Goal: Task Accomplishment & Management: Complete application form

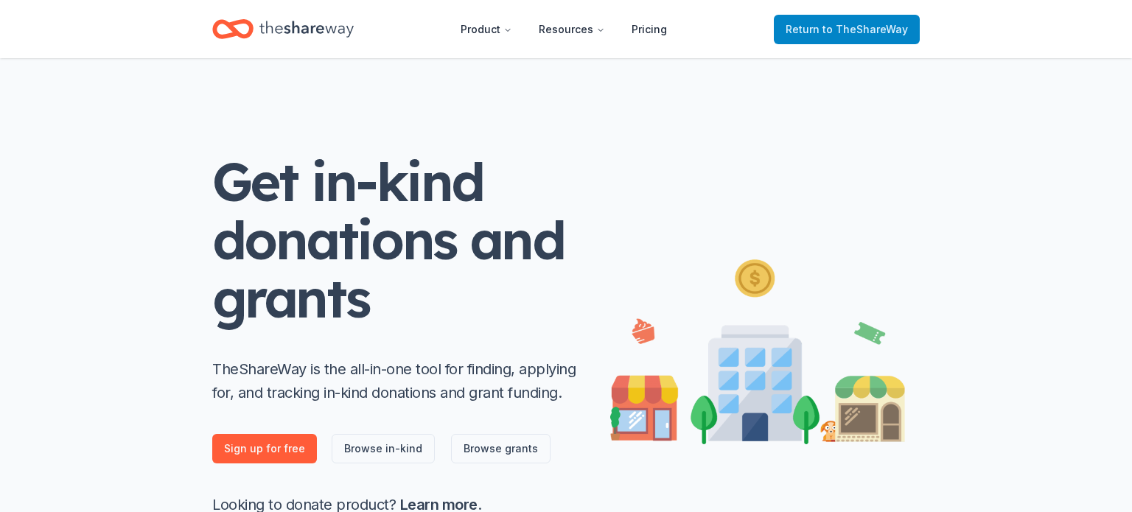
click at [791, 25] on span "Return to TheShareWay" at bounding box center [847, 30] width 122 height 18
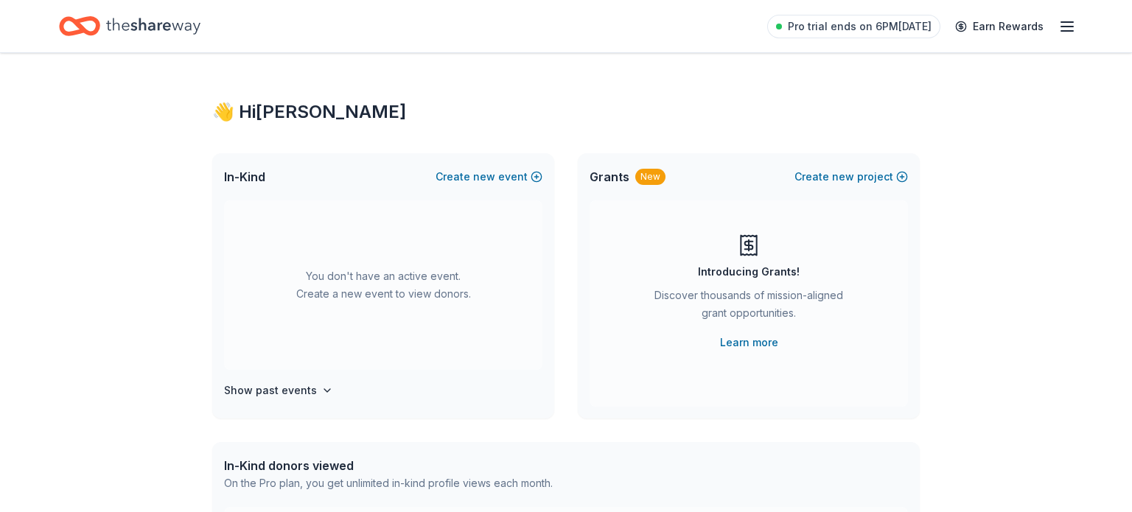
click at [791, 25] on link "Pro trial ends on 6PM[DATE]" at bounding box center [853, 27] width 173 height 24
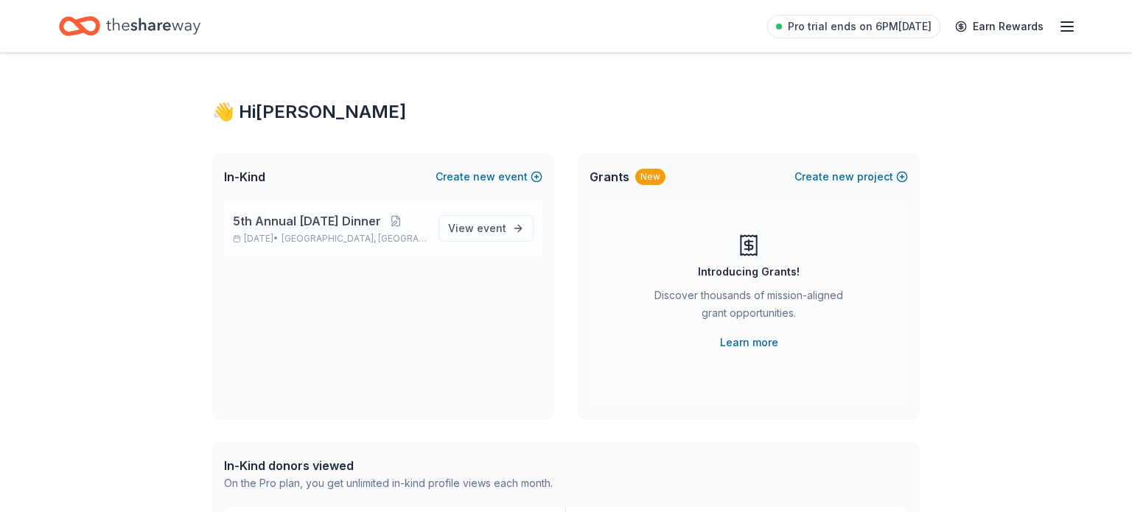
click at [330, 234] on span "Houston, TX" at bounding box center [354, 239] width 145 height 12
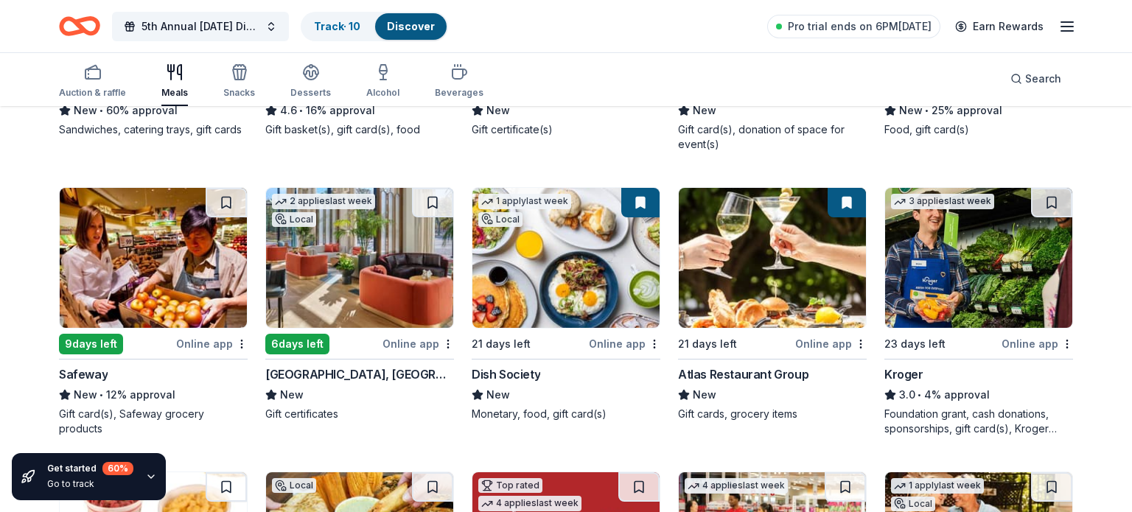
scroll to position [654, 0]
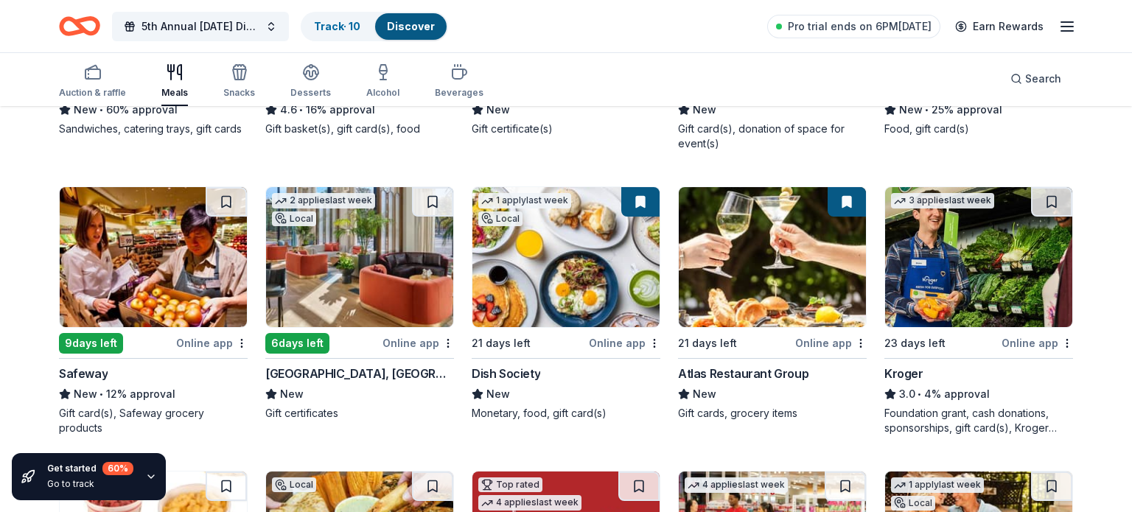
click at [169, 280] on img at bounding box center [153, 257] width 187 height 140
click at [566, 273] on img at bounding box center [565, 257] width 187 height 140
click at [756, 254] on img at bounding box center [772, 257] width 187 height 140
click at [840, 202] on button at bounding box center [847, 201] width 38 height 29
click at [845, 200] on button at bounding box center [847, 201] width 38 height 29
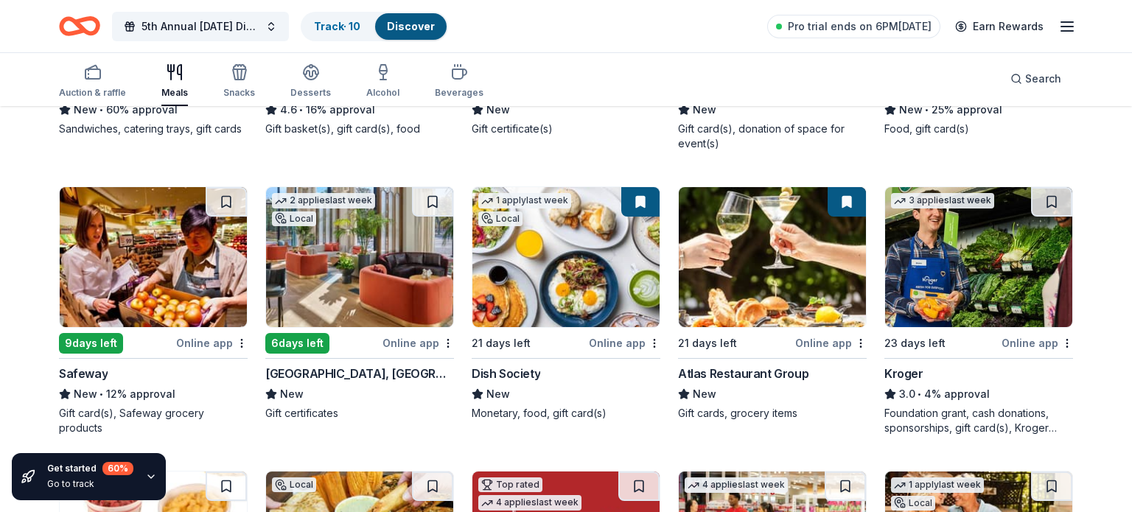
click at [853, 201] on button at bounding box center [847, 201] width 38 height 29
click at [847, 203] on button at bounding box center [847, 201] width 38 height 29
click at [996, 241] on img at bounding box center [978, 257] width 187 height 140
click at [850, 195] on button at bounding box center [847, 201] width 38 height 29
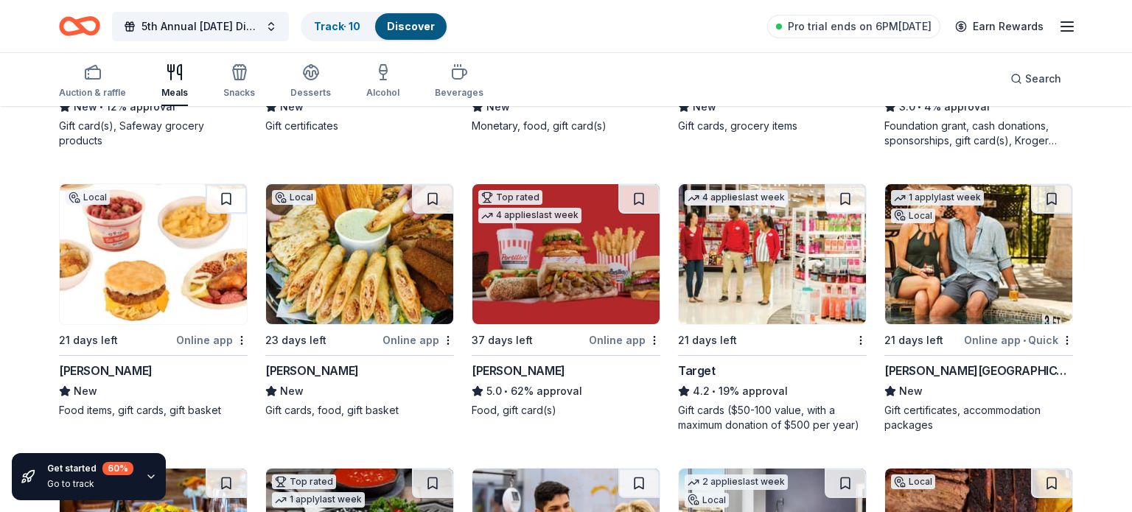
scroll to position [941, 0]
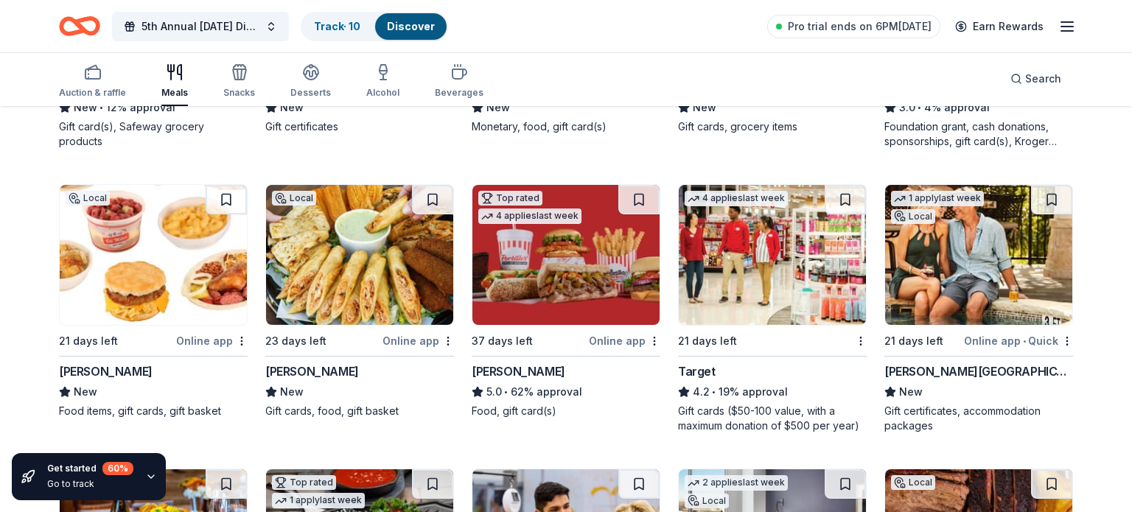
click at [184, 247] on img at bounding box center [153, 255] width 187 height 140
click at [694, 45] on div "5th Annual Thanksgiving Dinner Track · 10 Discover Pro trial ends on 6PM, 10/1 …" at bounding box center [566, 26] width 1132 height 52
click at [608, 78] on div "Auction & raffle Meals Snacks Desserts Alcohol Beverages Search" at bounding box center [566, 79] width 1014 height 55
click at [313, 313] on img at bounding box center [359, 255] width 187 height 140
click at [997, 1] on div "5th Annual Thanksgiving Dinner Track · 10 Discover Pro trial ends on 6PM, 10/1 …" at bounding box center [566, 26] width 1132 height 52
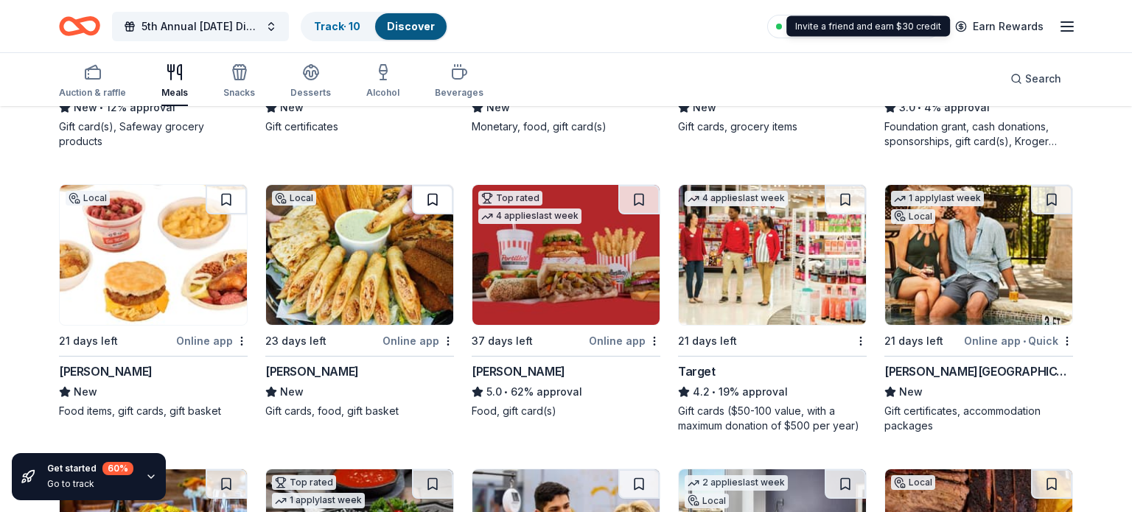
click at [439, 196] on button at bounding box center [432, 199] width 41 height 29
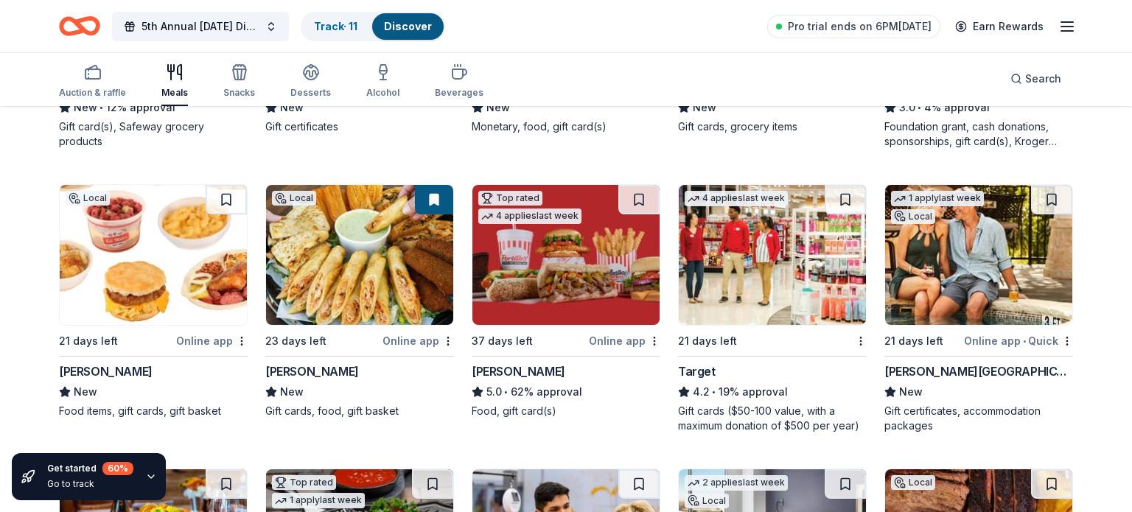
click at [795, 282] on img at bounding box center [772, 255] width 187 height 140
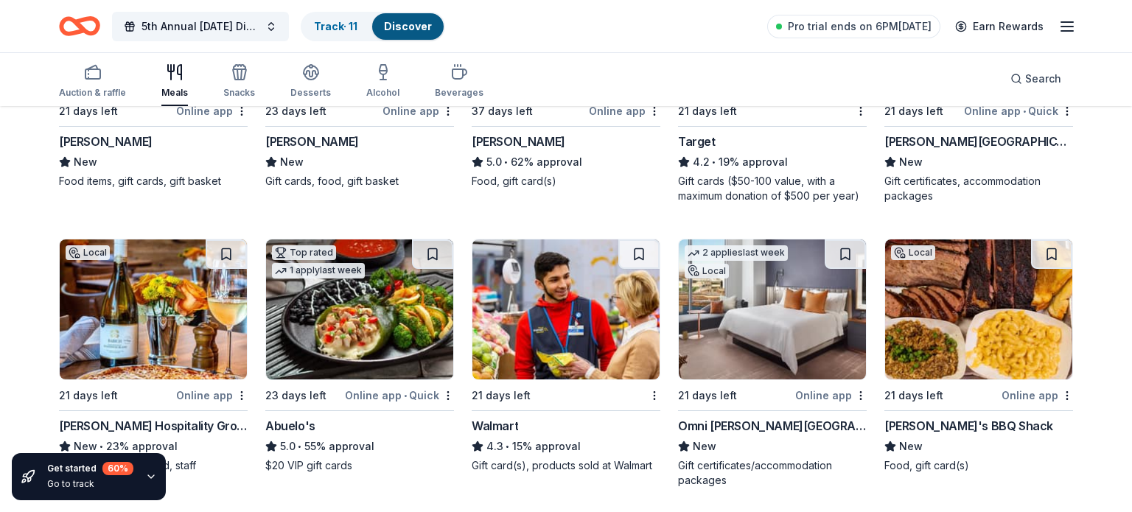
scroll to position [1200, 0]
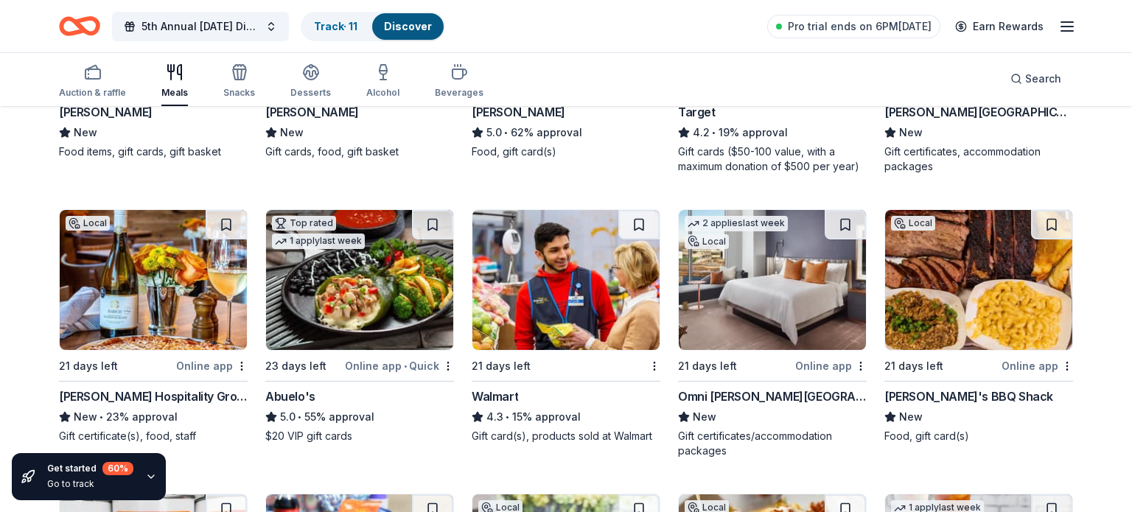
click at [1016, 315] on img at bounding box center [978, 280] width 187 height 140
click at [1054, 230] on button at bounding box center [1051, 224] width 41 height 29
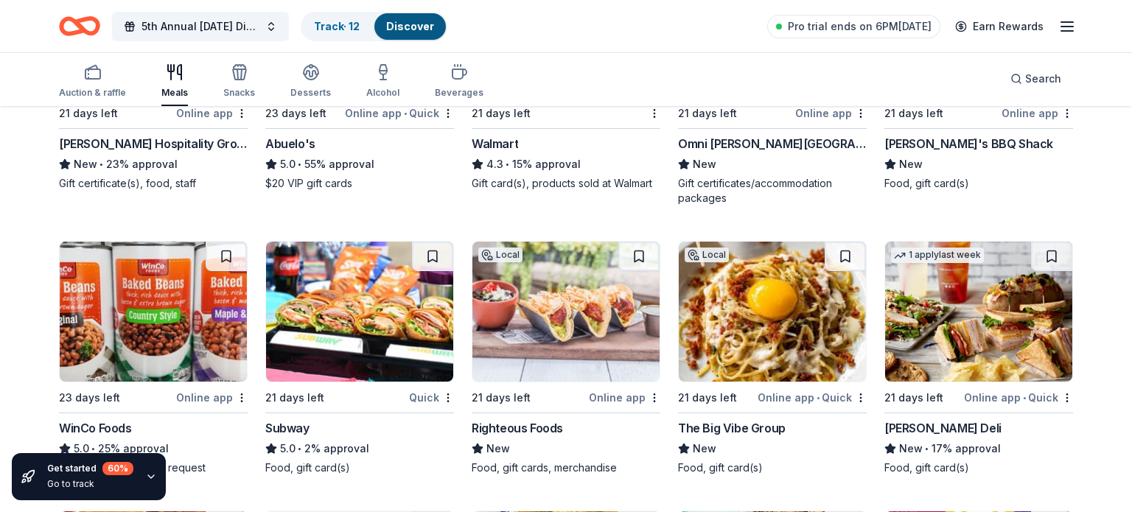
scroll to position [1465, 0]
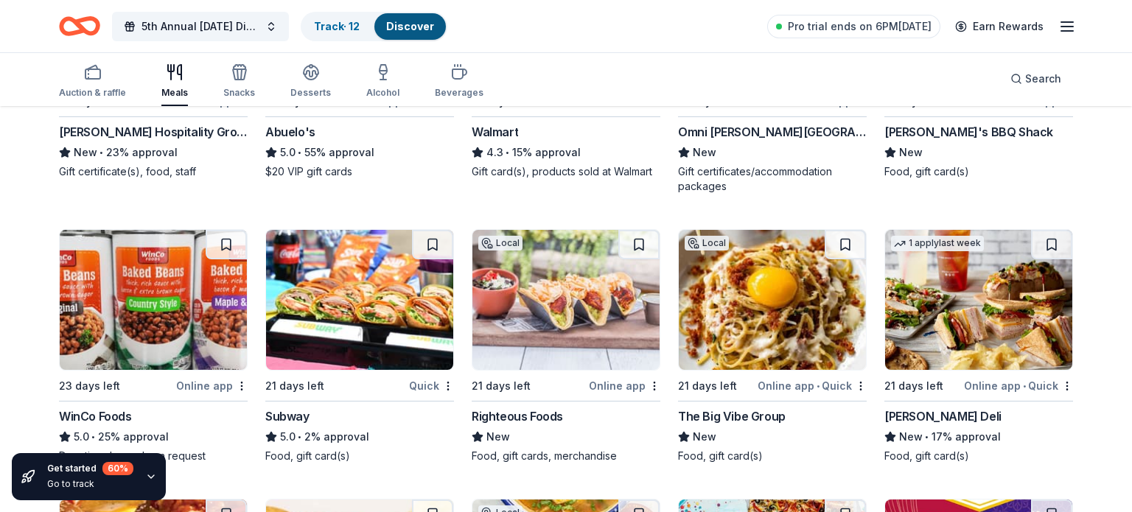
click at [334, 336] on img at bounding box center [359, 300] width 187 height 140
click at [560, 288] on img at bounding box center [565, 300] width 187 height 140
click at [935, 323] on img at bounding box center [978, 300] width 187 height 140
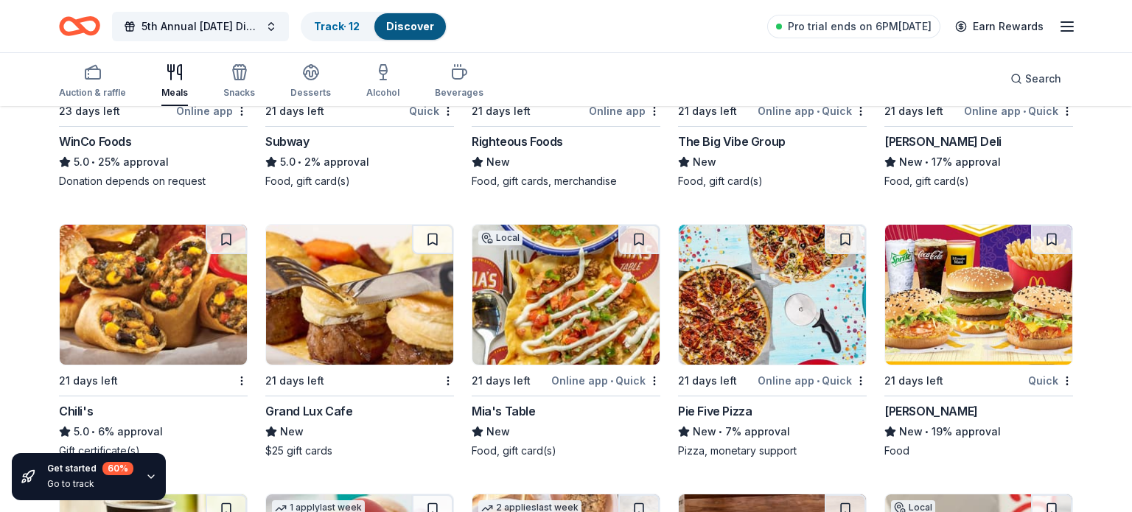
scroll to position [1756, 0]
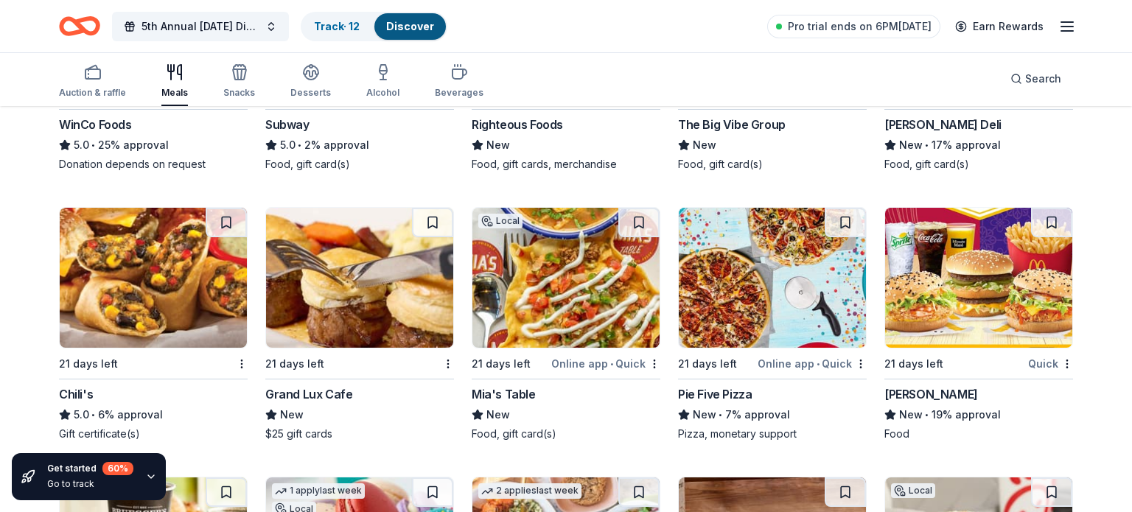
click at [185, 259] on img at bounding box center [153, 278] width 187 height 140
click at [374, 287] on img at bounding box center [359, 278] width 187 height 140
click at [533, 310] on img at bounding box center [565, 278] width 187 height 140
click at [648, 218] on button at bounding box center [638, 222] width 41 height 29
click at [767, 274] on img at bounding box center [772, 278] width 187 height 140
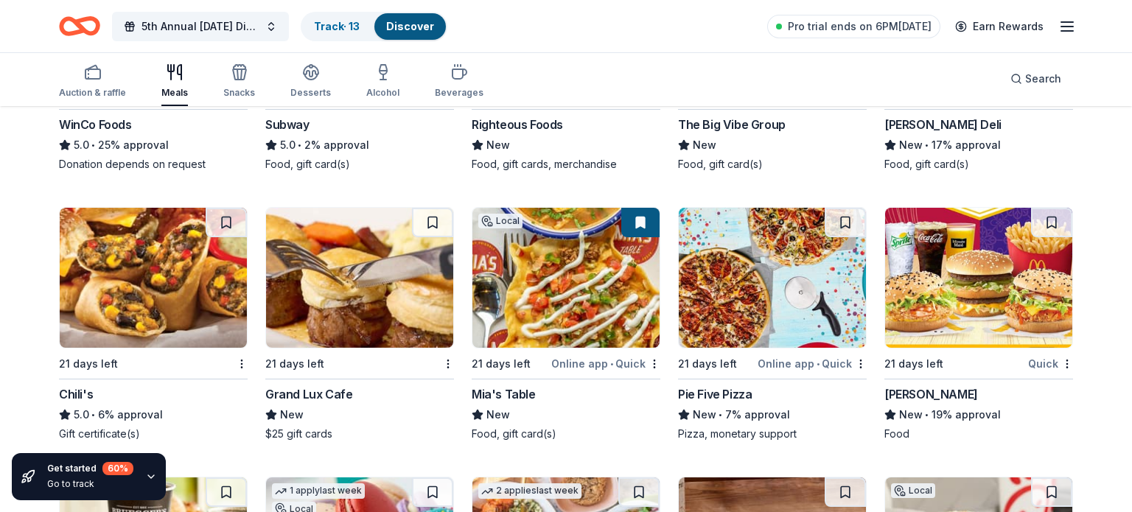
click at [958, 268] on img at bounding box center [978, 278] width 187 height 140
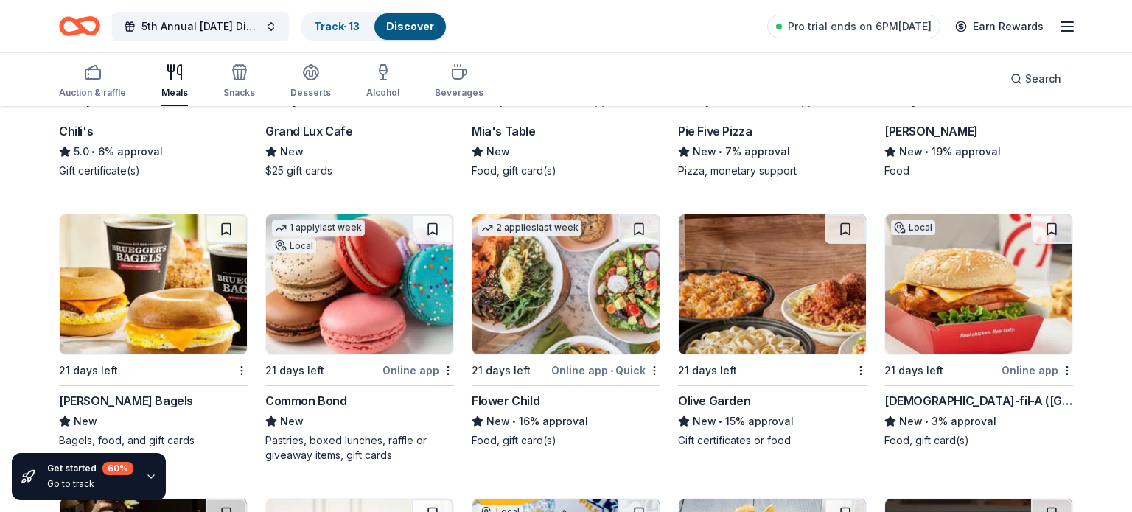
scroll to position [2024, 0]
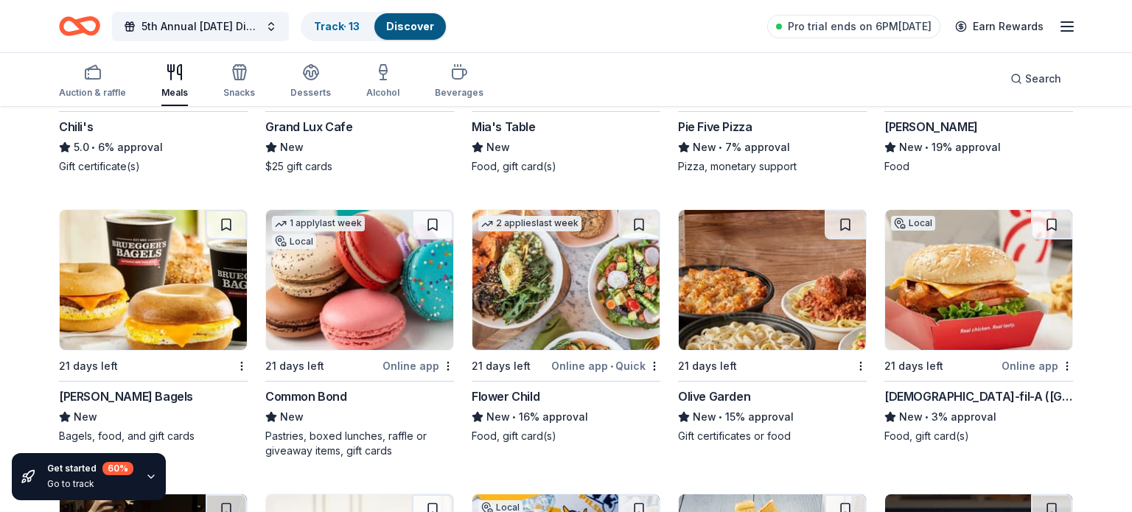
click at [334, 298] on img at bounding box center [359, 280] width 187 height 140
click at [425, 220] on button at bounding box center [432, 224] width 41 height 29
click at [534, 258] on img at bounding box center [565, 280] width 187 height 140
click at [641, 219] on button at bounding box center [638, 224] width 41 height 29
click at [789, 293] on img at bounding box center [772, 280] width 187 height 140
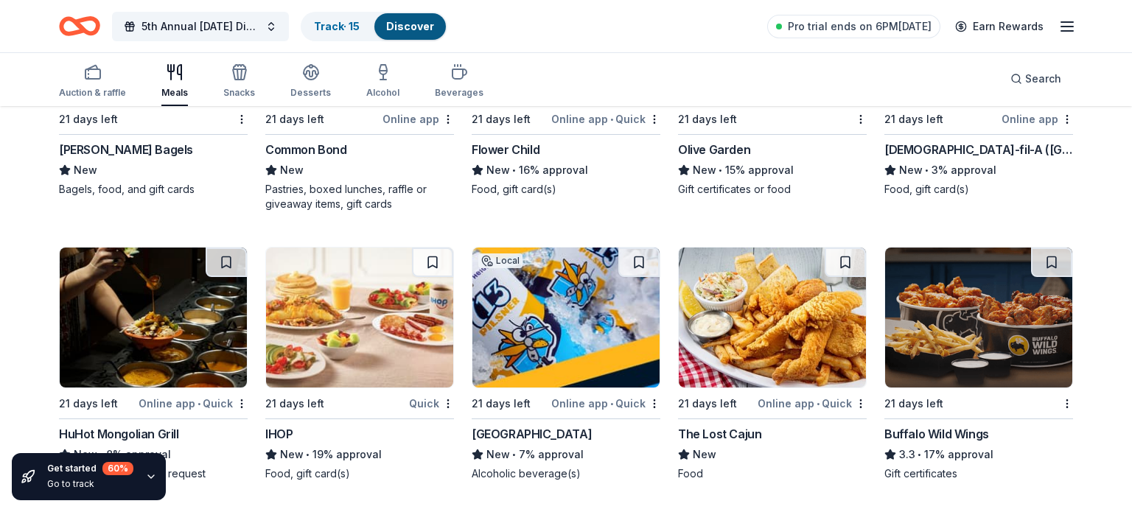
scroll to position [2327, 0]
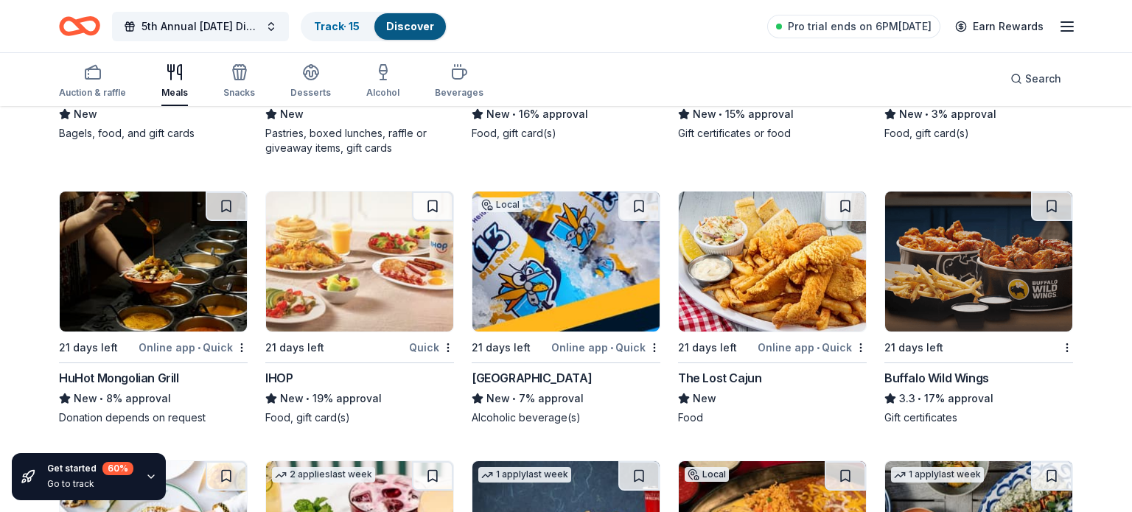
click at [143, 260] on img at bounding box center [153, 262] width 187 height 140
click at [346, 303] on img at bounding box center [359, 262] width 187 height 140
click at [743, 276] on img at bounding box center [772, 262] width 187 height 140
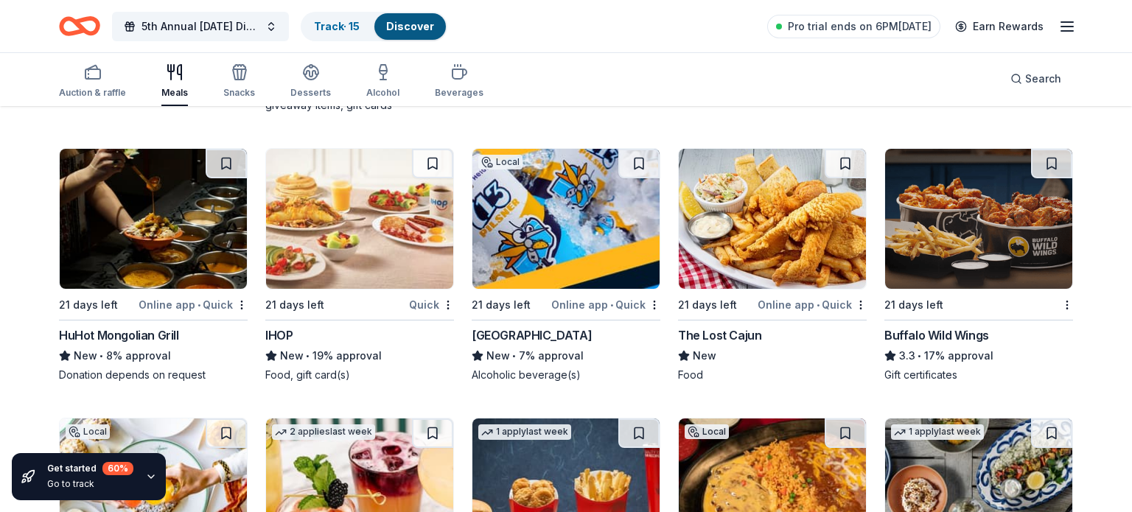
scroll to position [2371, 0]
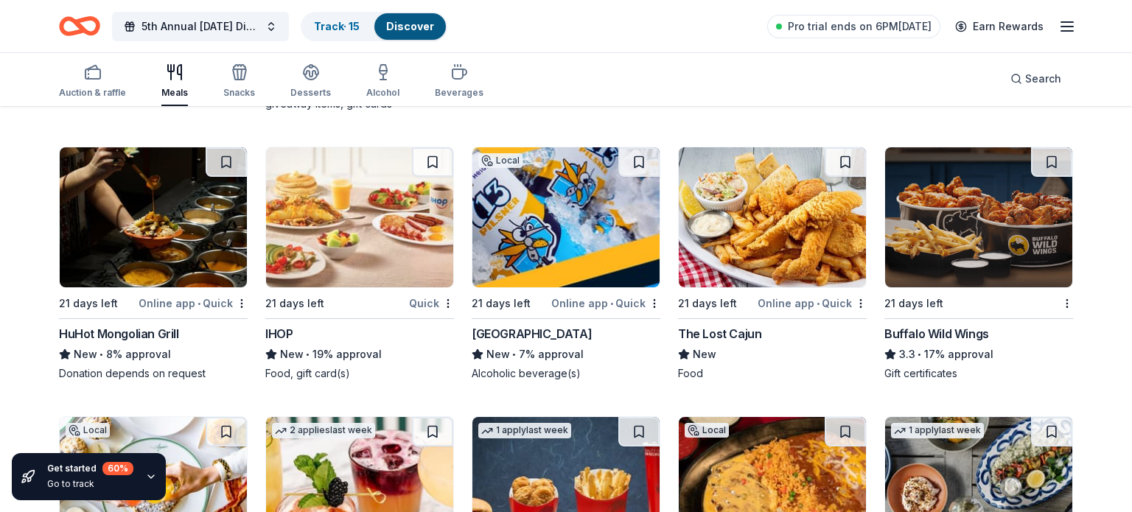
click at [809, 237] on img at bounding box center [772, 217] width 187 height 140
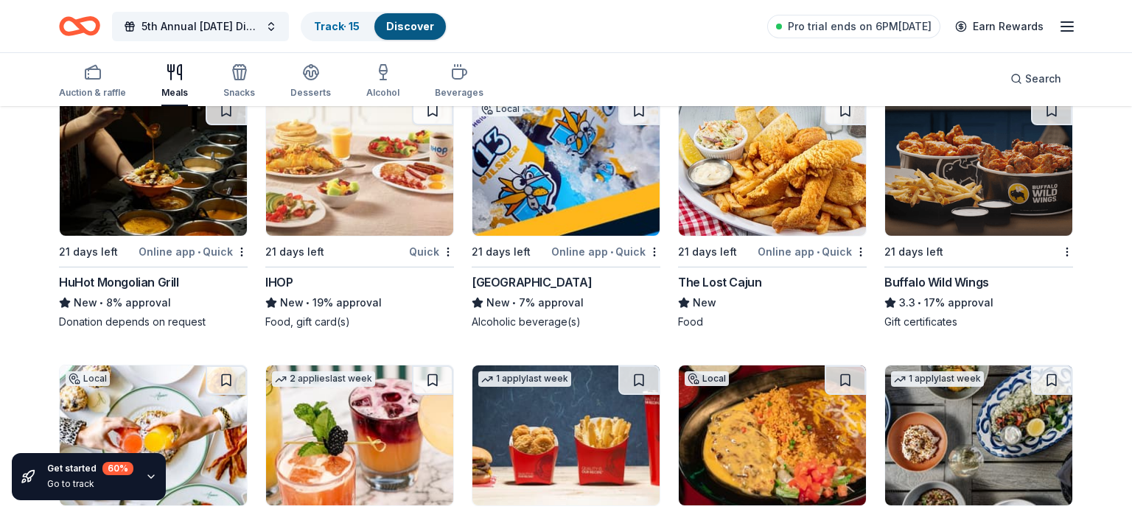
scroll to position [2425, 0]
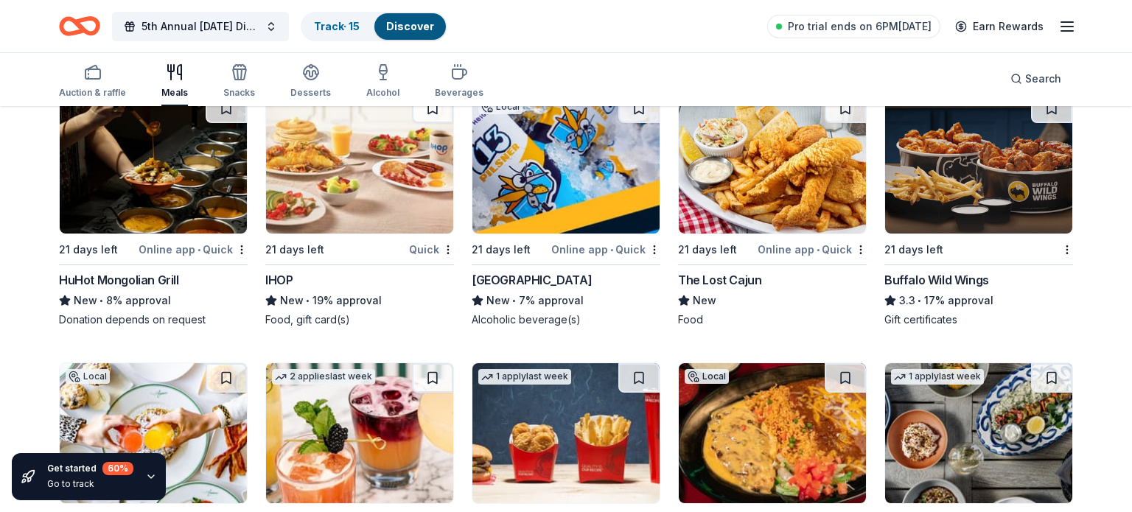
click at [977, 193] on img at bounding box center [978, 164] width 187 height 140
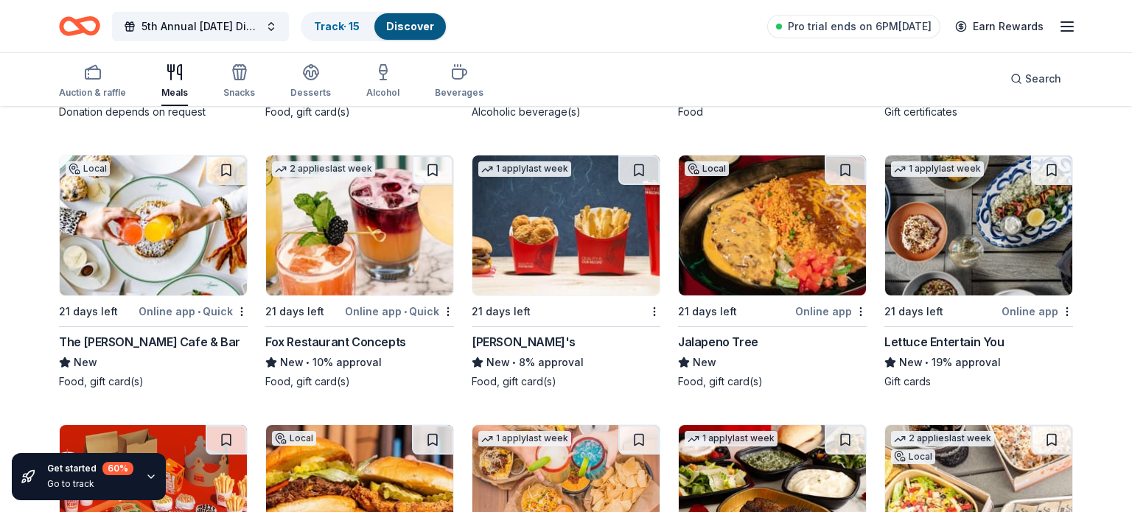
scroll to position [2635, 0]
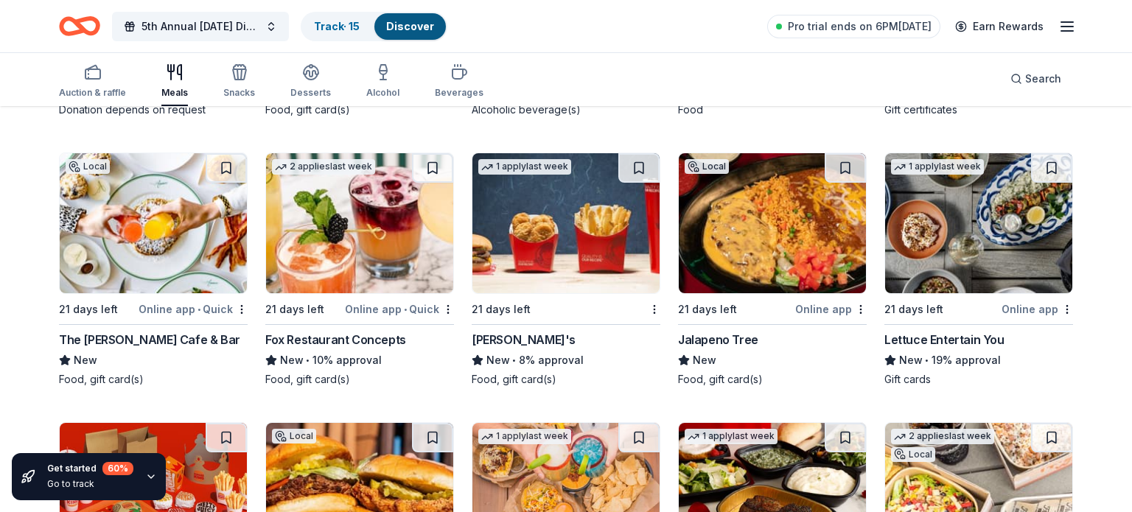
click at [198, 229] on img at bounding box center [153, 223] width 187 height 140
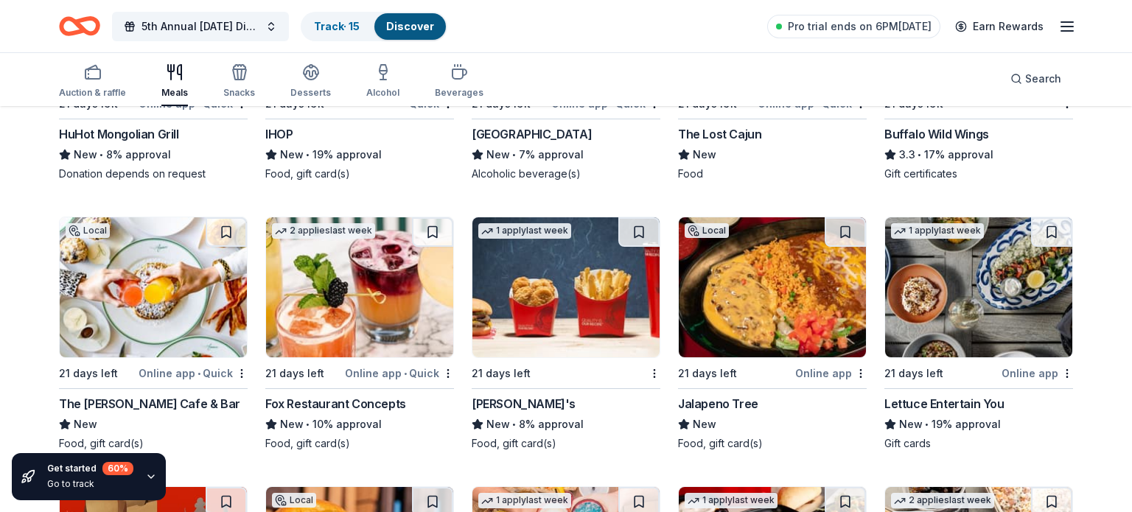
scroll to position [2580, 0]
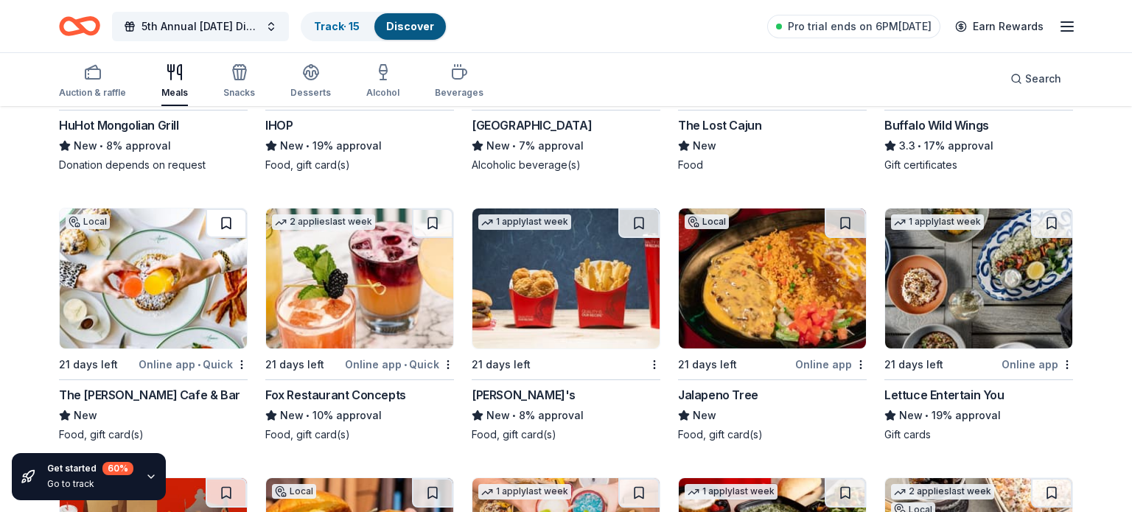
click at [226, 223] on button at bounding box center [226, 223] width 41 height 29
click at [335, 277] on img at bounding box center [359, 279] width 187 height 140
click at [527, 266] on img at bounding box center [565, 279] width 187 height 140
click at [797, 304] on img at bounding box center [772, 279] width 187 height 140
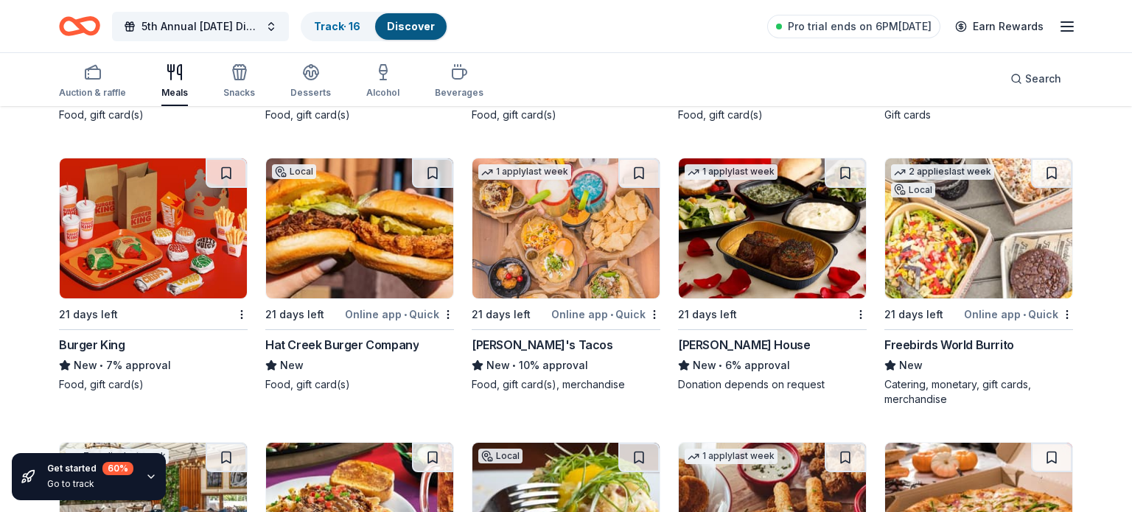
scroll to position [2902, 0]
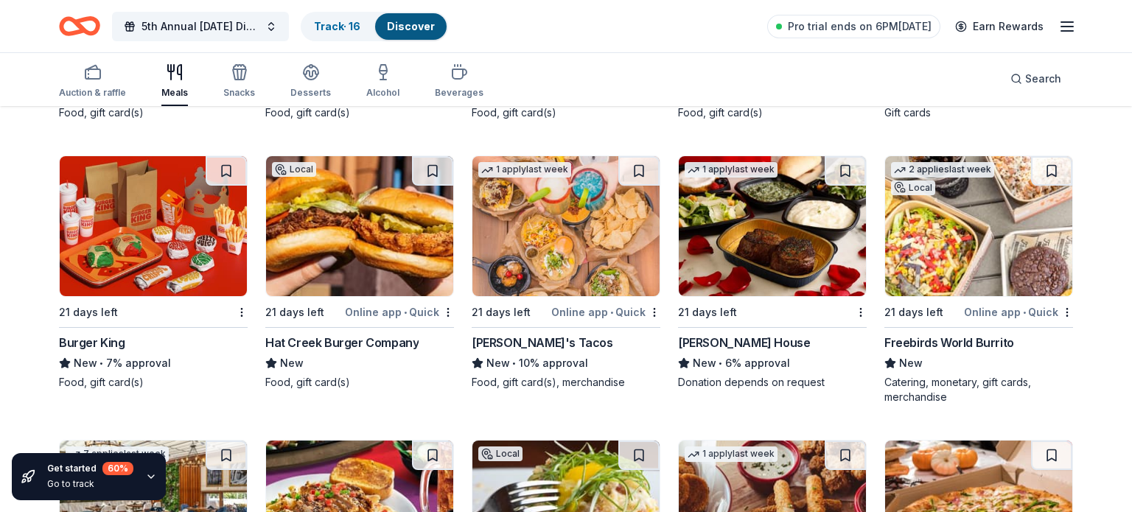
click at [195, 245] on img at bounding box center [153, 226] width 187 height 140
click at [385, 216] on img at bounding box center [359, 226] width 187 height 140
click at [438, 170] on button at bounding box center [432, 170] width 41 height 29
click at [545, 219] on img at bounding box center [565, 226] width 187 height 140
click at [631, 170] on button at bounding box center [638, 170] width 41 height 29
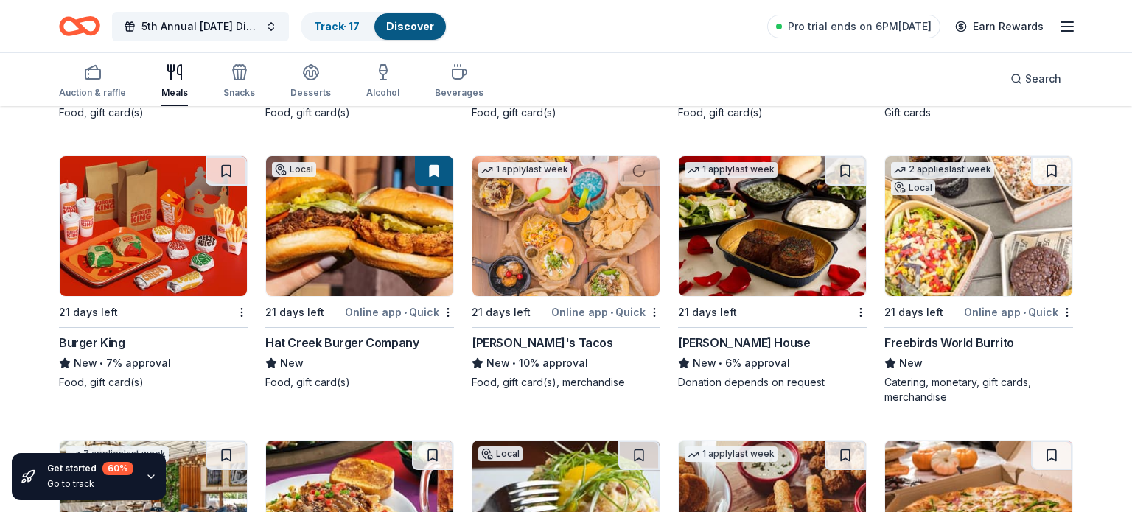
click at [781, 295] on div "1 apply last week 21 days left Ruth's Chris Steak House New • 6% approval Donat…" at bounding box center [772, 273] width 189 height 234
click at [925, 223] on img at bounding box center [978, 226] width 187 height 140
click at [1048, 162] on button at bounding box center [1051, 170] width 41 height 29
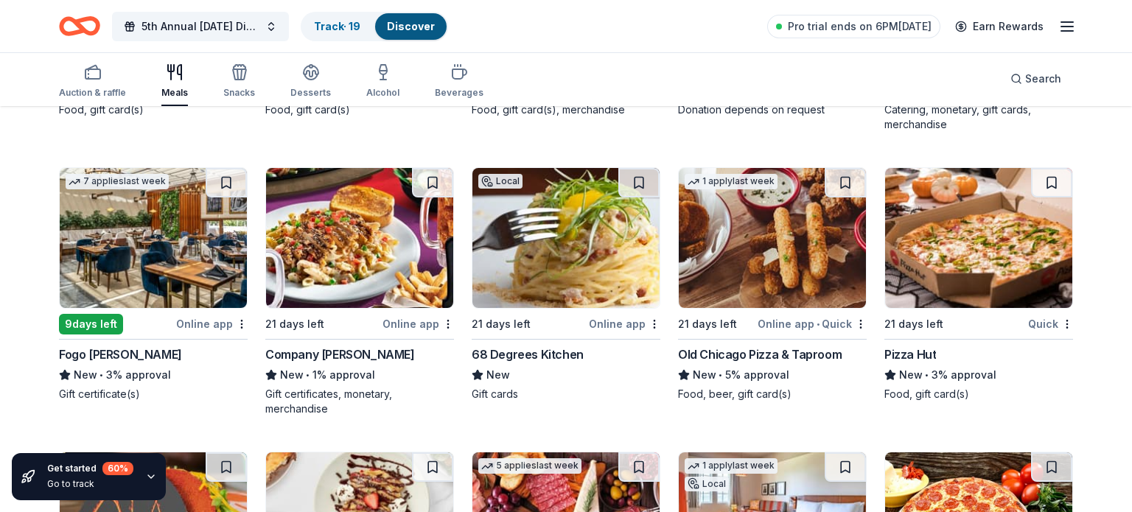
scroll to position [3180, 0]
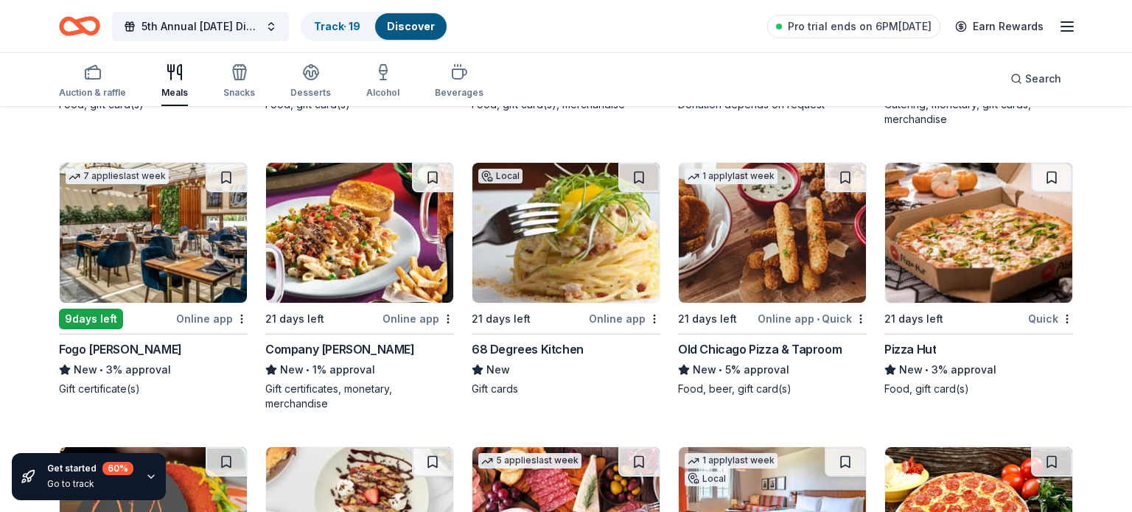
click at [186, 237] on img at bounding box center [153, 233] width 187 height 140
click at [211, 171] on button at bounding box center [226, 177] width 41 height 29
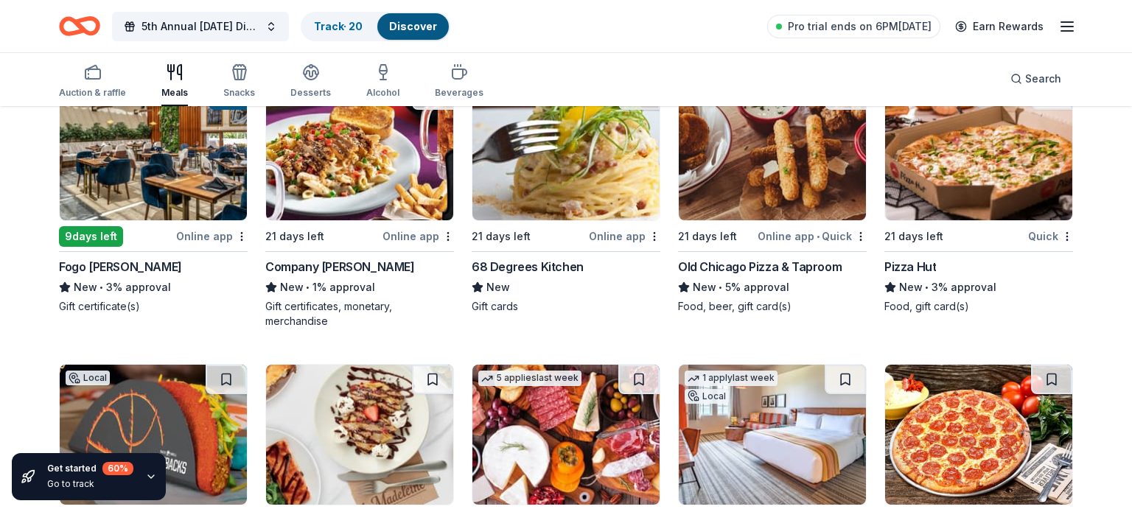
scroll to position [3259, 0]
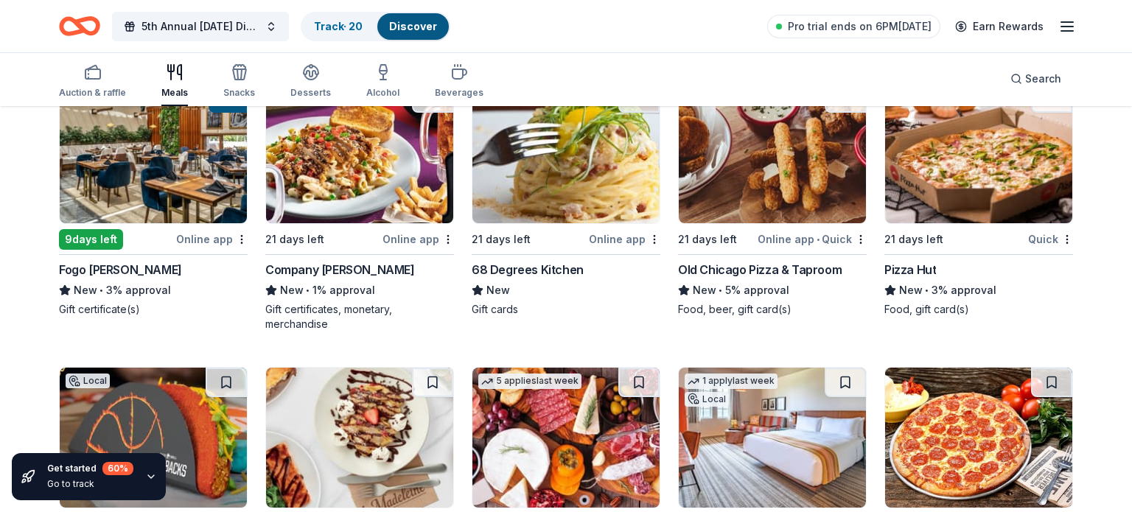
click at [978, 195] on img at bounding box center [978, 153] width 187 height 140
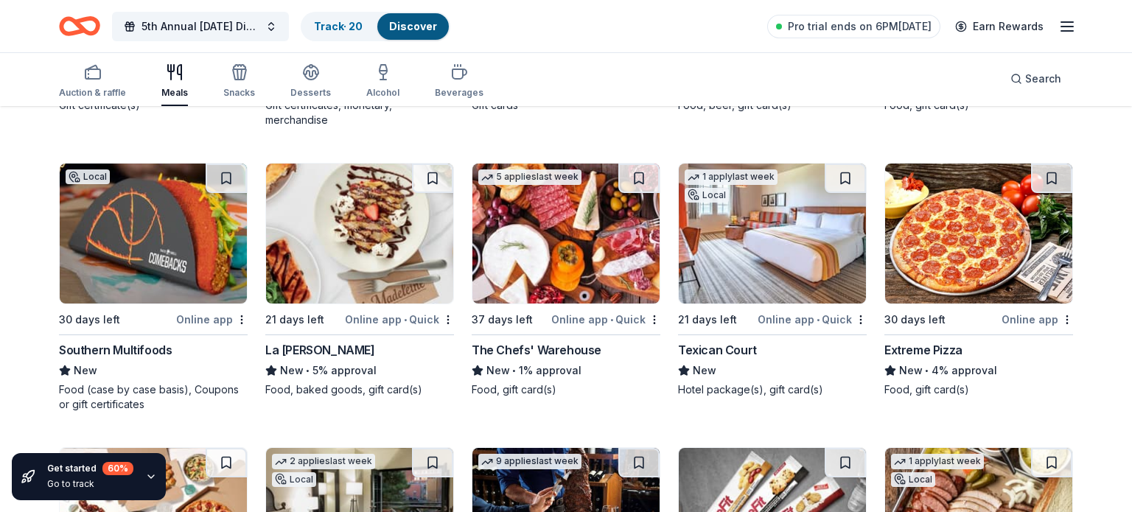
scroll to position [3465, 0]
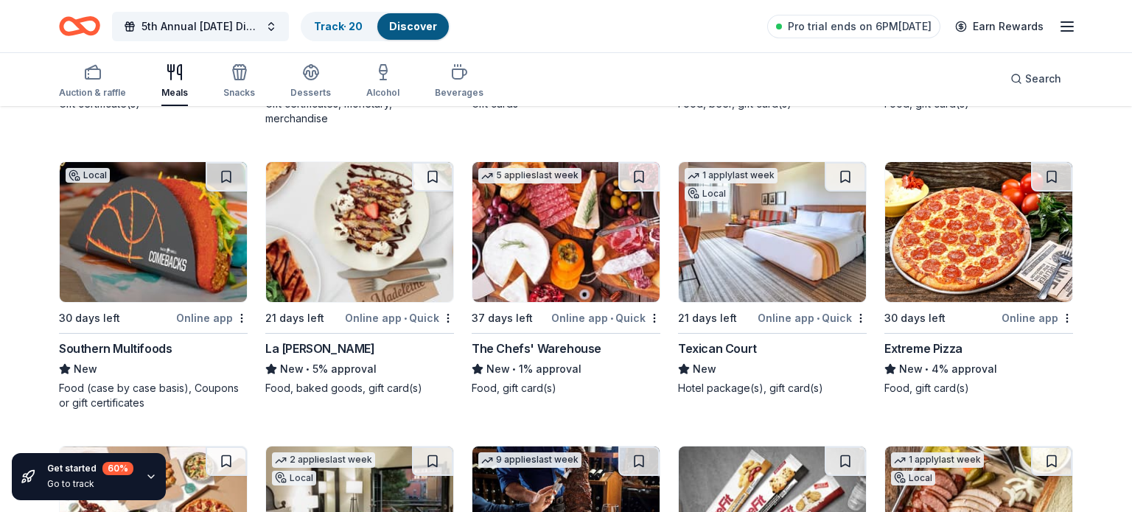
click at [339, 260] on img at bounding box center [359, 232] width 187 height 140
click at [430, 171] on button at bounding box center [432, 176] width 41 height 29
click at [613, 100] on div "Auction & raffle Meals Snacks Desserts Alcohol Beverages Search" at bounding box center [566, 79] width 1014 height 55
click at [601, 92] on div "Auction & raffle Meals Snacks Desserts Alcohol Beverages Search" at bounding box center [566, 79] width 1014 height 55
click at [617, 106] on div "Gift cards" at bounding box center [566, 104] width 189 height 15
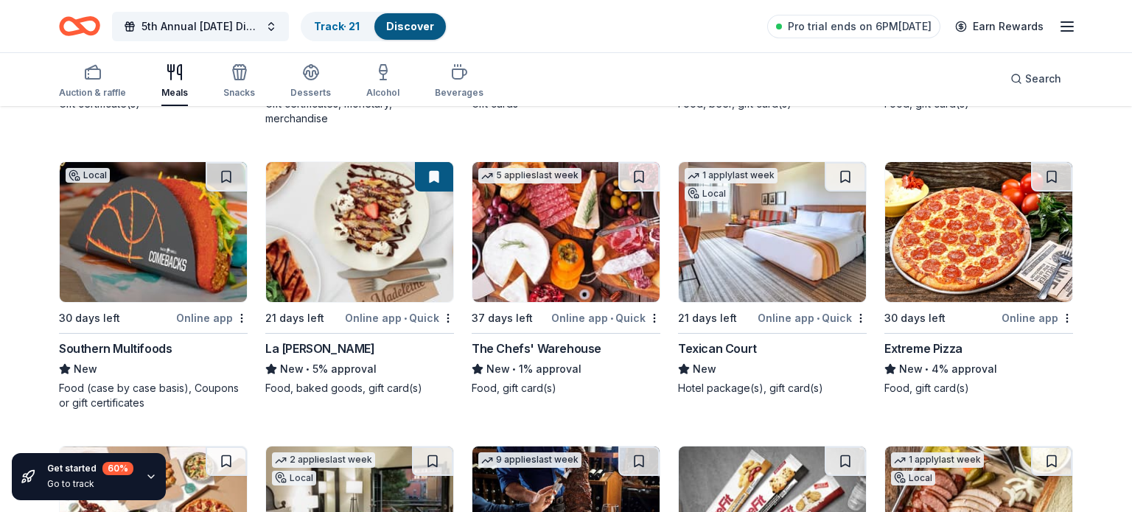
click at [667, 80] on div "Auction & raffle Meals Snacks Desserts Alcohol Beverages Search" at bounding box center [566, 79] width 1014 height 55
click at [601, 108] on div "Local 21 days left Online app 68 Degrees Kitchen New Gift cards" at bounding box center [566, 1] width 189 height 249
click at [632, 71] on div "Auction & raffle Meals Snacks Desserts Alcohol Beverages Search" at bounding box center [566, 79] width 1014 height 55
click at [618, 74] on div "Auction & raffle Meals Snacks Desserts Alcohol Beverages Search" at bounding box center [566, 79] width 1014 height 55
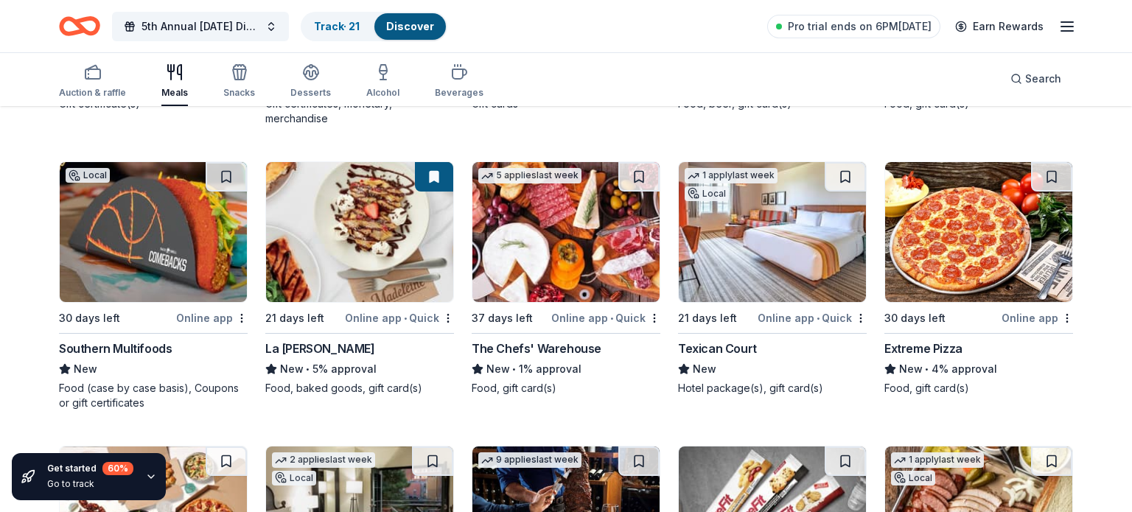
click at [616, 74] on div "Auction & raffle Meals Snacks Desserts Alcohol Beverages Search" at bounding box center [566, 79] width 1014 height 55
click at [606, 257] on img at bounding box center [565, 232] width 187 height 140
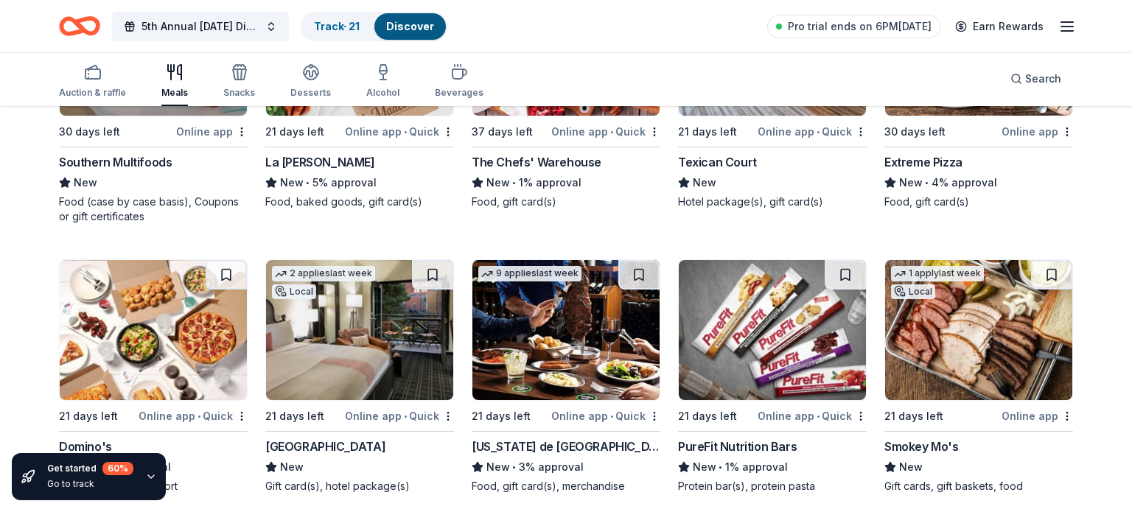
scroll to position [3629, 0]
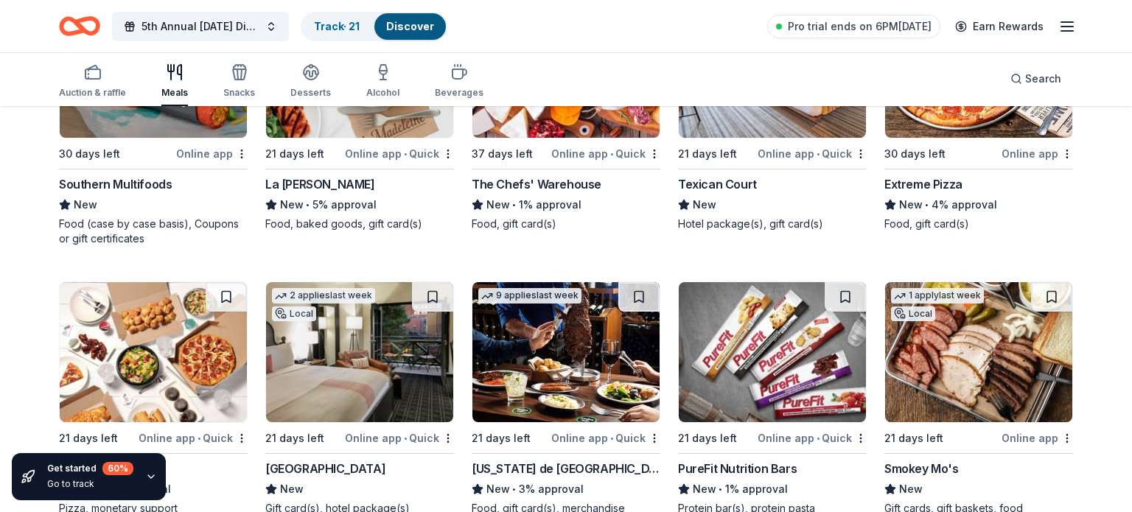
click at [120, 374] on img at bounding box center [153, 352] width 187 height 140
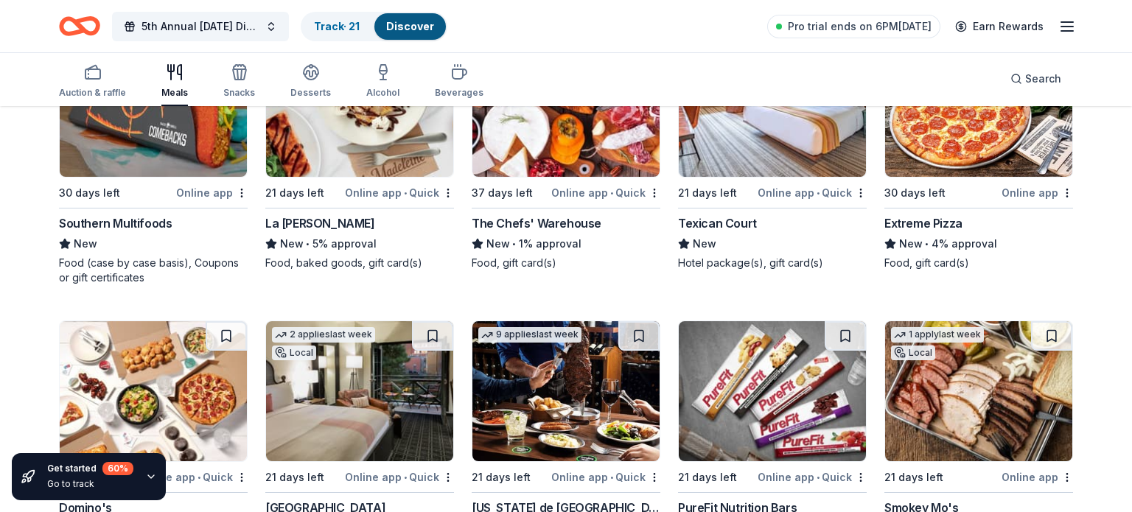
scroll to position [3590, 0]
click at [220, 341] on button at bounding box center [226, 336] width 41 height 29
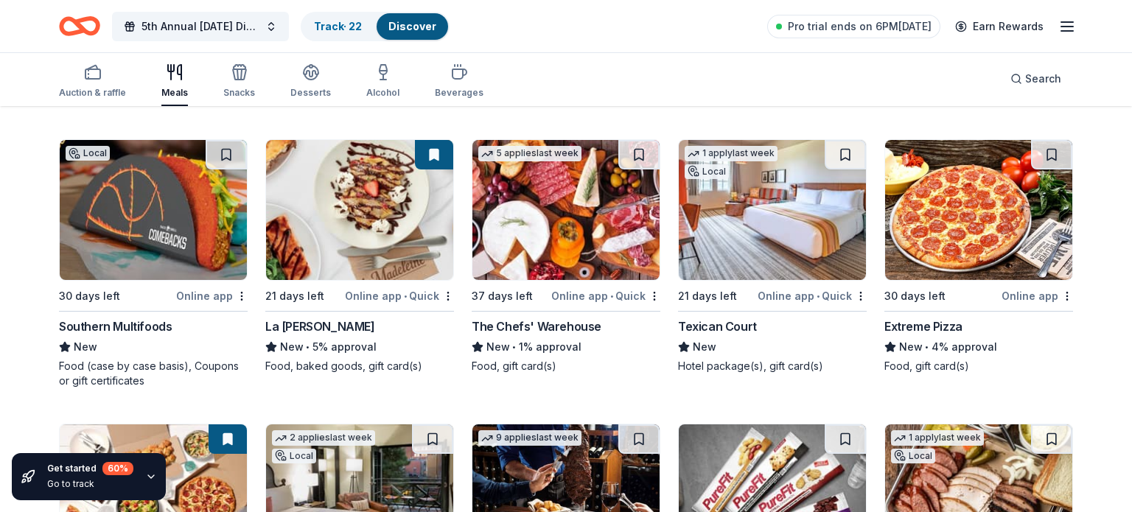
scroll to position [3450, 0]
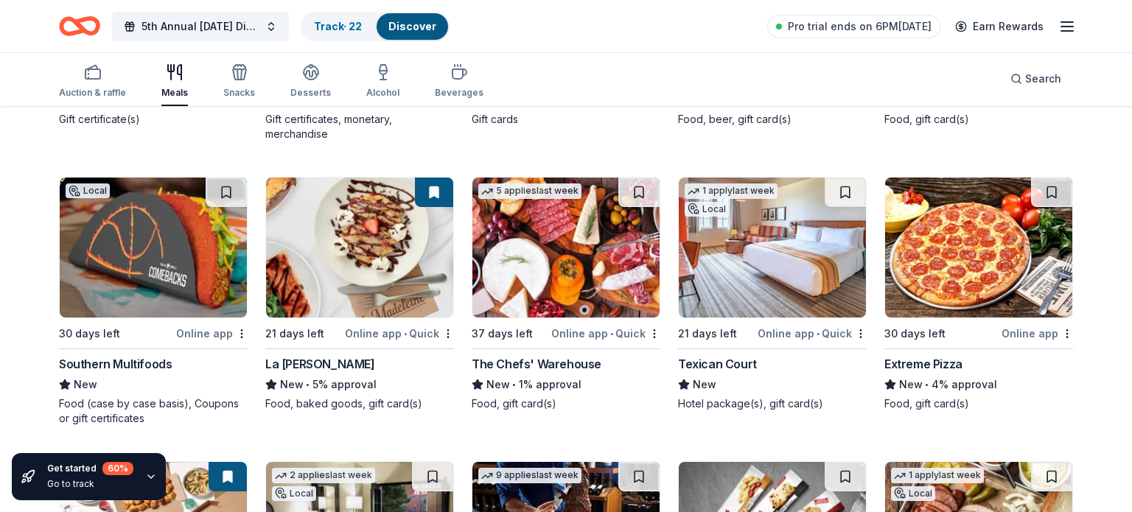
click at [960, 306] on img at bounding box center [978, 248] width 187 height 140
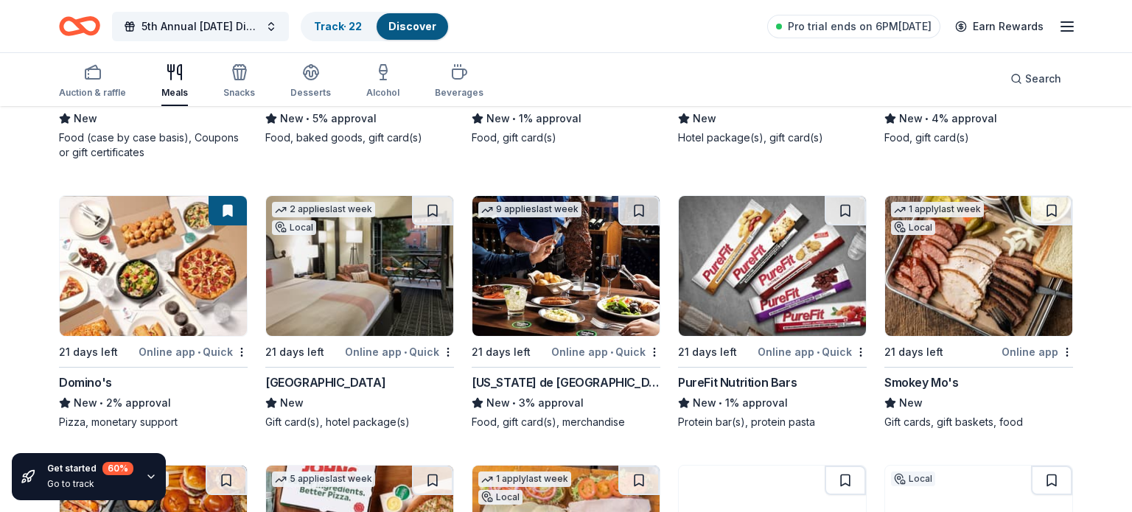
scroll to position [3717, 0]
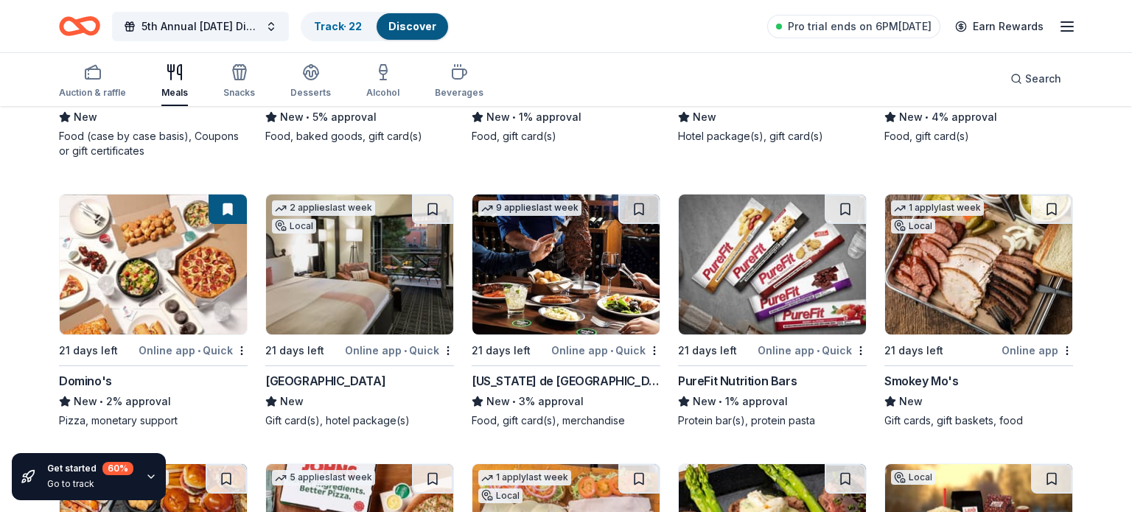
click at [581, 262] on img at bounding box center [565, 265] width 187 height 140
click at [641, 204] on button at bounding box center [638, 209] width 41 height 29
click at [930, 311] on img at bounding box center [978, 265] width 187 height 140
click at [1050, 200] on button at bounding box center [1051, 209] width 41 height 29
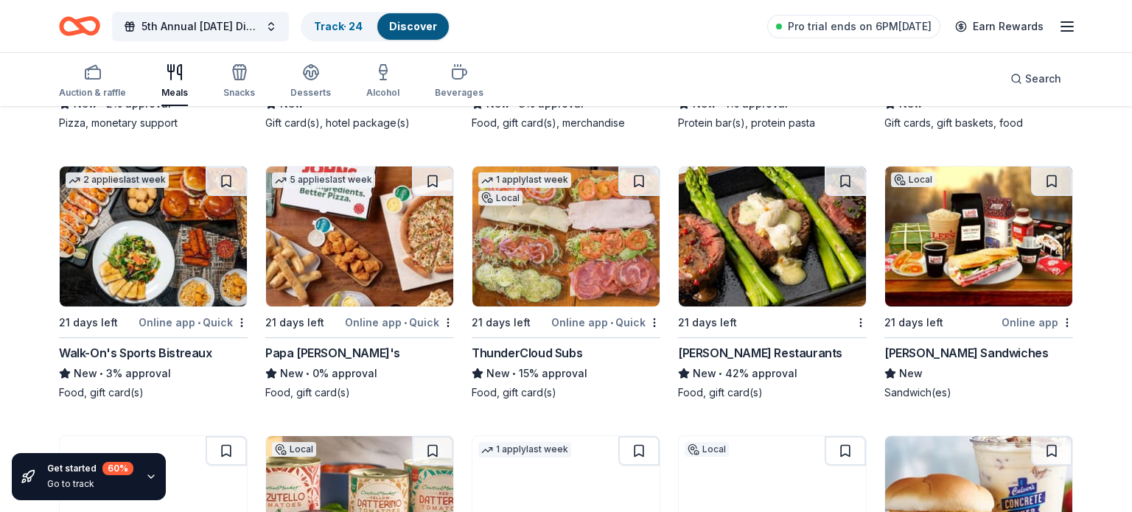
scroll to position [4016, 0]
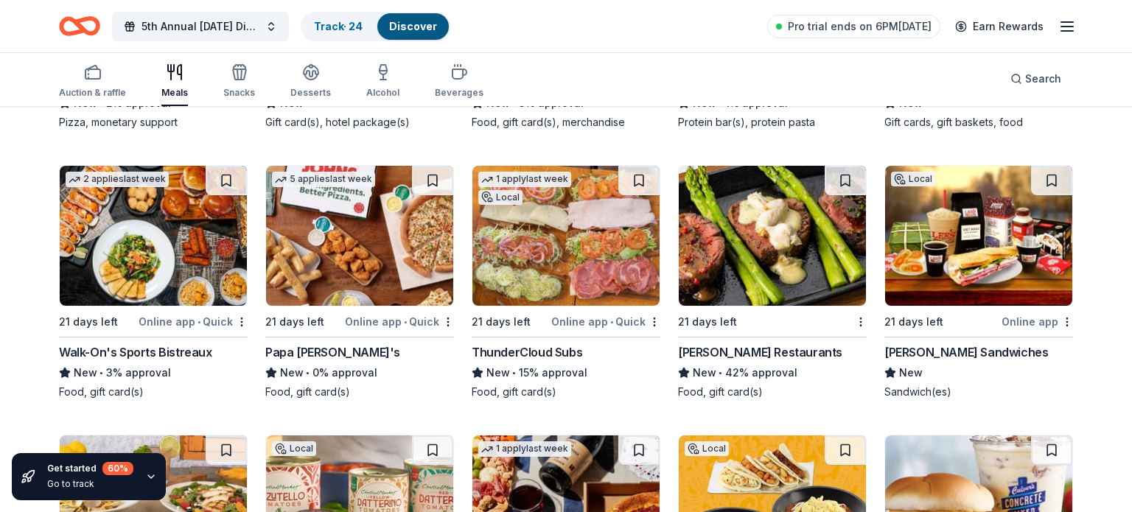
click at [125, 245] on img at bounding box center [153, 236] width 187 height 140
click at [209, 243] on img at bounding box center [153, 236] width 187 height 140
click at [221, 171] on button at bounding box center [226, 180] width 41 height 29
click at [340, 235] on img at bounding box center [359, 236] width 187 height 140
click at [436, 180] on button at bounding box center [432, 180] width 41 height 29
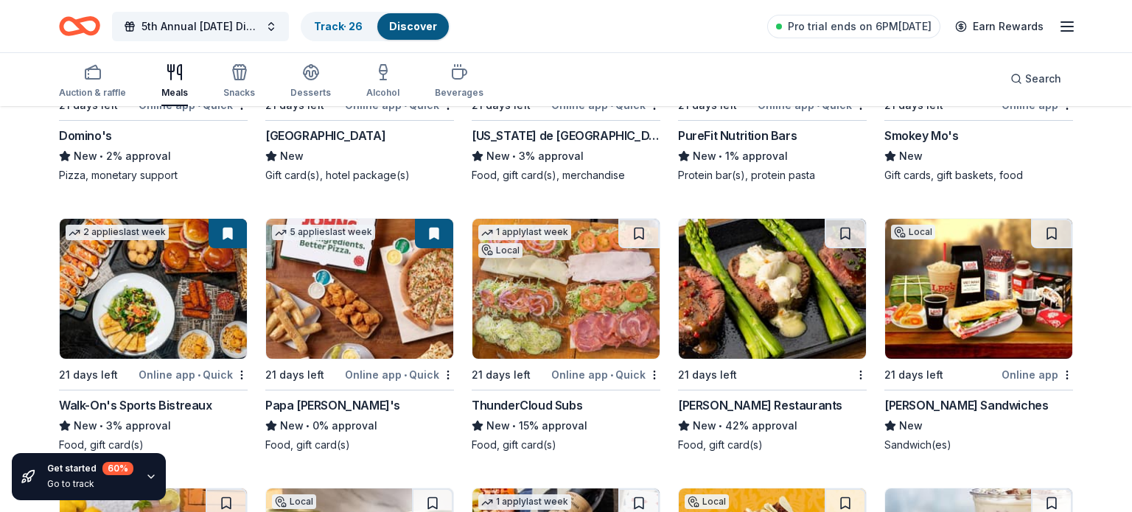
scroll to position [3965, 0]
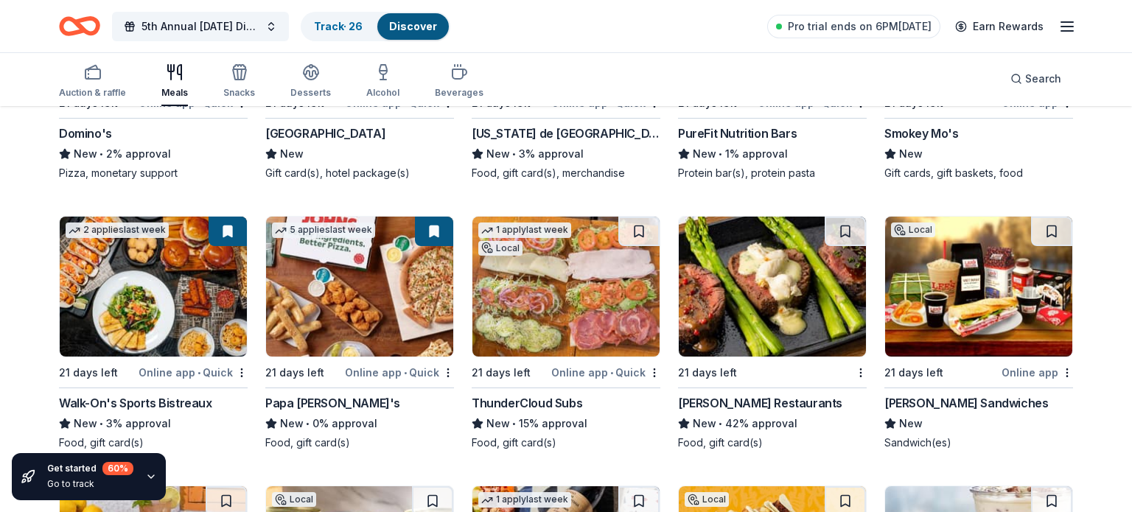
click at [951, 300] on img at bounding box center [978, 287] width 187 height 140
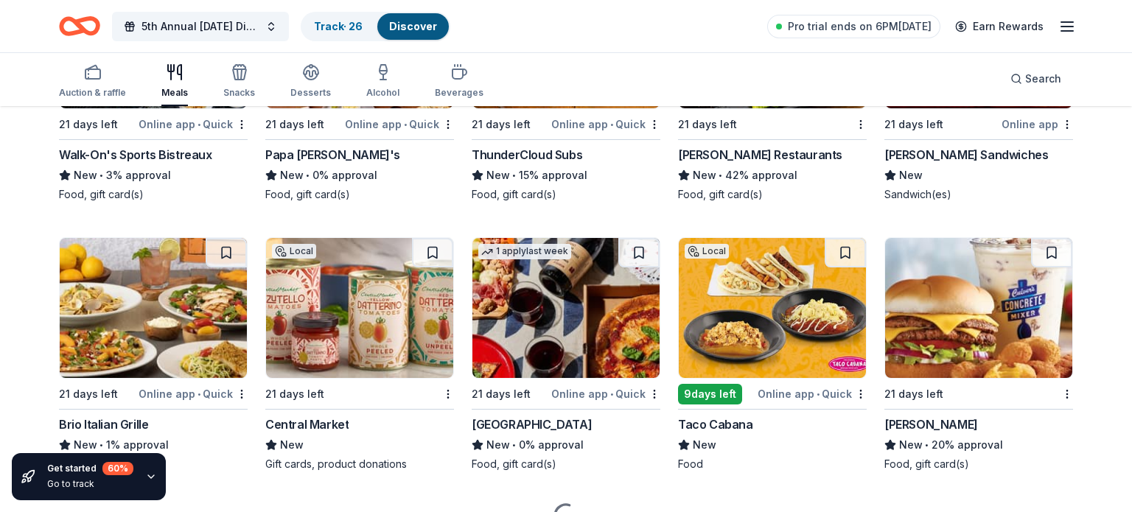
scroll to position [4213, 0]
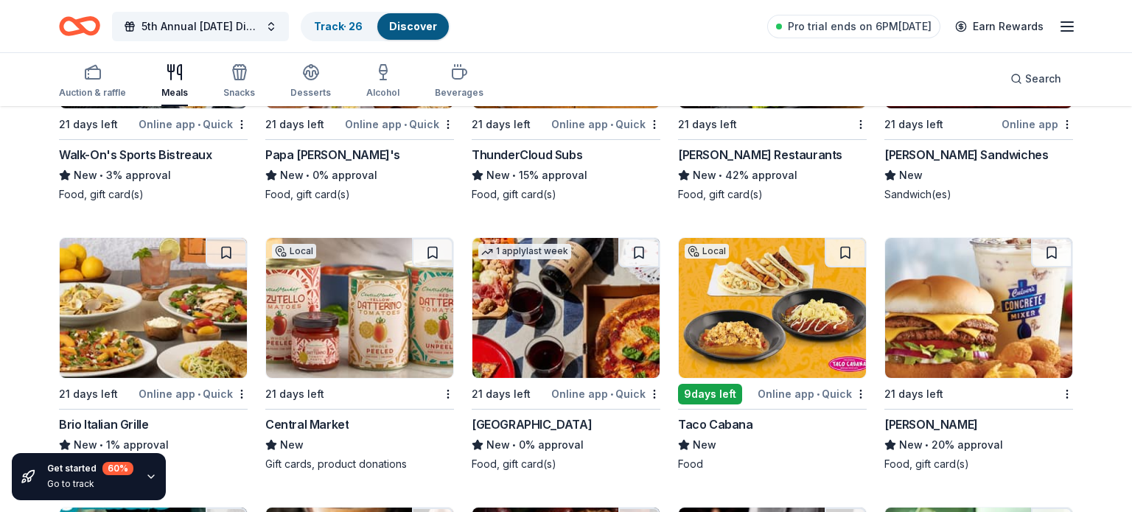
click at [152, 340] on img at bounding box center [153, 308] width 187 height 140
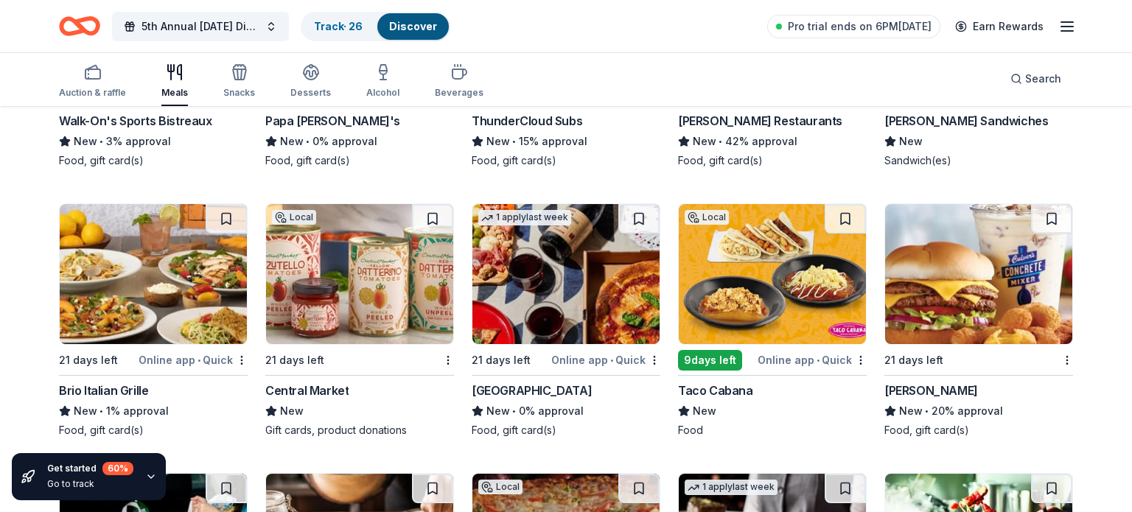
scroll to position [4299, 0]
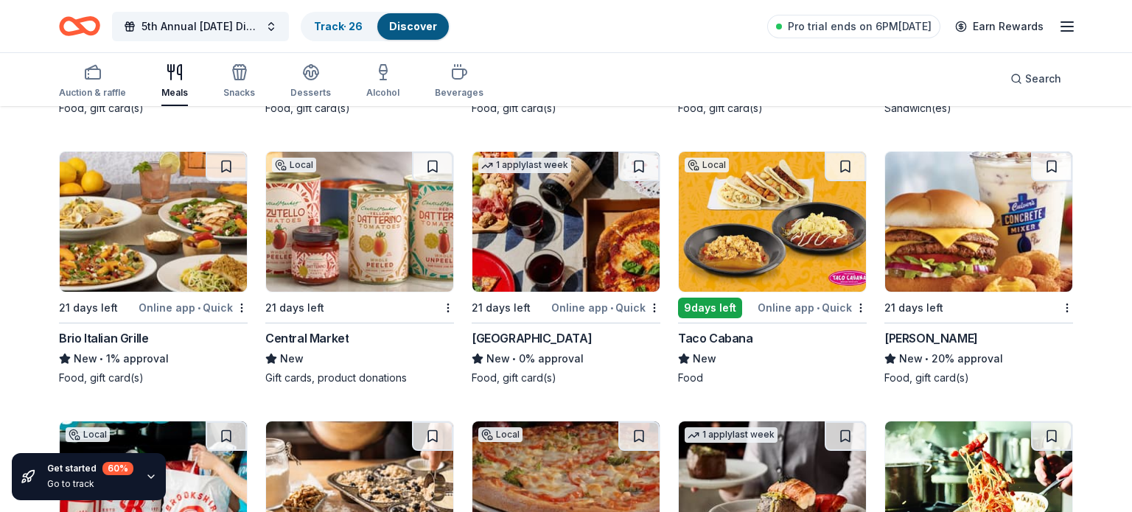
click at [567, 272] on img at bounding box center [565, 222] width 187 height 140
click at [647, 159] on button at bounding box center [638, 166] width 41 height 29
click at [776, 215] on img at bounding box center [772, 222] width 187 height 140
click at [856, 169] on button at bounding box center [845, 166] width 41 height 29
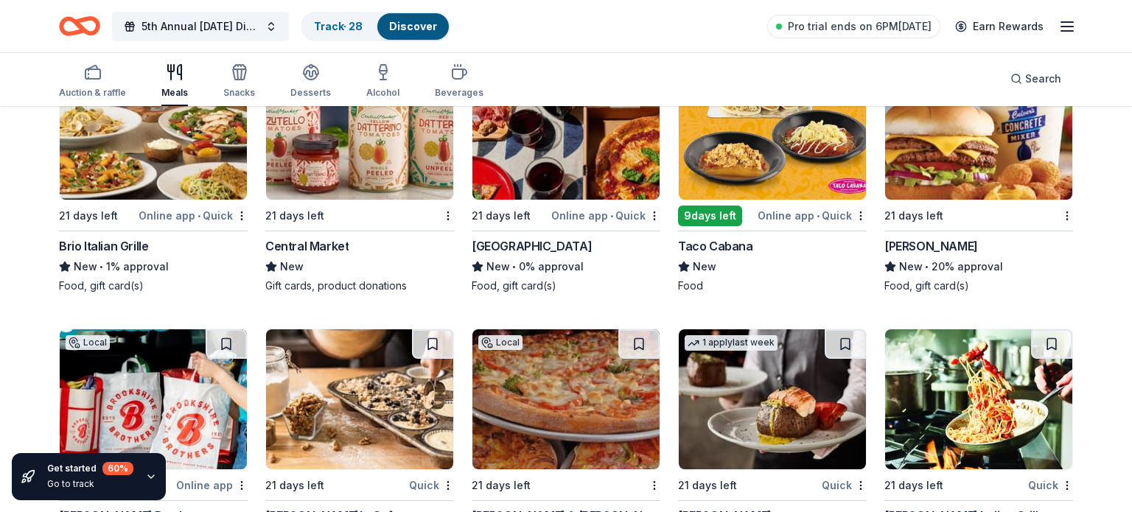
scroll to position [4390, 0]
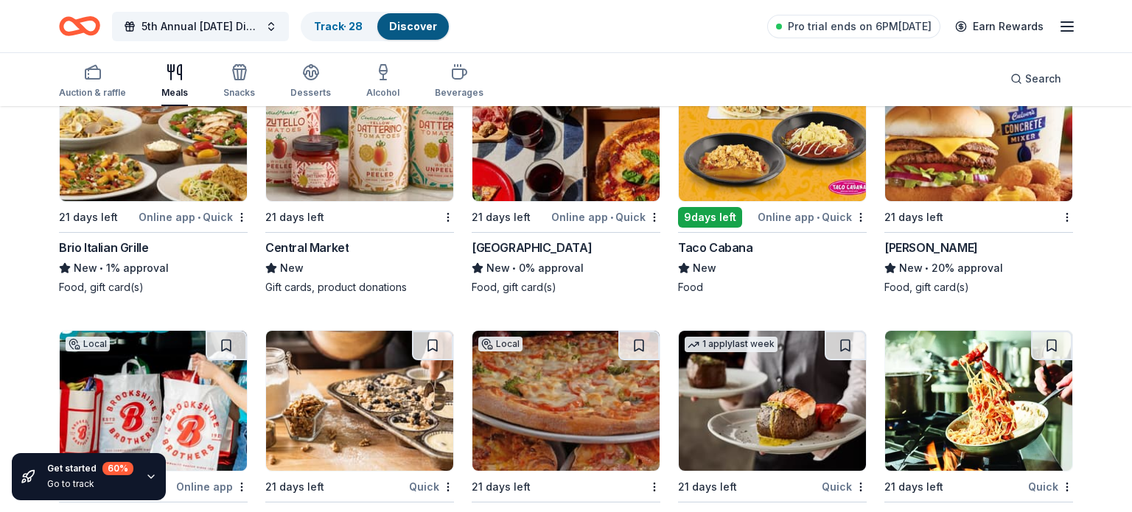
click at [960, 159] on img at bounding box center [978, 131] width 187 height 140
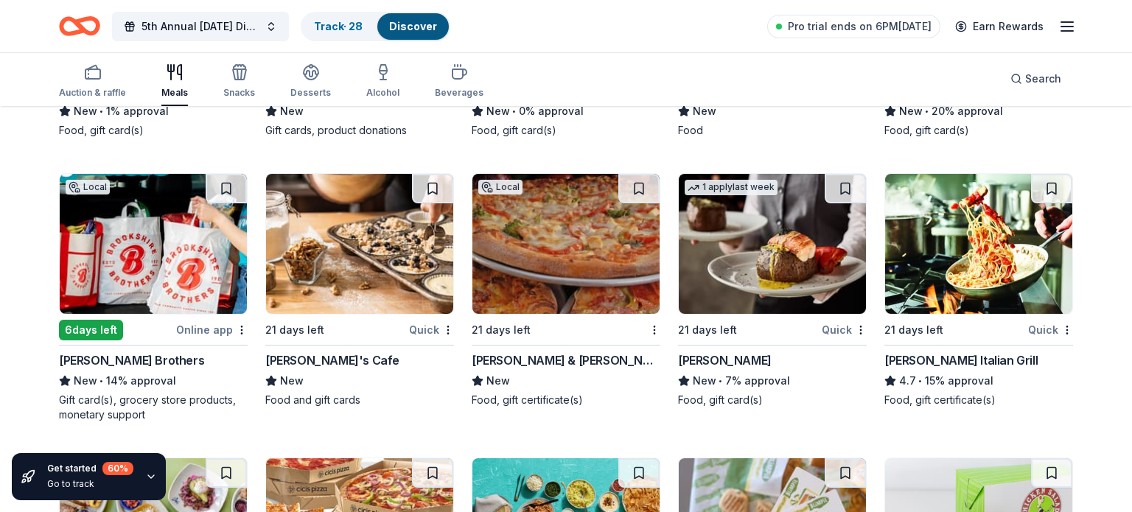
scroll to position [4554, 0]
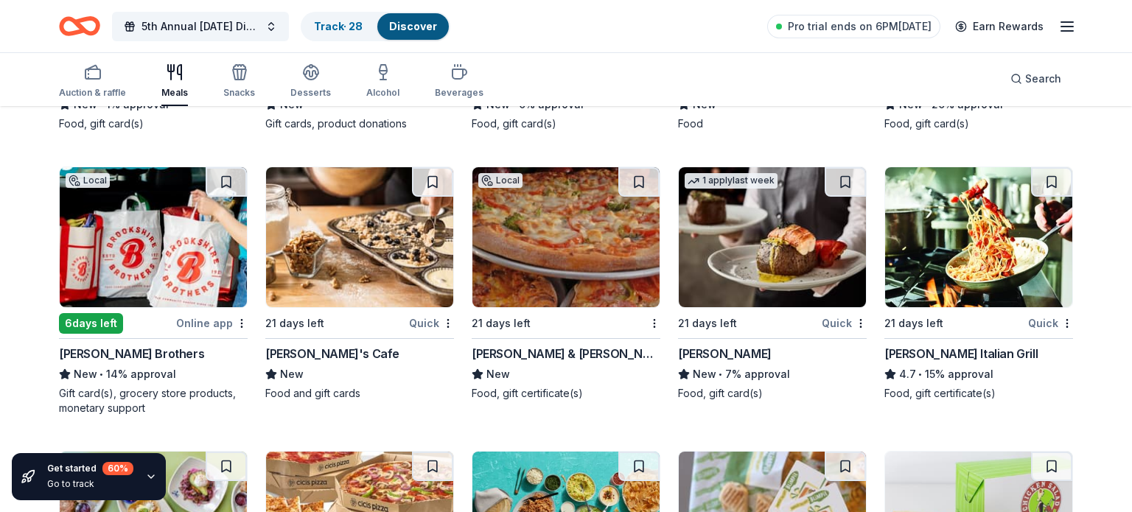
click at [827, 269] on img at bounding box center [772, 237] width 187 height 140
click at [974, 238] on img at bounding box center [978, 237] width 187 height 140
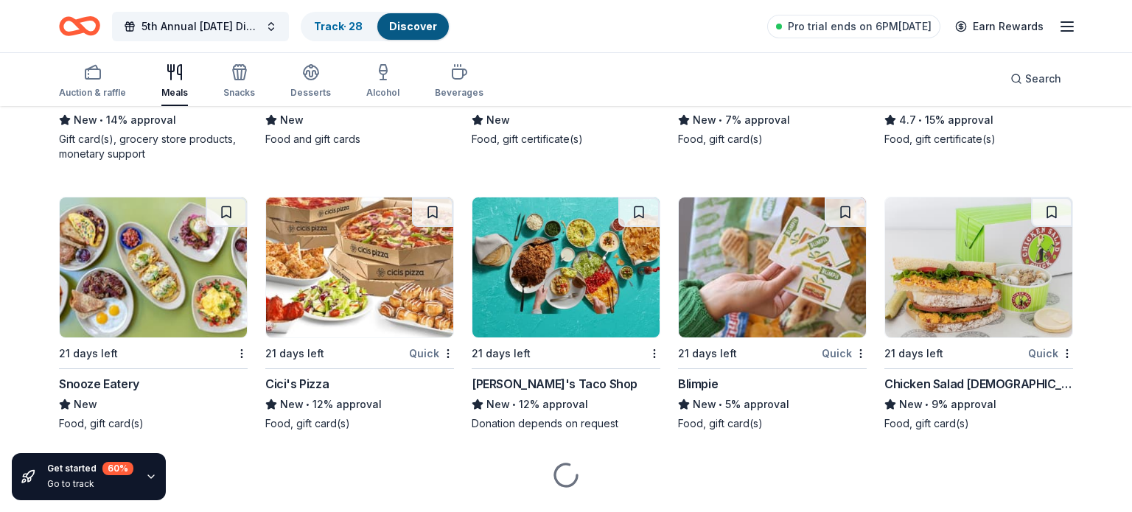
scroll to position [4809, 0]
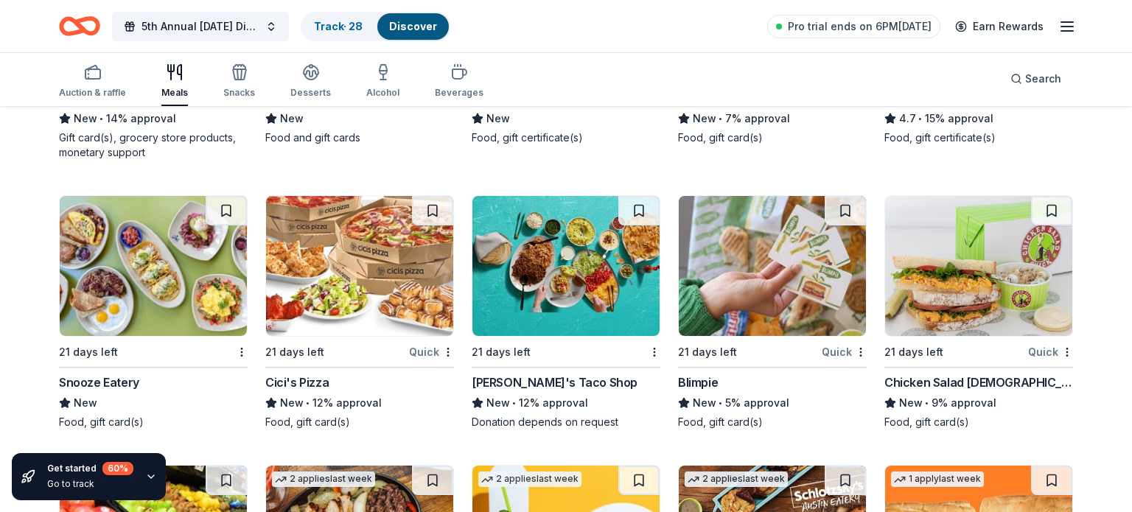
click at [95, 286] on img at bounding box center [153, 266] width 187 height 140
click at [382, 299] on img at bounding box center [359, 266] width 187 height 140
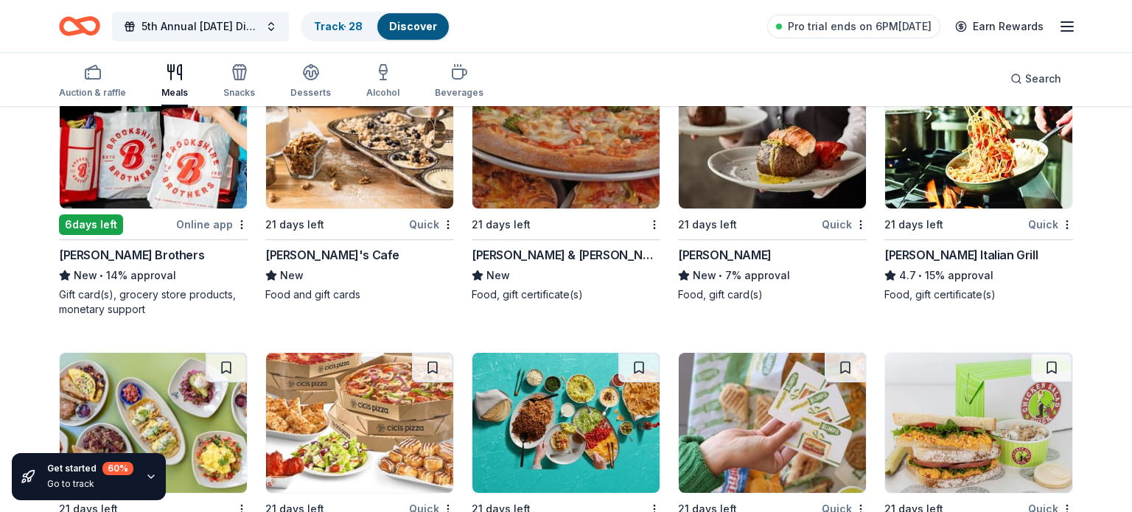
scroll to position [4650, 0]
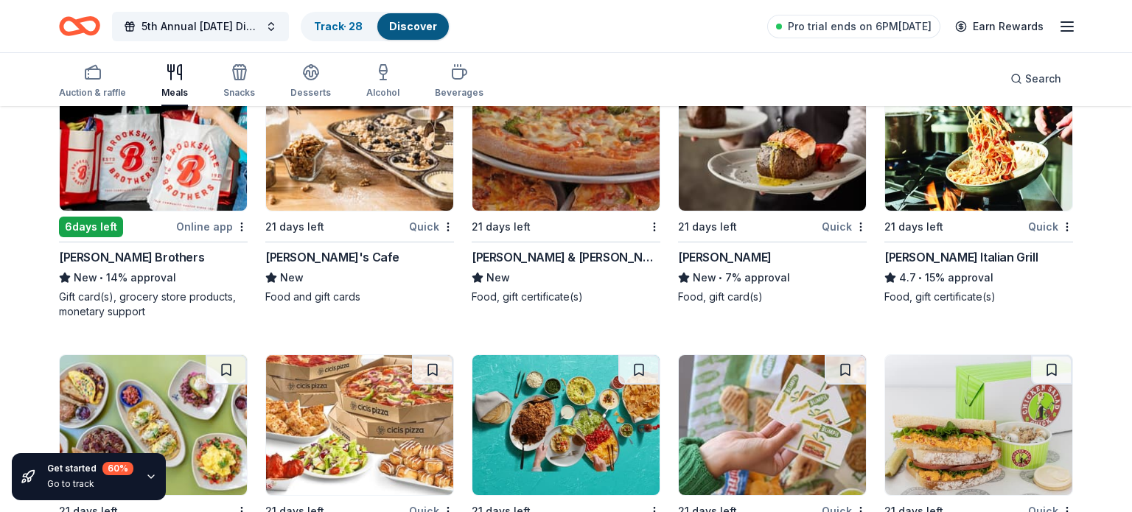
click at [716, 197] on img at bounding box center [772, 141] width 187 height 140
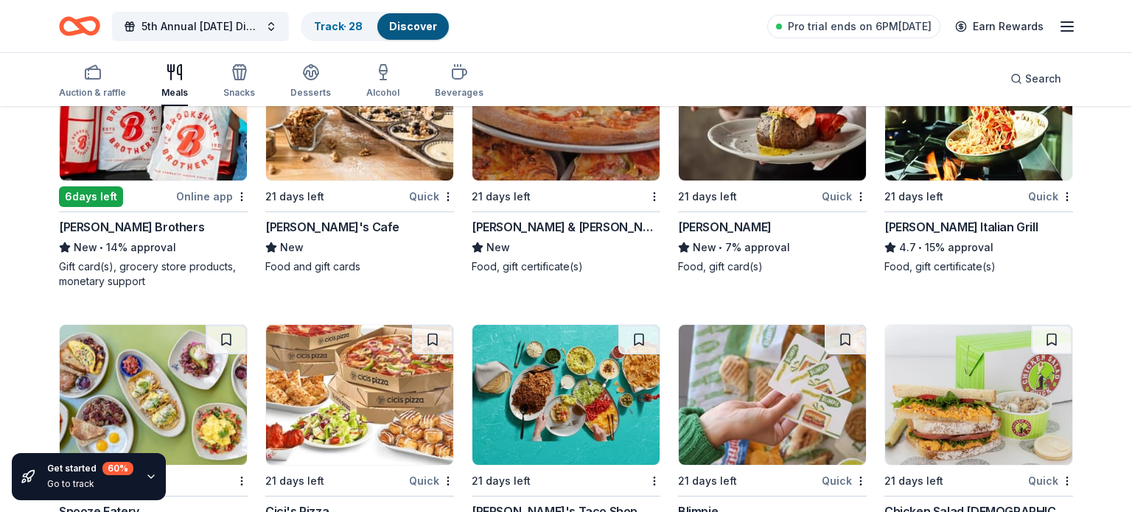
scroll to position [4692, 0]
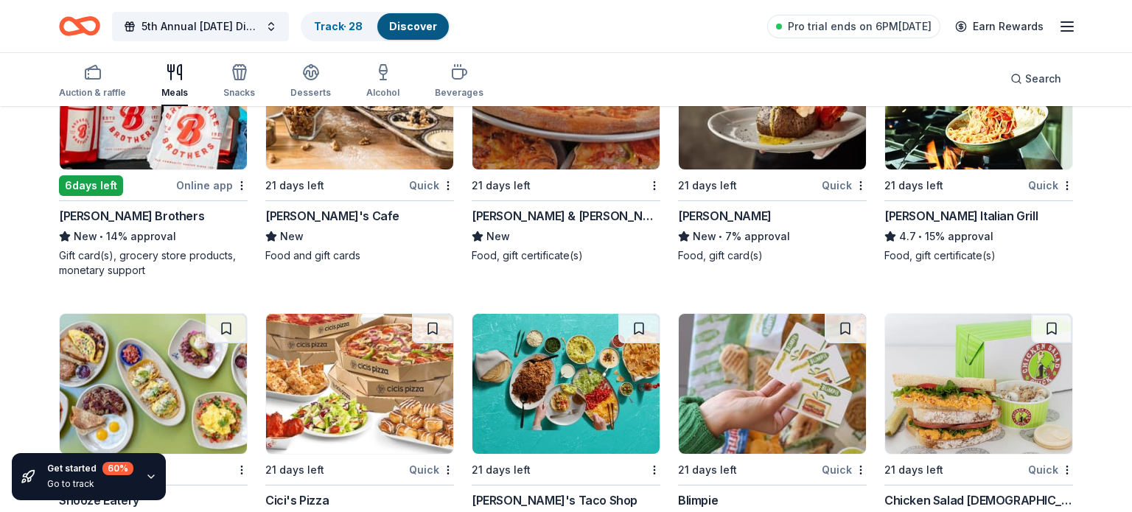
click at [987, 148] on img at bounding box center [978, 99] width 187 height 140
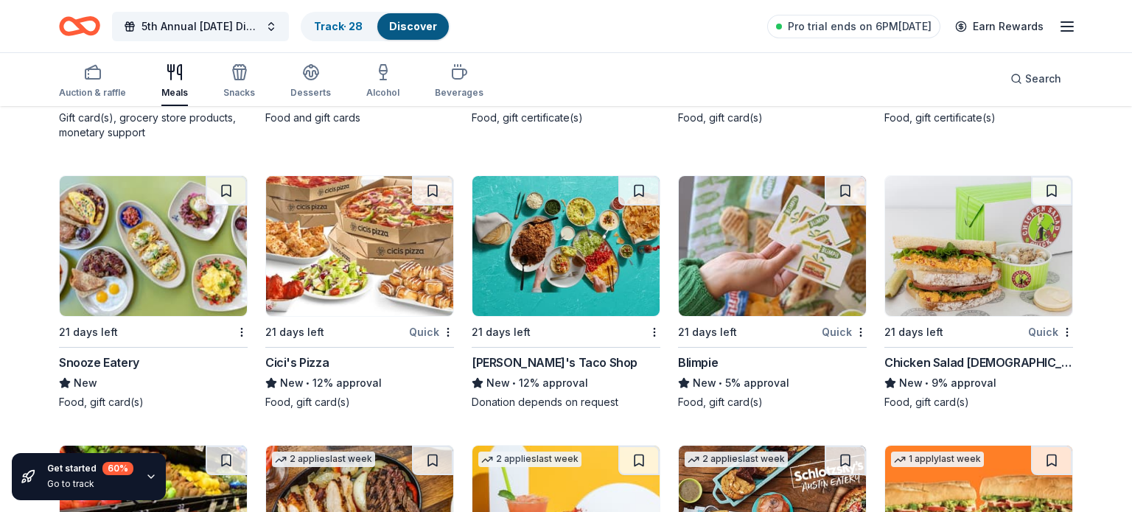
scroll to position [4832, 0]
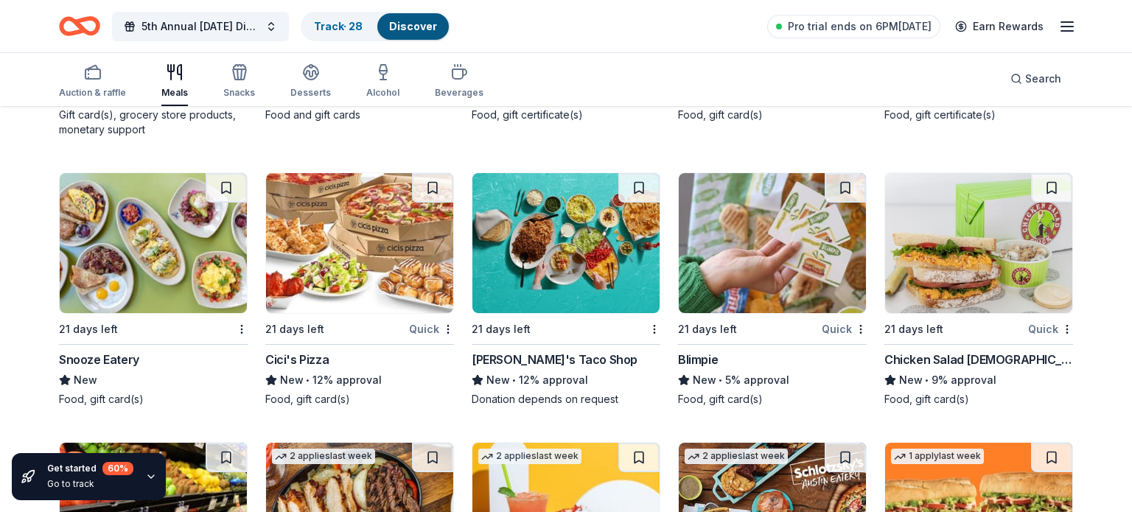
click at [330, 232] on img at bounding box center [359, 243] width 187 height 140
click at [526, 234] on img at bounding box center [565, 243] width 187 height 140
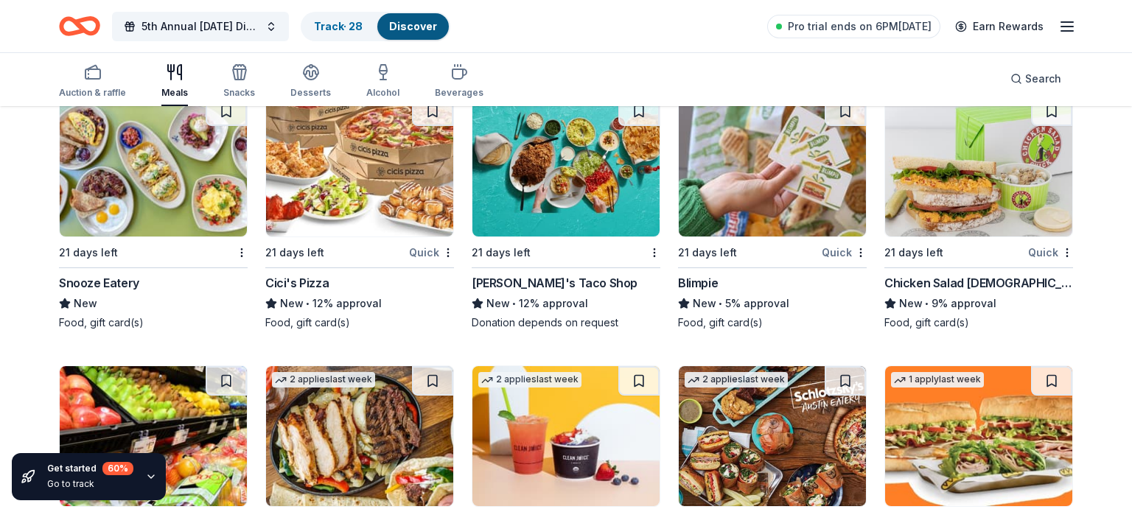
scroll to position [4924, 0]
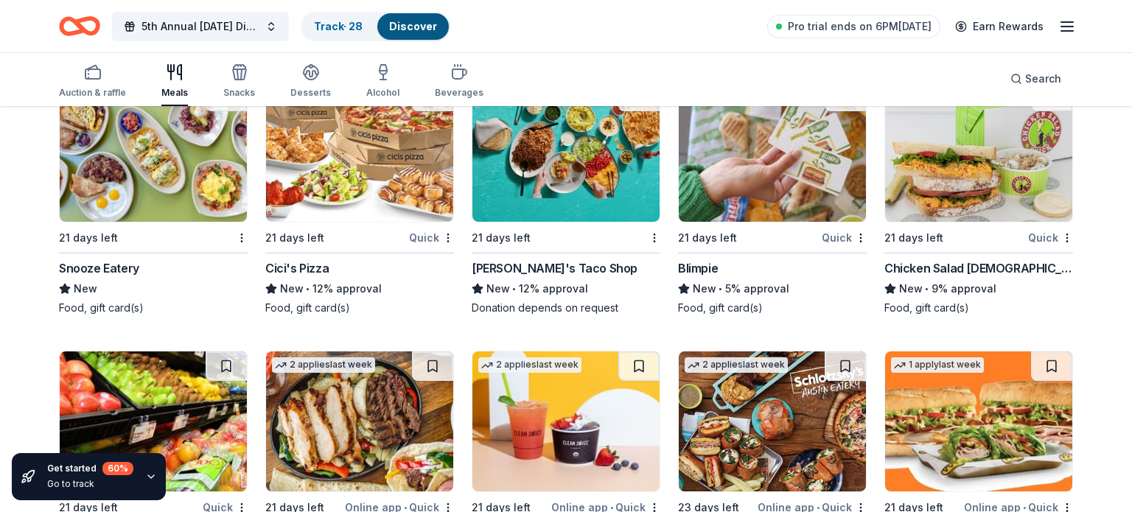
click at [978, 185] on img at bounding box center [978, 152] width 187 height 140
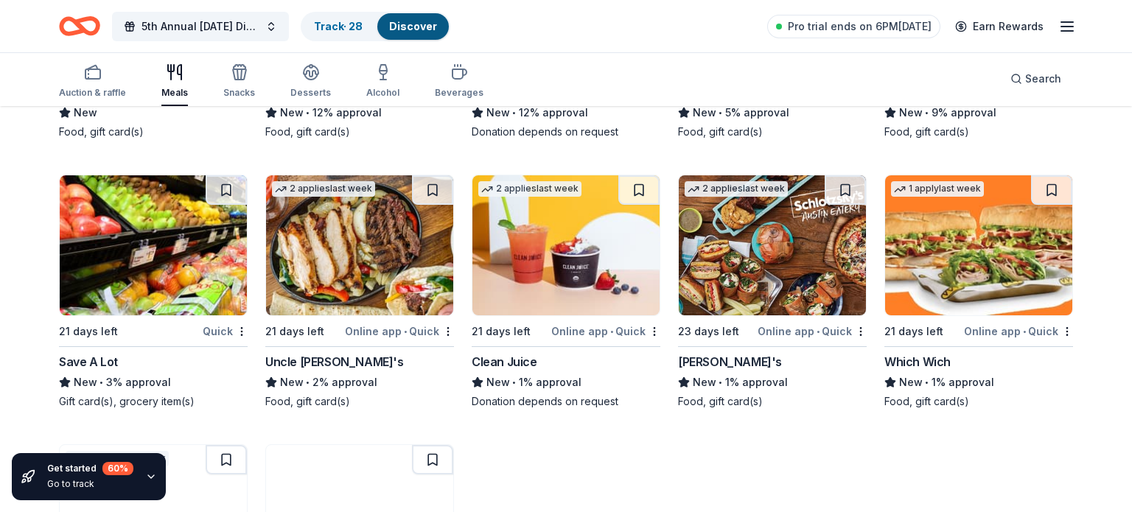
scroll to position [5101, 0]
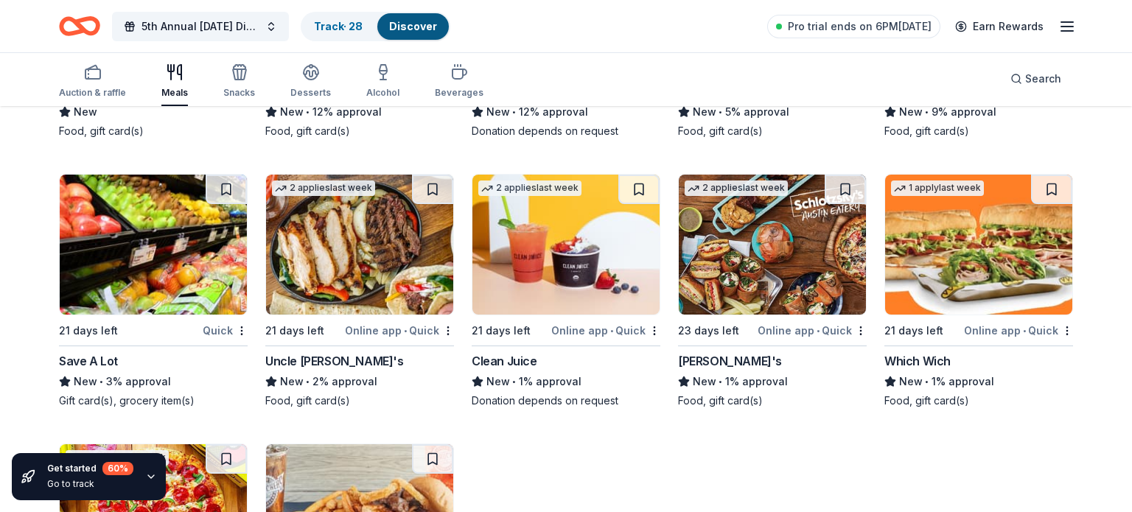
click at [747, 248] on img at bounding box center [772, 245] width 187 height 140
click at [836, 195] on button at bounding box center [845, 189] width 41 height 29
click at [347, 210] on img at bounding box center [359, 245] width 187 height 140
click at [433, 192] on button at bounding box center [432, 189] width 41 height 29
click at [541, 245] on img at bounding box center [565, 245] width 187 height 140
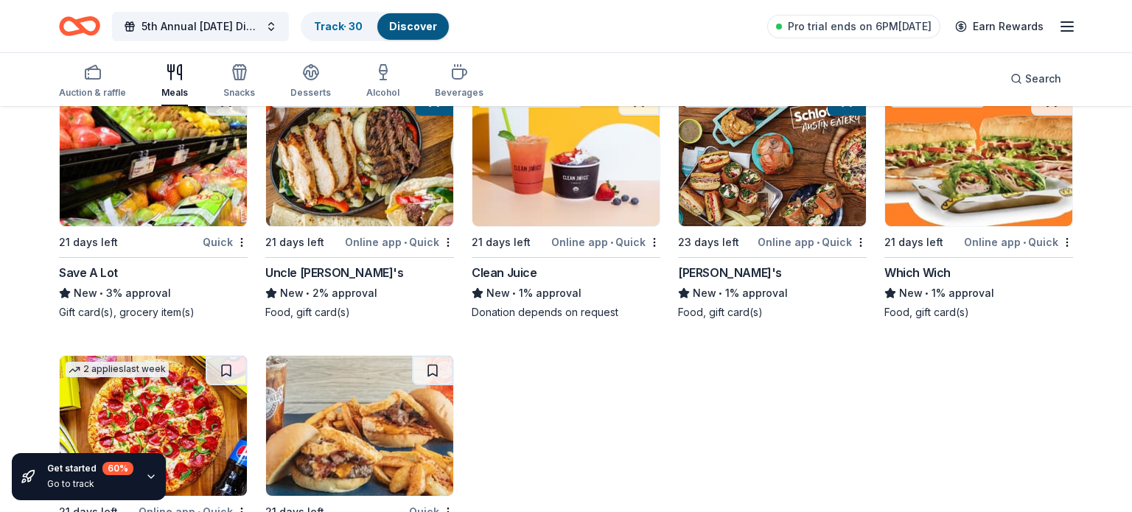
scroll to position [5292, 0]
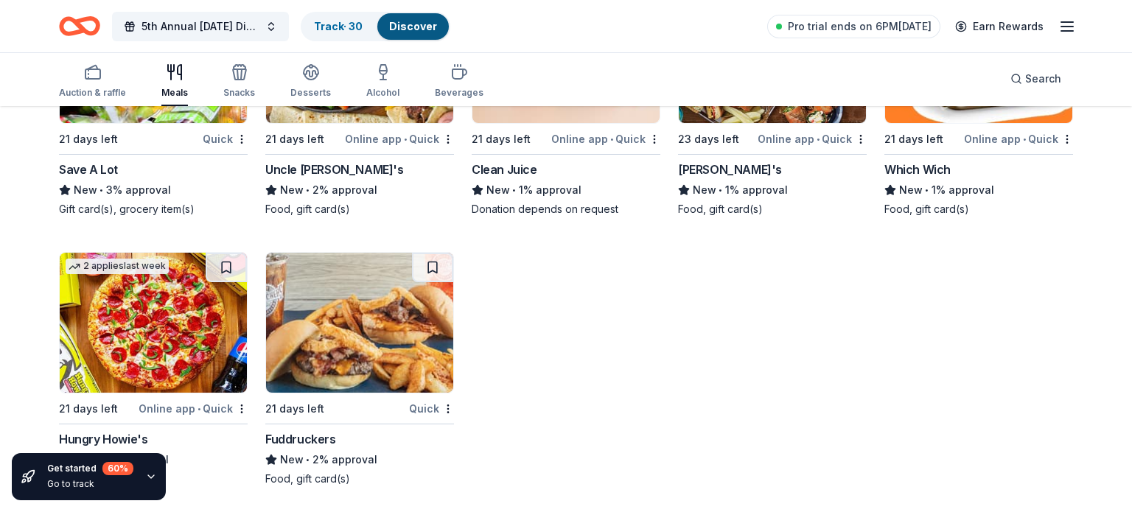
click at [388, 389] on img at bounding box center [359, 323] width 187 height 140
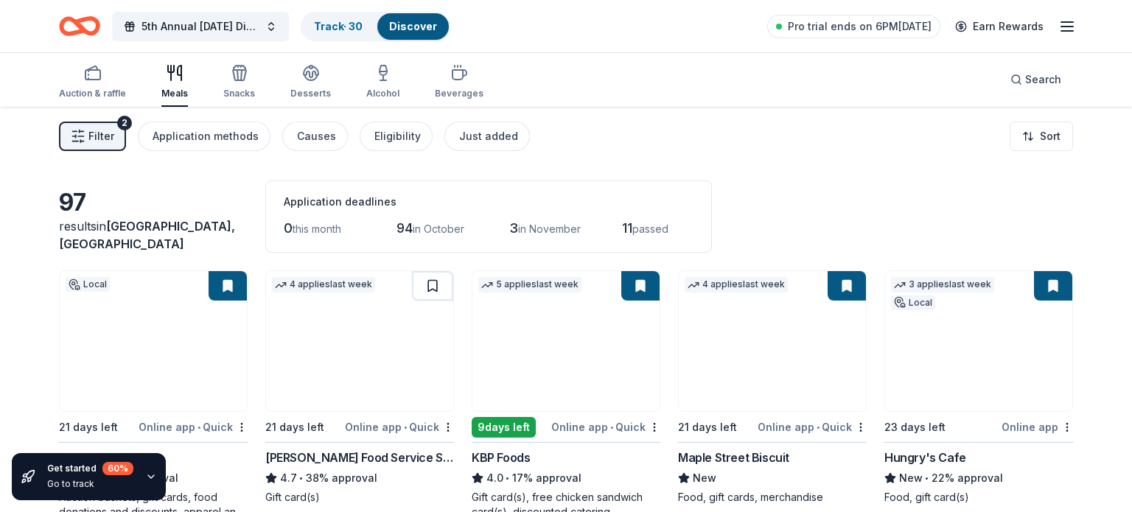
scroll to position [0, 0]
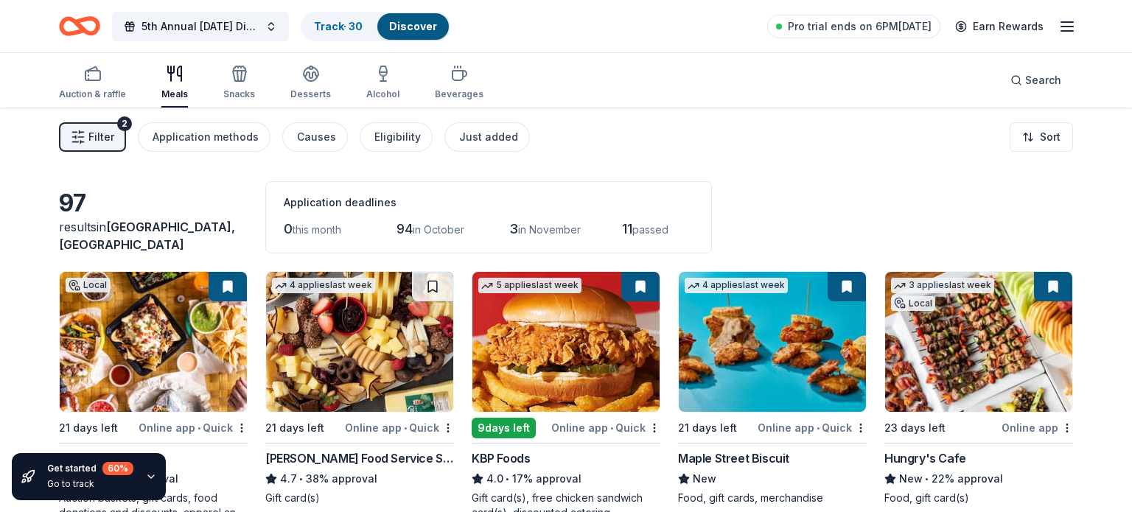
click at [102, 142] on span "Filter" at bounding box center [101, 137] width 26 height 18
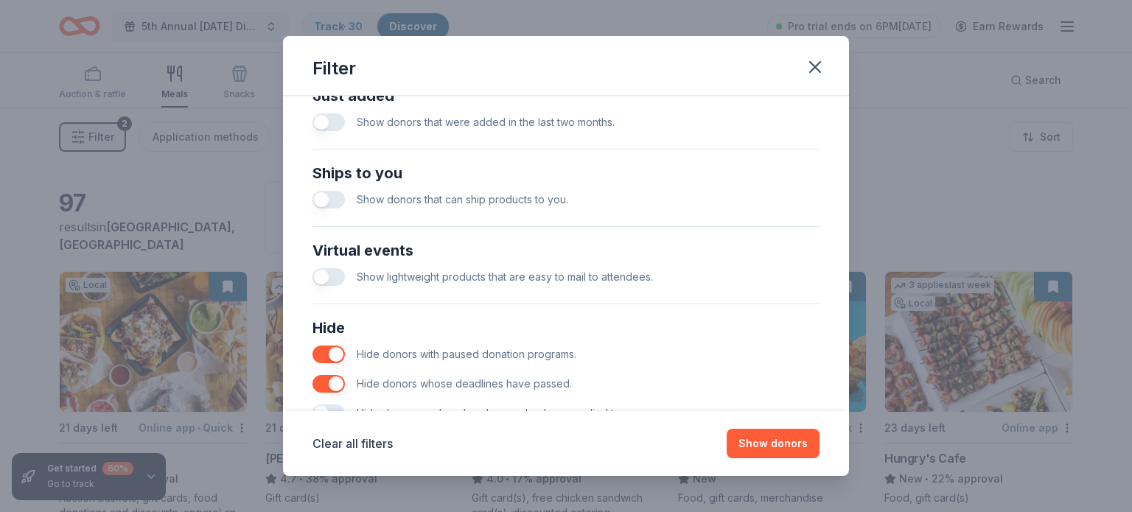
scroll to position [655, 0]
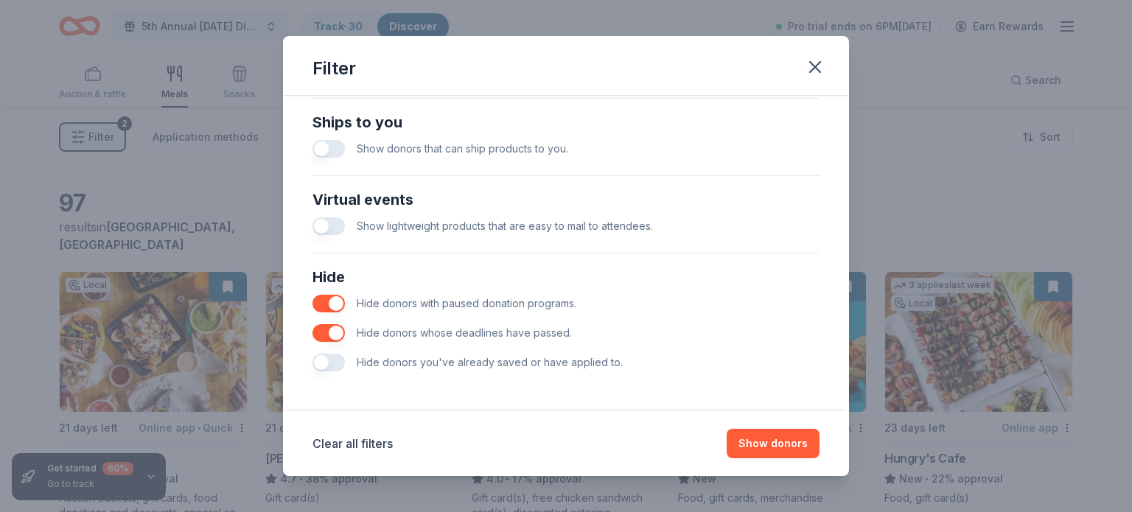
click at [337, 335] on button "button" at bounding box center [329, 333] width 32 height 18
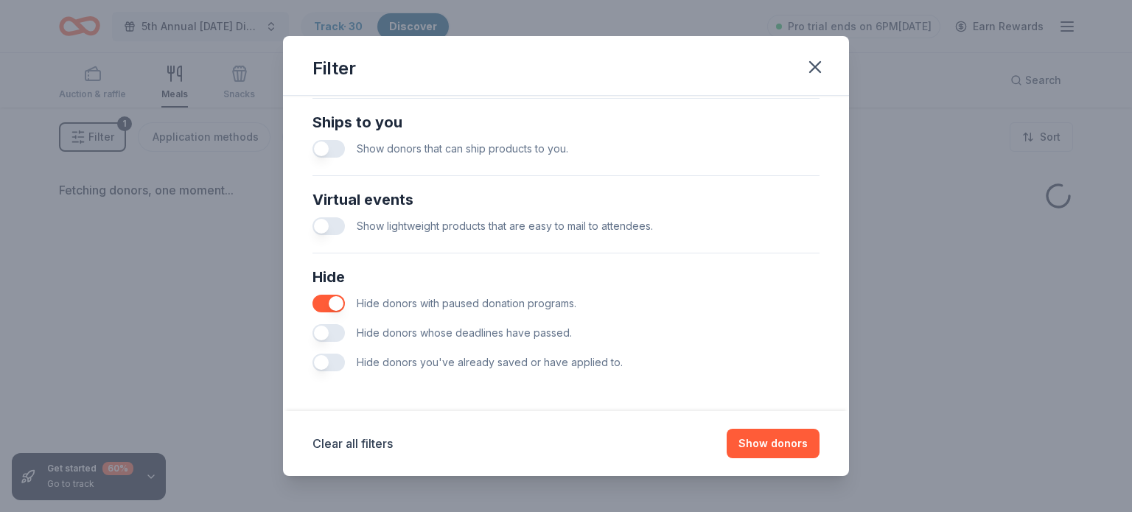
click at [332, 304] on button "button" at bounding box center [329, 304] width 32 height 18
click at [799, 454] on button "Show donors" at bounding box center [773, 443] width 93 height 29
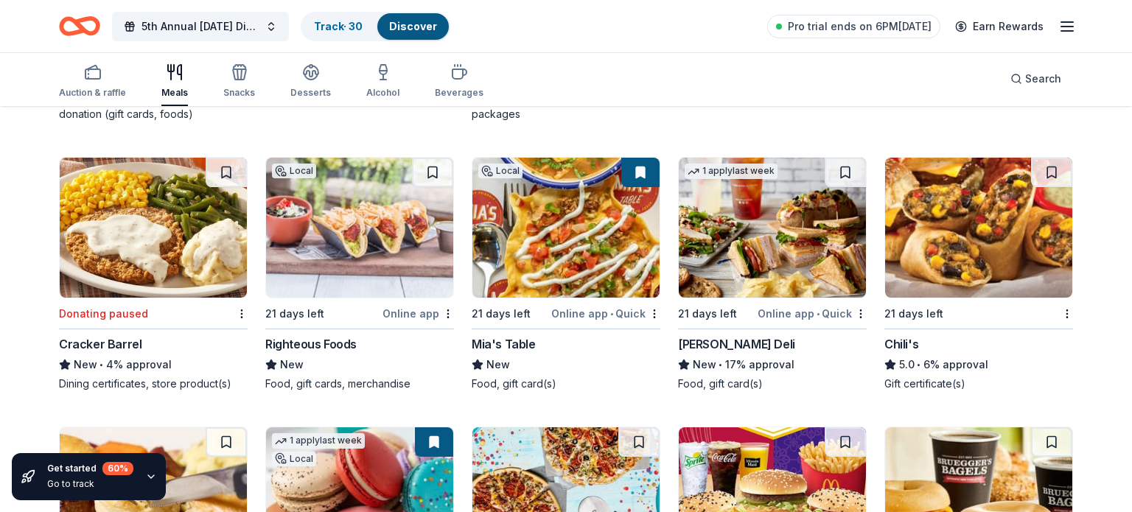
scroll to position [1826, 0]
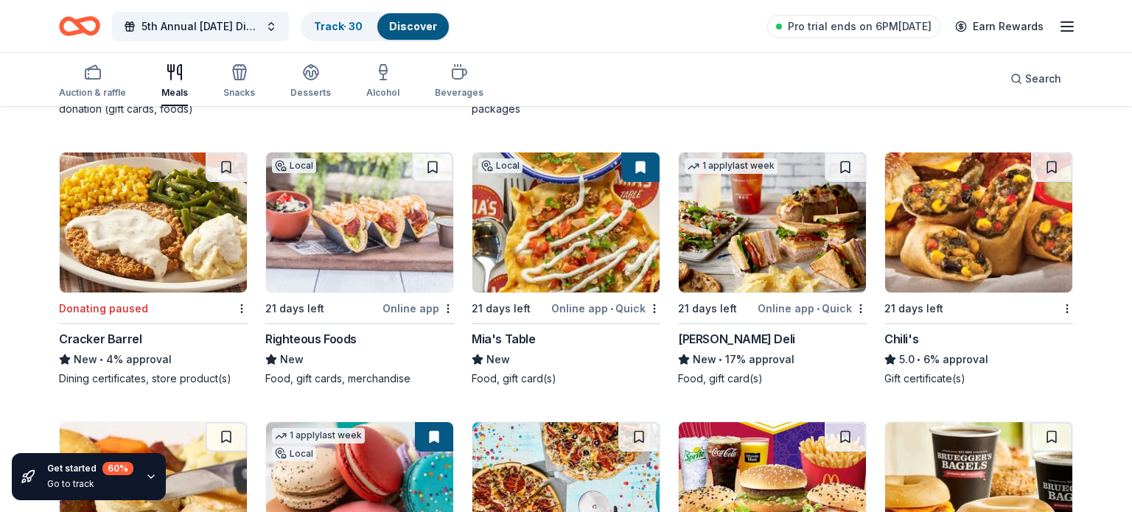
click at [203, 296] on div "Donating paused Cracker Barrel New • 4% approval Dining certificates, store pro…" at bounding box center [153, 269] width 189 height 234
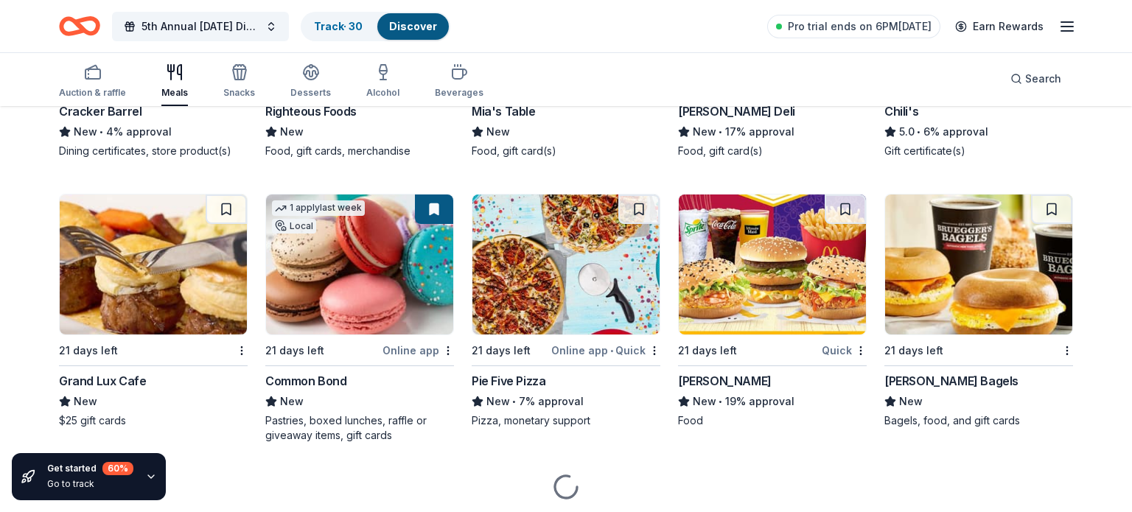
scroll to position [2101, 0]
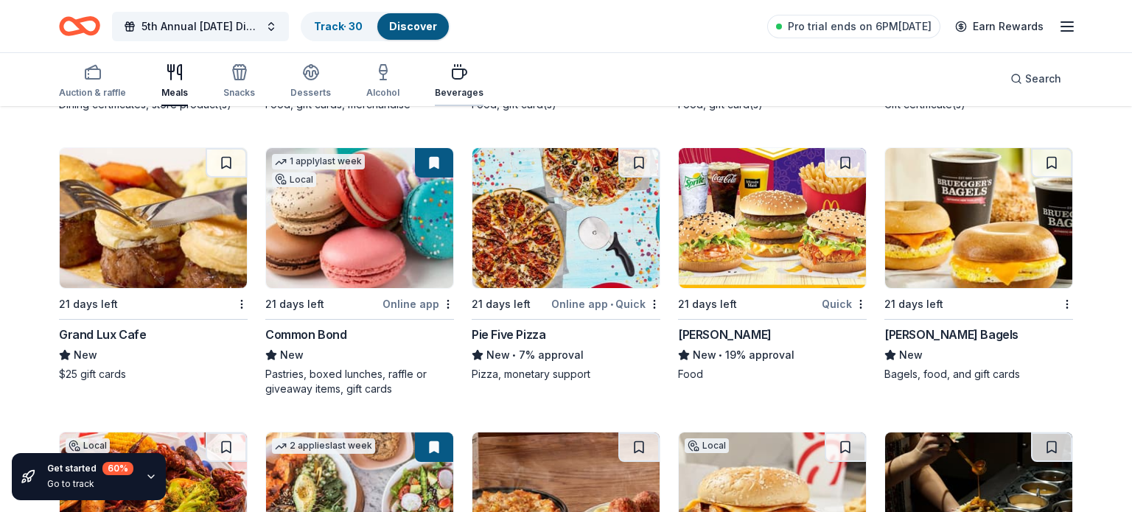
click at [452, 88] on div "Beverages" at bounding box center [459, 93] width 49 height 12
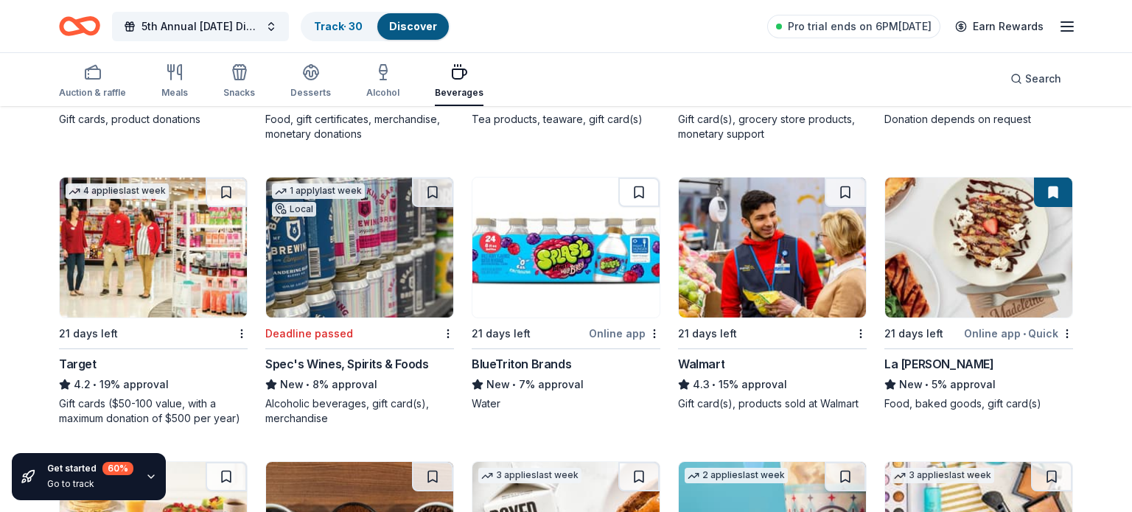
scroll to position [1235, 0]
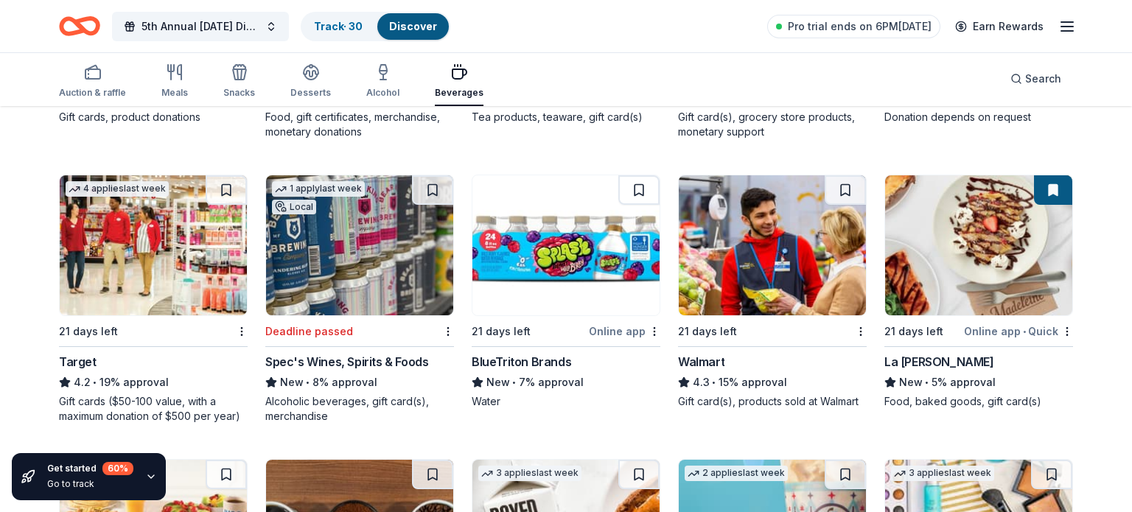
click at [516, 290] on img at bounding box center [565, 245] width 187 height 140
click at [635, 194] on button at bounding box center [638, 189] width 41 height 29
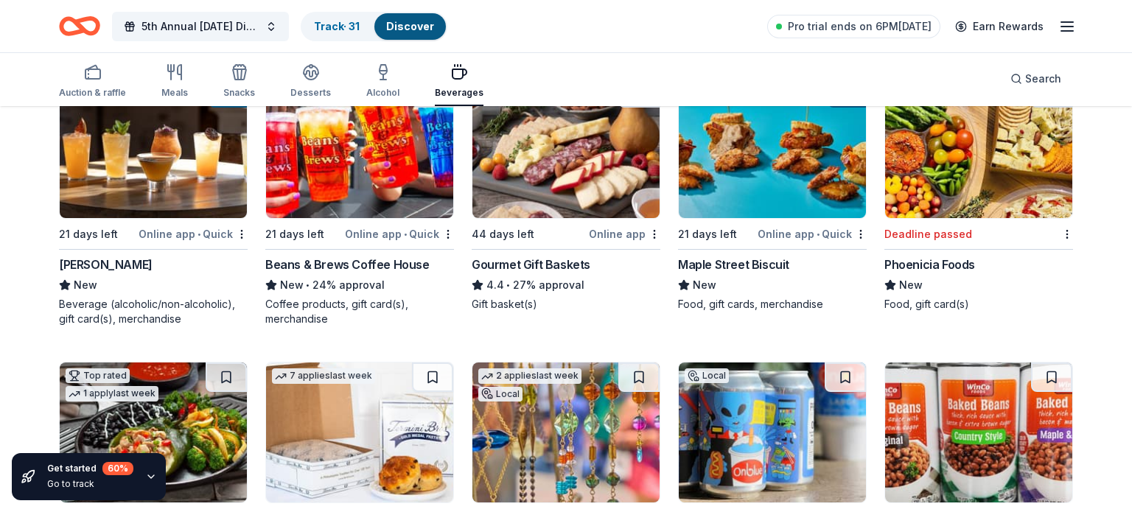
scroll to position [0, 0]
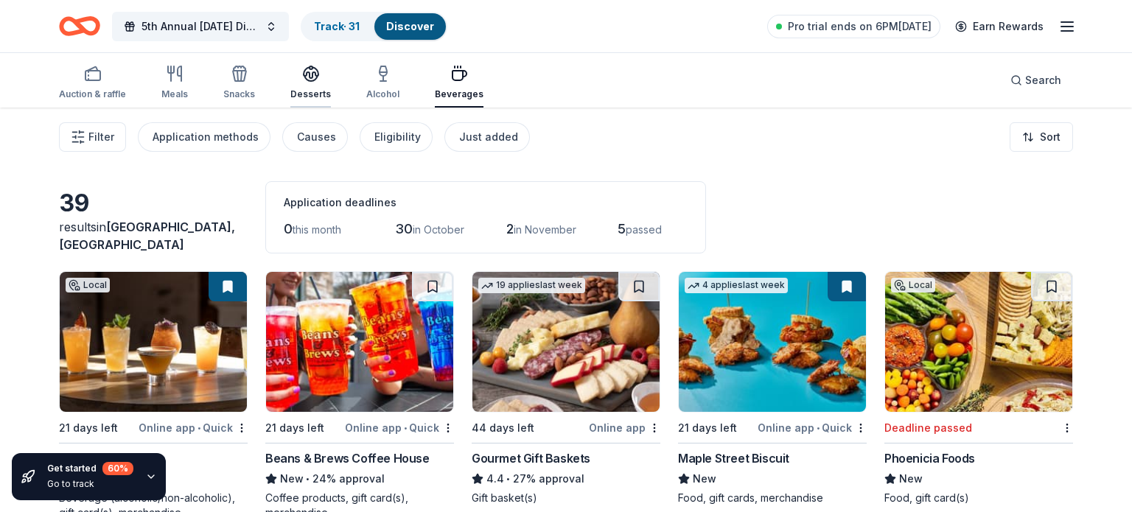
click at [324, 63] on button "Desserts" at bounding box center [310, 83] width 41 height 49
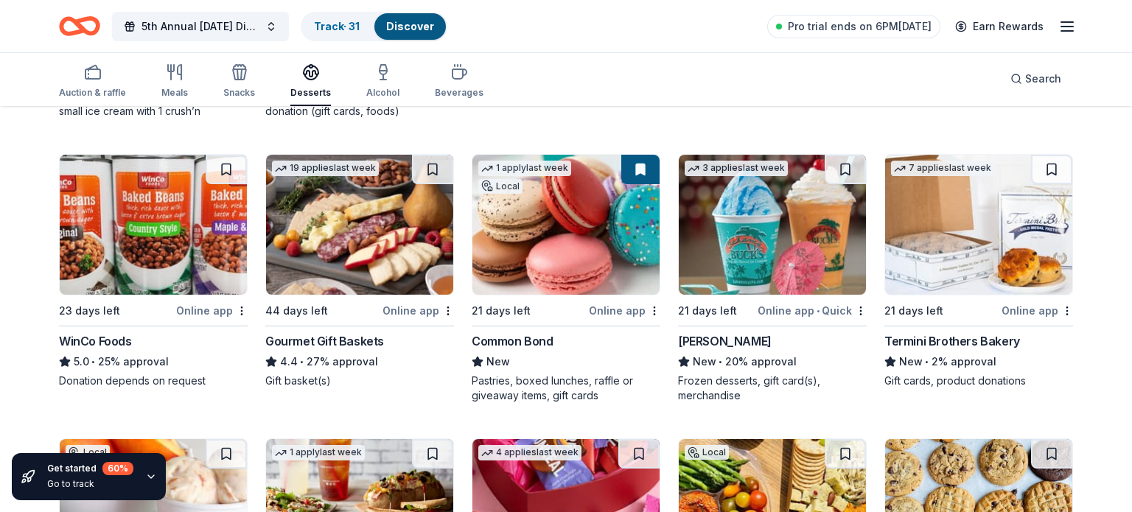
scroll to position [409, 0]
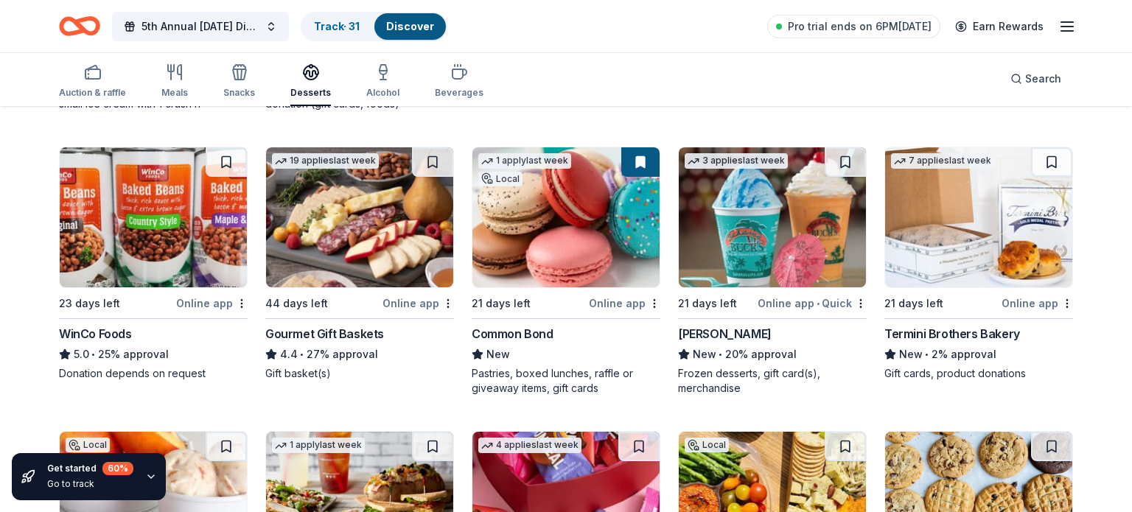
click at [723, 268] on img at bounding box center [772, 217] width 187 height 140
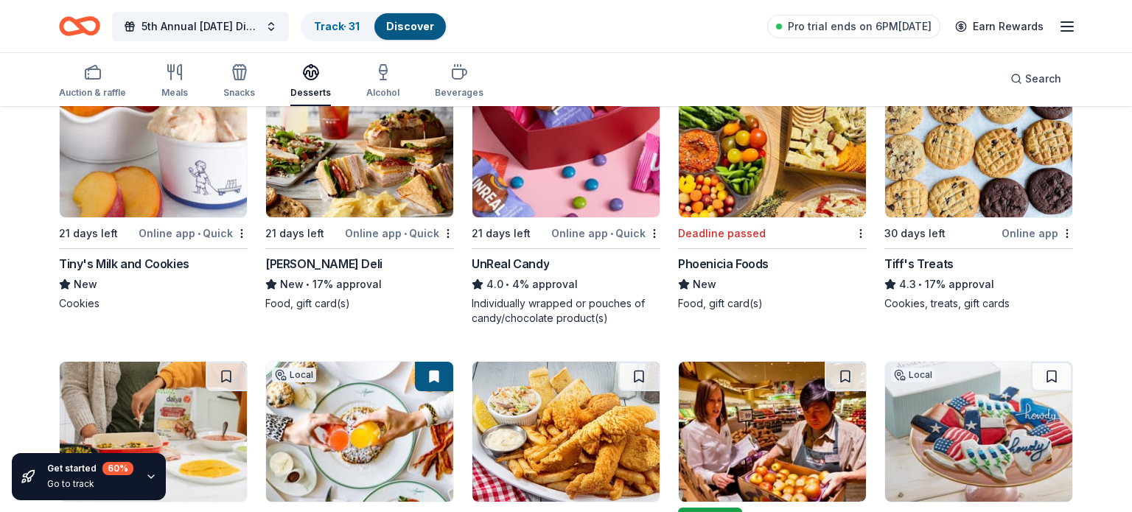
scroll to position [764, 0]
click at [940, 147] on img at bounding box center [978, 147] width 187 height 140
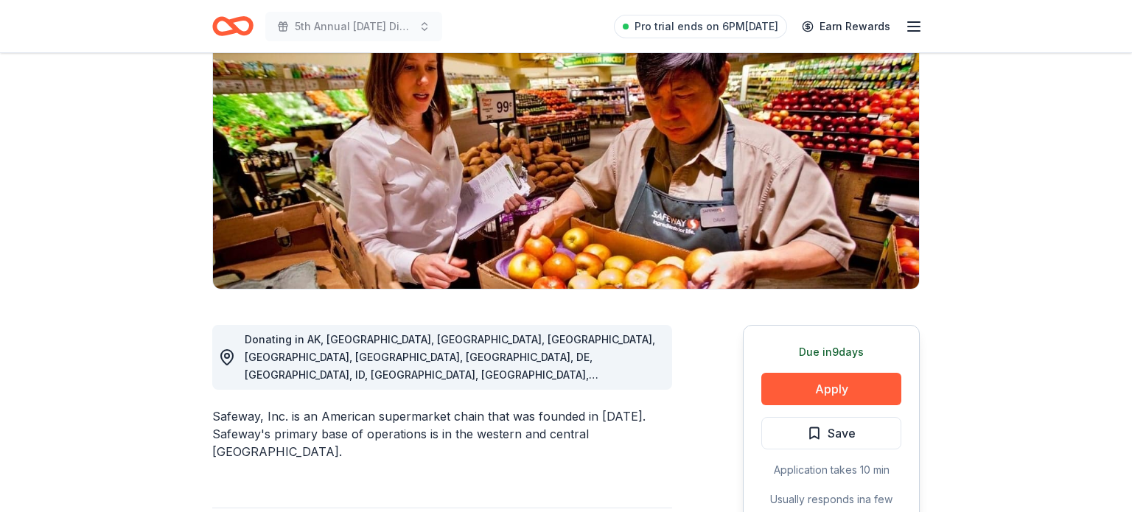
scroll to position [159, 0]
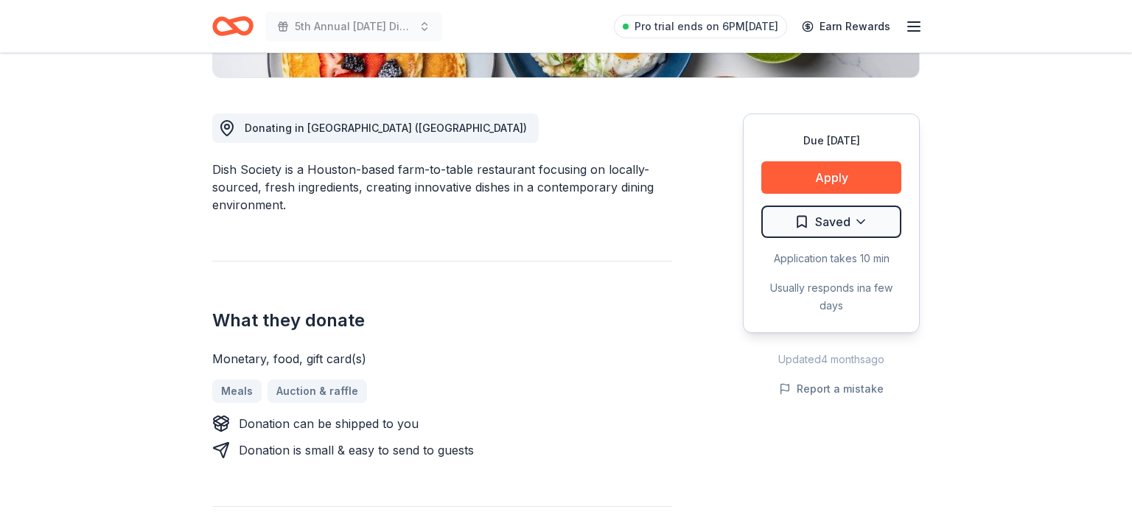
scroll to position [375, 0]
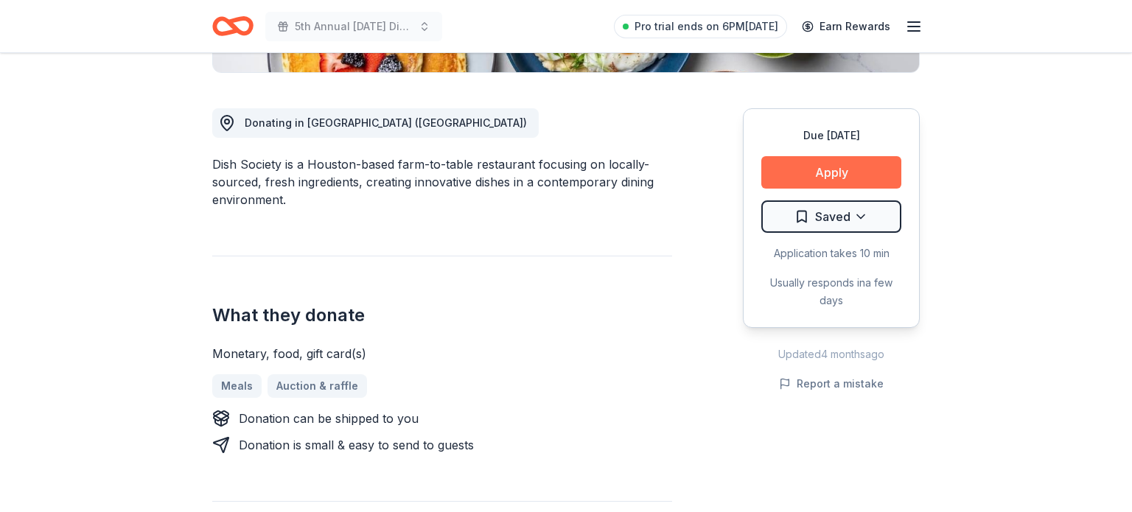
click at [800, 162] on button "Apply" at bounding box center [831, 172] width 140 height 32
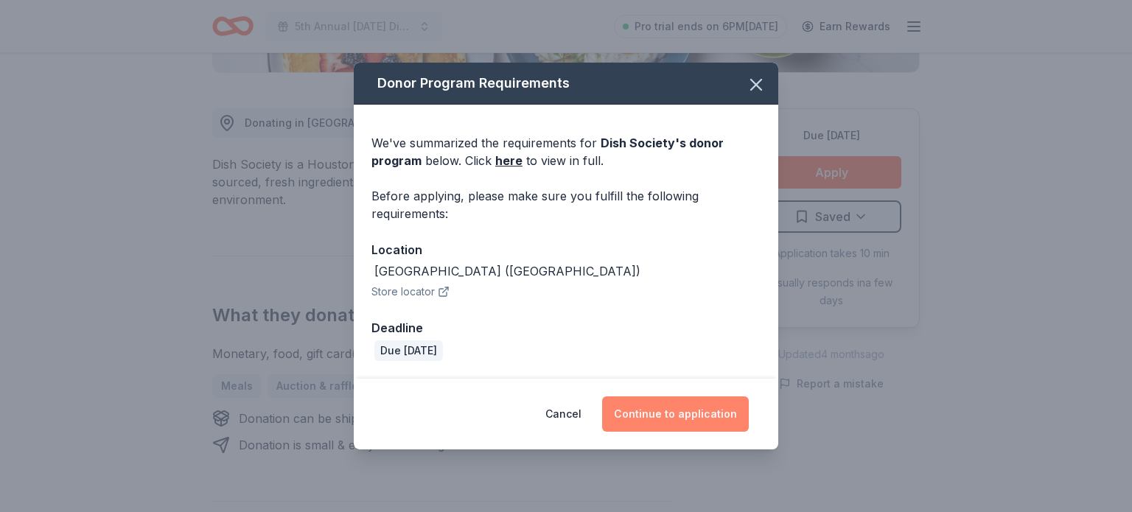
click at [680, 408] on button "Continue to application" at bounding box center [675, 414] width 147 height 35
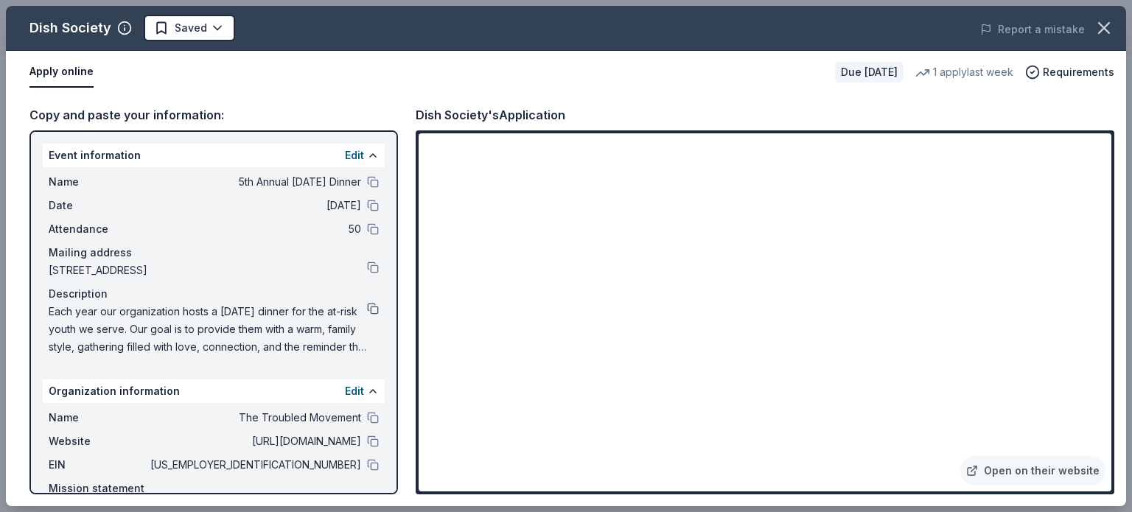
click at [370, 306] on button at bounding box center [373, 309] width 12 height 12
click at [1115, 32] on button "button" at bounding box center [1104, 28] width 32 height 32
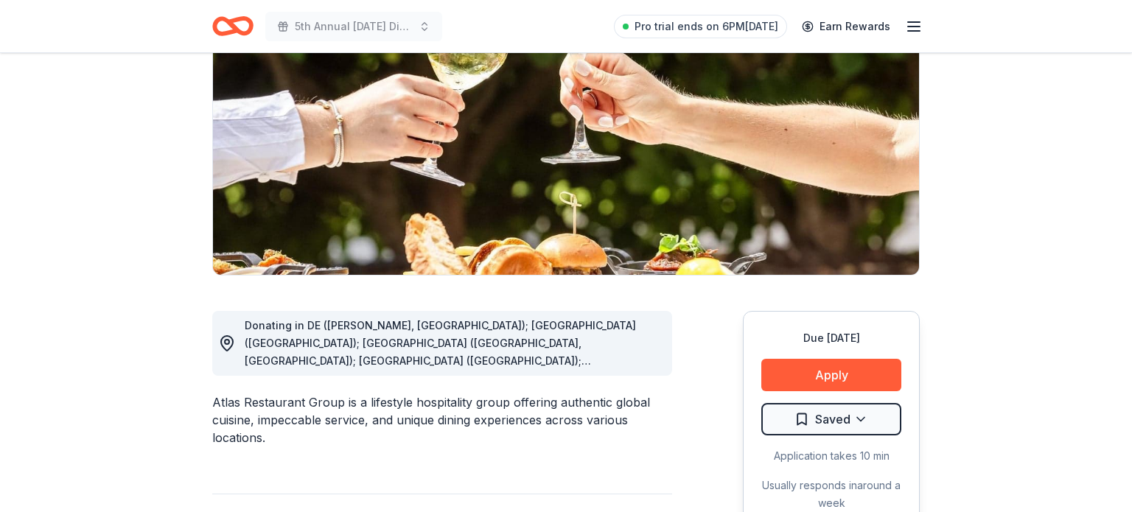
scroll to position [175, 0]
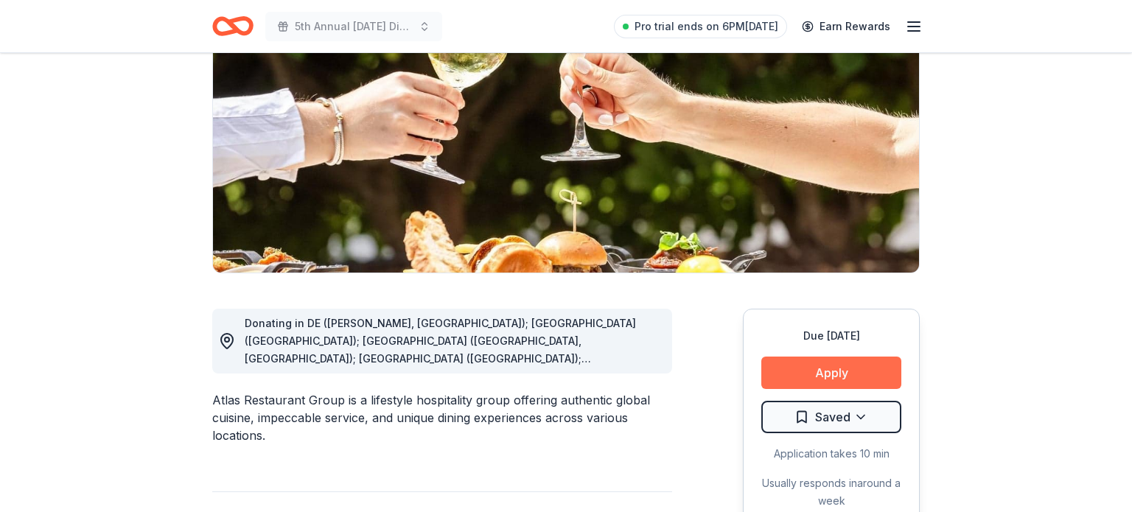
click at [799, 369] on button "Apply" at bounding box center [831, 373] width 140 height 32
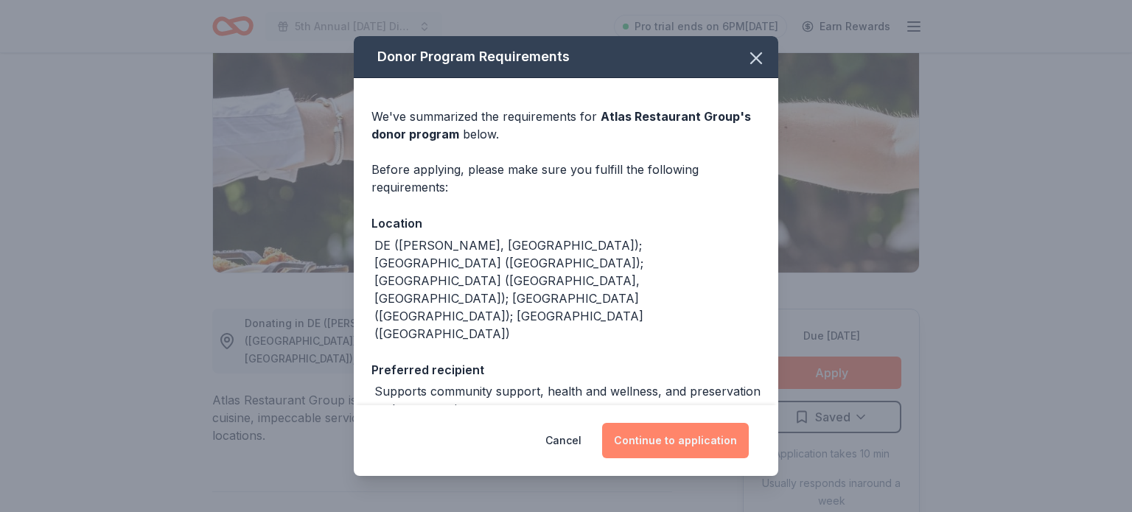
click at [711, 442] on button "Continue to application" at bounding box center [675, 440] width 147 height 35
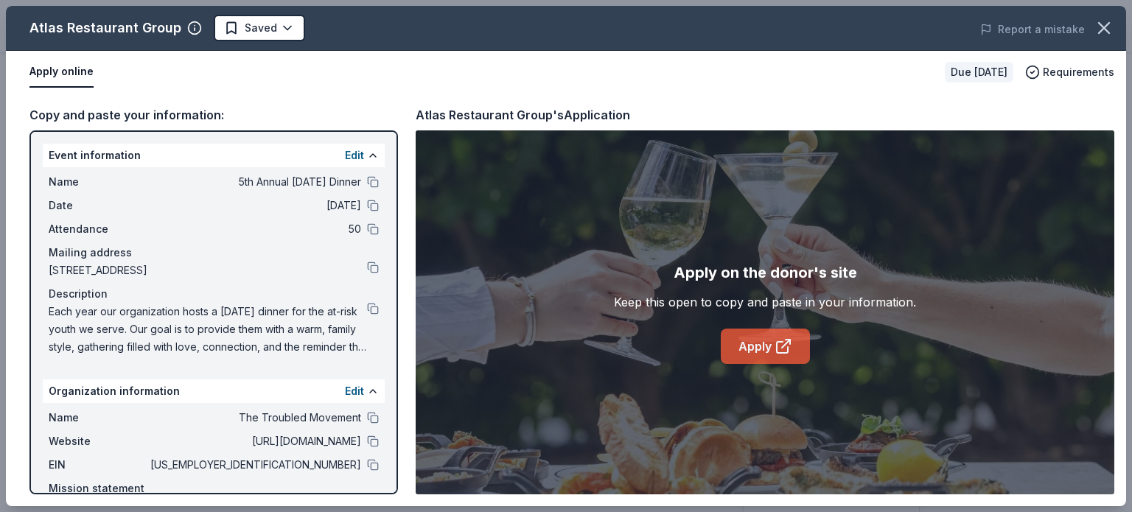
click at [743, 341] on link "Apply" at bounding box center [765, 346] width 89 height 35
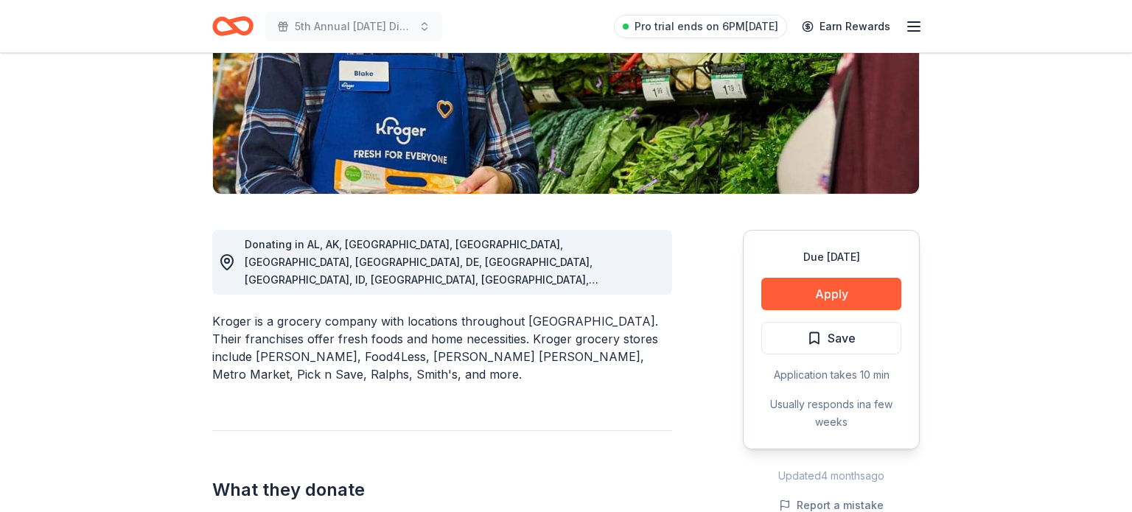
scroll to position [259, 0]
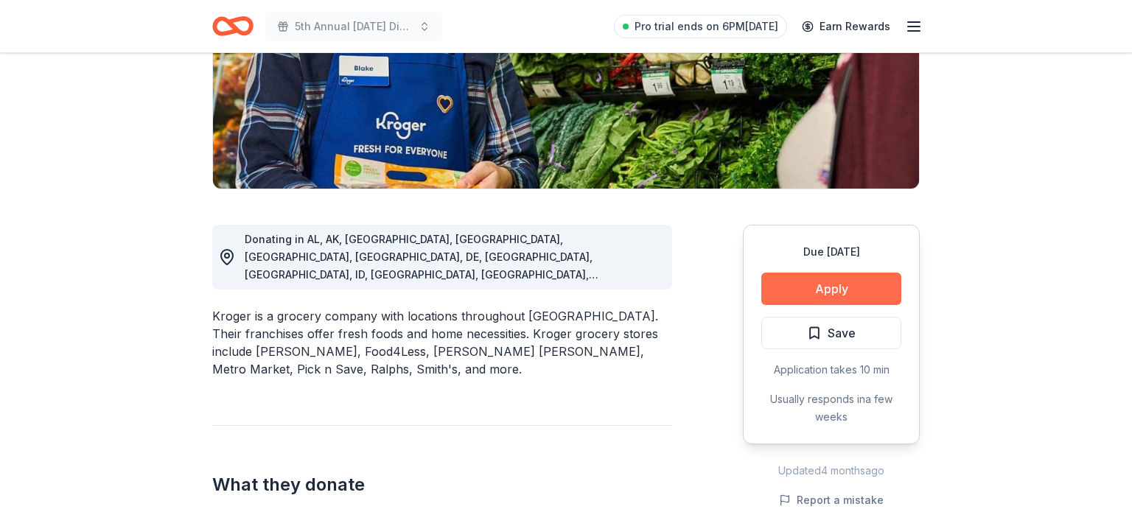
click at [849, 293] on button "Apply" at bounding box center [831, 289] width 140 height 32
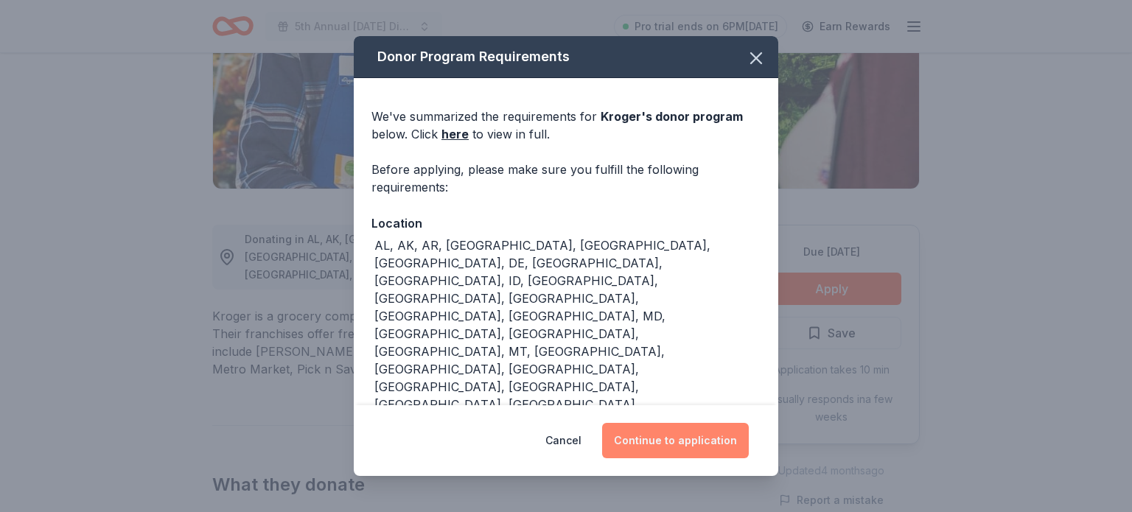
click at [620, 446] on button "Continue to application" at bounding box center [675, 440] width 147 height 35
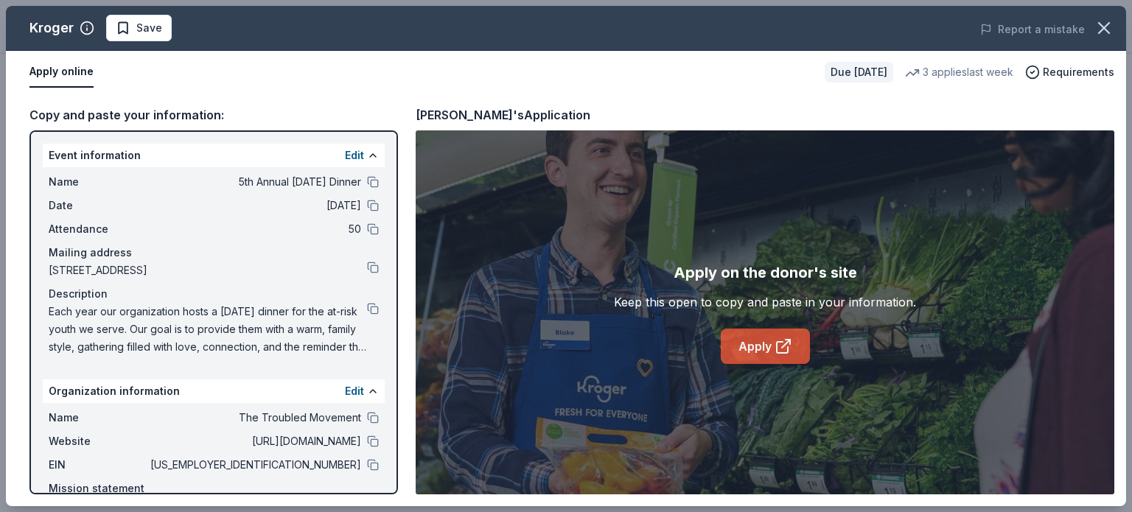
click at [753, 349] on link "Apply" at bounding box center [765, 346] width 89 height 35
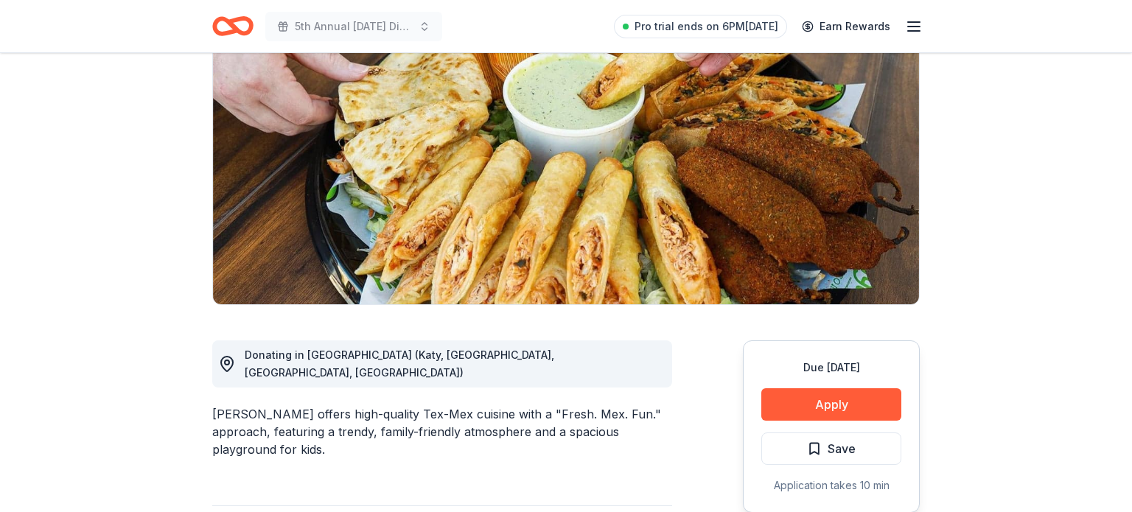
scroll to position [137, 0]
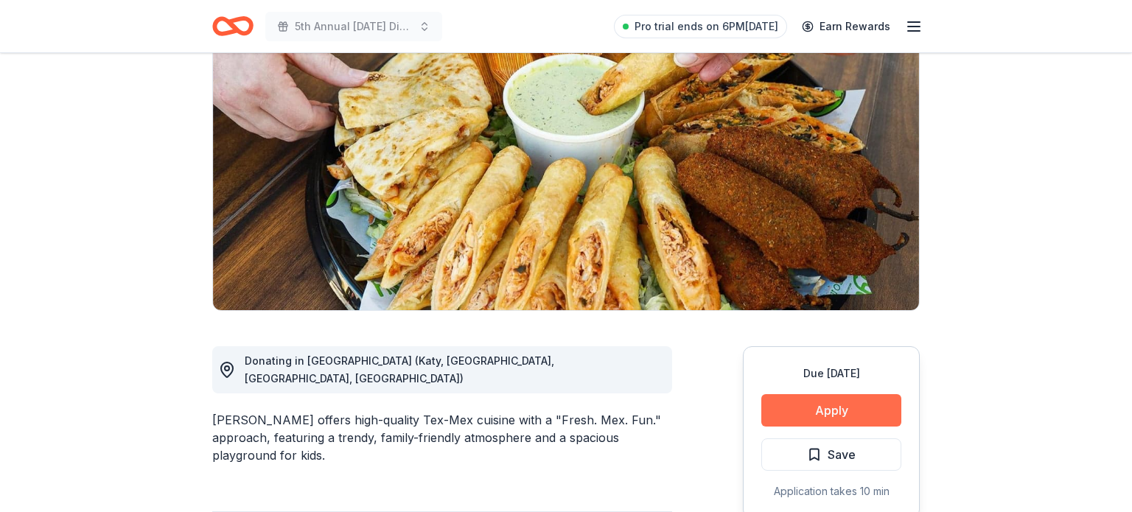
click at [795, 413] on button "Apply" at bounding box center [831, 410] width 140 height 32
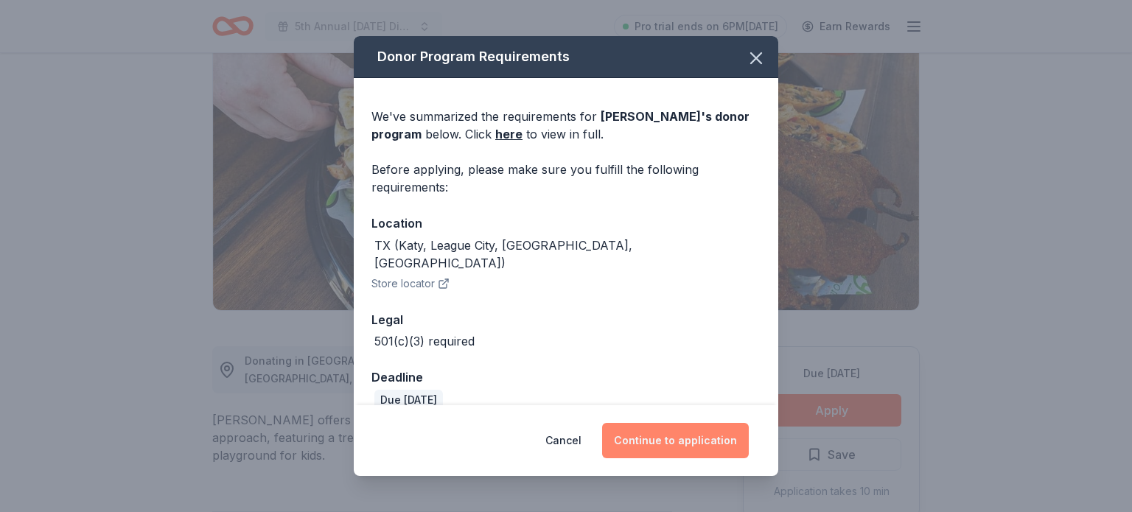
click at [694, 436] on button "Continue to application" at bounding box center [675, 440] width 147 height 35
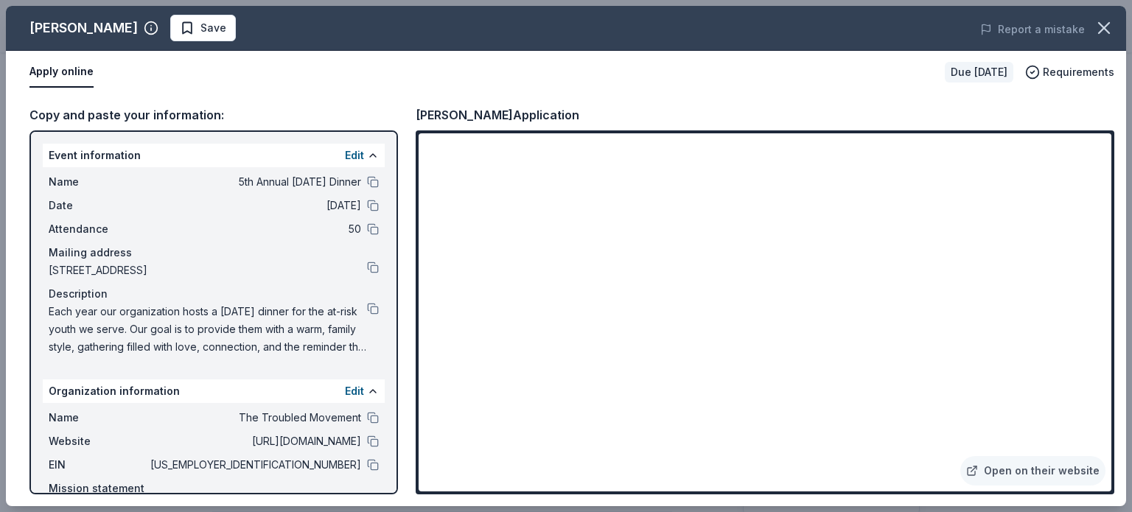
click at [1107, 128] on div "Jimmy Changas's Application Open on their website" at bounding box center [765, 299] width 699 height 389
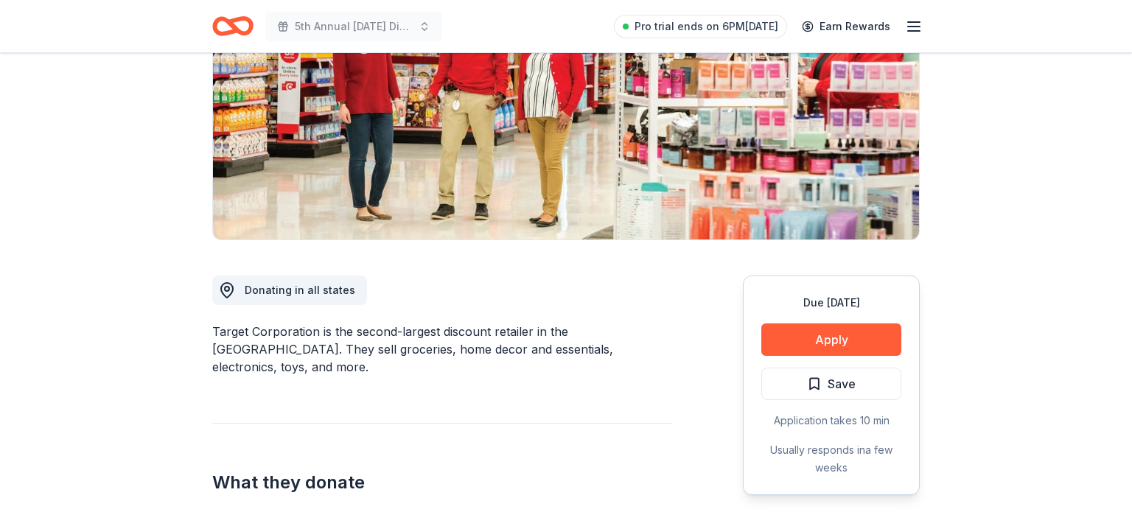
scroll to position [214, 0]
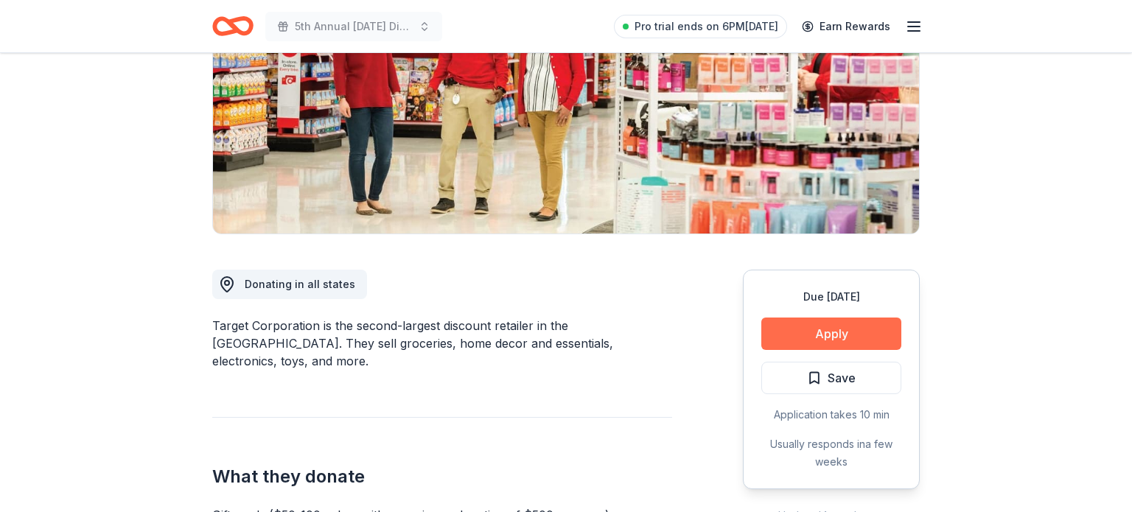
click at [798, 341] on button "Apply" at bounding box center [831, 334] width 140 height 32
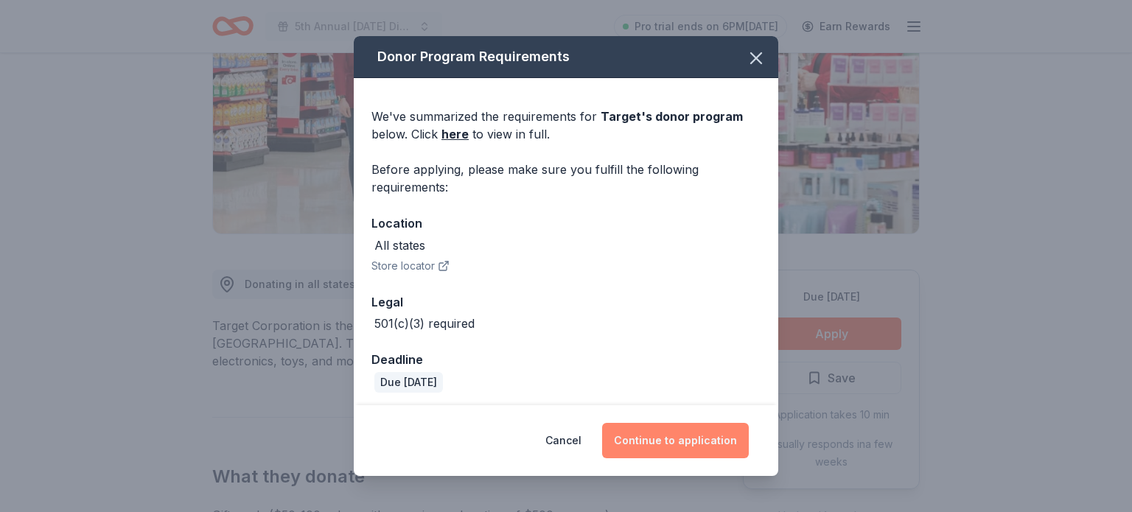
click at [702, 432] on button "Continue to application" at bounding box center [675, 440] width 147 height 35
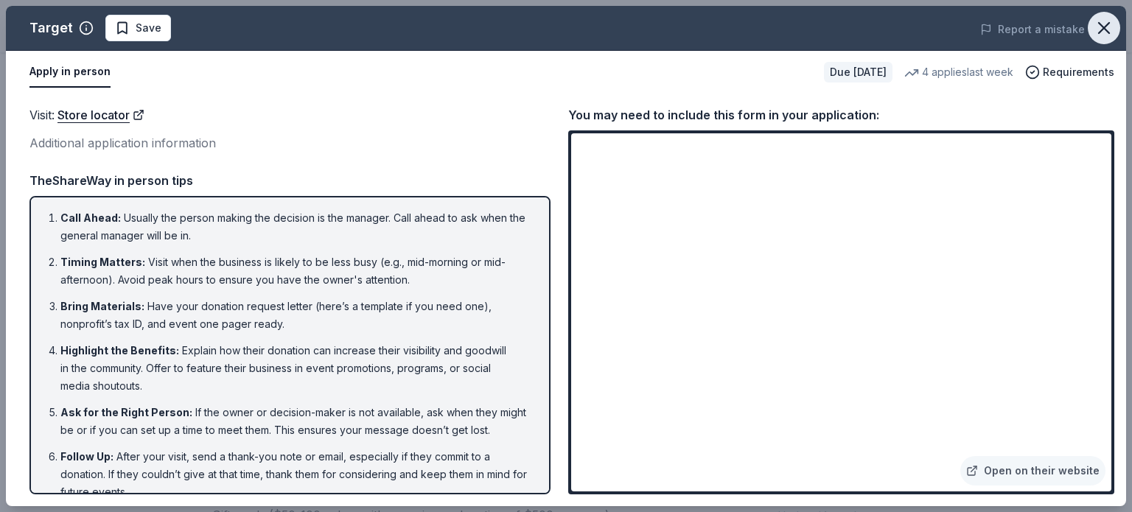
click at [1106, 24] on icon "button" at bounding box center [1104, 28] width 21 height 21
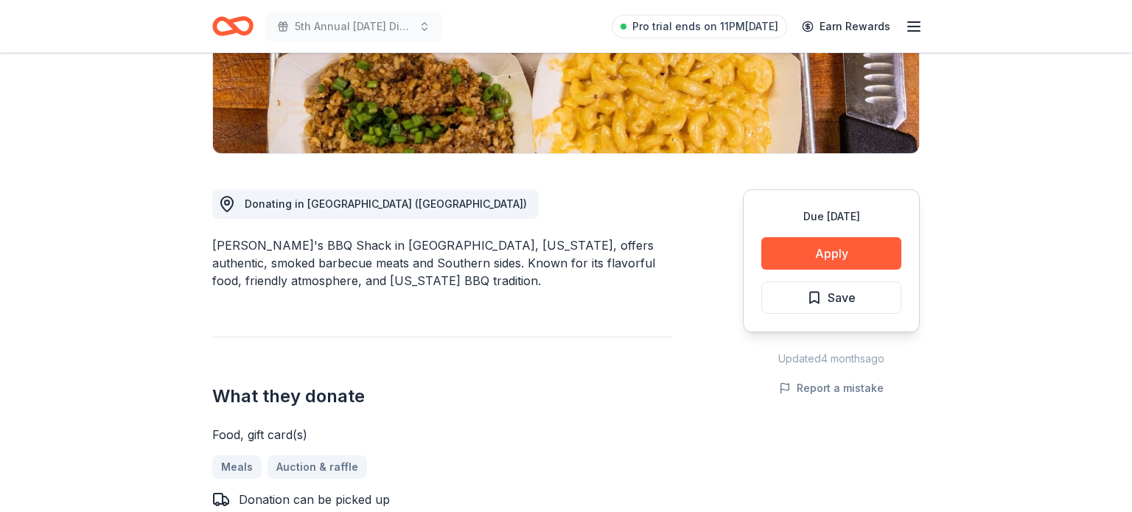
scroll to position [309, 0]
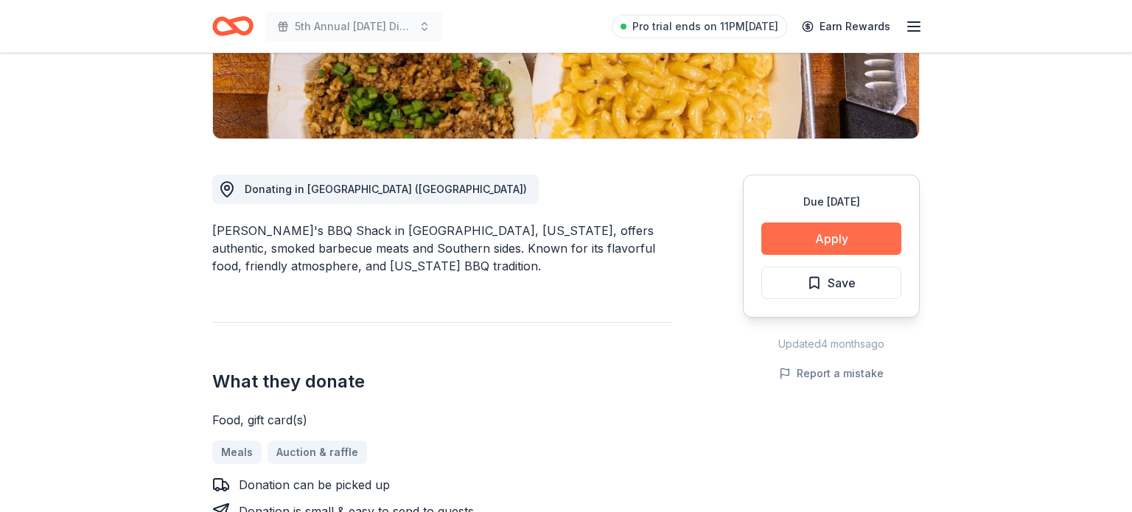
click at [856, 230] on button "Apply" at bounding box center [831, 239] width 140 height 32
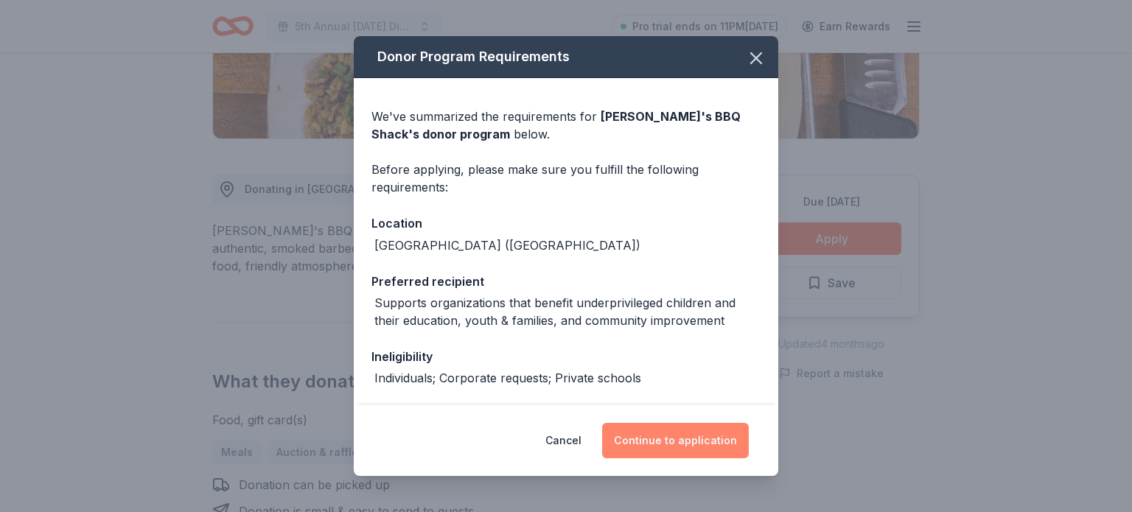
click at [674, 436] on button "Continue to application" at bounding box center [675, 440] width 147 height 35
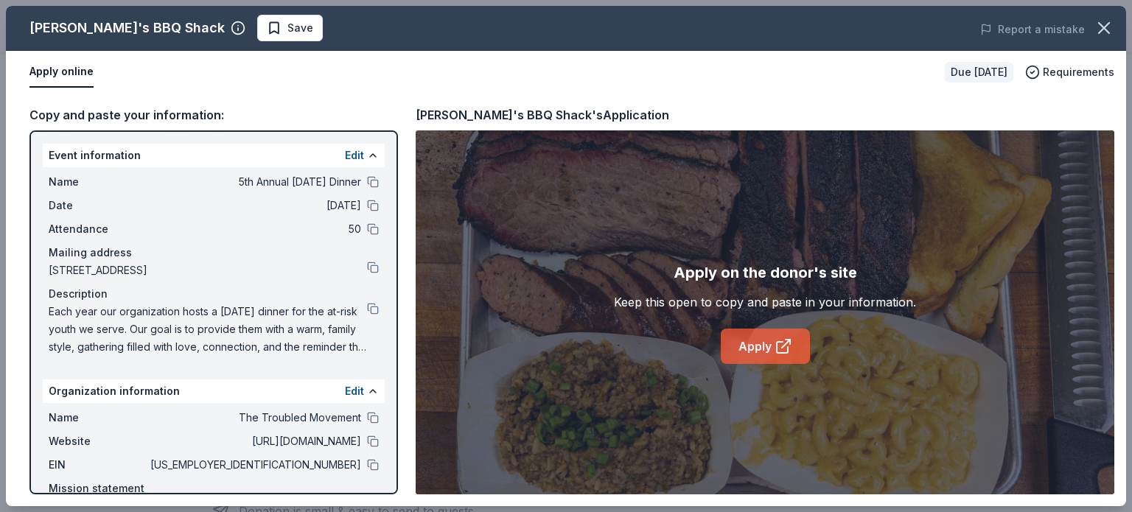
click at [759, 351] on link "Apply" at bounding box center [765, 346] width 89 height 35
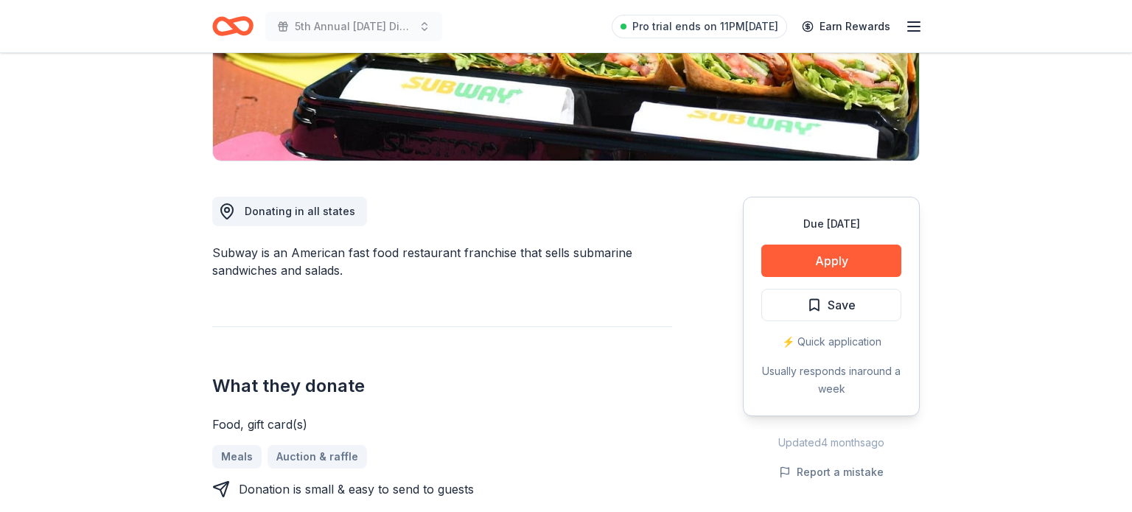
scroll to position [380, 0]
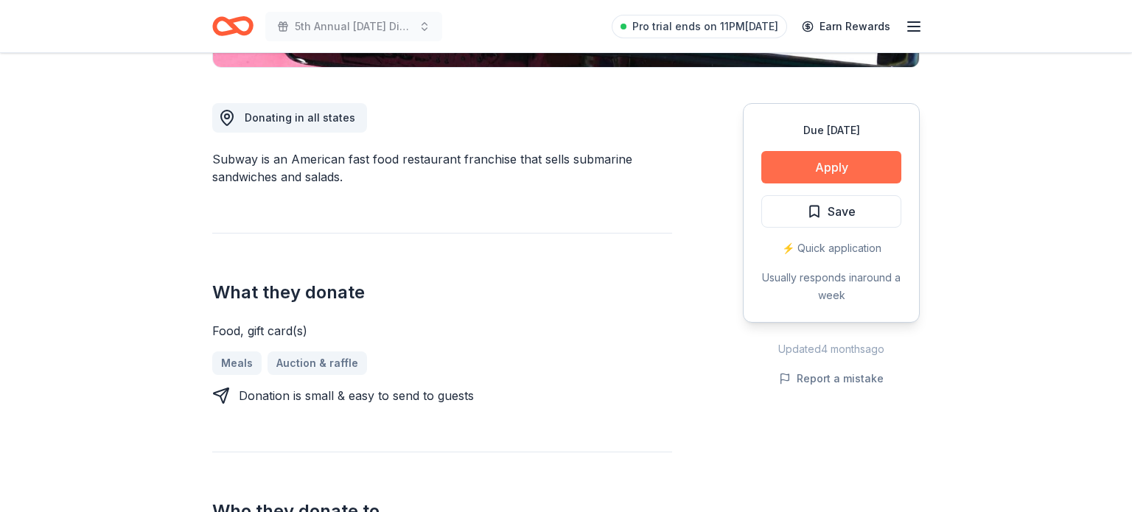
click at [803, 154] on button "Apply" at bounding box center [831, 167] width 140 height 32
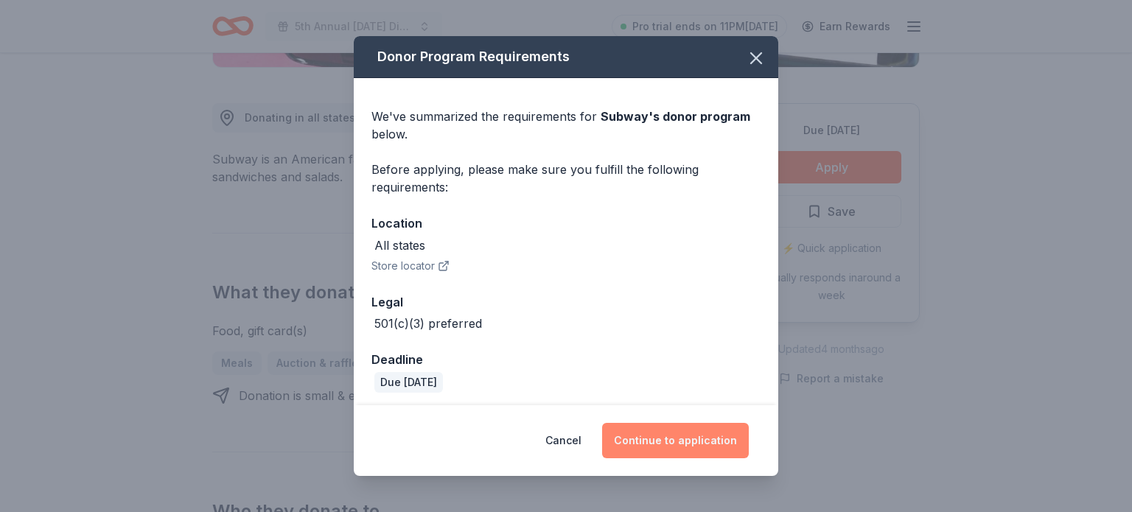
click at [650, 424] on button "Continue to application" at bounding box center [675, 440] width 147 height 35
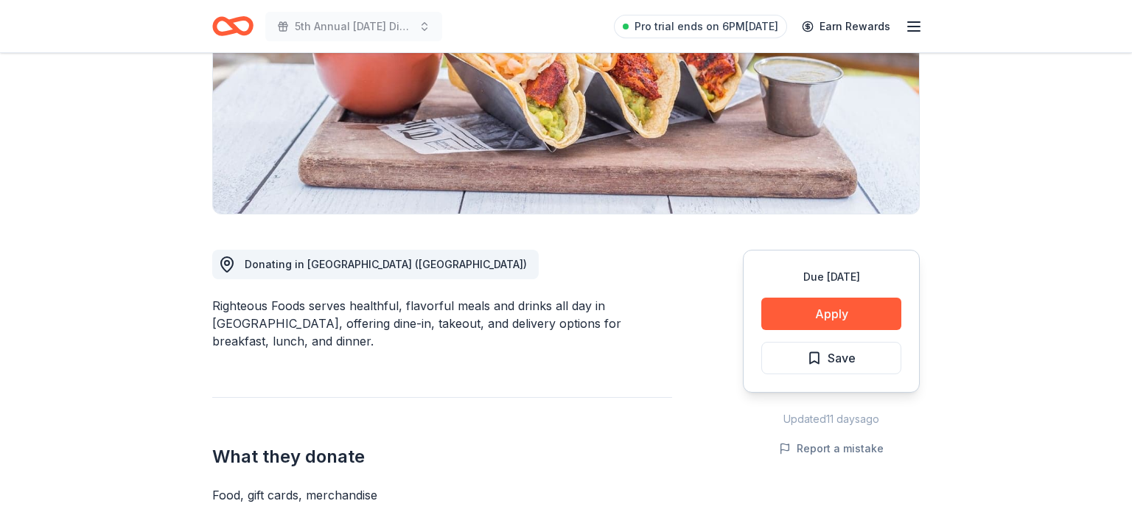
scroll to position [239, 0]
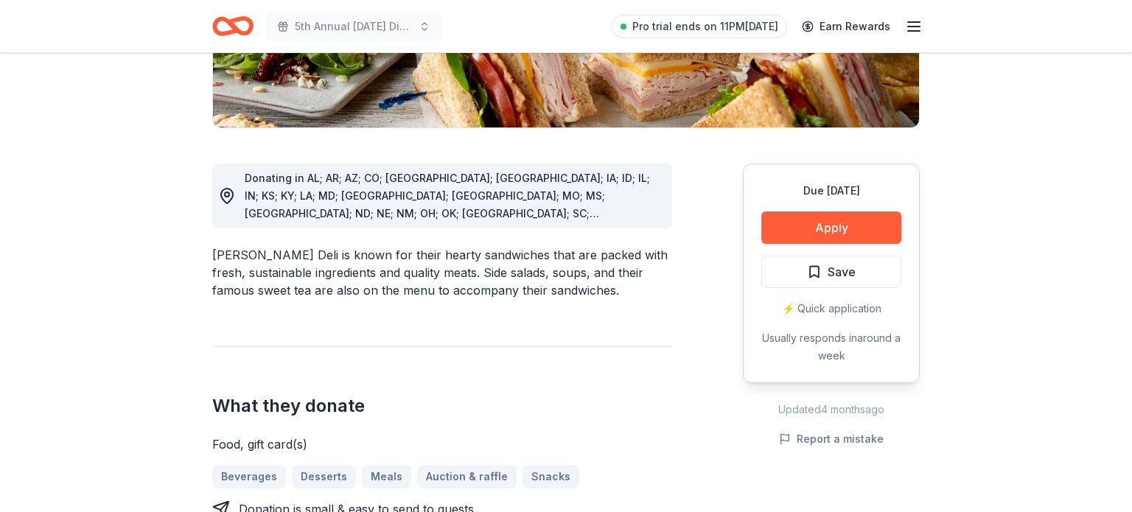
scroll to position [332, 0]
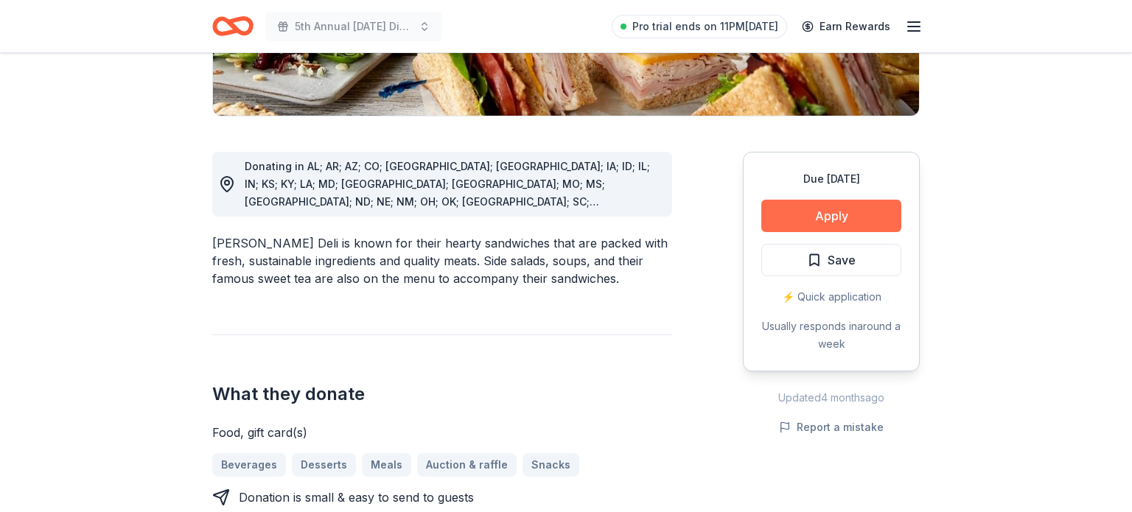
click at [828, 206] on button "Apply" at bounding box center [831, 216] width 140 height 32
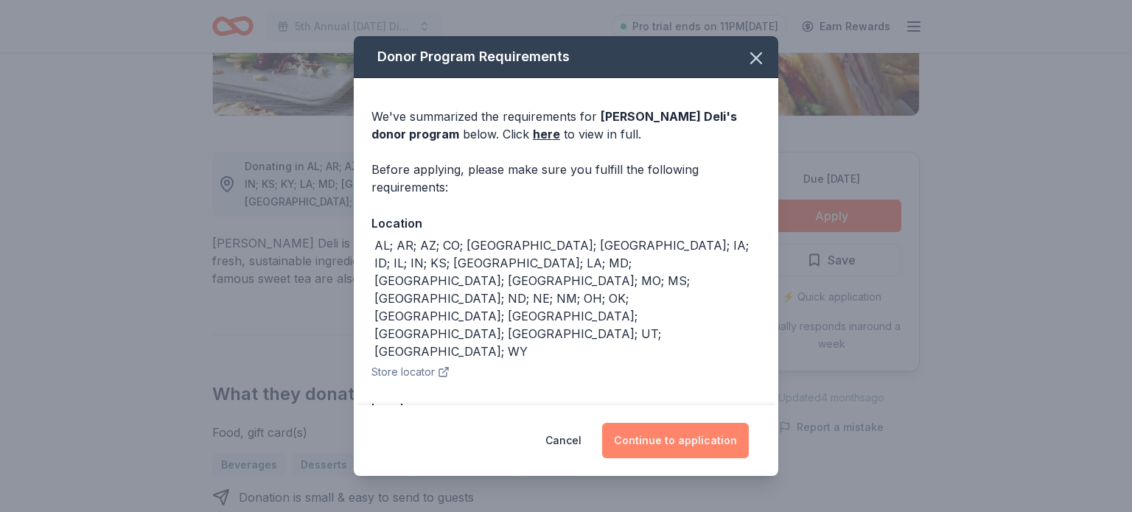
click at [644, 429] on button "Continue to application" at bounding box center [675, 440] width 147 height 35
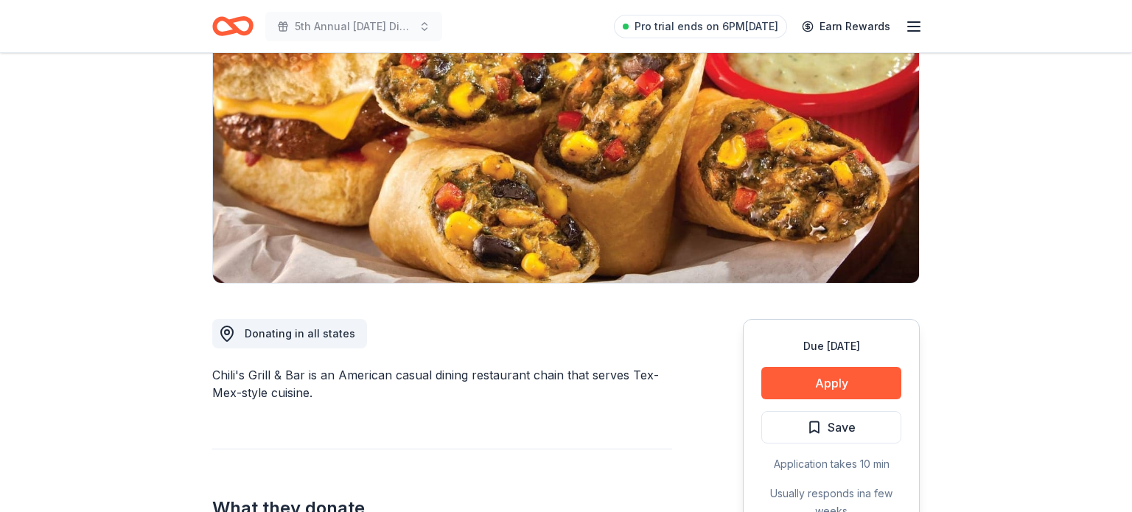
scroll to position [165, 0]
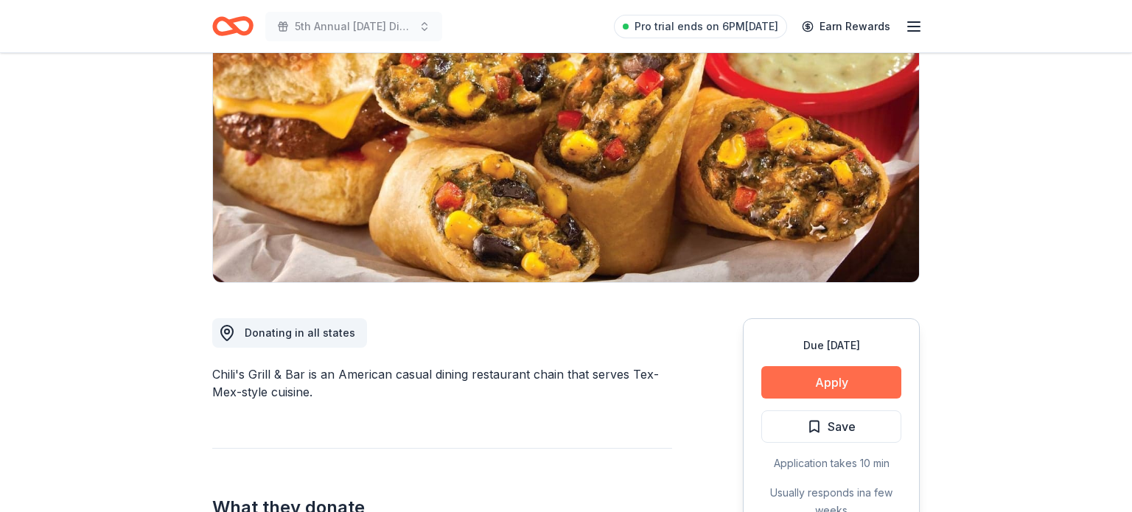
click at [823, 387] on button "Apply" at bounding box center [831, 382] width 140 height 32
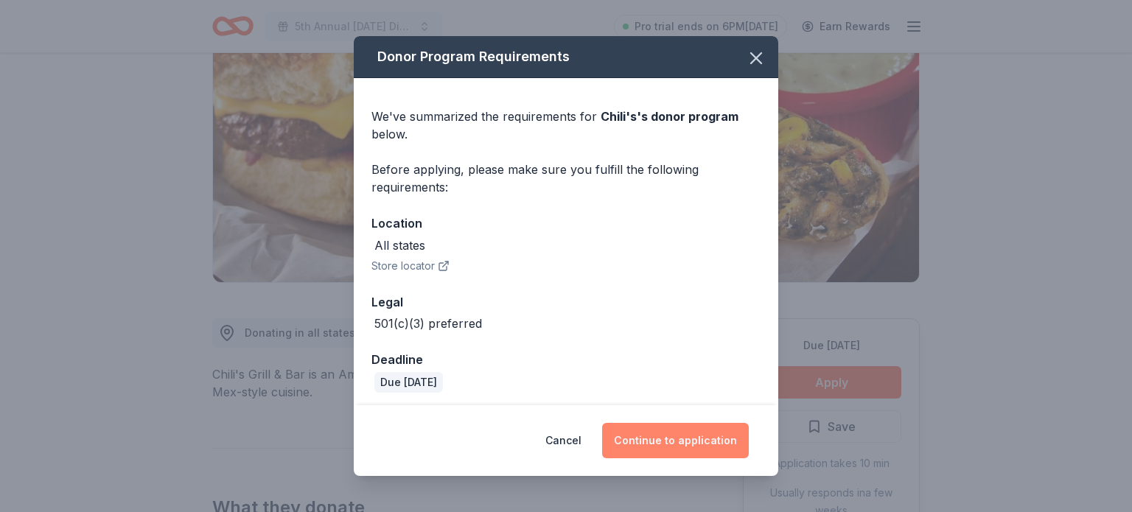
click at [700, 438] on button "Continue to application" at bounding box center [675, 440] width 147 height 35
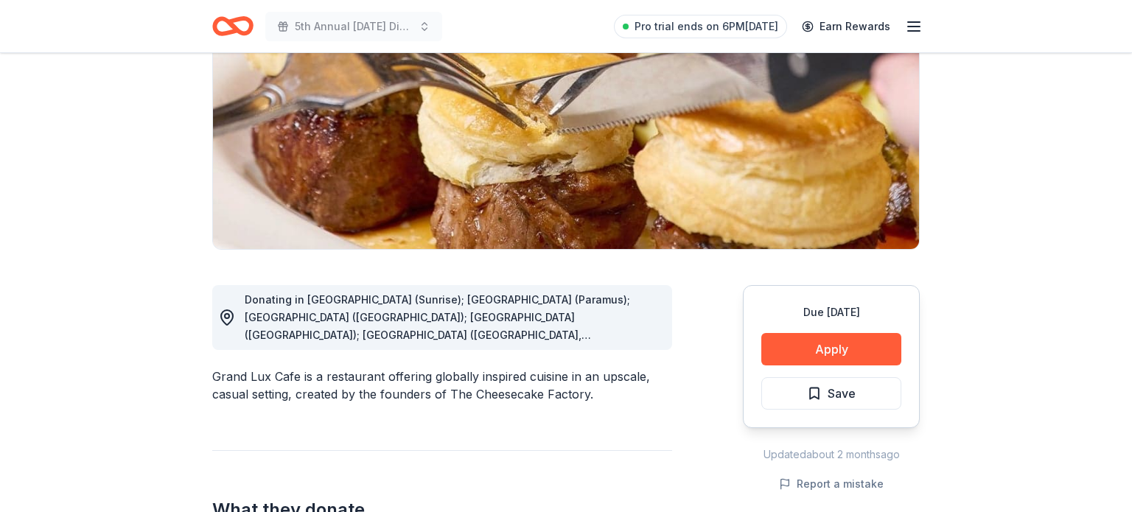
scroll to position [196, 0]
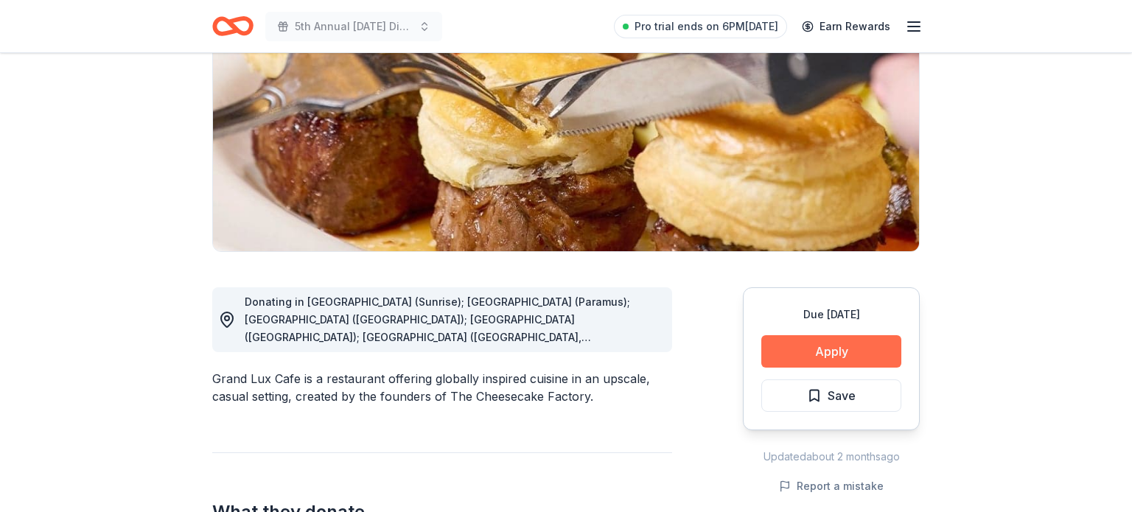
click at [845, 355] on button "Apply" at bounding box center [831, 351] width 140 height 32
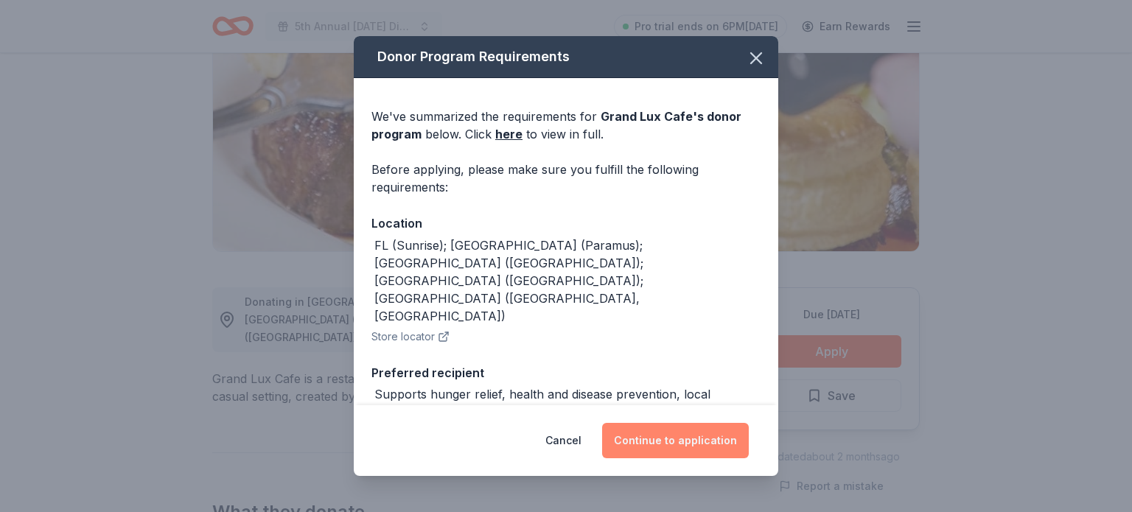
click at [688, 440] on button "Continue to application" at bounding box center [675, 440] width 147 height 35
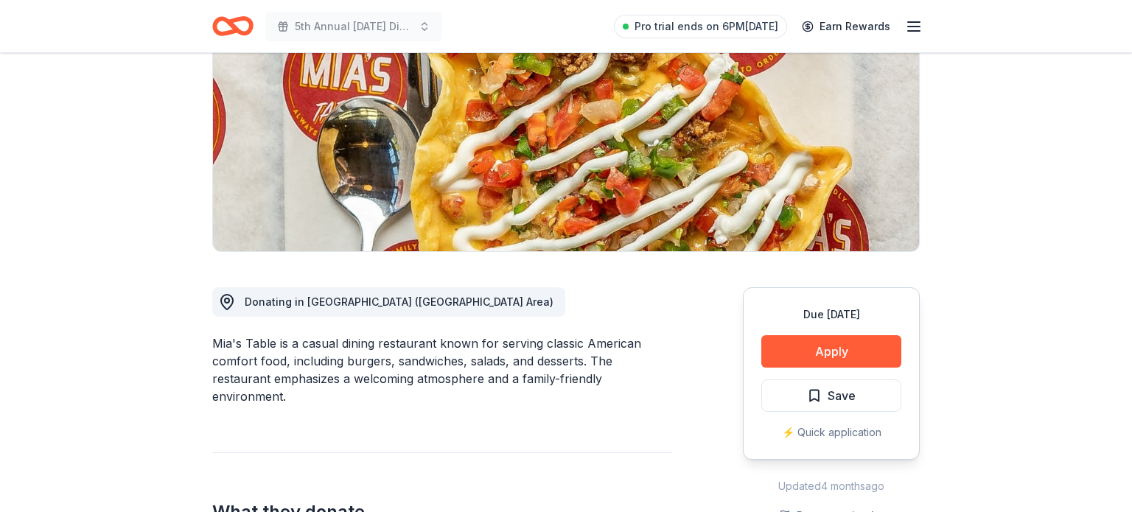
scroll to position [248, 0]
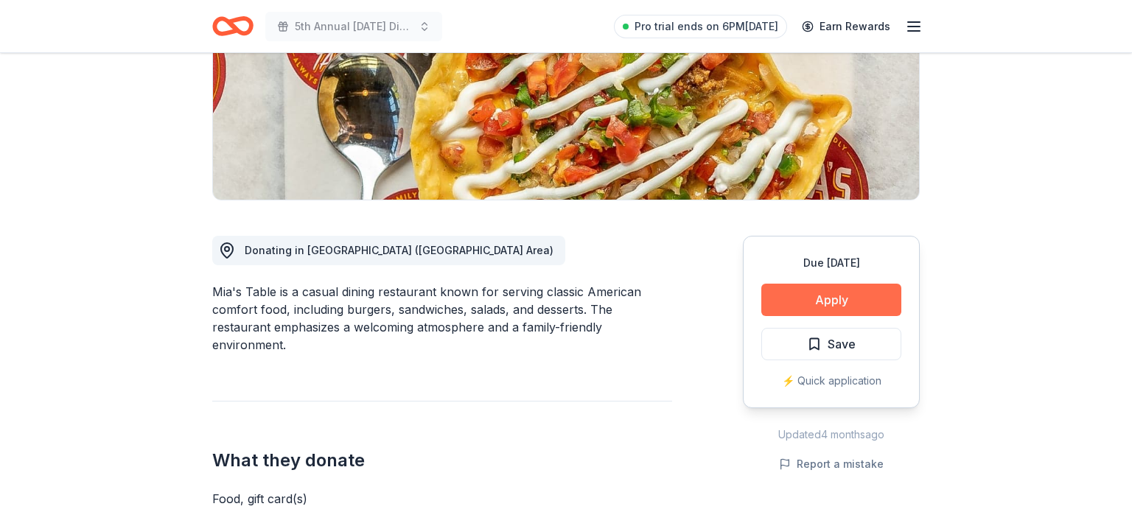
click at [831, 292] on button "Apply" at bounding box center [831, 300] width 140 height 32
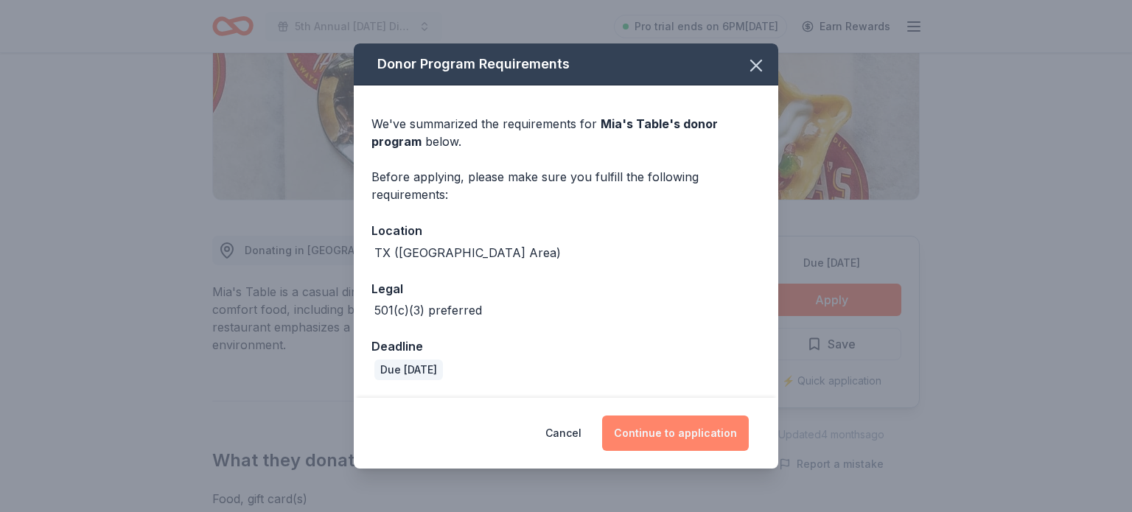
click at [671, 416] on button "Continue to application" at bounding box center [675, 433] width 147 height 35
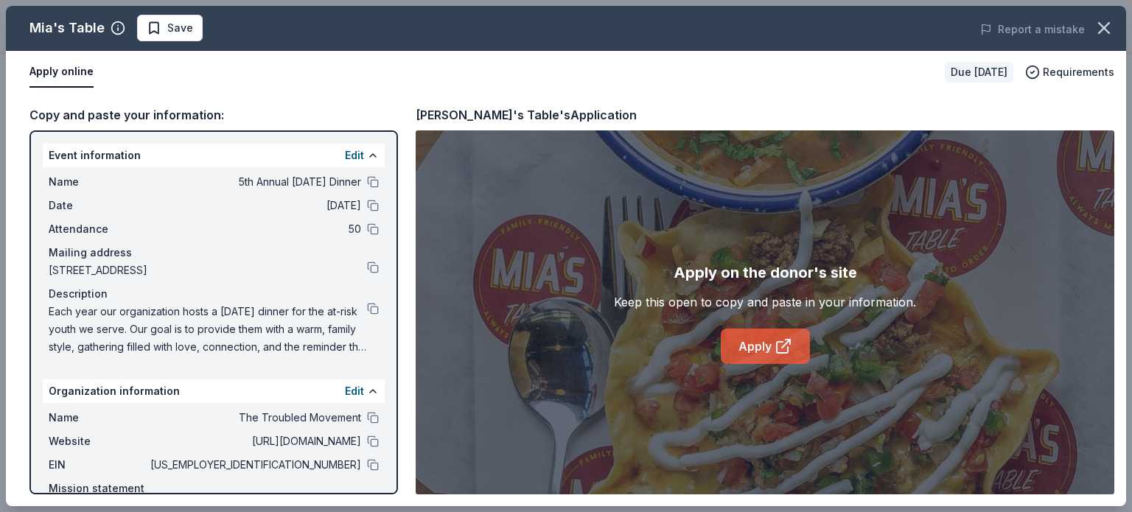
click at [751, 360] on link "Apply" at bounding box center [765, 346] width 89 height 35
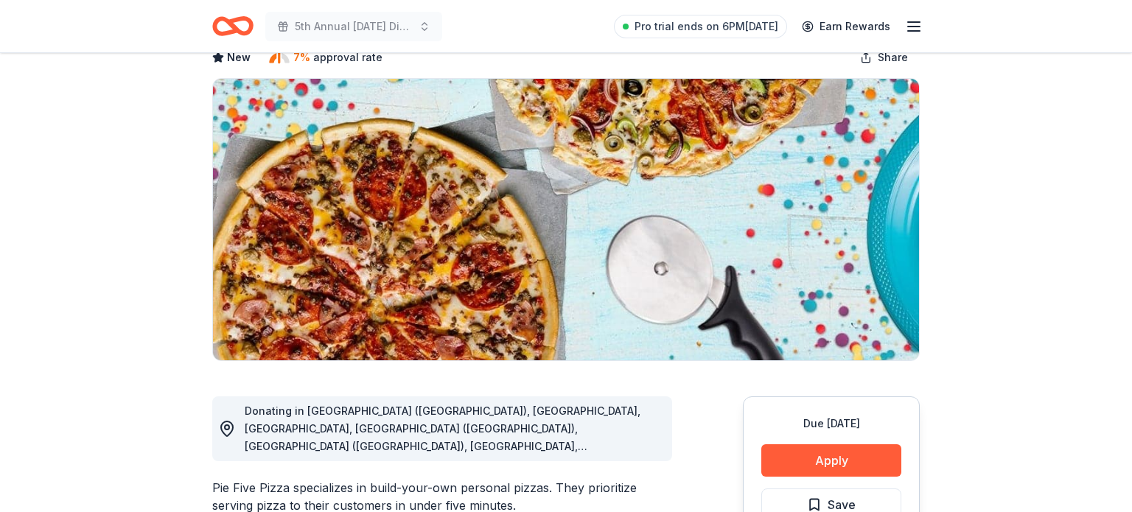
scroll to position [109, 0]
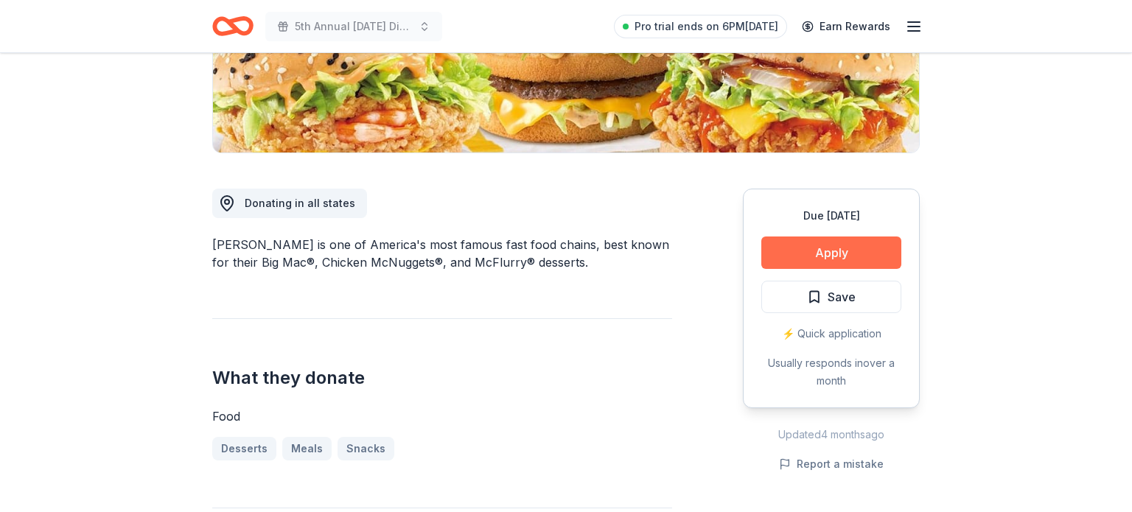
scroll to position [298, 0]
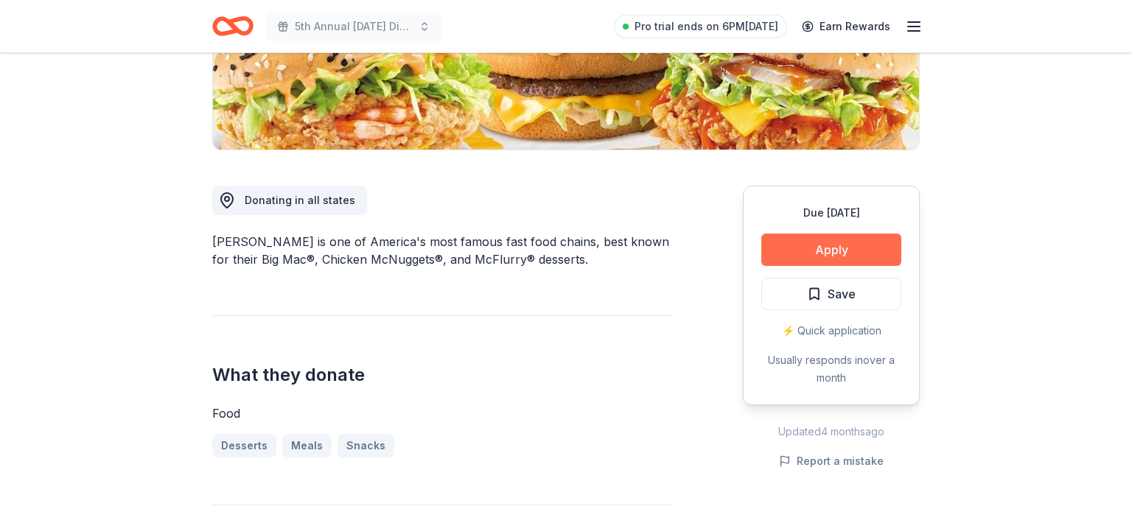
click at [855, 248] on button "Apply" at bounding box center [831, 250] width 140 height 32
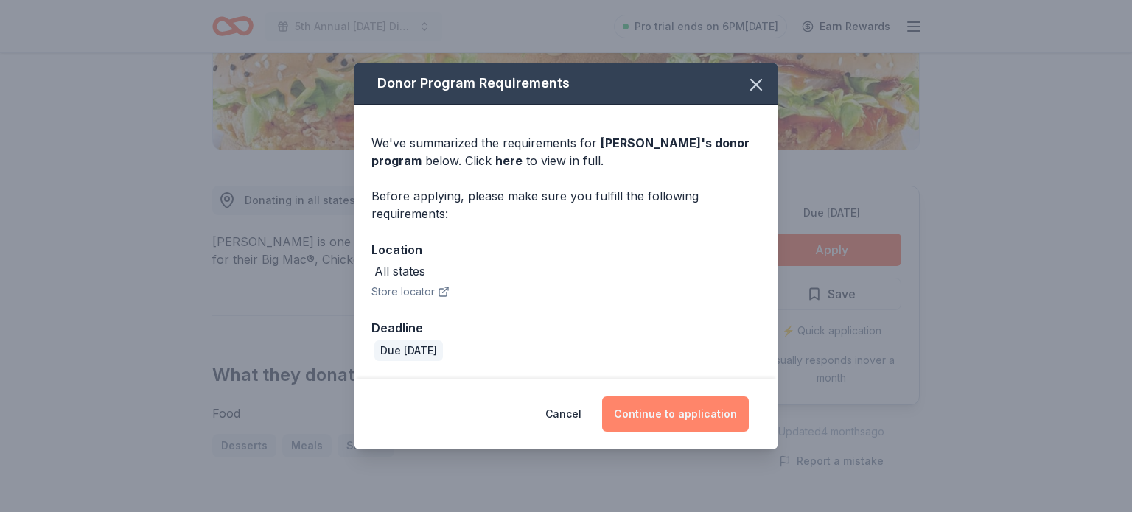
click at [702, 397] on button "Continue to application" at bounding box center [675, 414] width 147 height 35
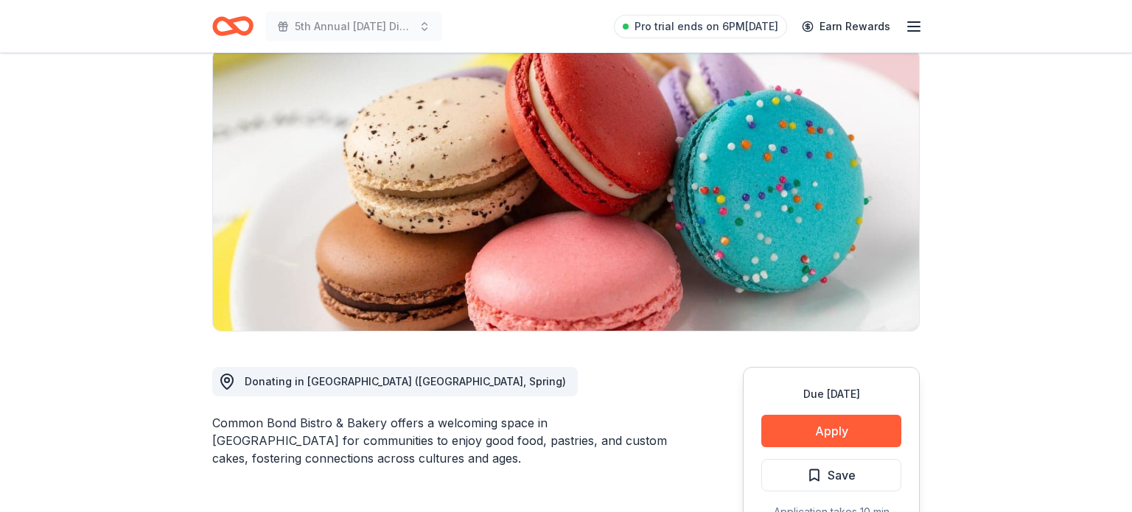
scroll to position [119, 0]
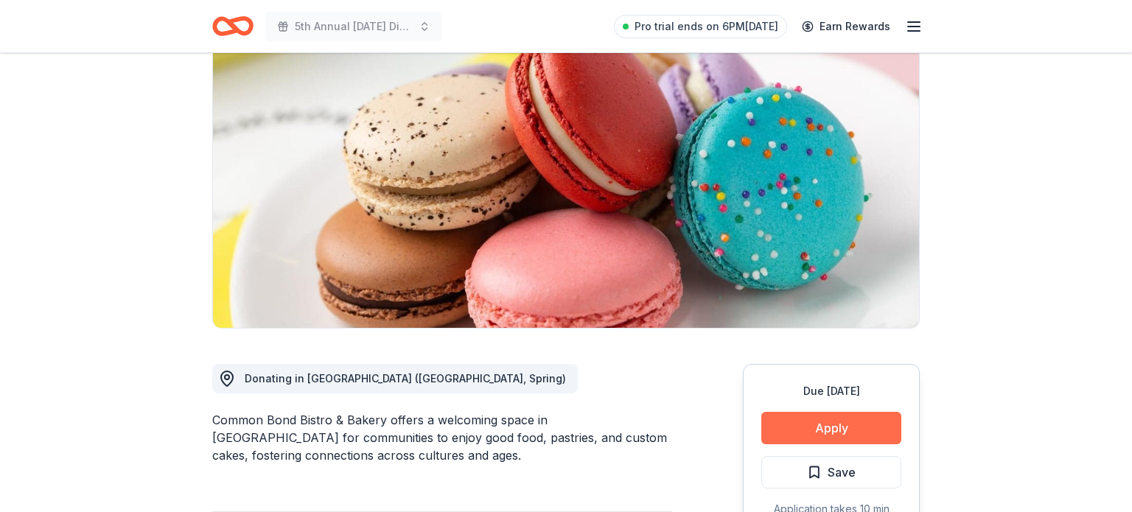
click at [791, 426] on button "Apply" at bounding box center [831, 428] width 140 height 32
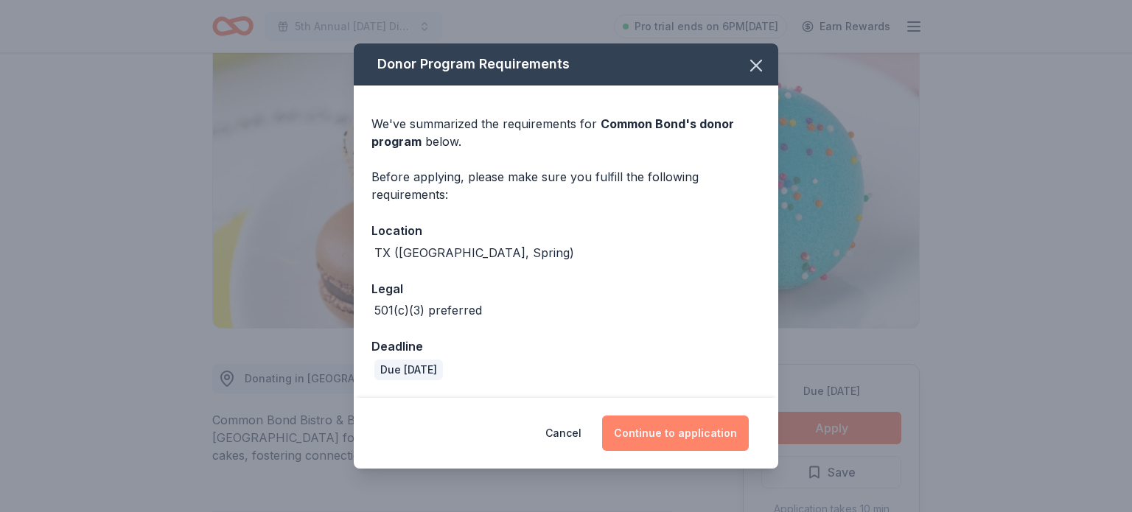
click at [699, 436] on button "Continue to application" at bounding box center [675, 433] width 147 height 35
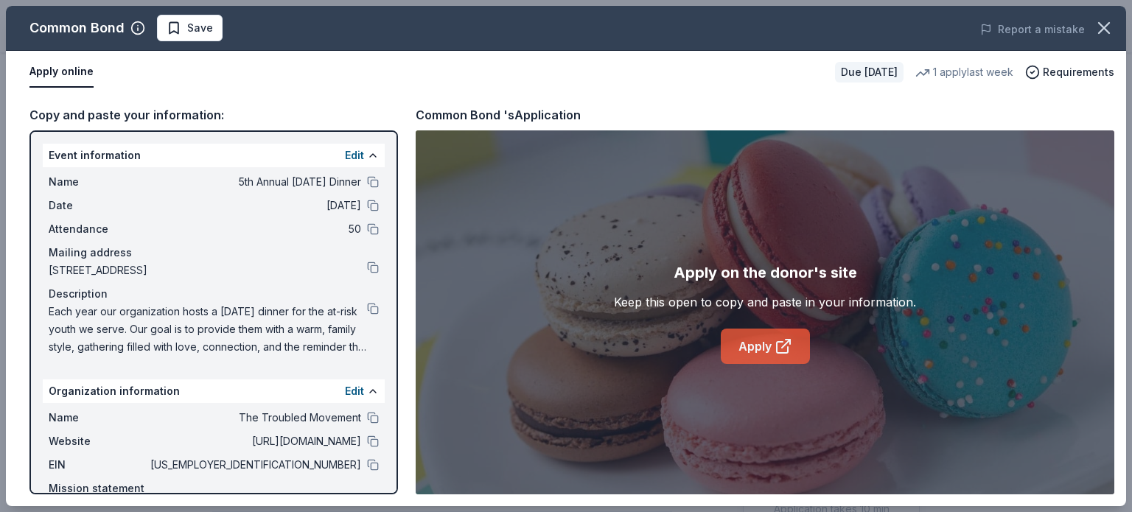
click at [772, 333] on link "Apply" at bounding box center [765, 346] width 89 height 35
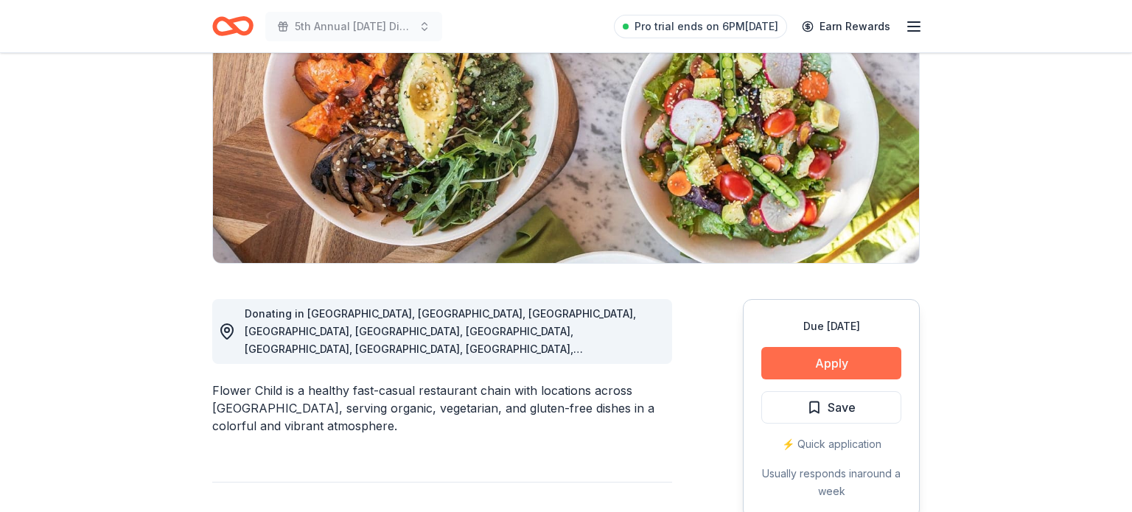
scroll to position [199, 0]
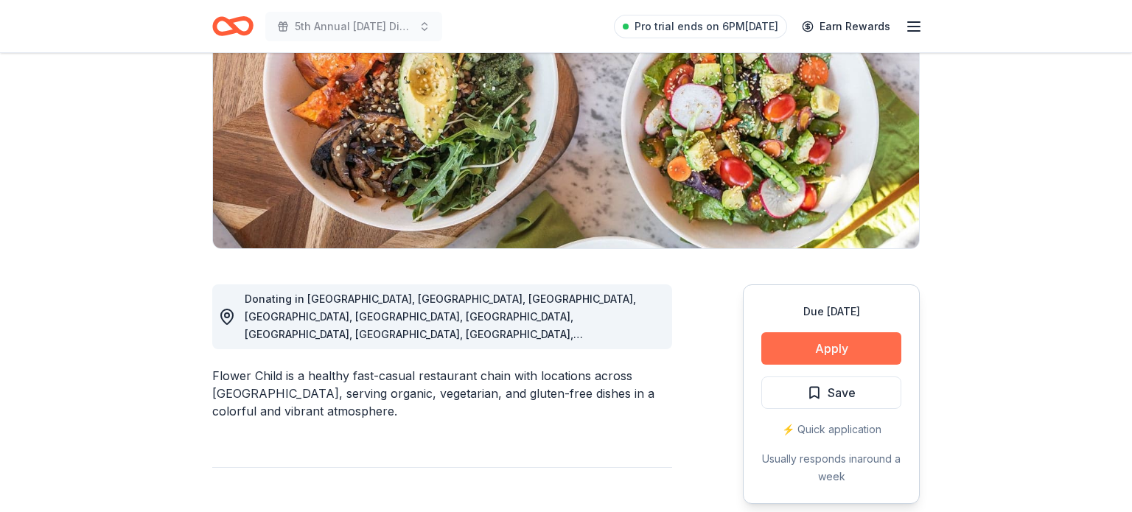
click at [795, 349] on button "Apply" at bounding box center [831, 348] width 140 height 32
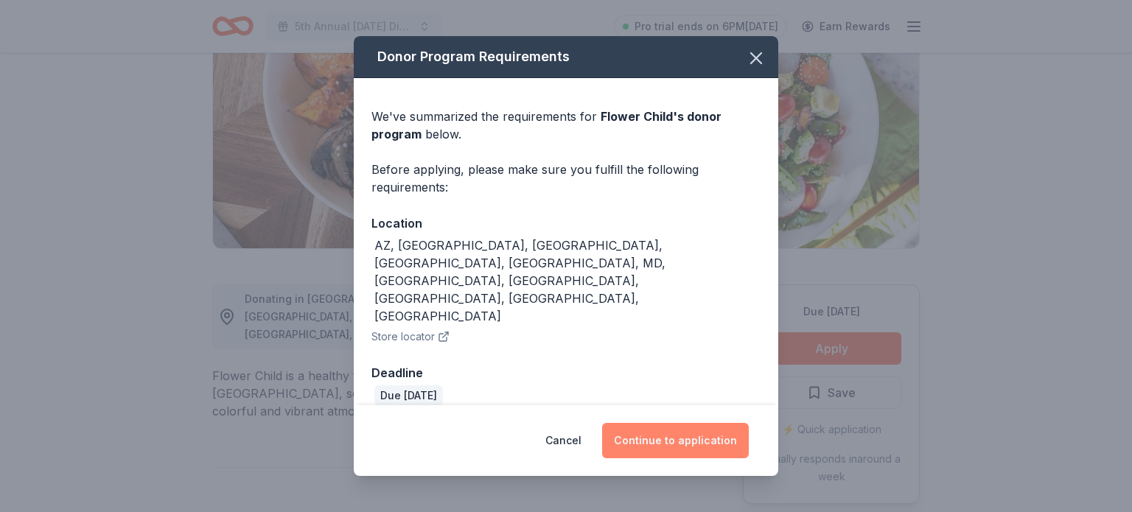
click at [711, 423] on button "Continue to application" at bounding box center [675, 440] width 147 height 35
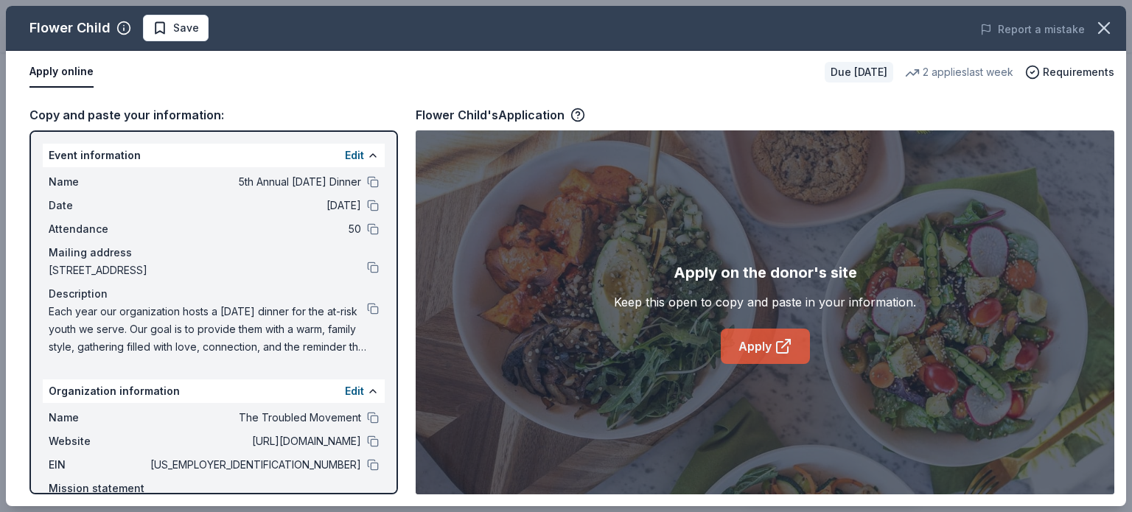
click at [742, 357] on link "Apply" at bounding box center [765, 346] width 89 height 35
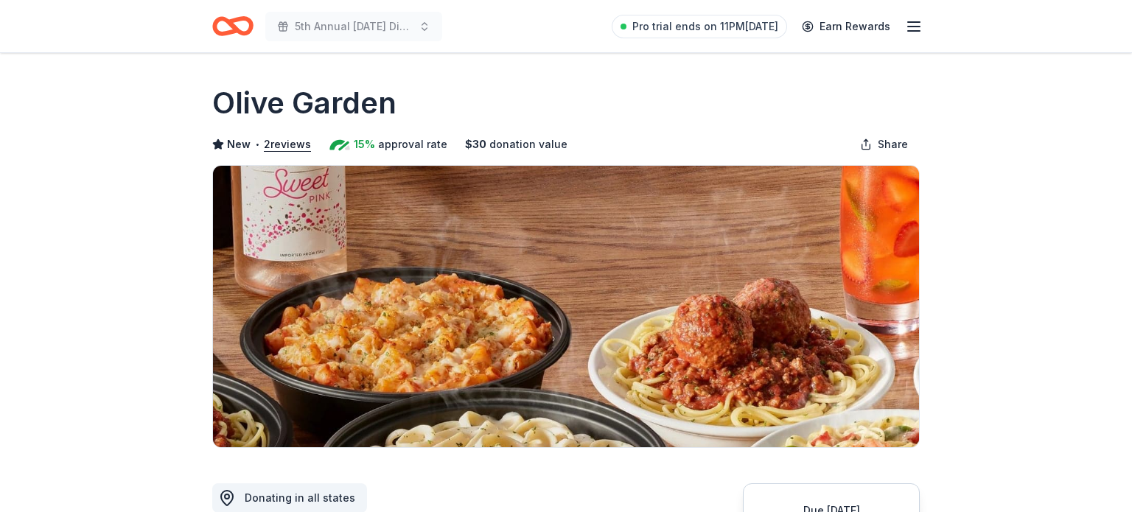
scroll to position [247, 0]
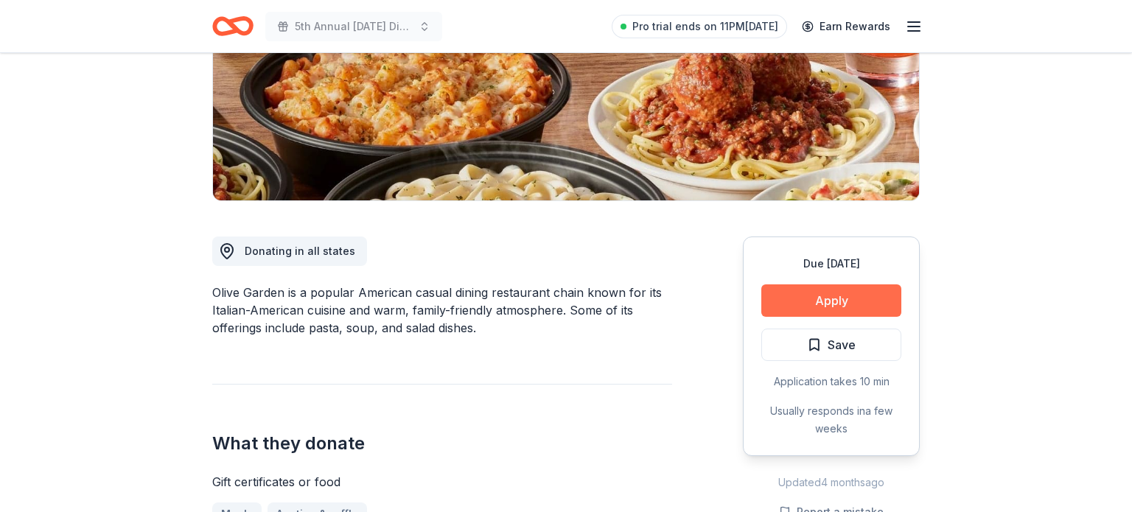
click at [851, 310] on button "Apply" at bounding box center [831, 301] width 140 height 32
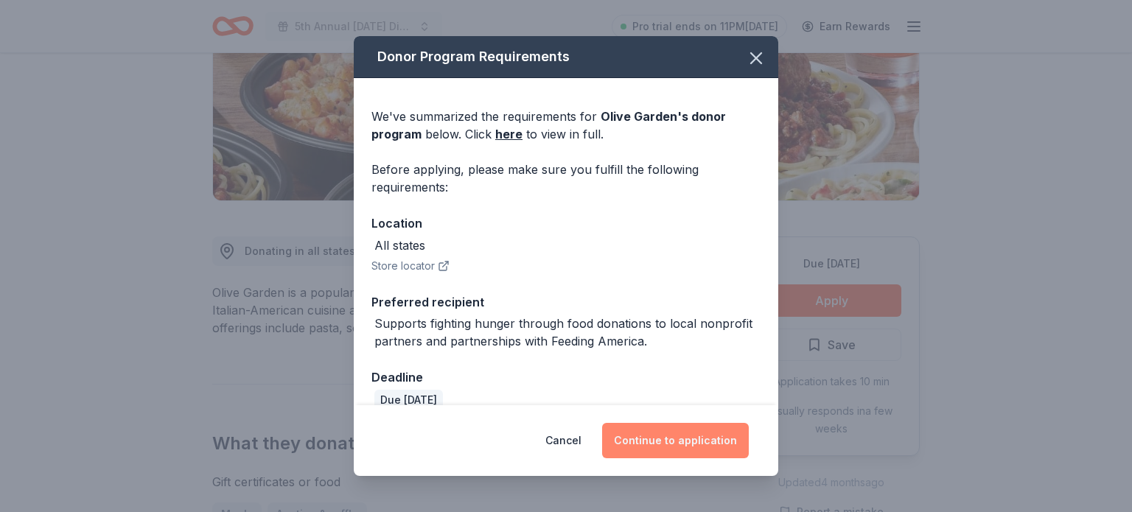
click at [678, 438] on button "Continue to application" at bounding box center [675, 440] width 147 height 35
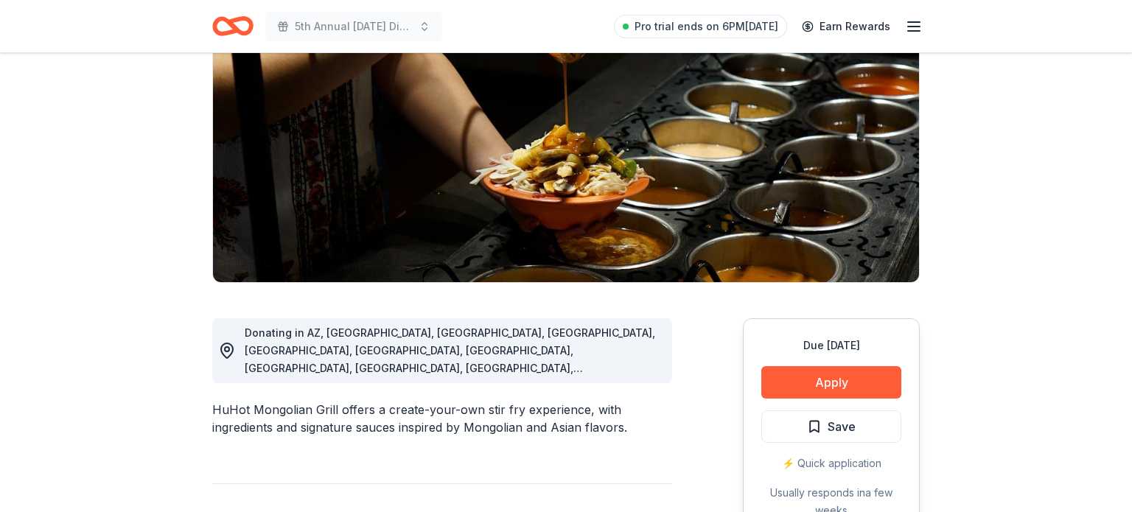
scroll to position [178, 0]
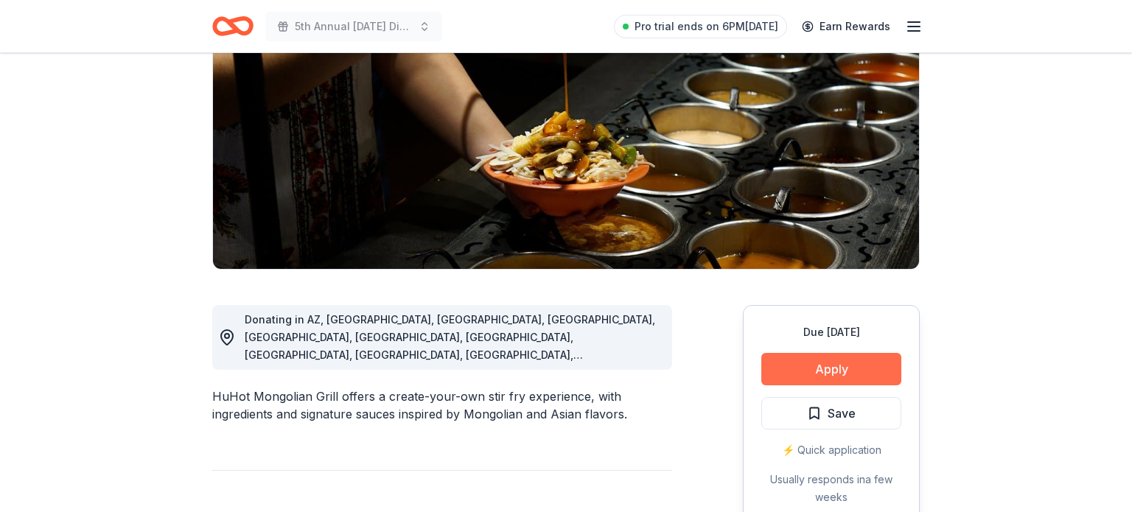
click at [789, 369] on button "Apply" at bounding box center [831, 369] width 140 height 32
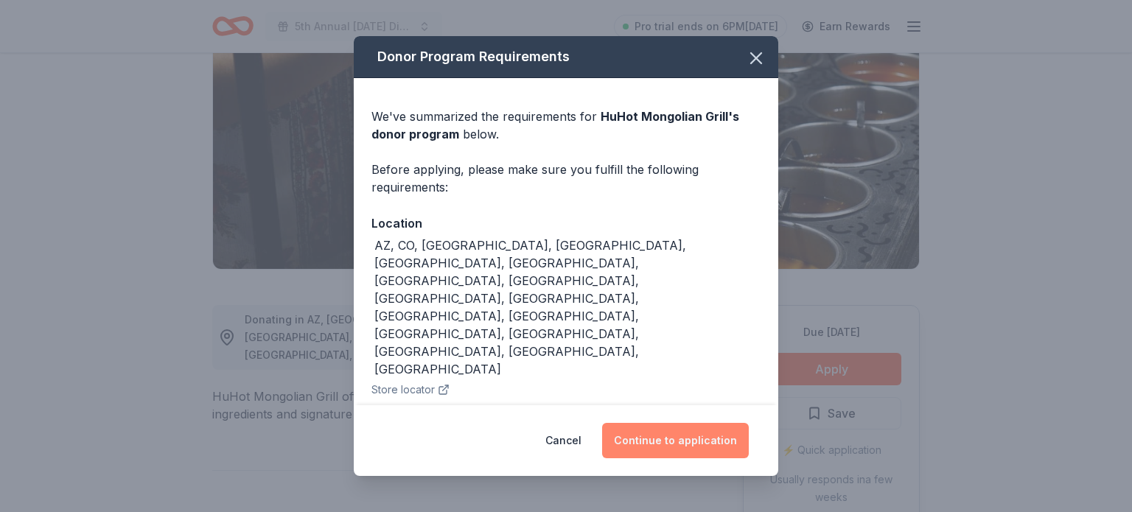
click at [652, 423] on button "Continue to application" at bounding box center [675, 440] width 147 height 35
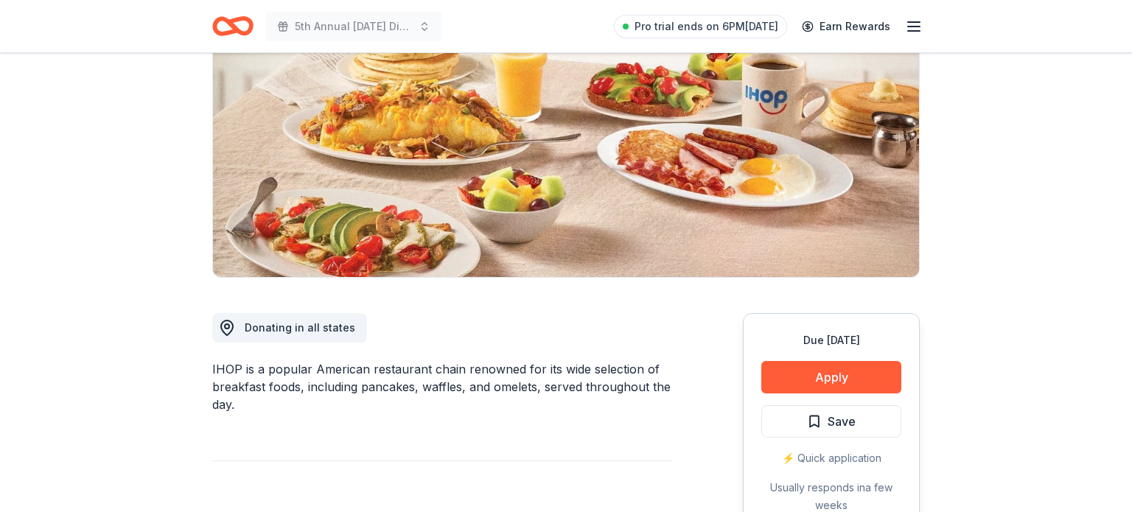
scroll to position [171, 0]
click at [813, 377] on button "Apply" at bounding box center [831, 376] width 140 height 32
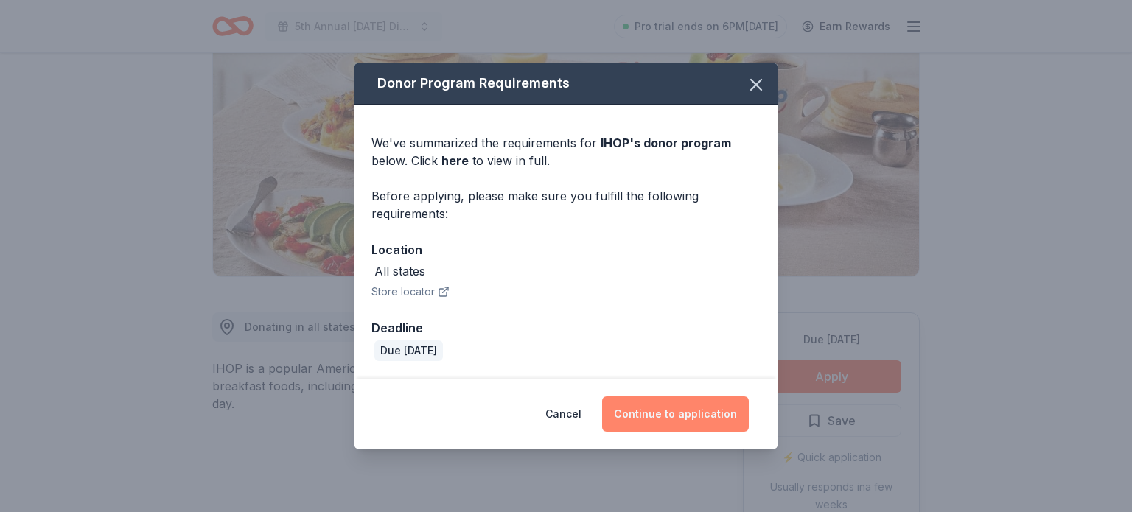
click at [672, 408] on button "Continue to application" at bounding box center [675, 414] width 147 height 35
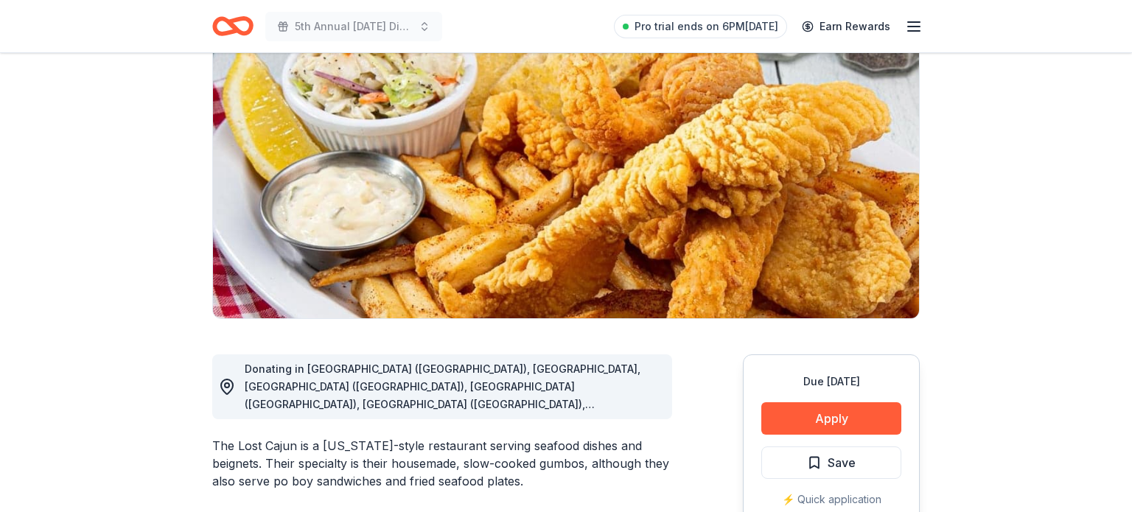
scroll to position [133, 0]
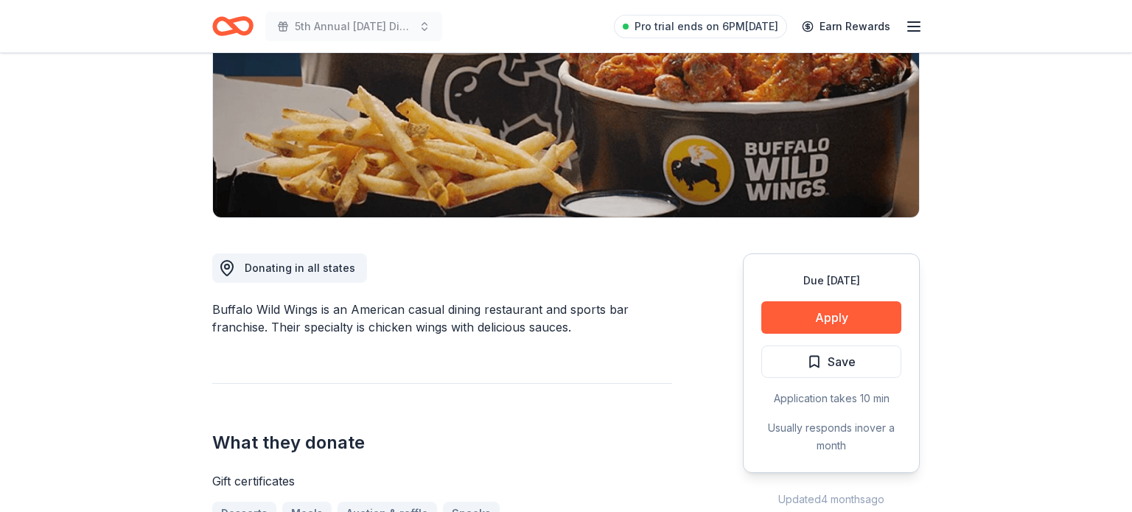
scroll to position [238, 0]
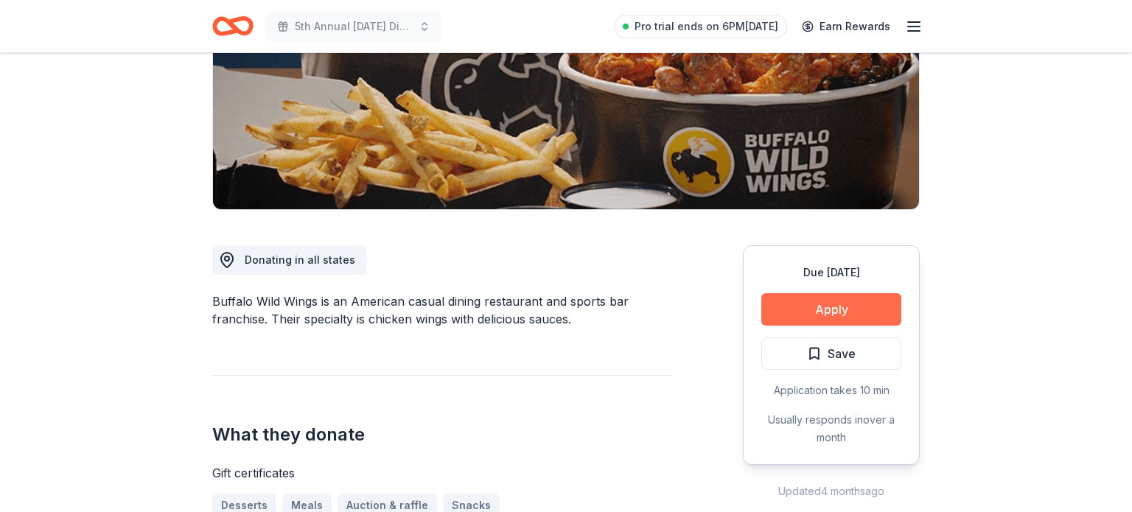
click at [843, 301] on button "Apply" at bounding box center [831, 309] width 140 height 32
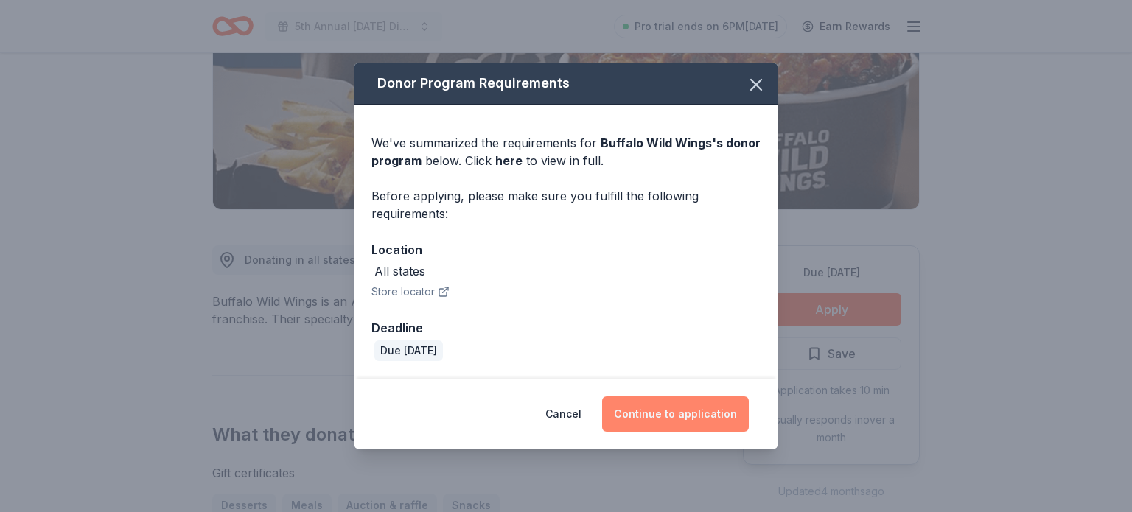
click at [694, 416] on button "Continue to application" at bounding box center [675, 414] width 147 height 35
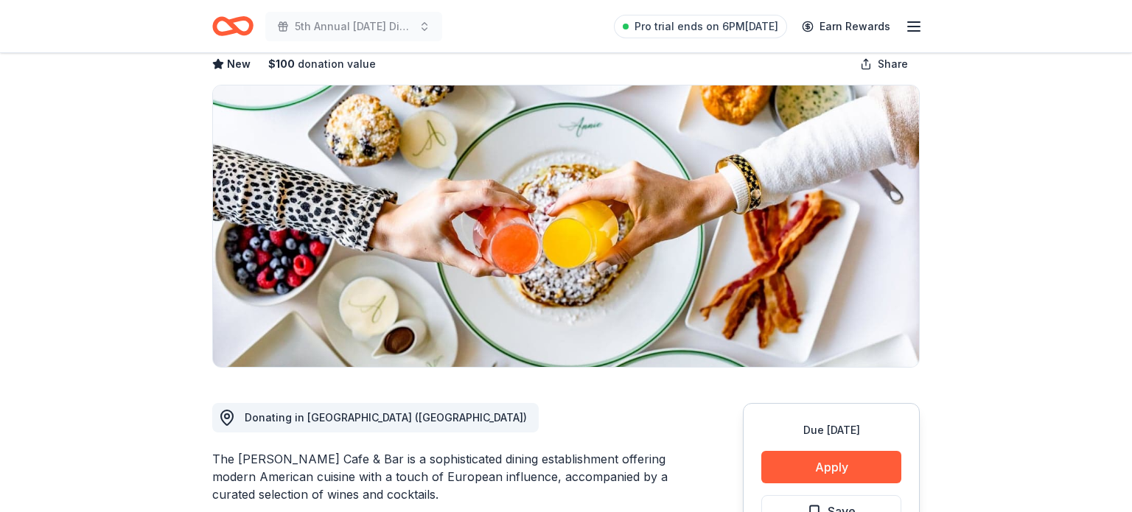
scroll to position [82, 0]
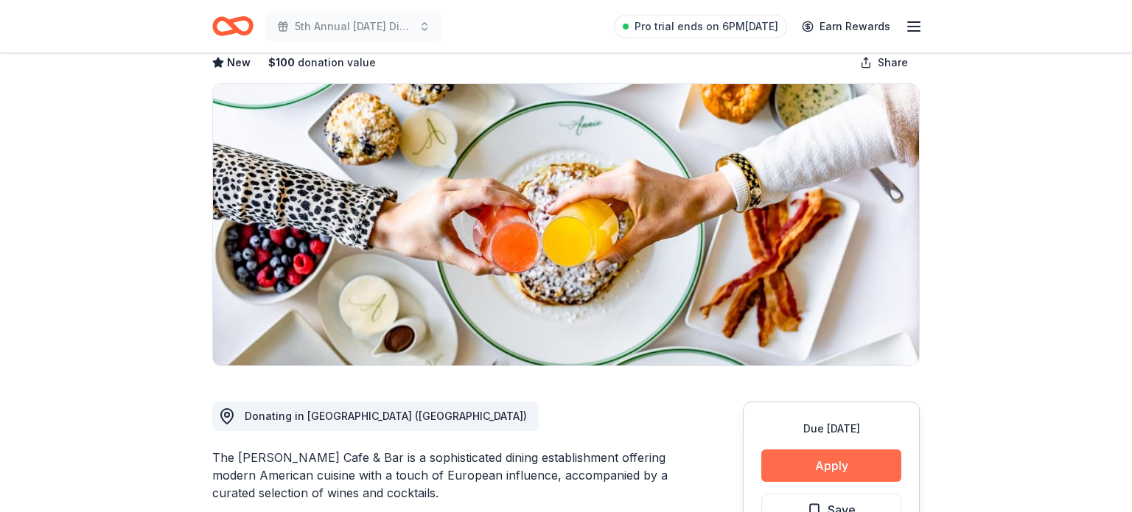
click at [789, 471] on button "Apply" at bounding box center [831, 466] width 140 height 32
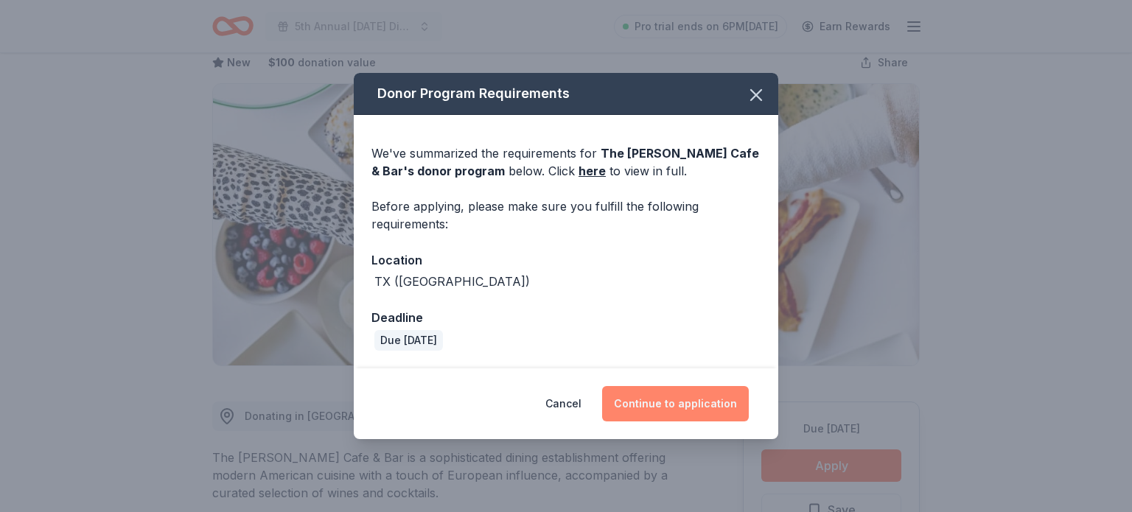
click at [679, 397] on button "Continue to application" at bounding box center [675, 403] width 147 height 35
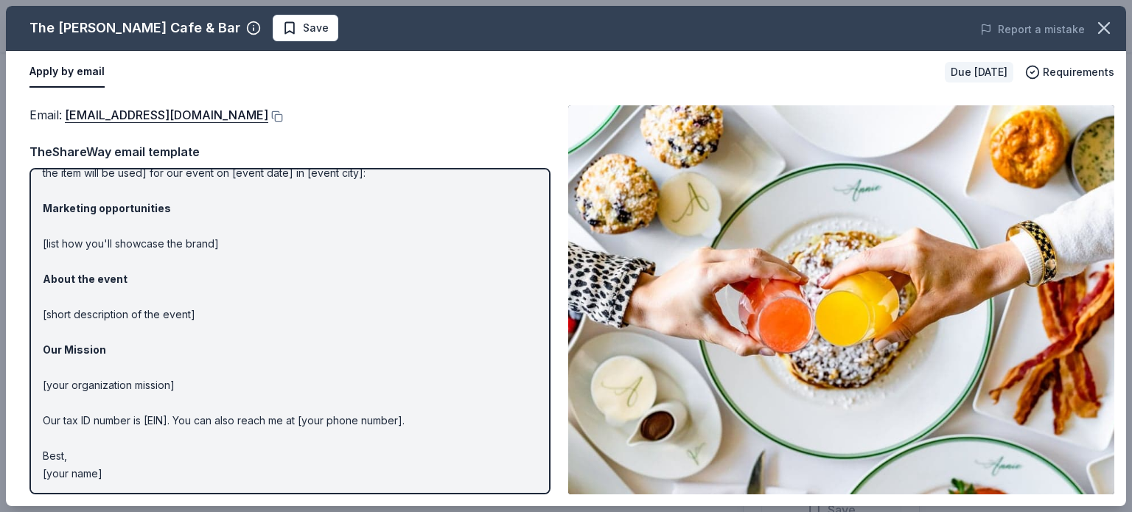
scroll to position [0, 0]
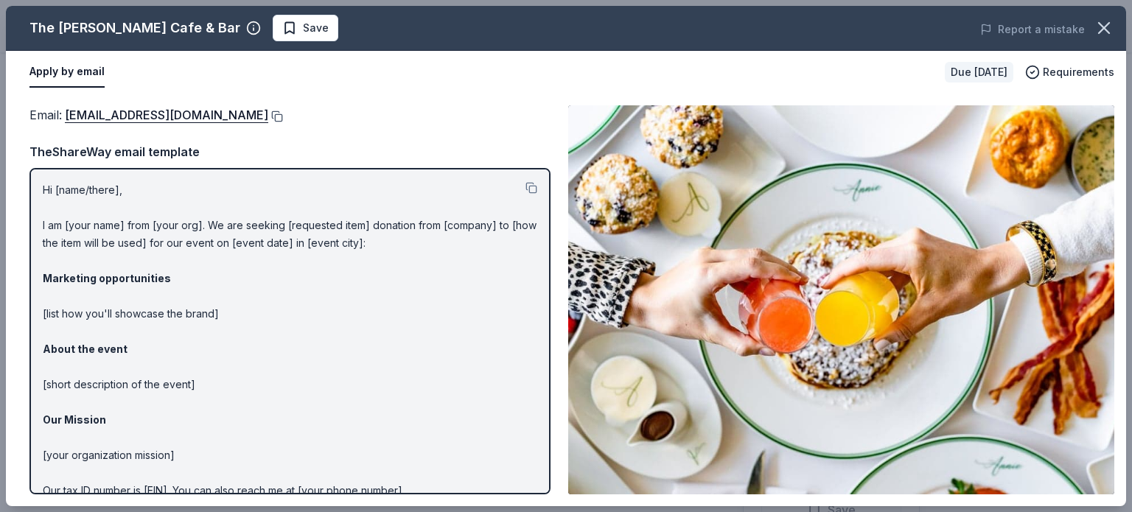
click at [268, 114] on button at bounding box center [275, 117] width 15 height 12
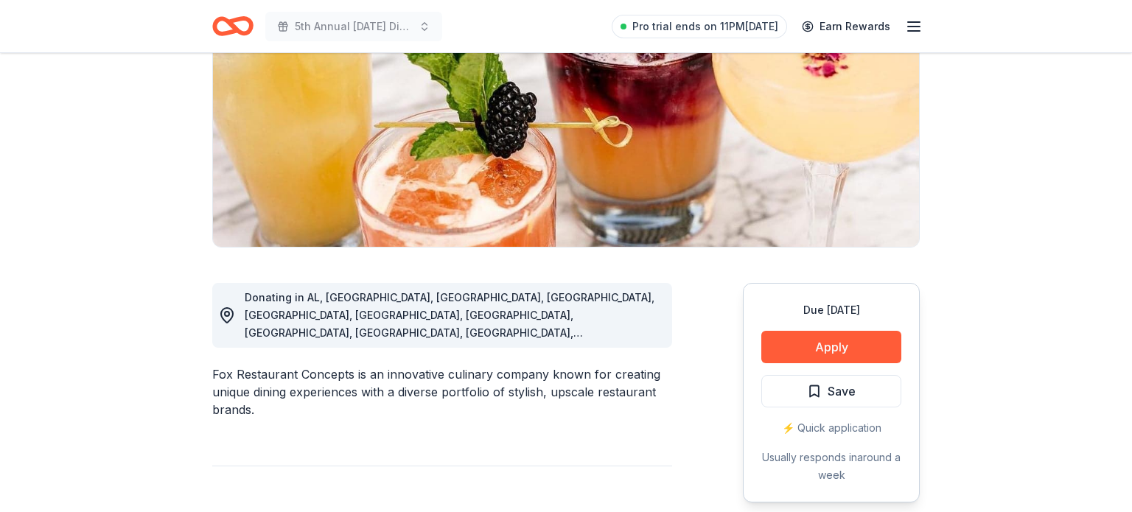
scroll to position [203, 0]
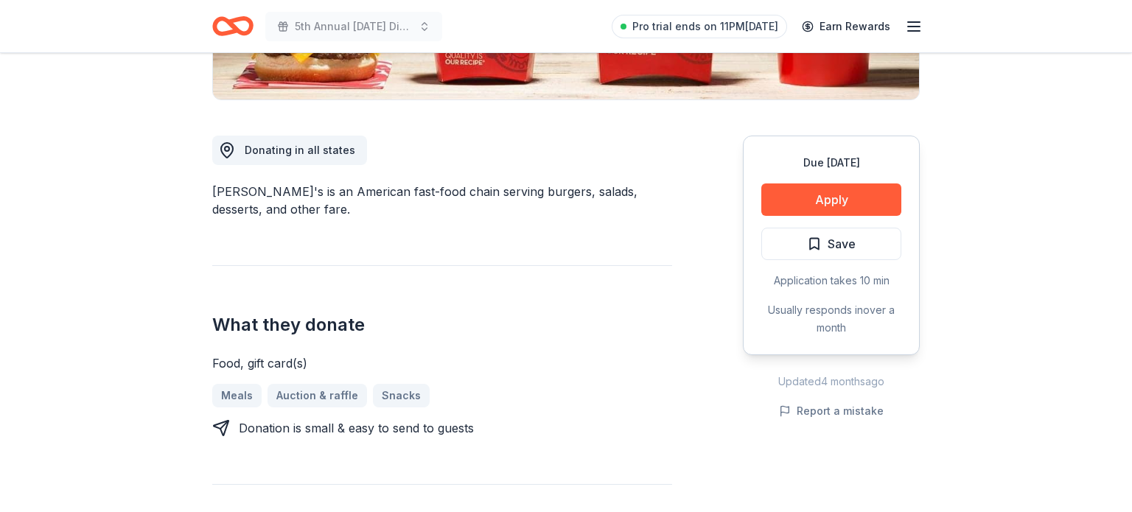
scroll to position [365, 0]
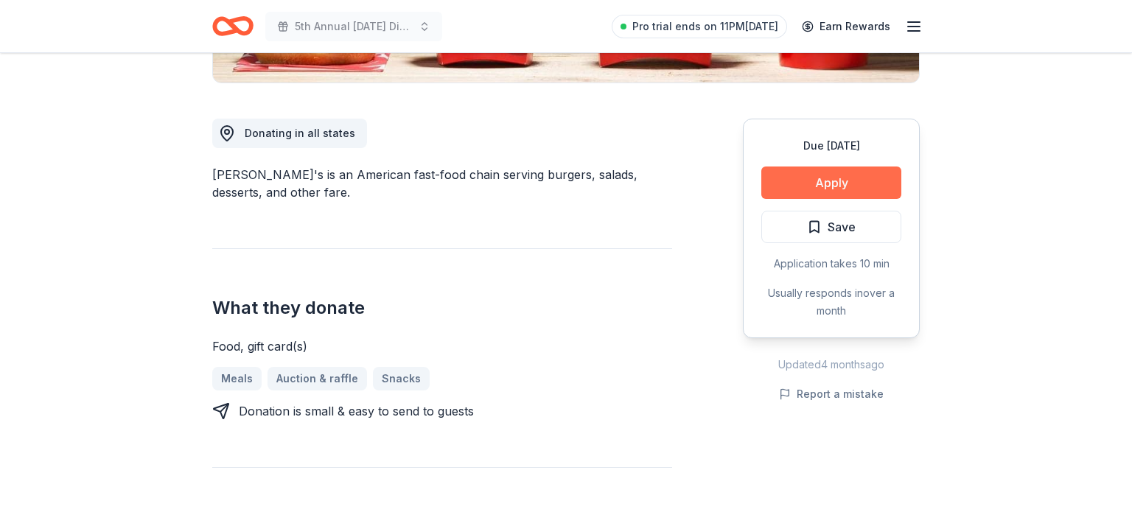
click at [789, 184] on button "Apply" at bounding box center [831, 183] width 140 height 32
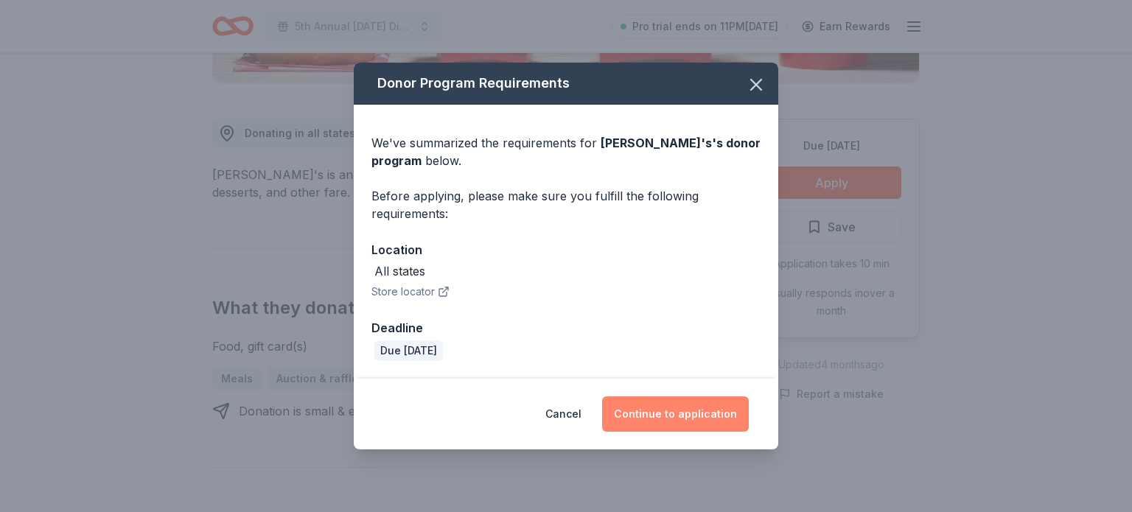
click at [652, 414] on button "Continue to application" at bounding box center [675, 414] width 147 height 35
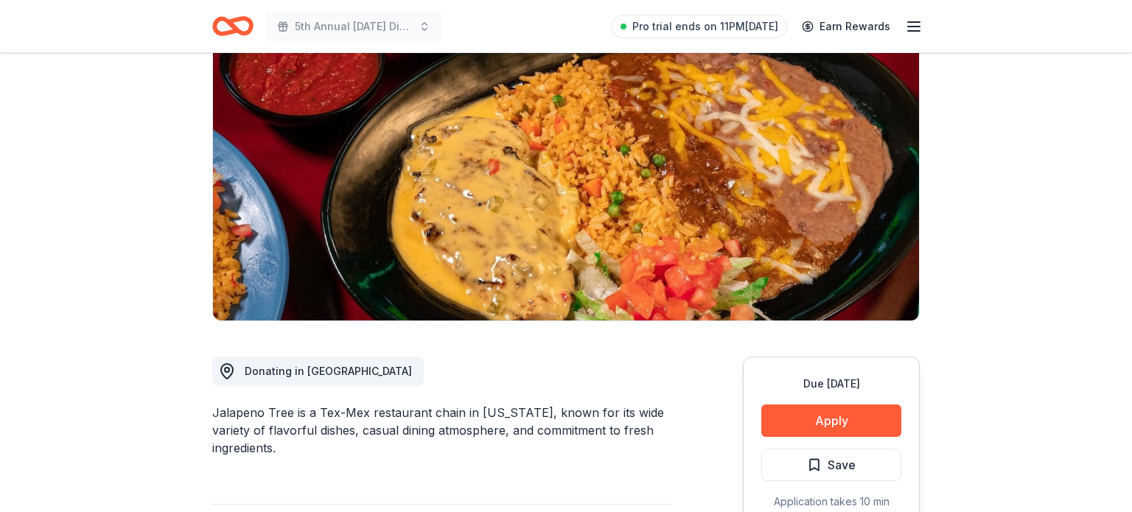
scroll to position [137, 0]
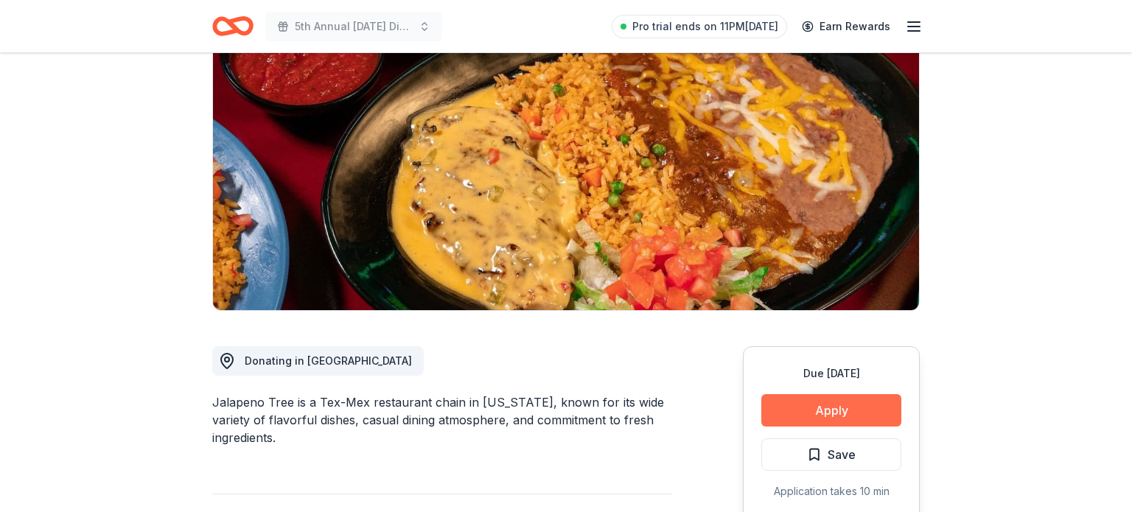
click at [817, 417] on button "Apply" at bounding box center [831, 410] width 140 height 32
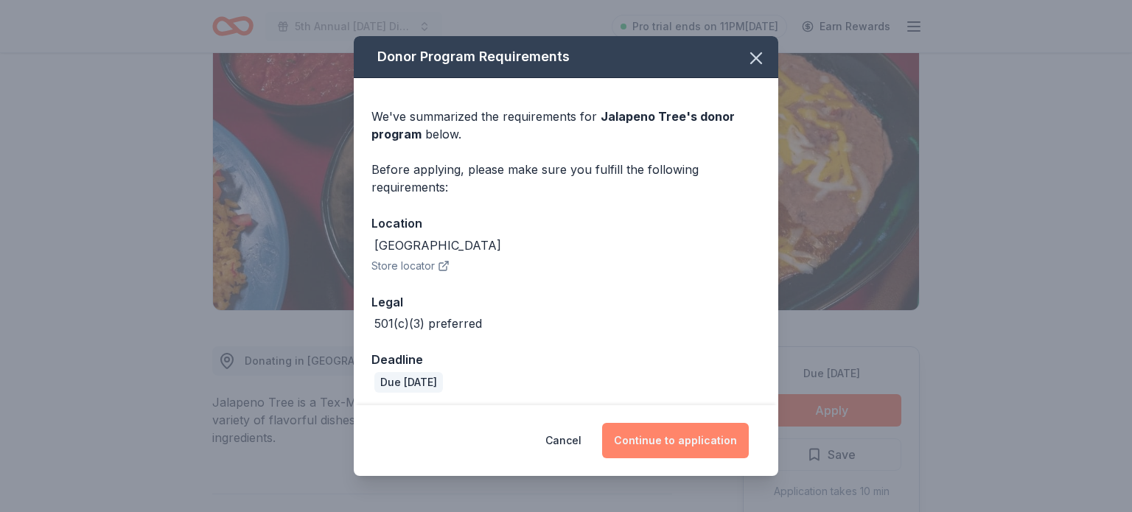
click at [680, 434] on button "Continue to application" at bounding box center [675, 440] width 147 height 35
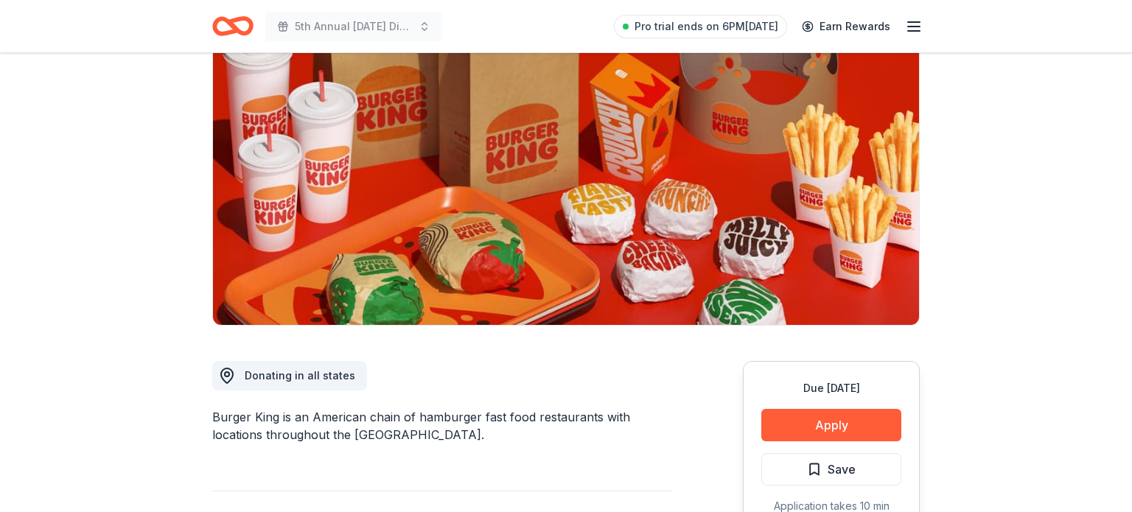
scroll to position [124, 0]
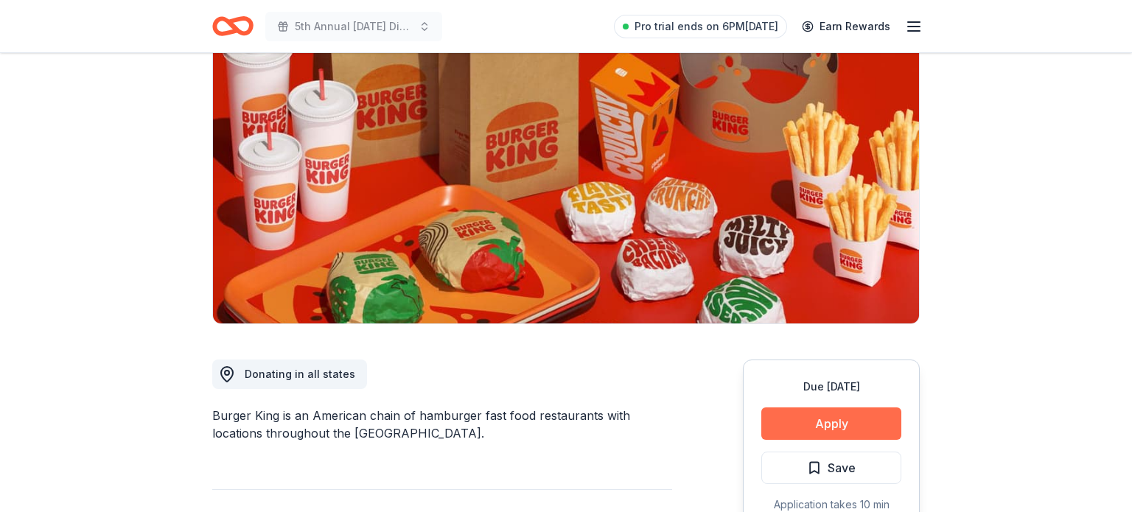
click at [802, 411] on button "Apply" at bounding box center [831, 424] width 140 height 32
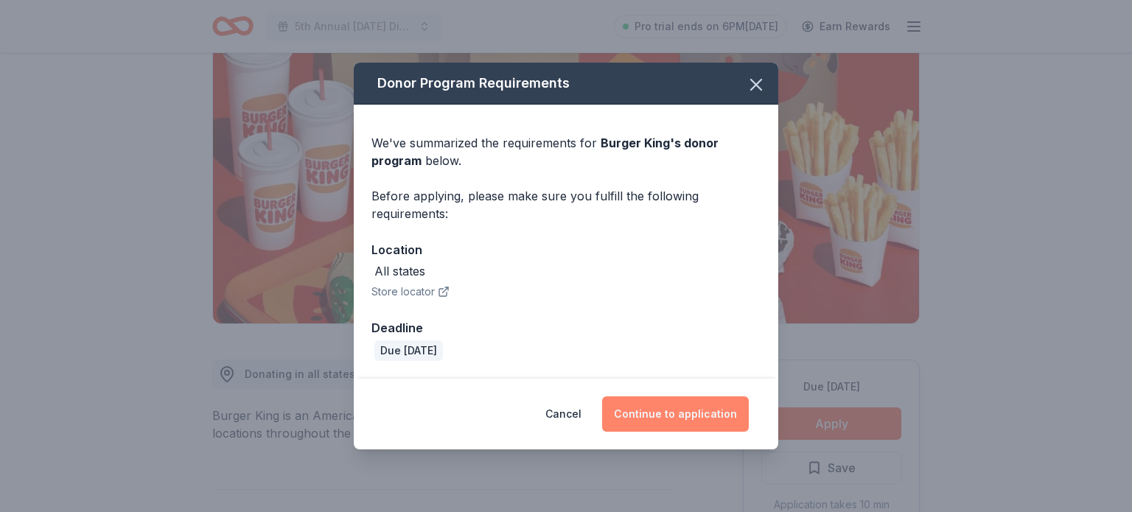
click at [684, 419] on button "Continue to application" at bounding box center [675, 414] width 147 height 35
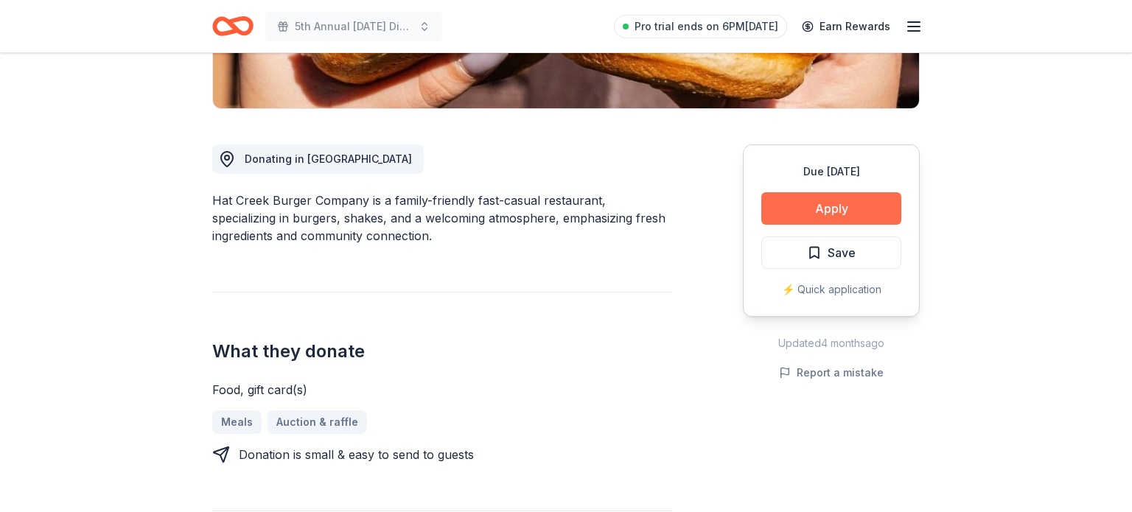
scroll to position [335, 0]
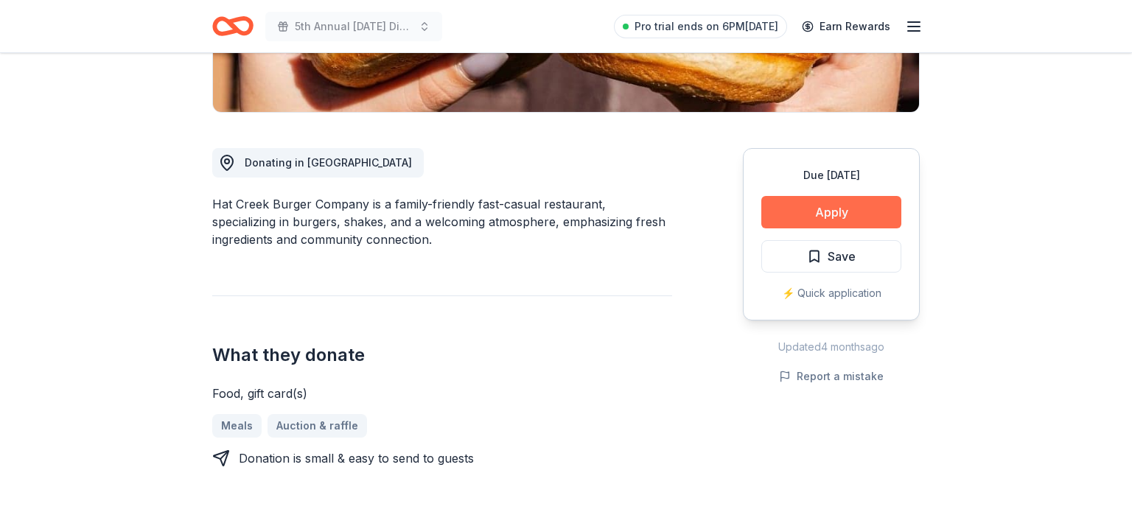
click at [818, 215] on button "Apply" at bounding box center [831, 212] width 140 height 32
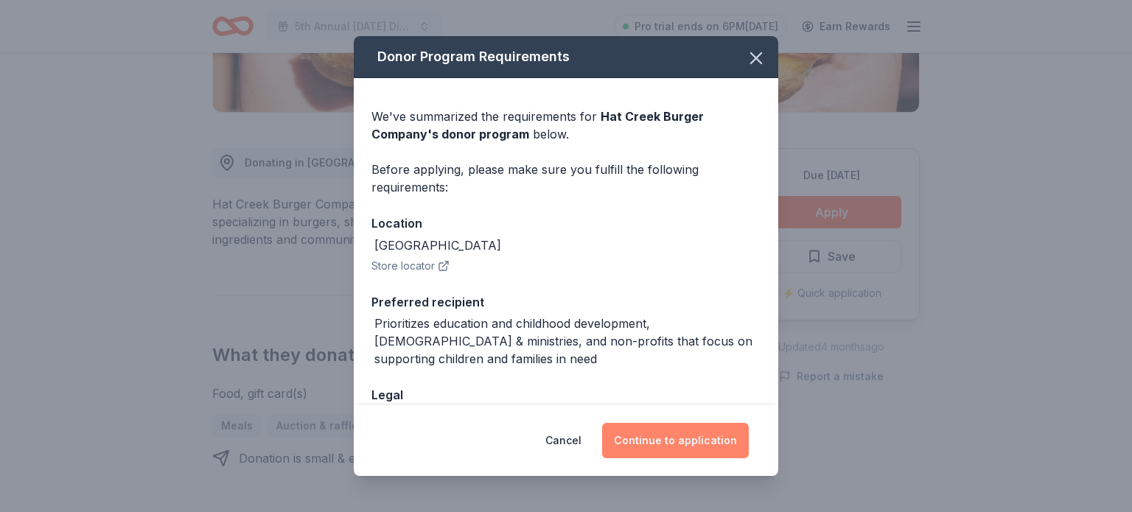
click at [664, 439] on button "Continue to application" at bounding box center [675, 440] width 147 height 35
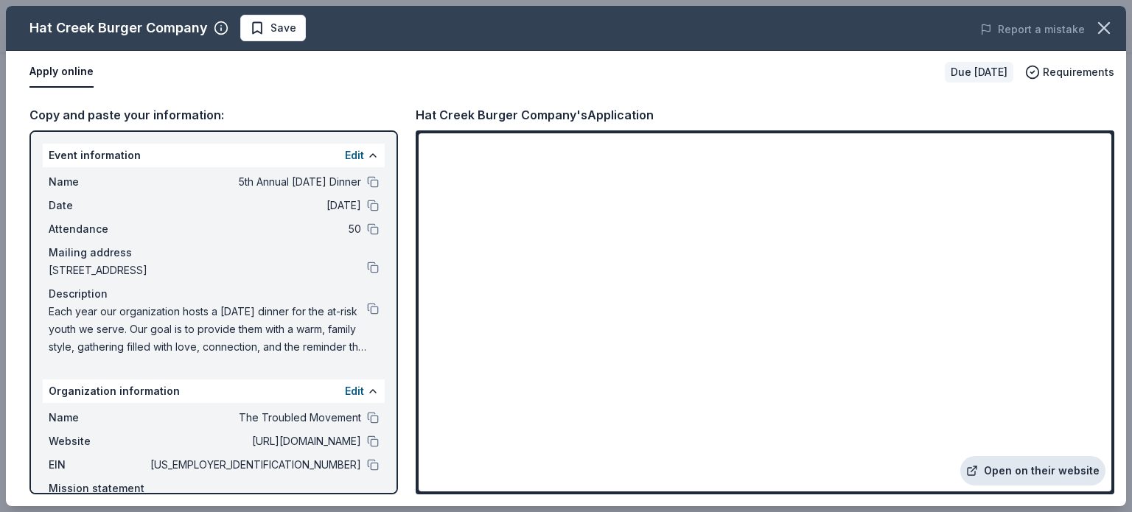
click at [993, 472] on link "Open on their website" at bounding box center [1032, 470] width 145 height 29
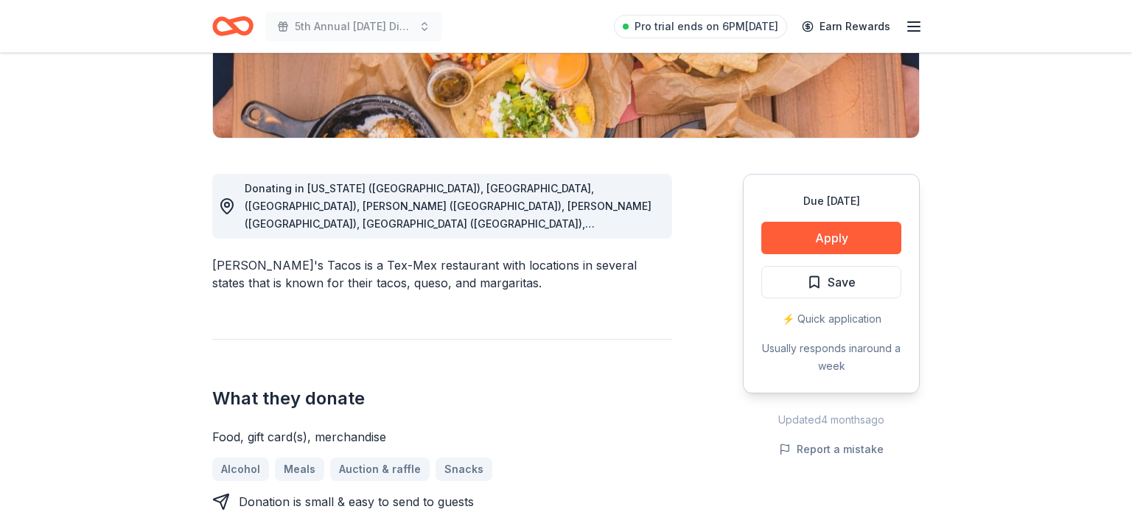
scroll to position [338, 0]
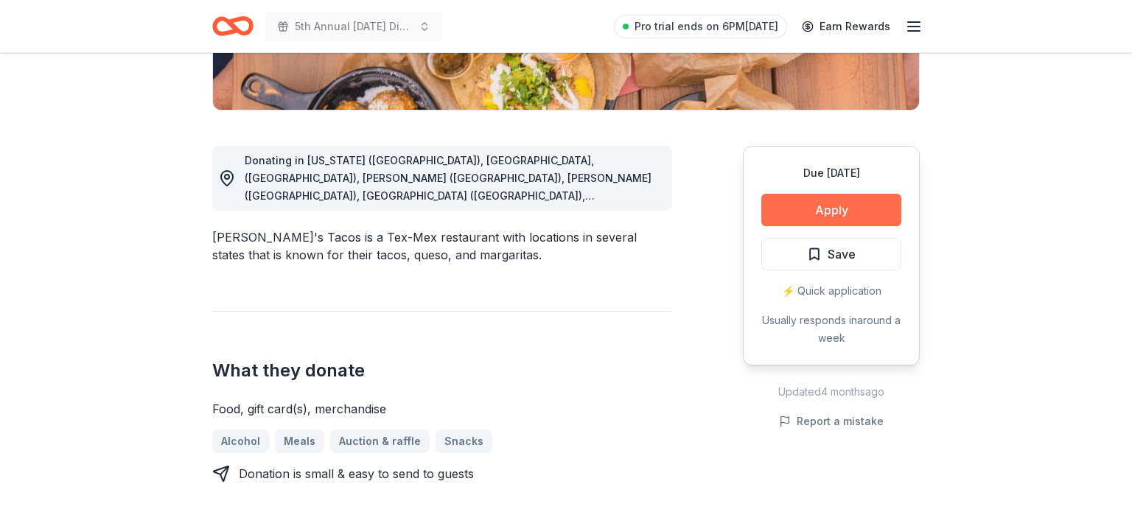
click at [832, 202] on button "Apply" at bounding box center [831, 210] width 140 height 32
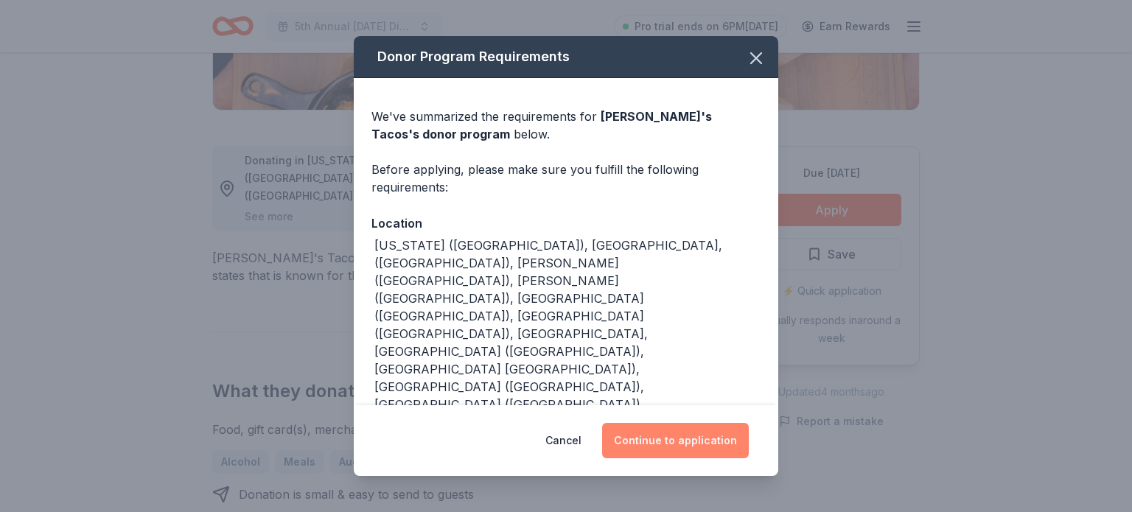
click at [703, 436] on button "Continue to application" at bounding box center [675, 440] width 147 height 35
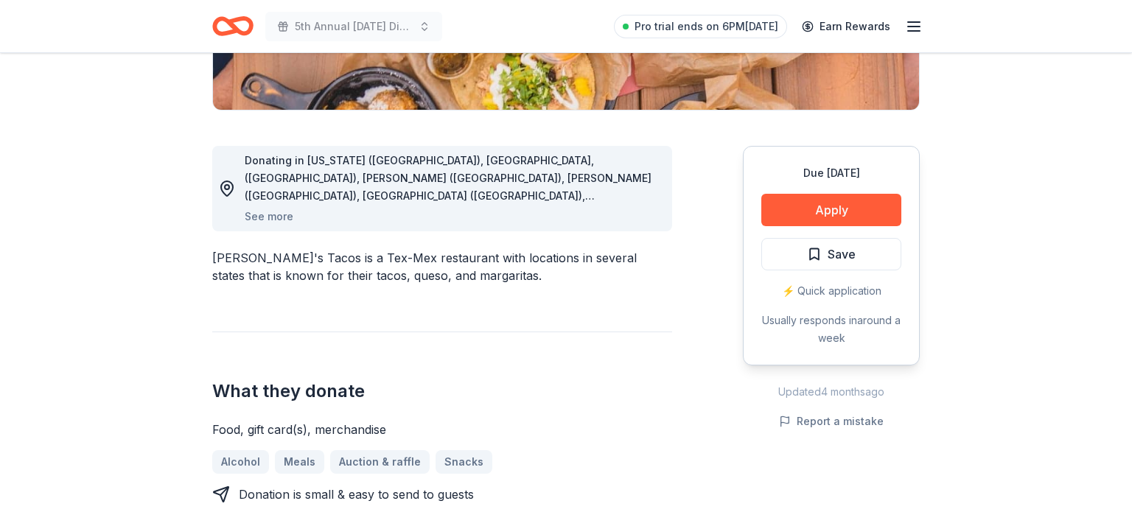
click at [703, 436] on div "Donating in Arkansas (AR), Fayetteville, (AR), Rogers (AR), Gilbert (AZ), Phoen…" at bounding box center [566, 384] width 708 height 547
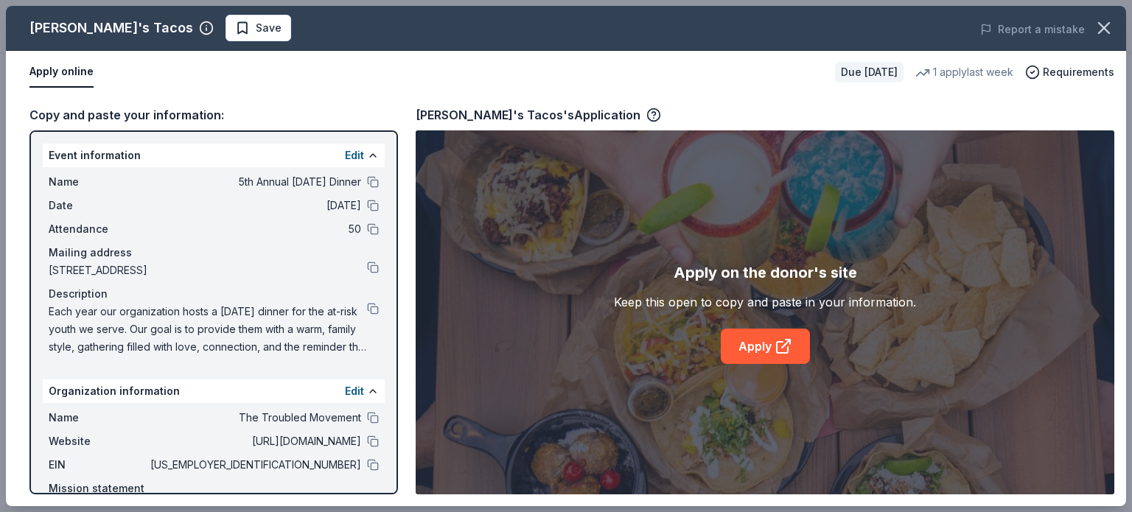
click at [764, 328] on div "Apply on the donor's site Keep this open to copy and paste in your information.…" at bounding box center [765, 312] width 302 height 103
click at [751, 355] on link "Apply" at bounding box center [765, 346] width 89 height 35
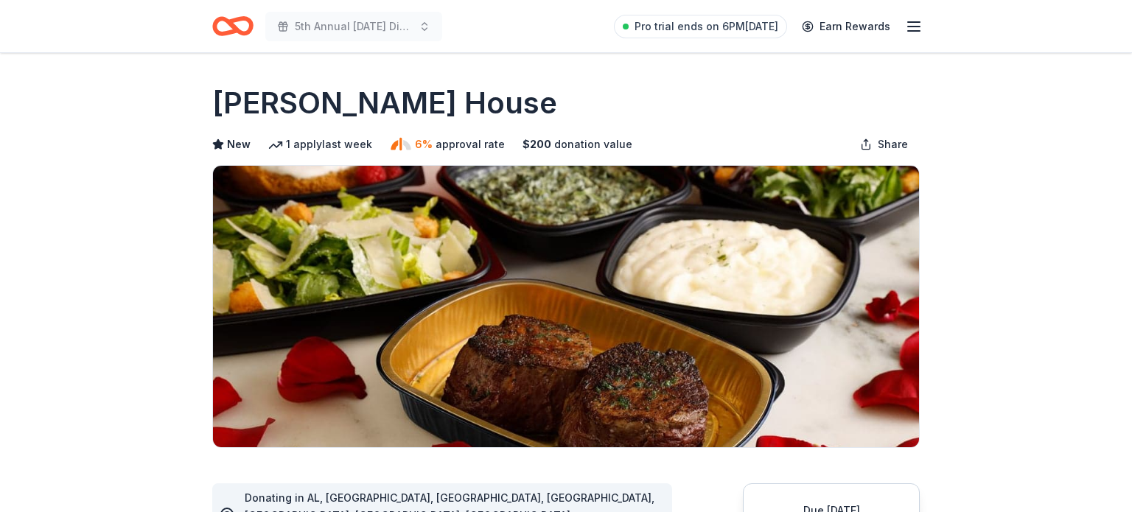
scroll to position [130, 0]
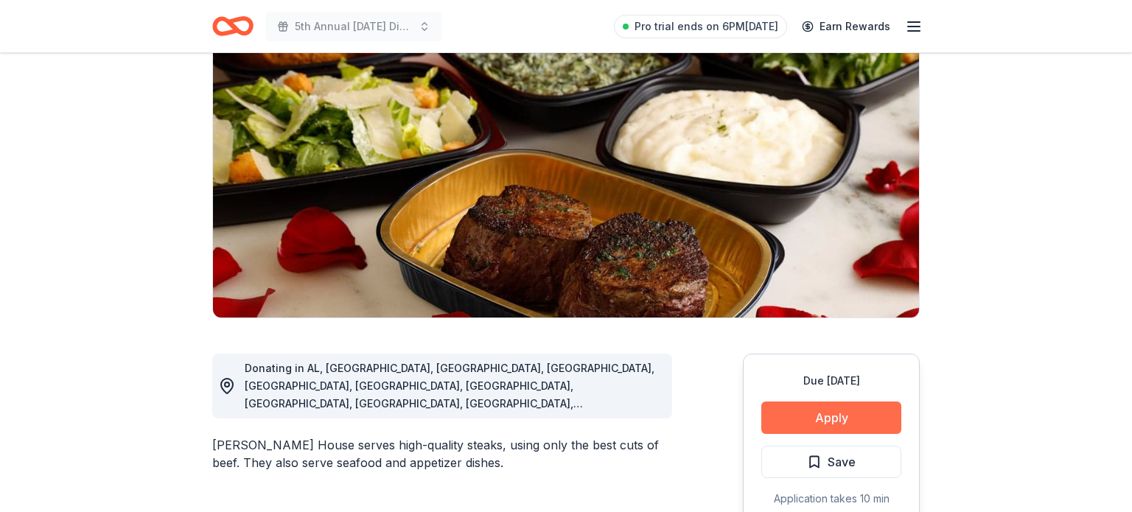
click at [825, 410] on button "Apply" at bounding box center [831, 418] width 140 height 32
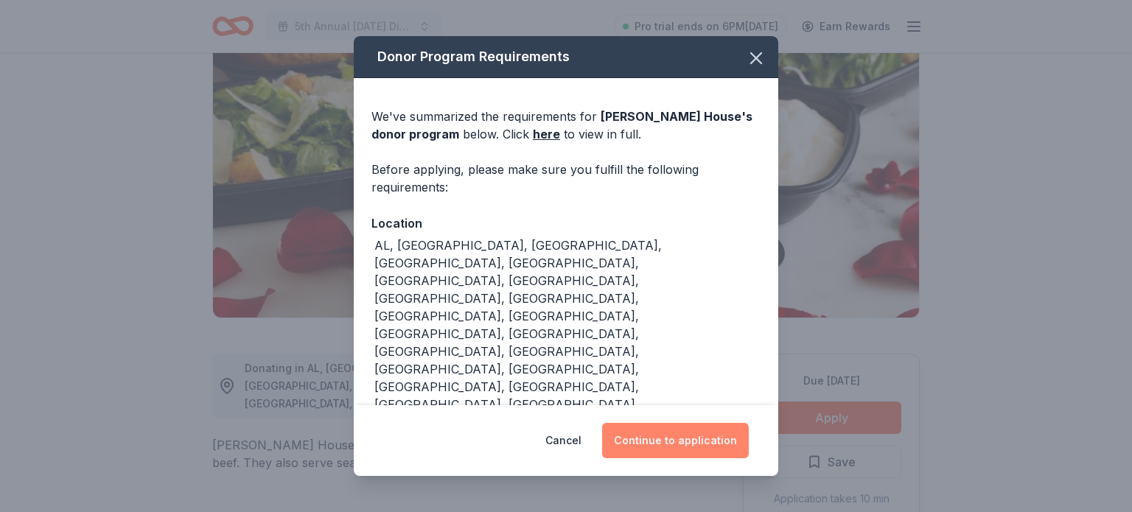
click at [692, 444] on button "Continue to application" at bounding box center [675, 440] width 147 height 35
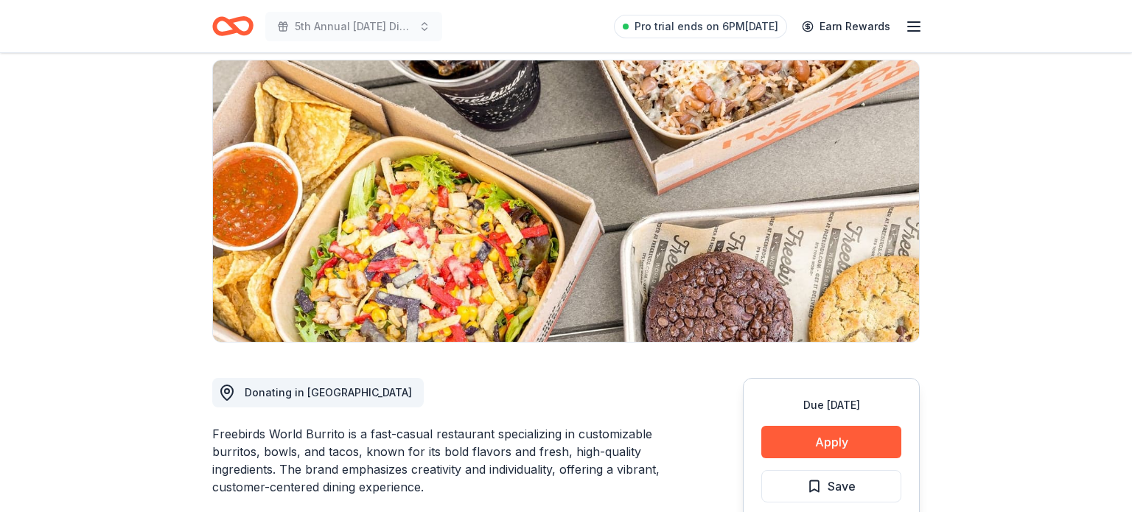
scroll to position [108, 0]
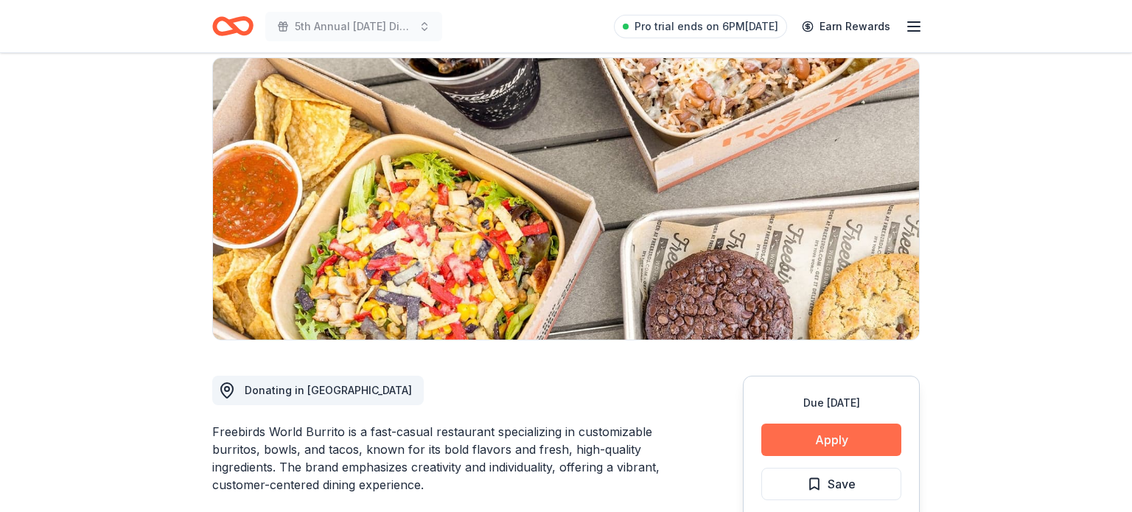
click at [815, 431] on button "Apply" at bounding box center [831, 440] width 140 height 32
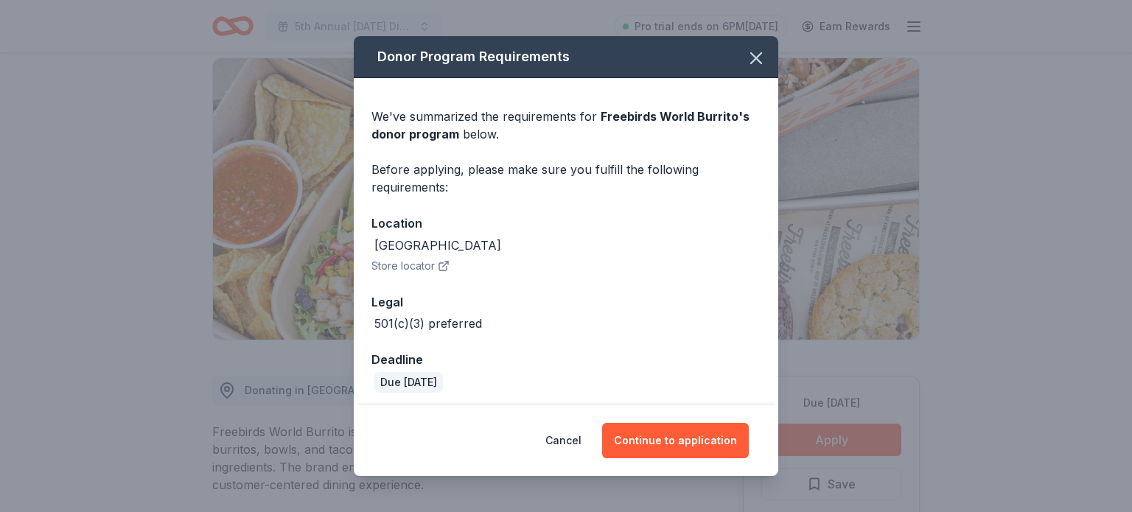
click at [667, 420] on div "Cancel Continue to application" at bounding box center [566, 440] width 425 height 71
click at [656, 434] on button "Continue to application" at bounding box center [675, 440] width 147 height 35
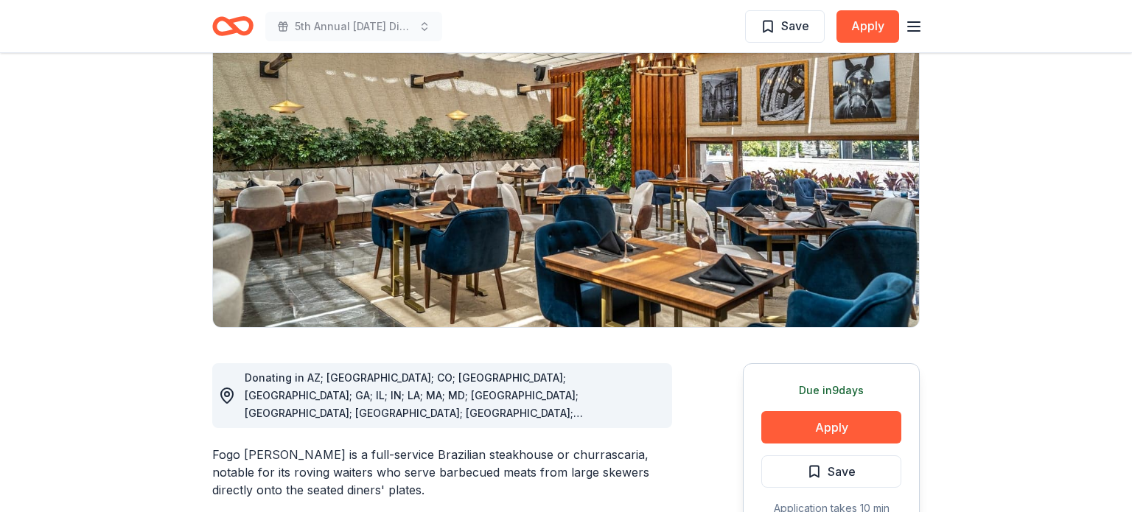
scroll to position [133, 0]
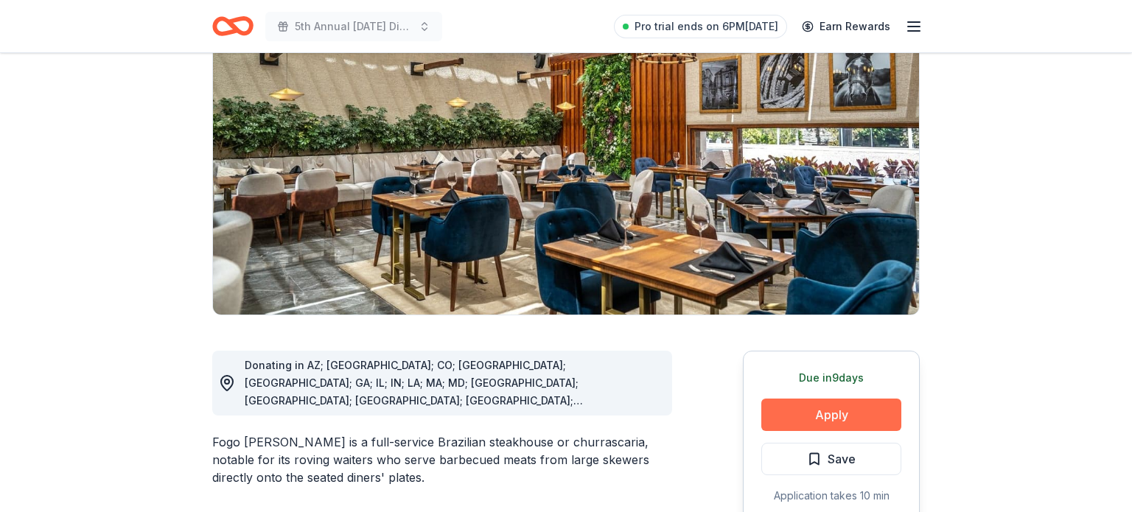
click at [792, 407] on button "Apply" at bounding box center [831, 415] width 140 height 32
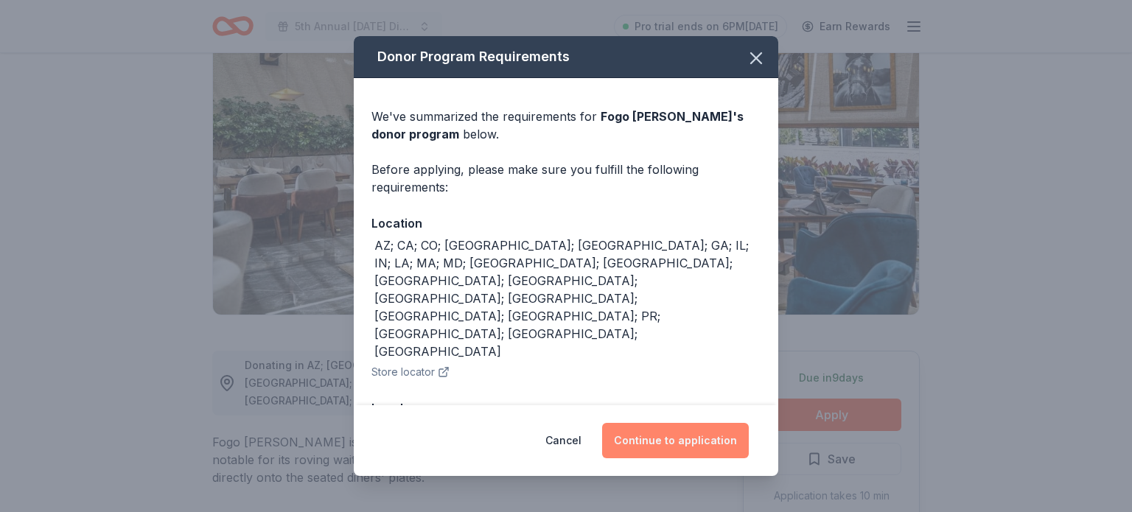
click at [657, 442] on button "Continue to application" at bounding box center [675, 440] width 147 height 35
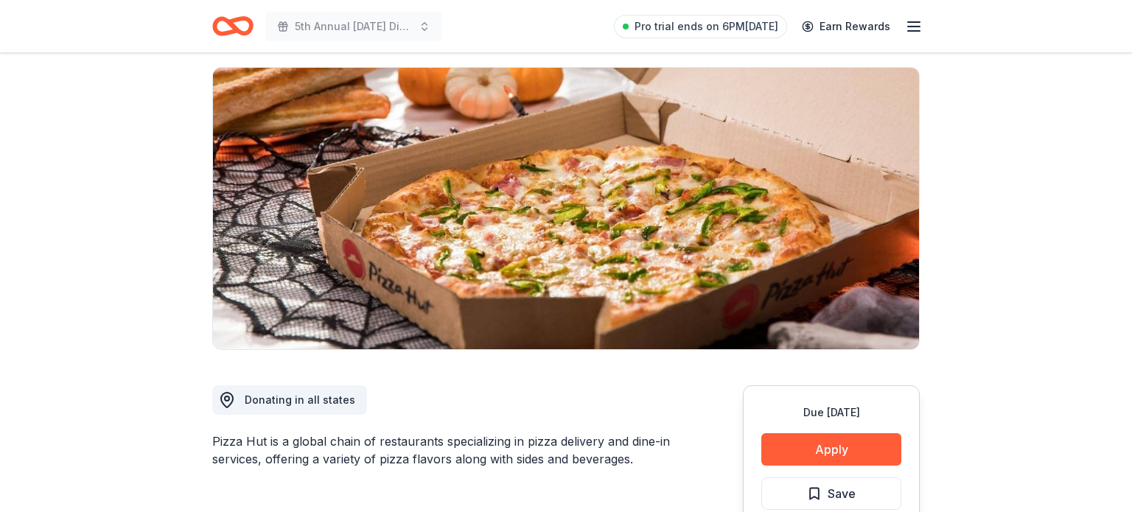
scroll to position [125, 0]
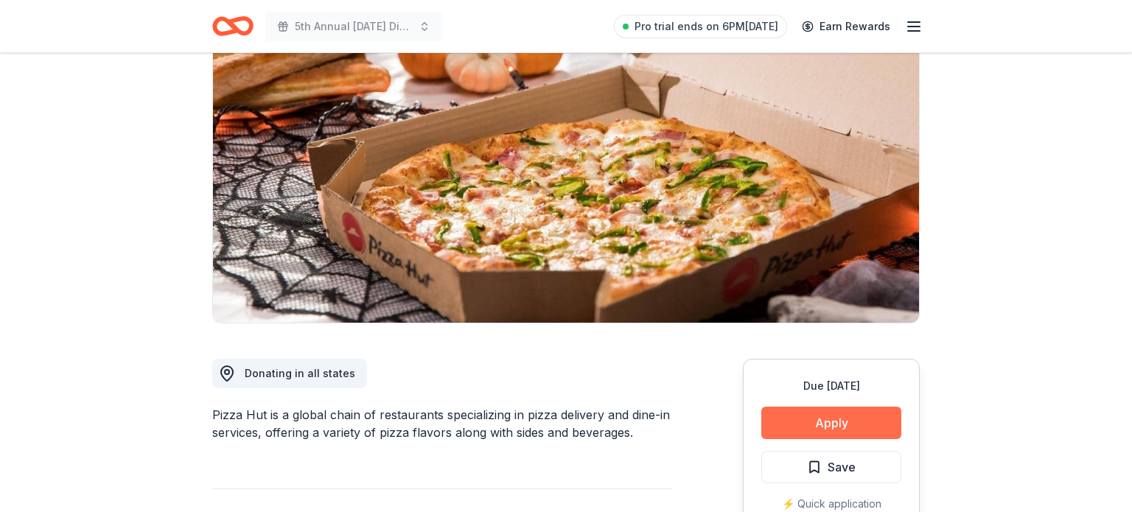
click at [803, 415] on button "Apply" at bounding box center [831, 423] width 140 height 32
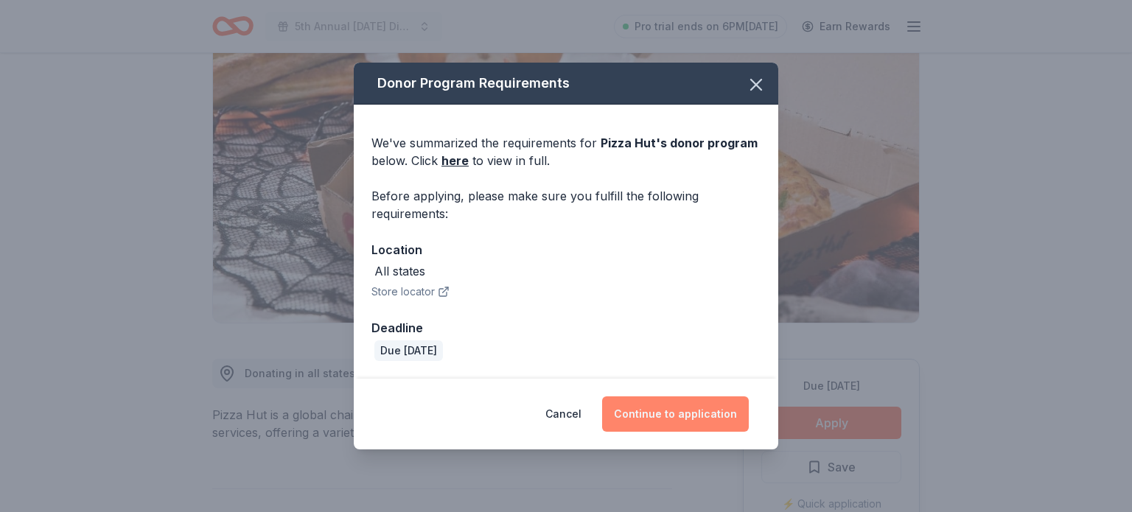
click at [667, 422] on button "Continue to application" at bounding box center [675, 414] width 147 height 35
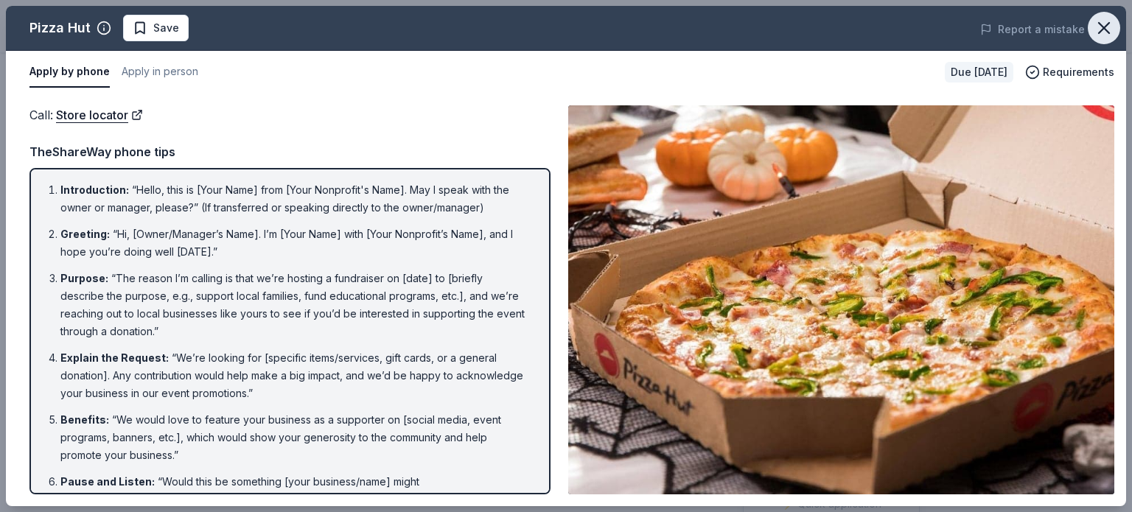
click at [1100, 32] on icon "button" at bounding box center [1104, 28] width 10 height 10
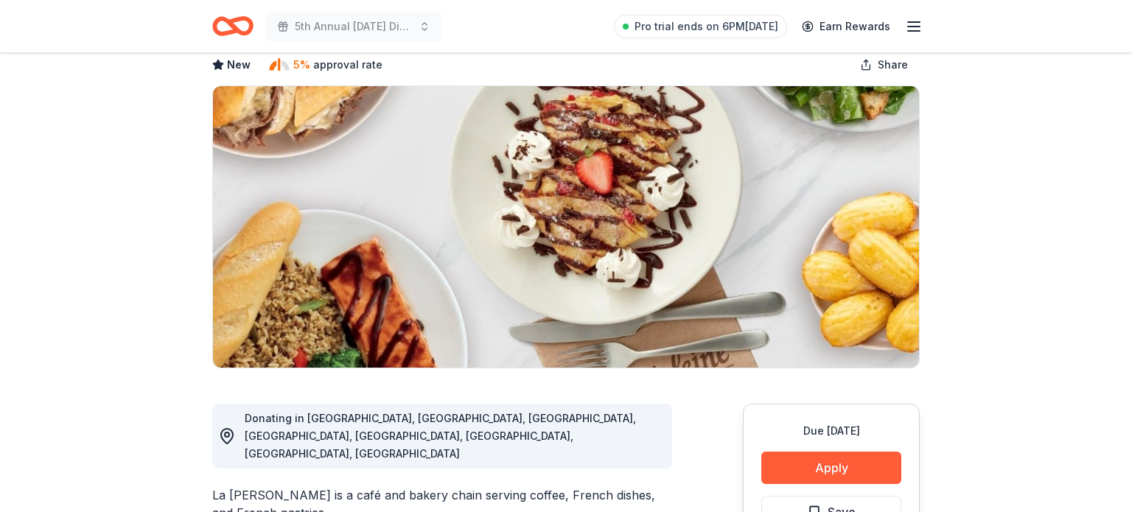
scroll to position [88, 0]
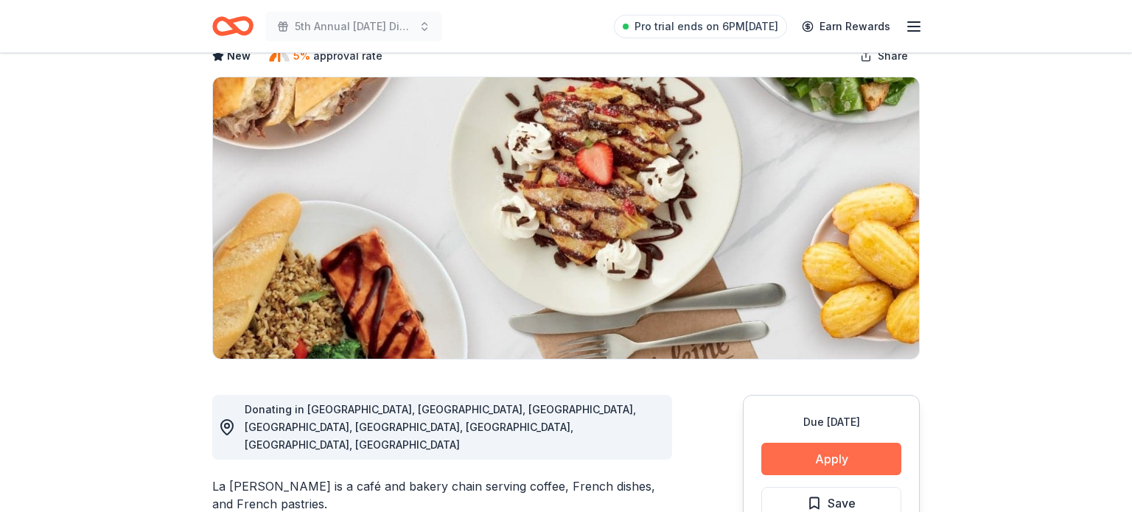
click at [832, 447] on button "Apply" at bounding box center [831, 459] width 140 height 32
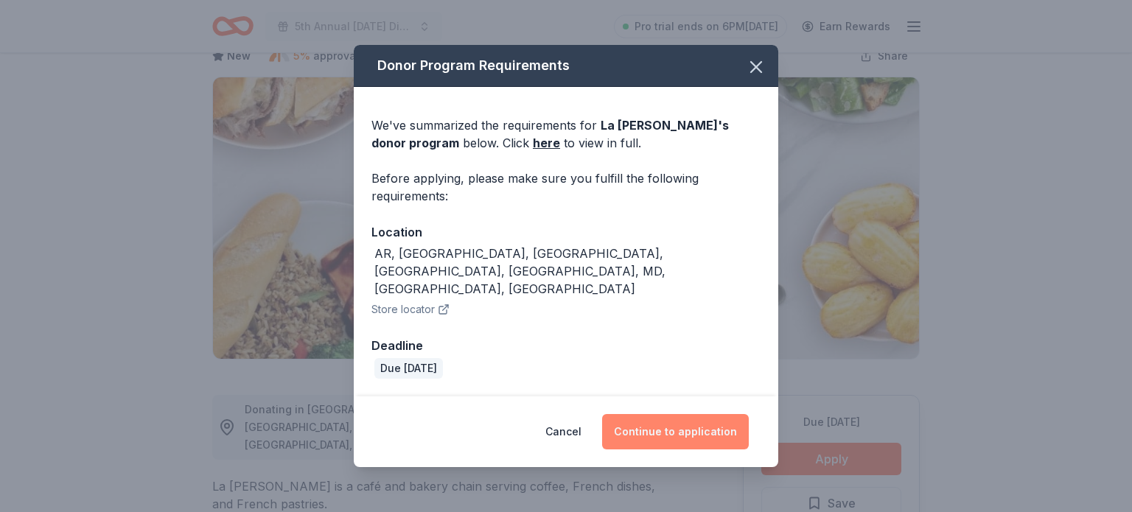
click at [666, 418] on button "Continue to application" at bounding box center [675, 431] width 147 height 35
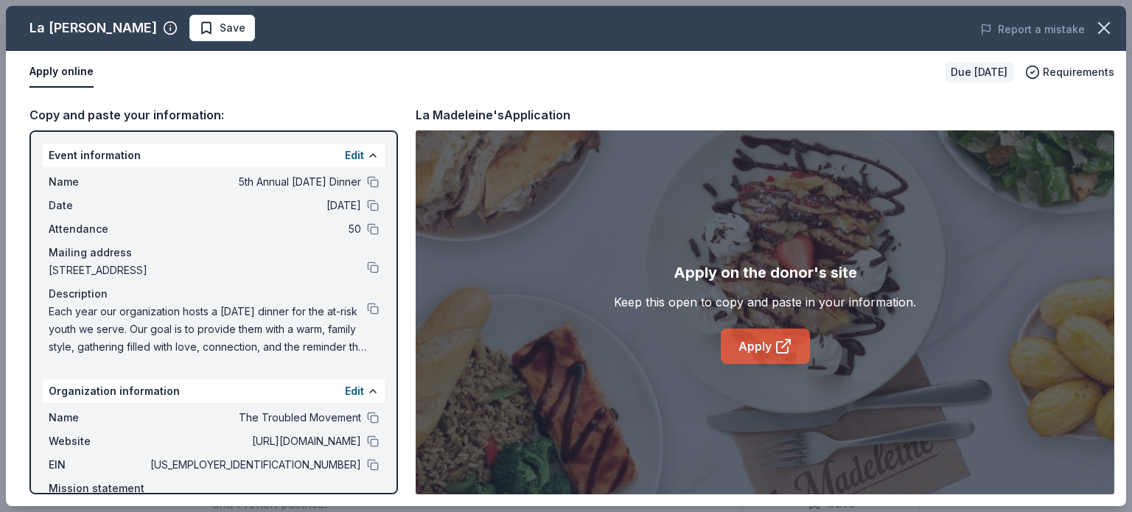
click at [753, 349] on link "Apply" at bounding box center [765, 346] width 89 height 35
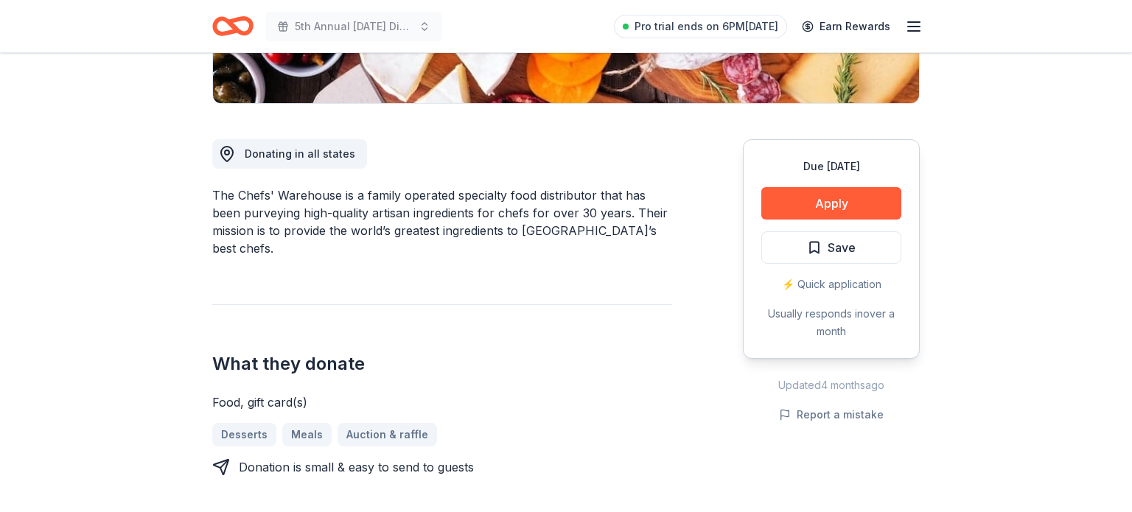
scroll to position [350, 0]
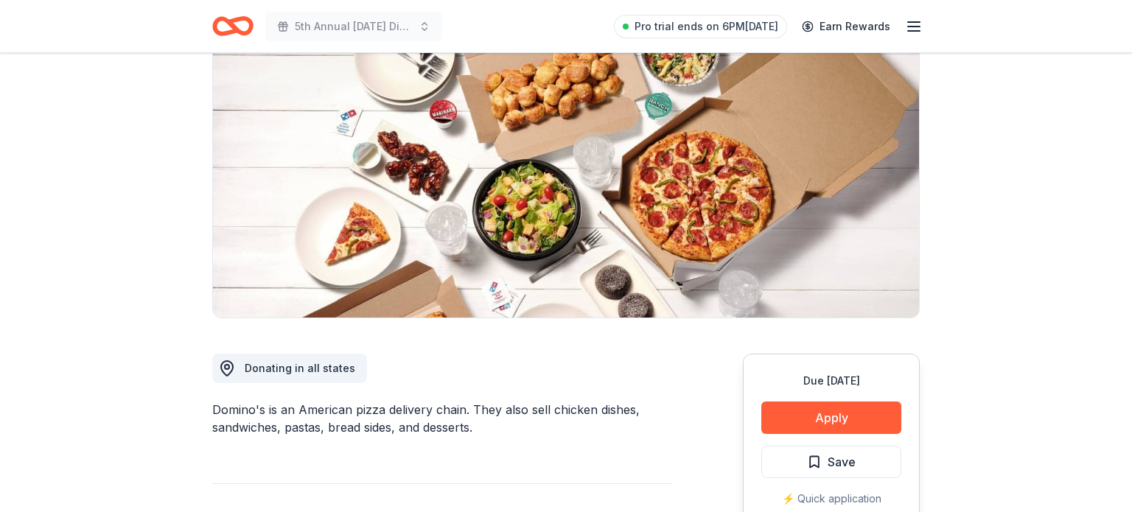
scroll to position [191, 0]
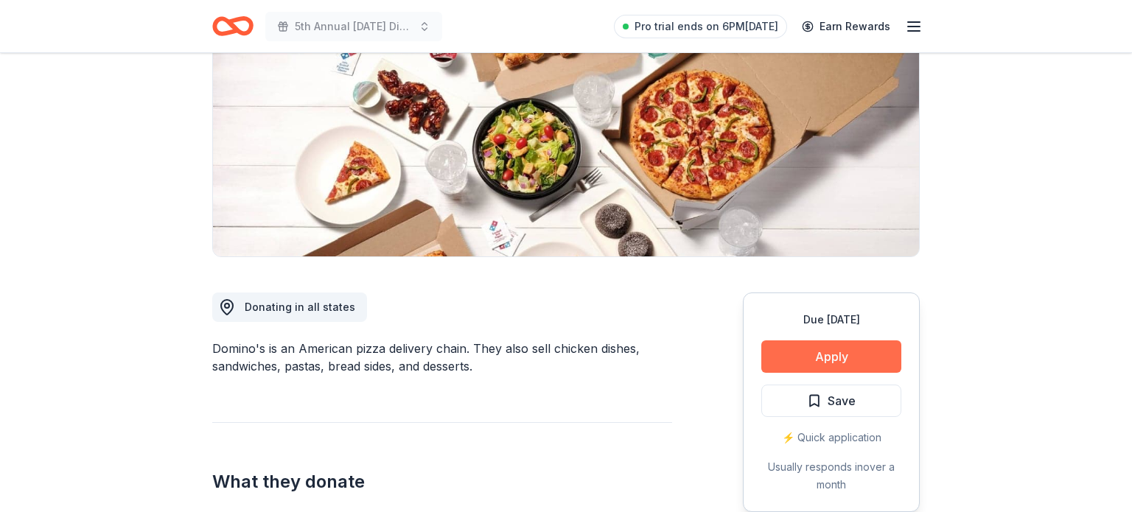
click at [854, 343] on button "Apply" at bounding box center [831, 357] width 140 height 32
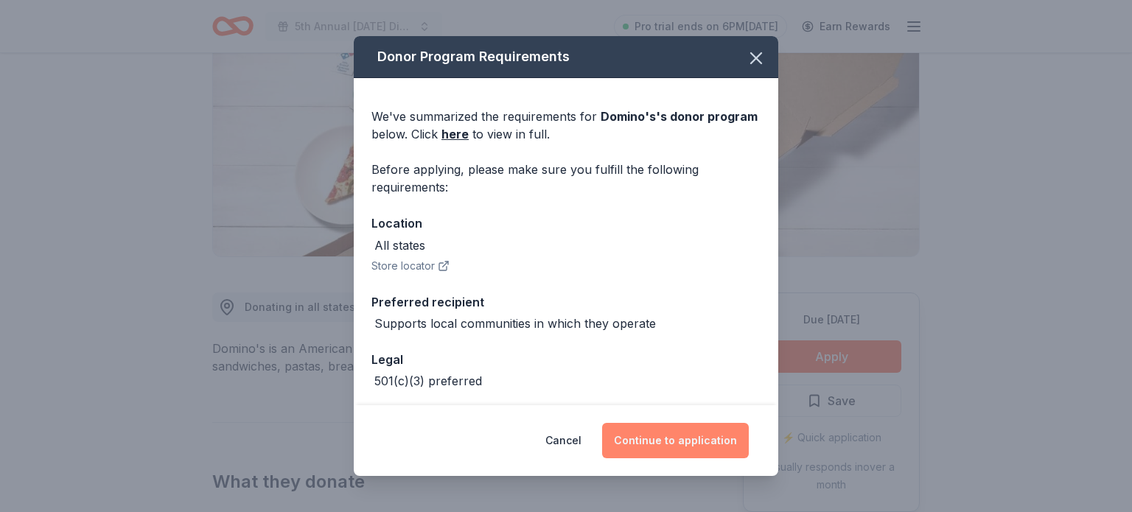
click at [723, 442] on button "Continue to application" at bounding box center [675, 440] width 147 height 35
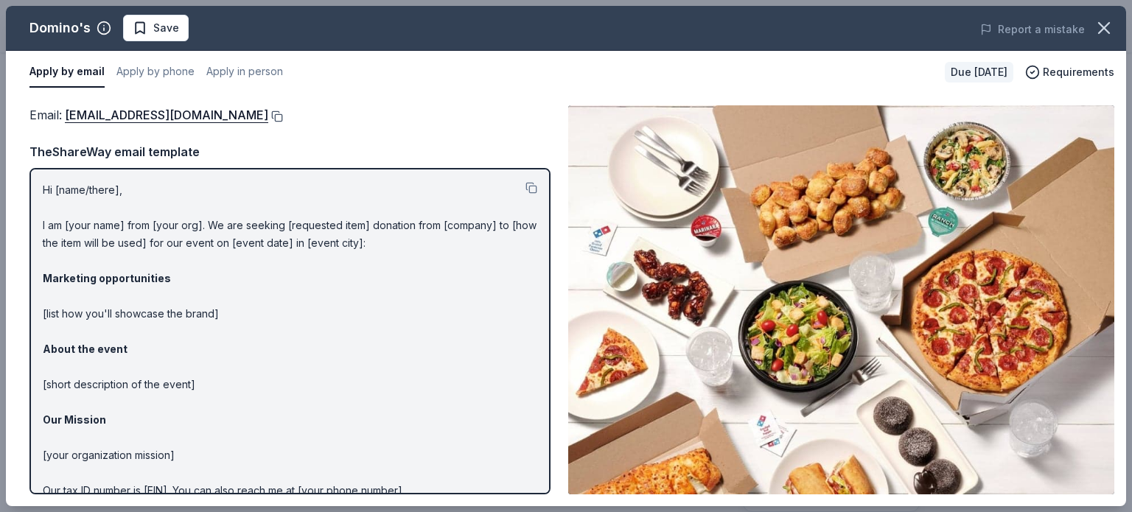
click at [268, 115] on button at bounding box center [275, 117] width 15 height 12
click at [268, 114] on button at bounding box center [275, 117] width 15 height 12
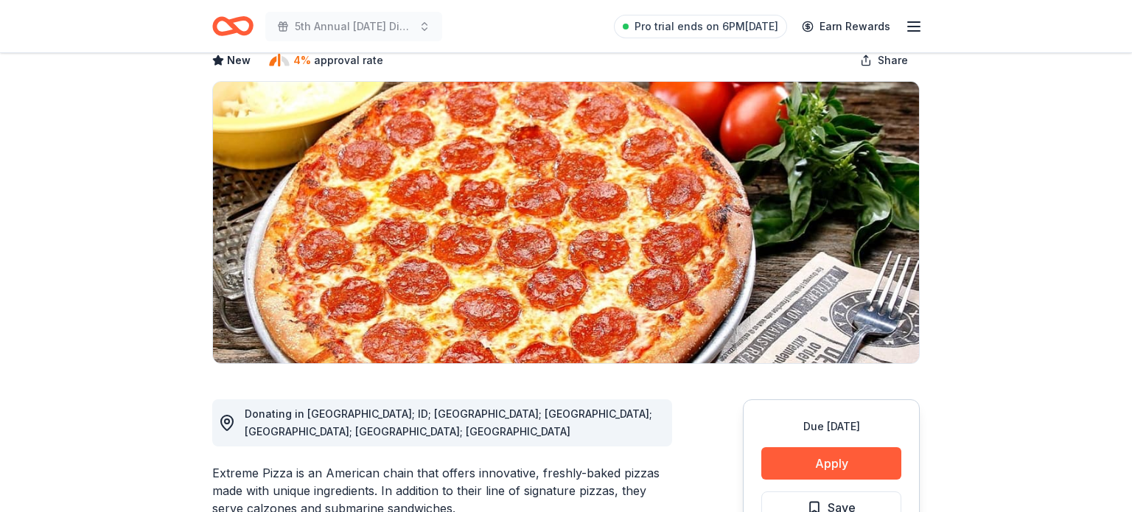
scroll to position [132, 0]
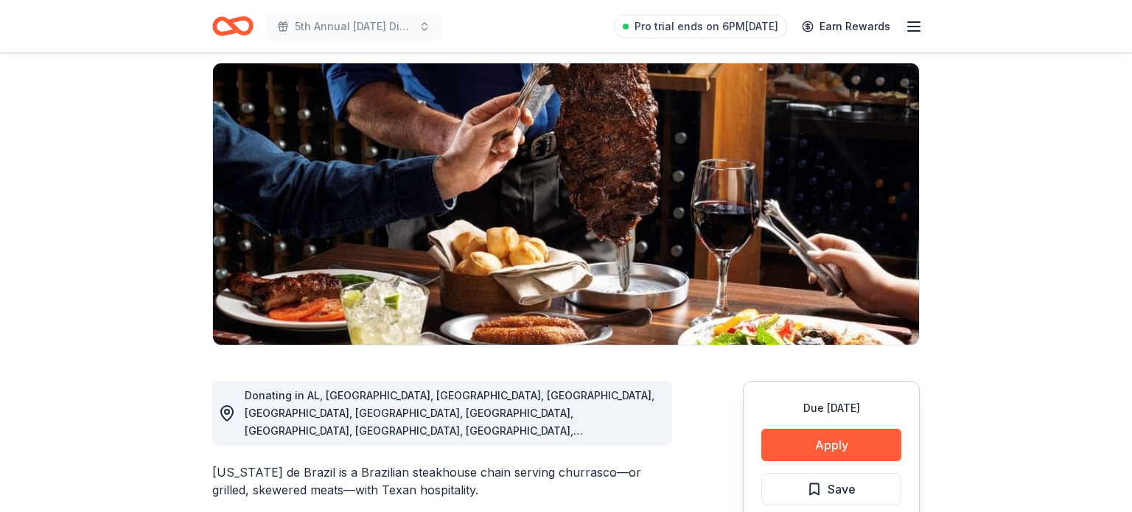
scroll to position [111, 0]
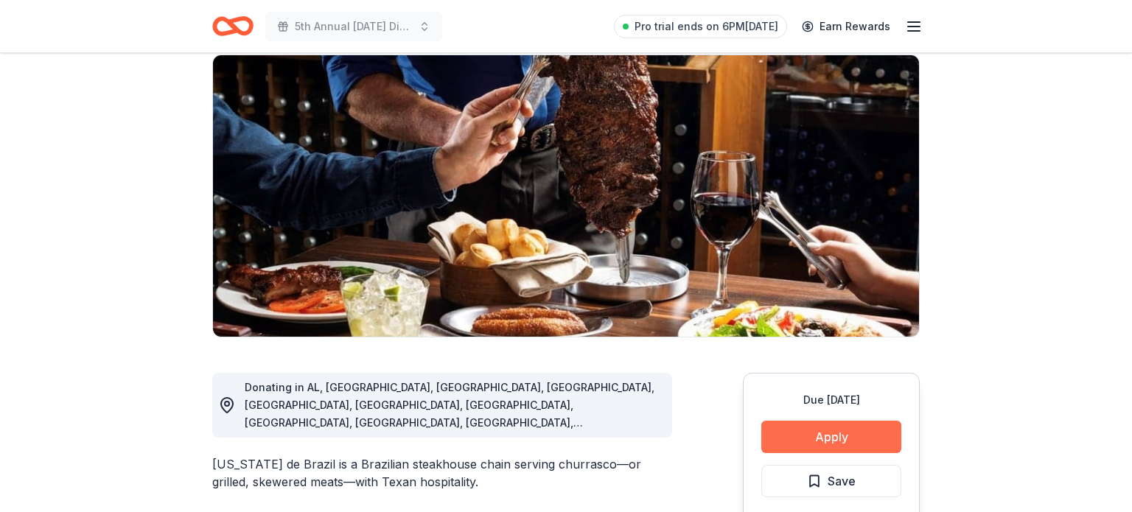
click at [893, 437] on button "Apply" at bounding box center [831, 437] width 140 height 32
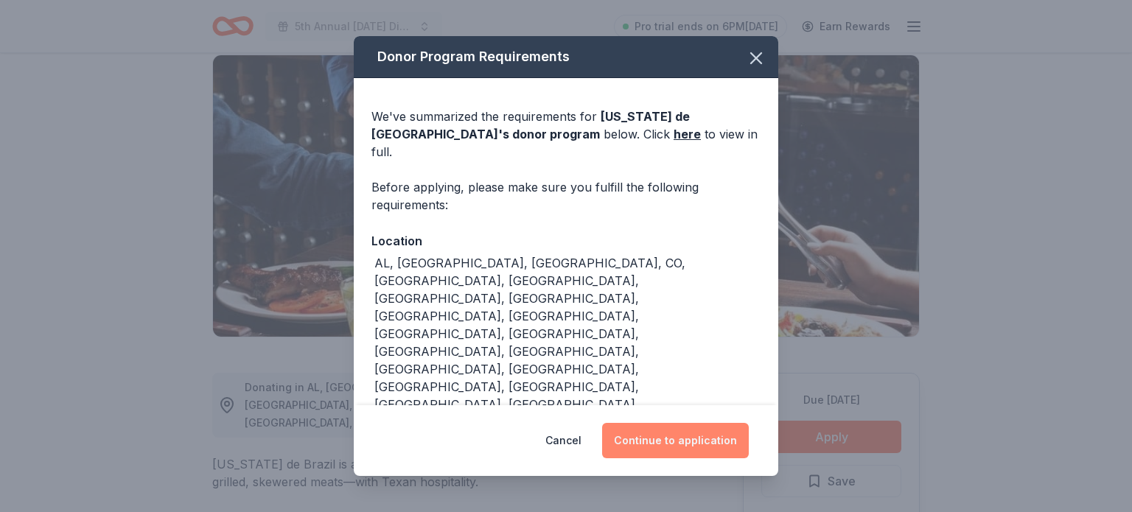
click at [666, 423] on button "Continue to application" at bounding box center [675, 440] width 147 height 35
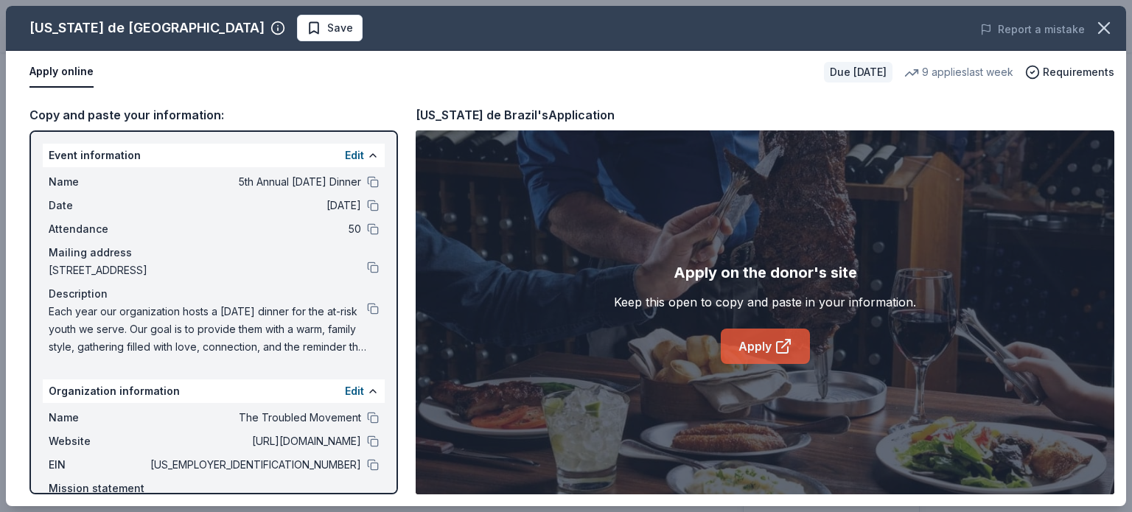
click at [754, 354] on link "Apply" at bounding box center [765, 346] width 89 height 35
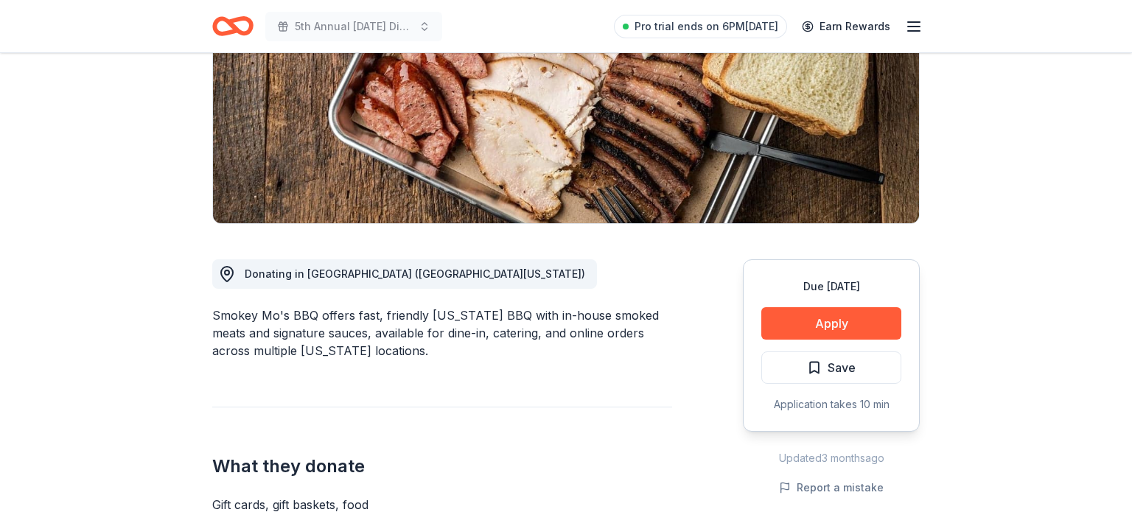
scroll to position [228, 0]
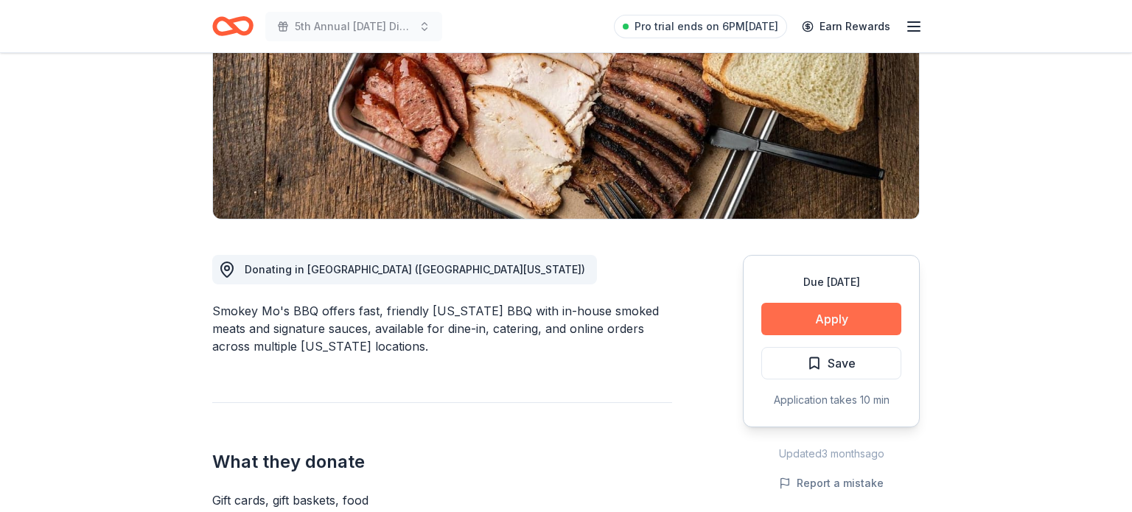
click at [767, 320] on button "Apply" at bounding box center [831, 319] width 140 height 32
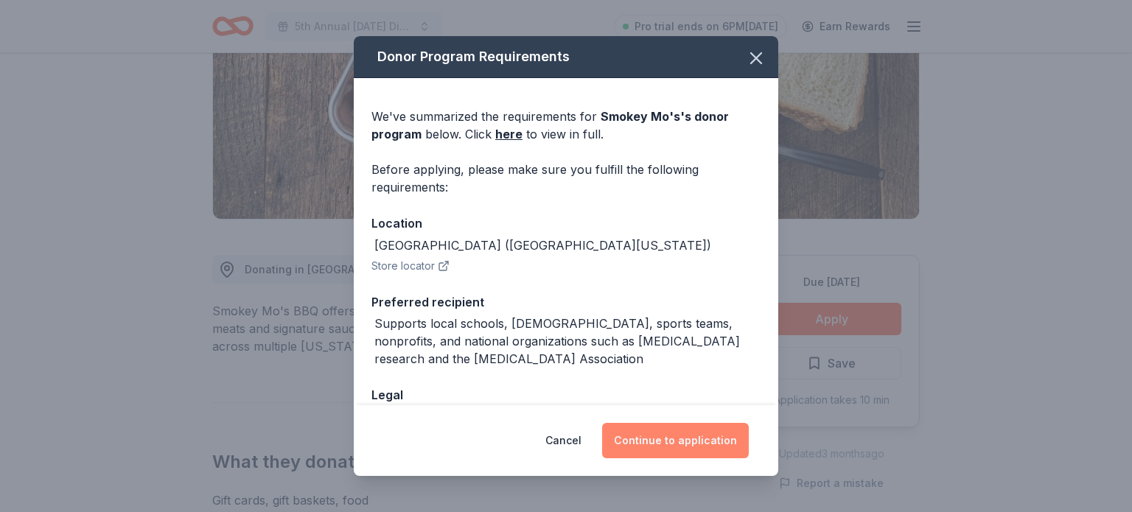
click at [662, 435] on button "Continue to application" at bounding box center [675, 440] width 147 height 35
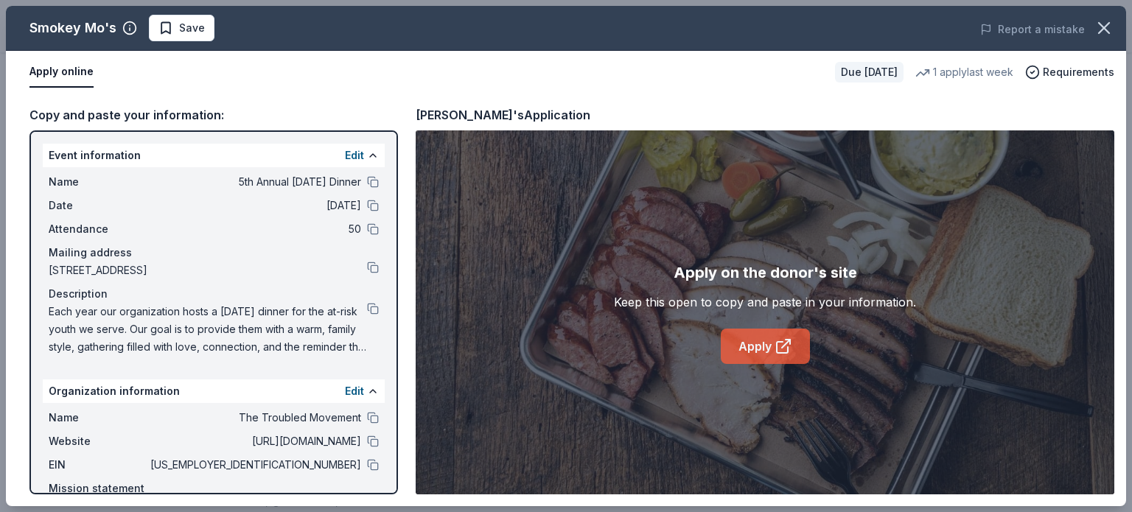
click at [742, 334] on link "Apply" at bounding box center [765, 346] width 89 height 35
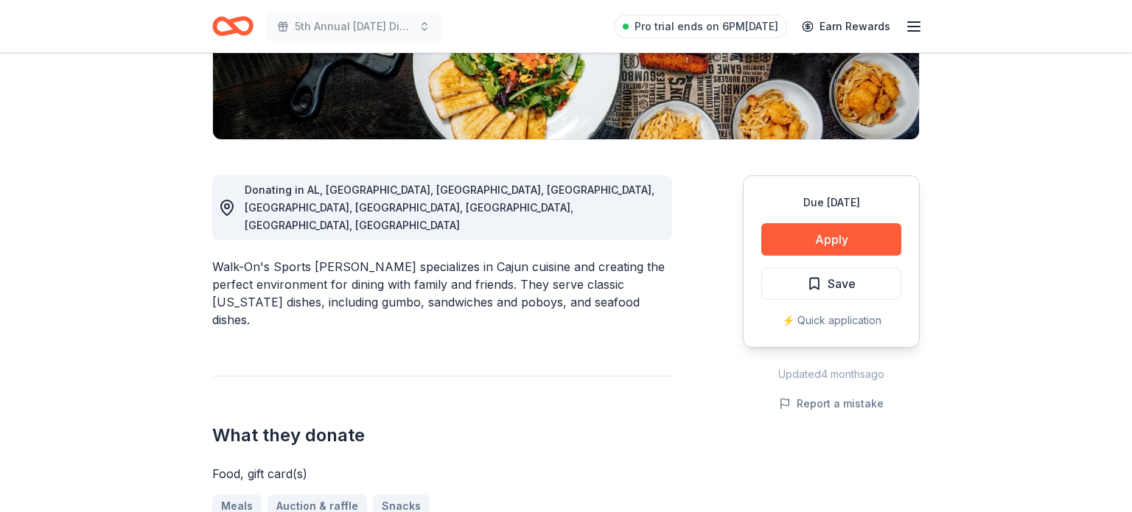
scroll to position [310, 0]
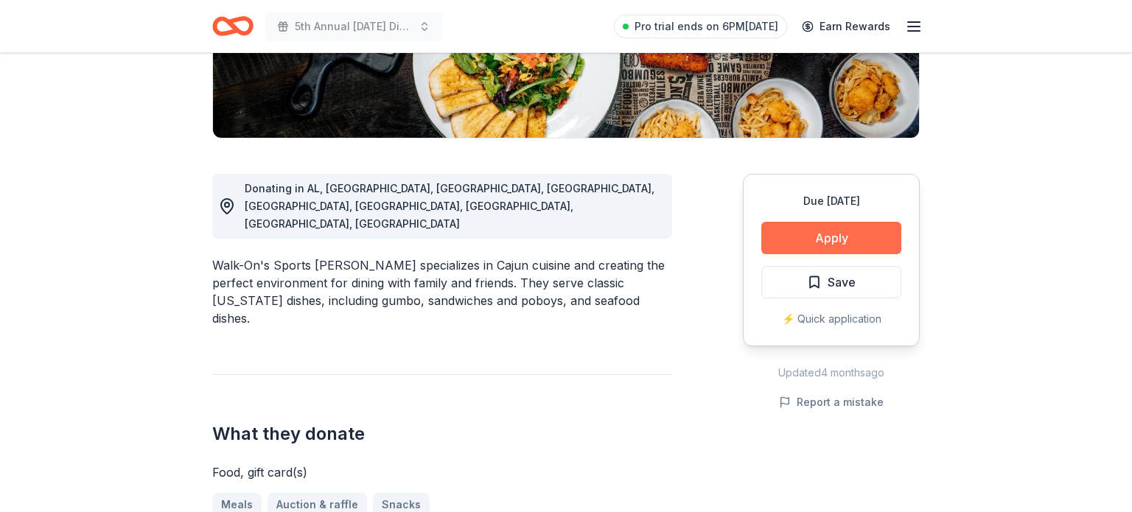
click at [820, 241] on button "Apply" at bounding box center [831, 238] width 140 height 32
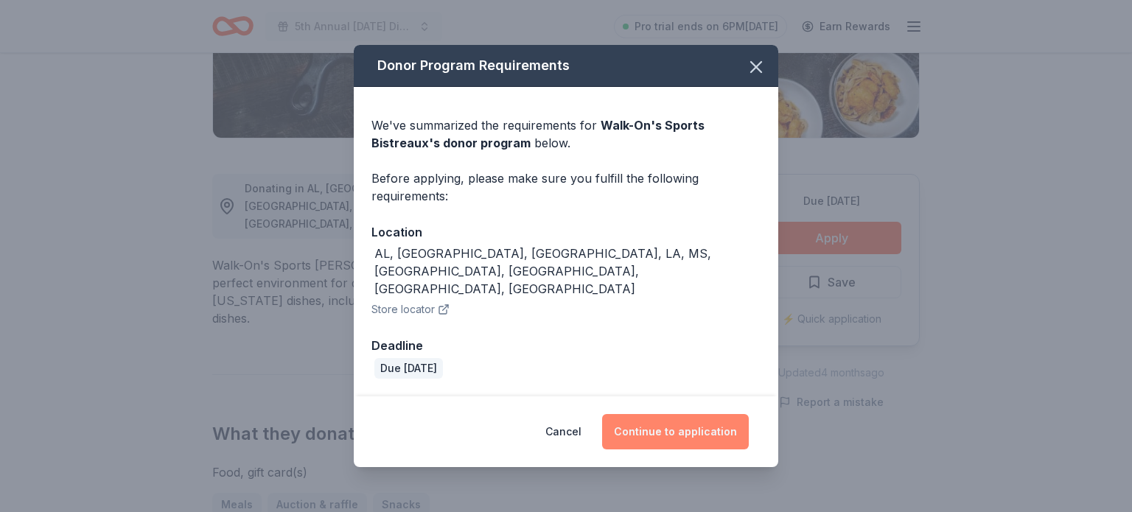
click at [660, 414] on button "Continue to application" at bounding box center [675, 431] width 147 height 35
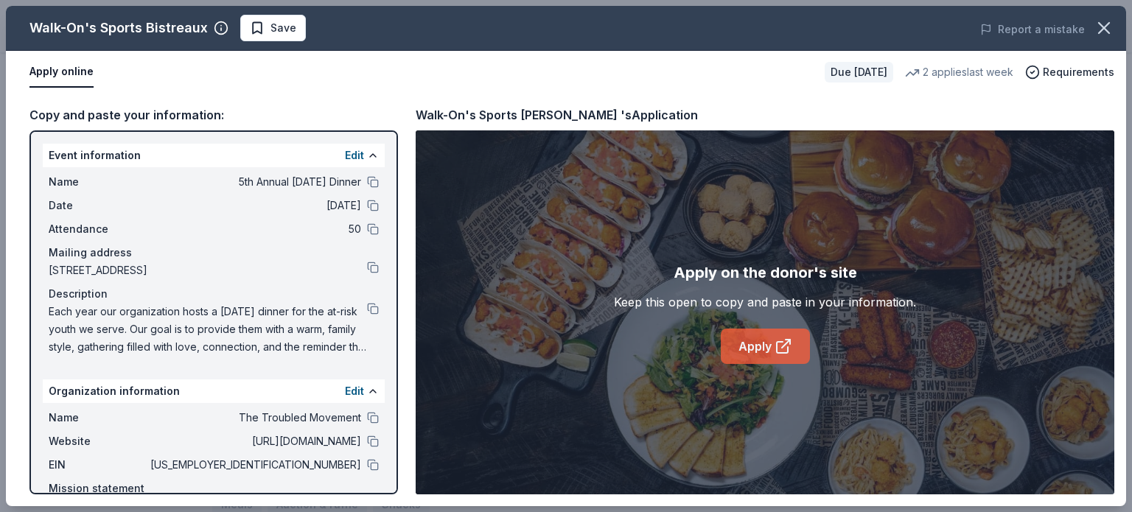
click at [747, 336] on link "Apply" at bounding box center [765, 346] width 89 height 35
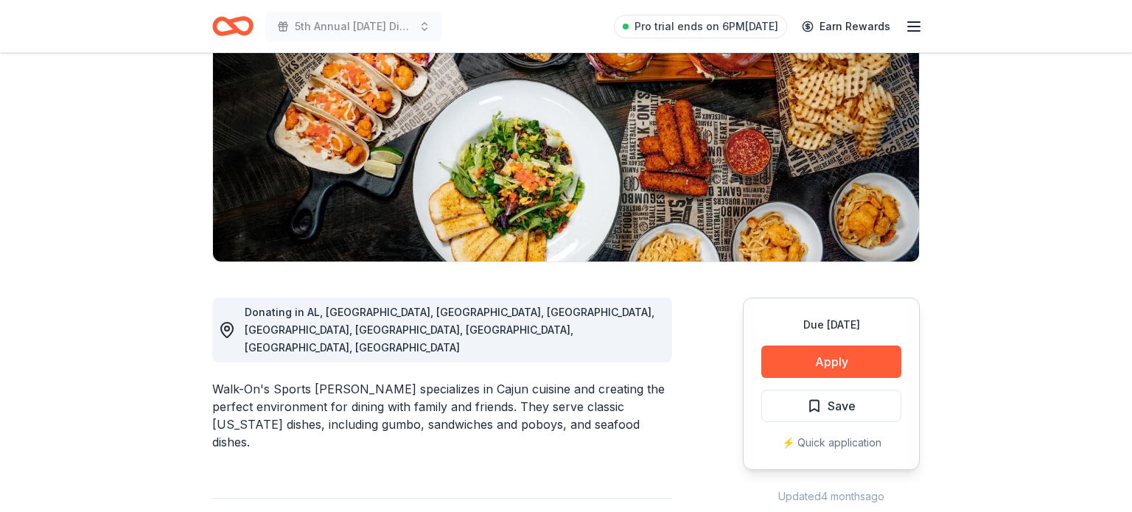
scroll to position [185, 0]
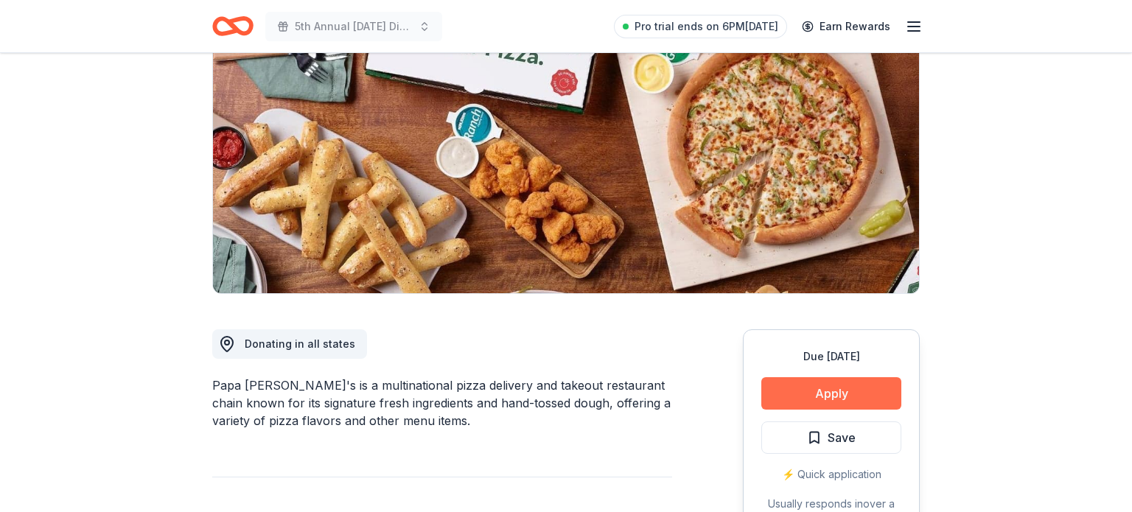
scroll to position [155, 0]
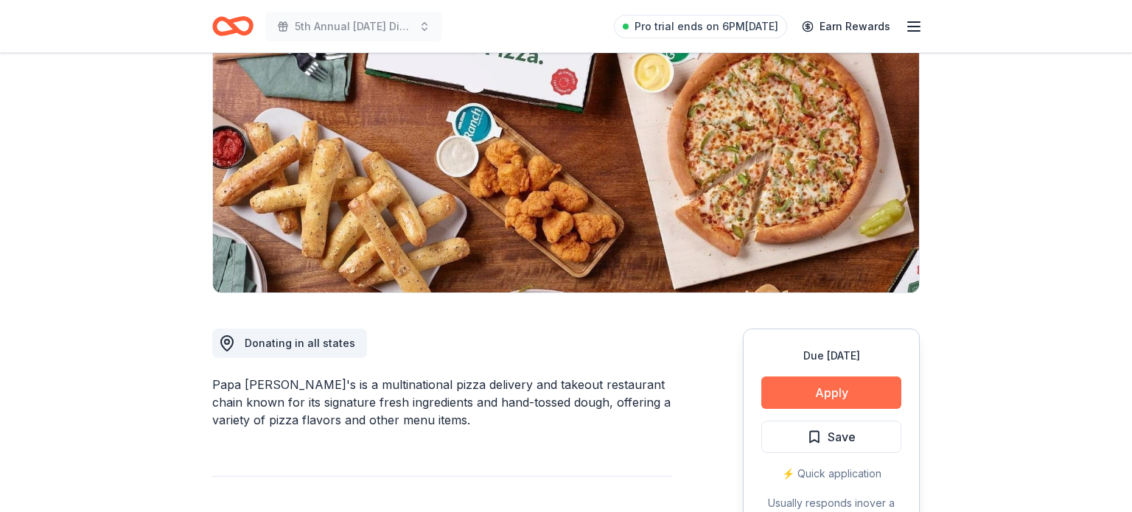
click at [823, 385] on button "Apply" at bounding box center [831, 393] width 140 height 32
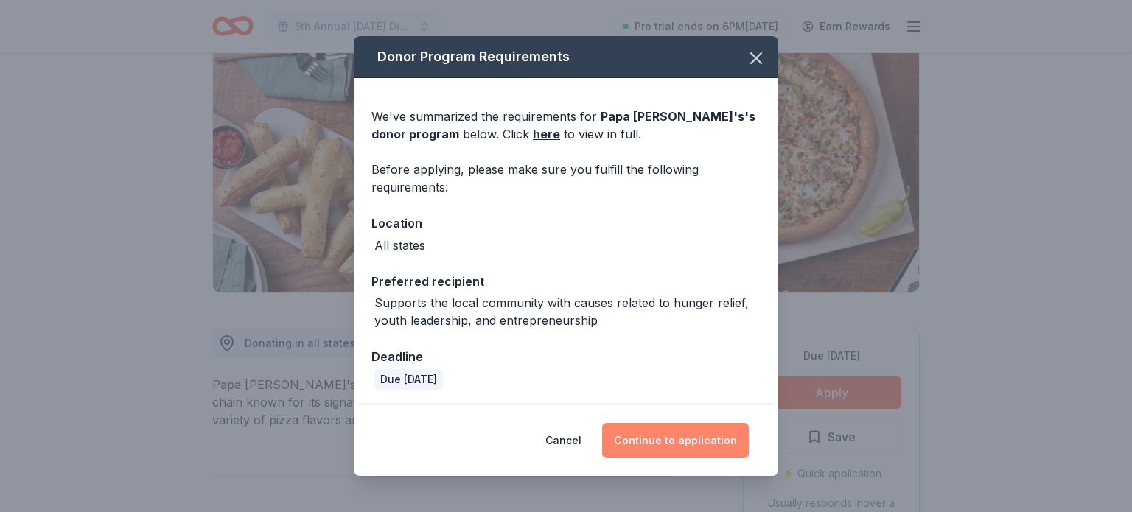
click at [690, 435] on button "Continue to application" at bounding box center [675, 440] width 147 height 35
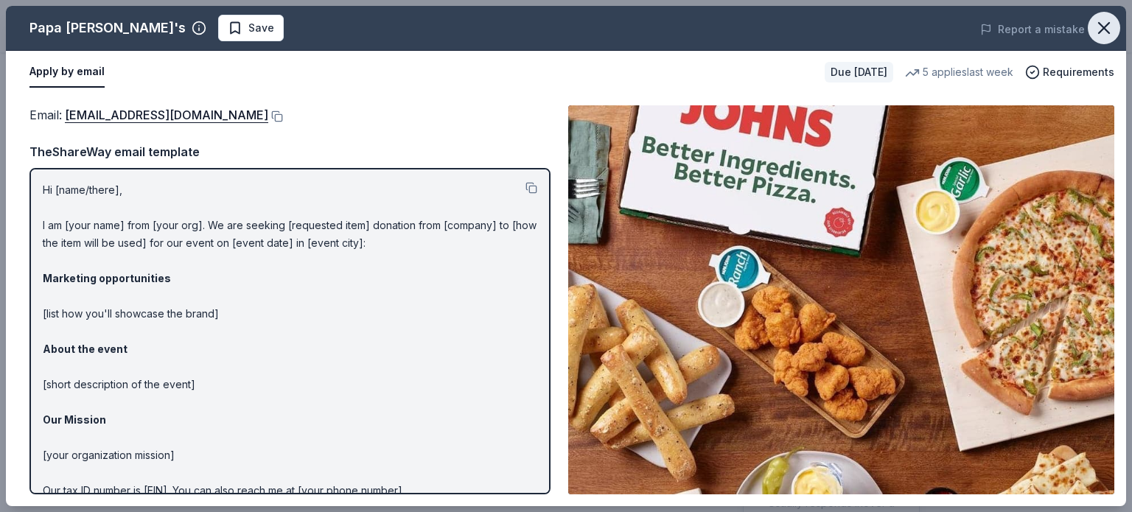
click at [1109, 35] on icon "button" at bounding box center [1104, 28] width 21 height 21
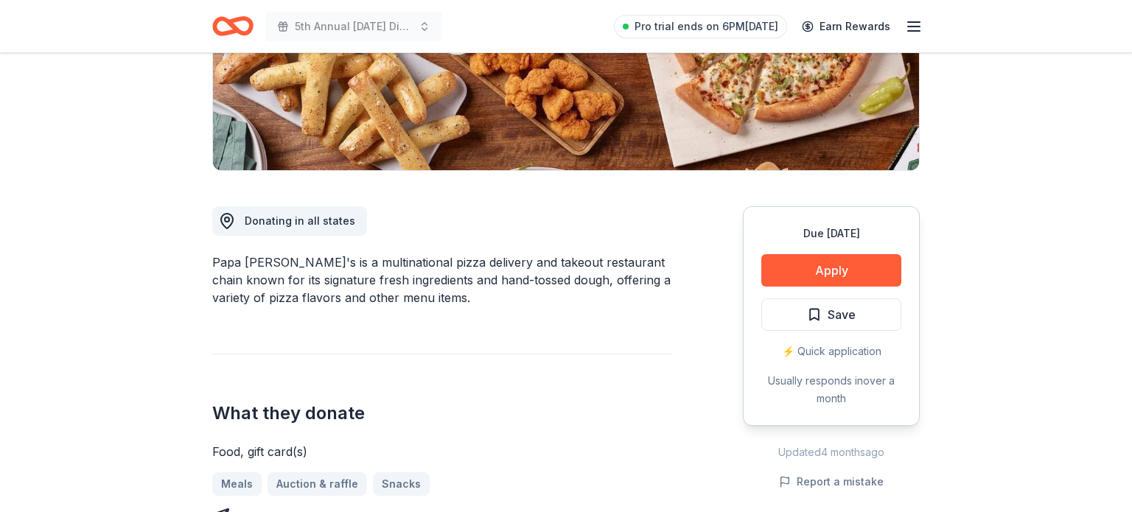
scroll to position [262, 0]
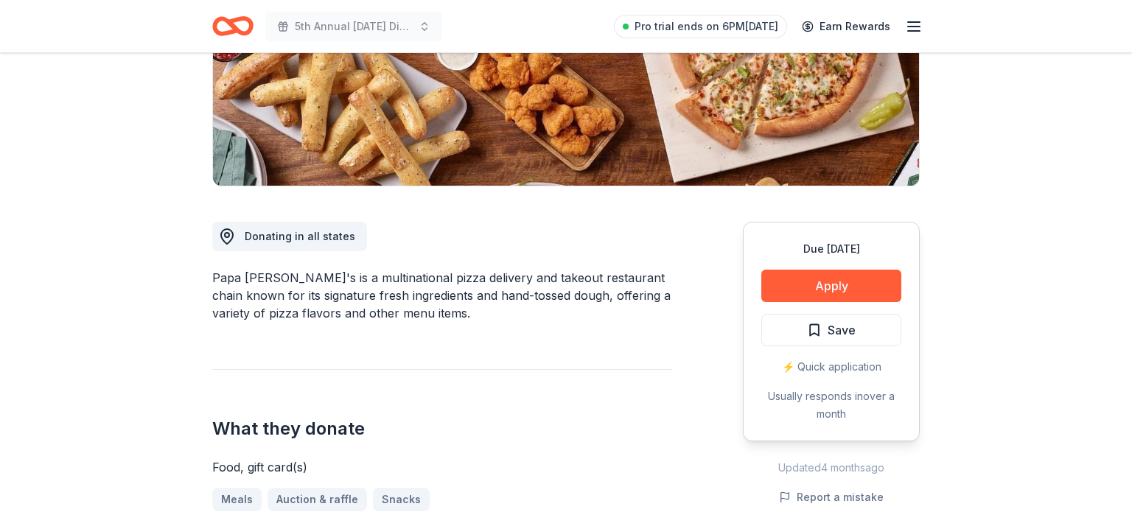
click at [813, 303] on div "Due [DATE] Apply Save ⚡️ Quick application Usually responds in over a month" at bounding box center [831, 332] width 177 height 220
click at [811, 289] on button "Apply" at bounding box center [831, 286] width 140 height 32
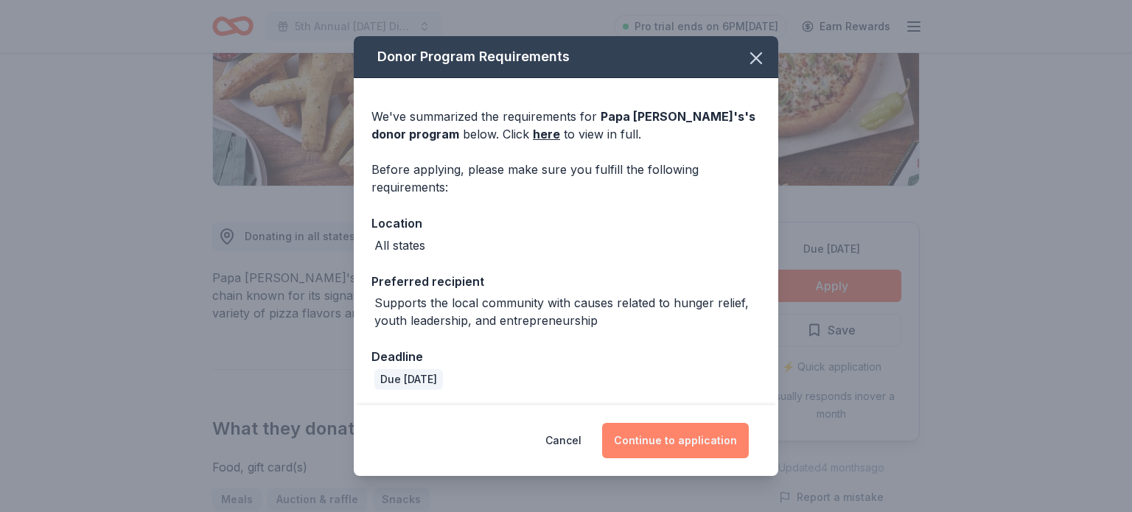
click at [641, 436] on button "Continue to application" at bounding box center [675, 440] width 147 height 35
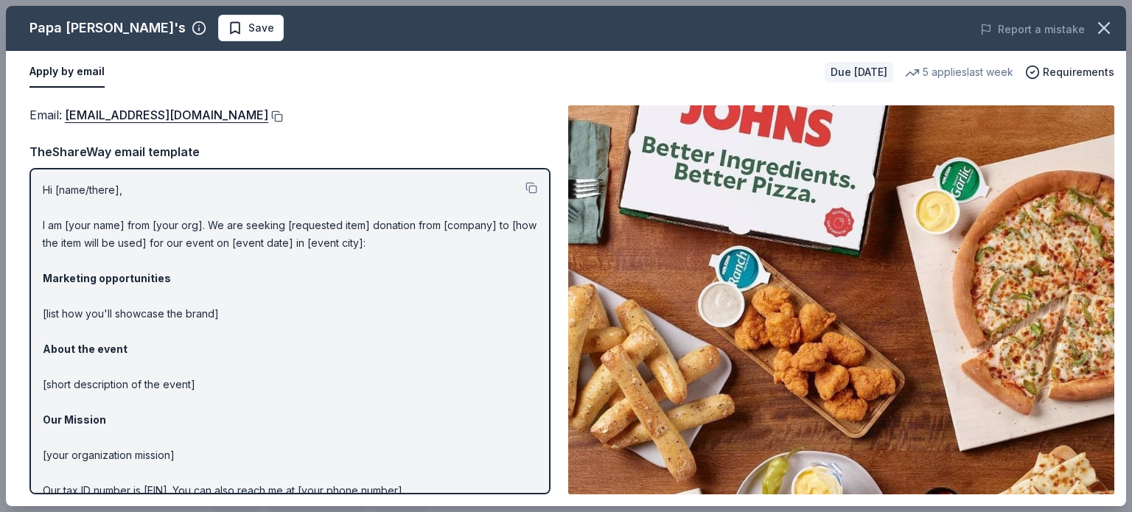
click at [268, 114] on button at bounding box center [275, 117] width 15 height 12
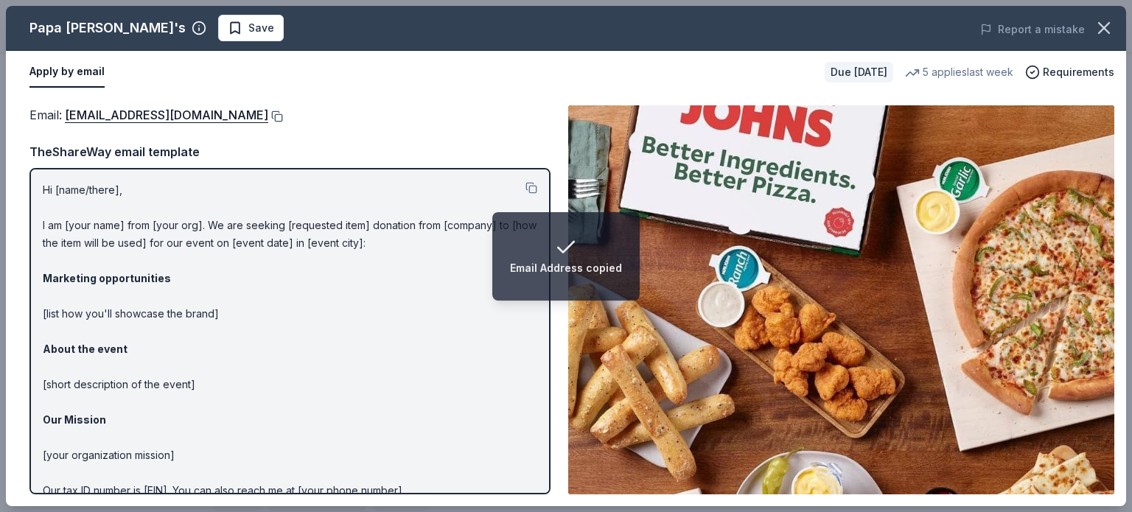
click at [268, 116] on button at bounding box center [275, 117] width 15 height 12
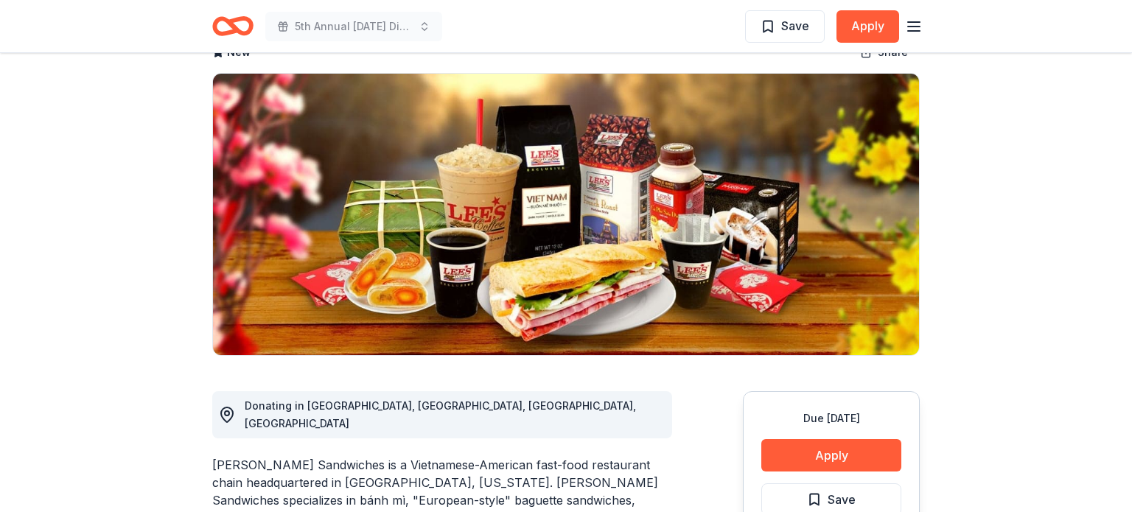
scroll to position [139, 0]
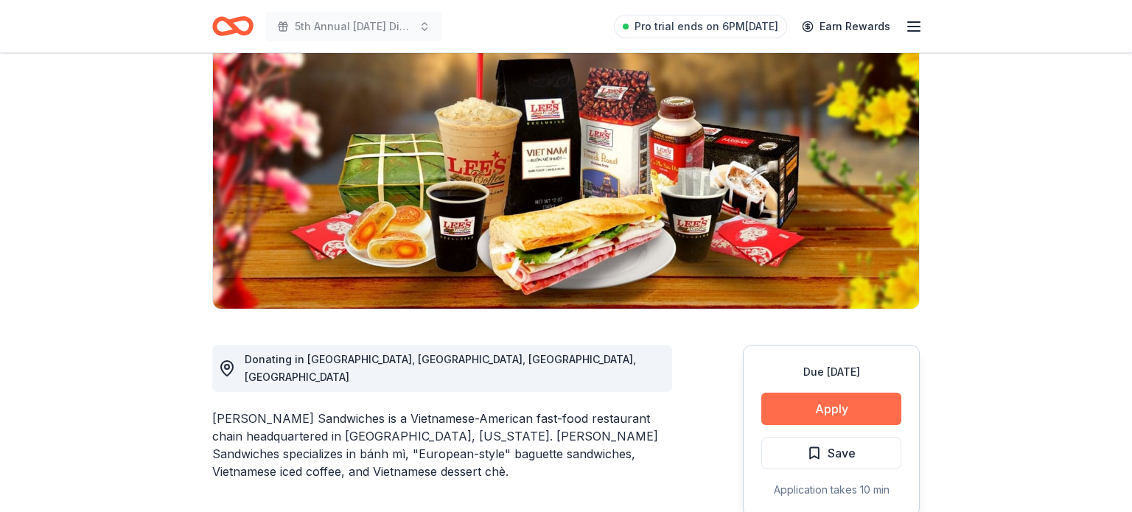
click at [803, 400] on button "Apply" at bounding box center [831, 409] width 140 height 32
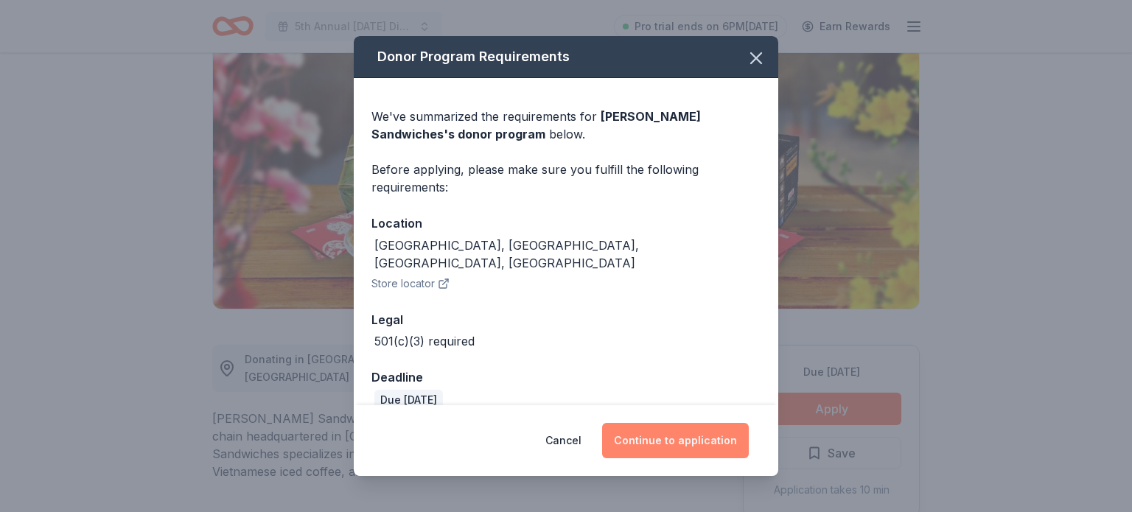
click at [674, 430] on button "Continue to application" at bounding box center [675, 440] width 147 height 35
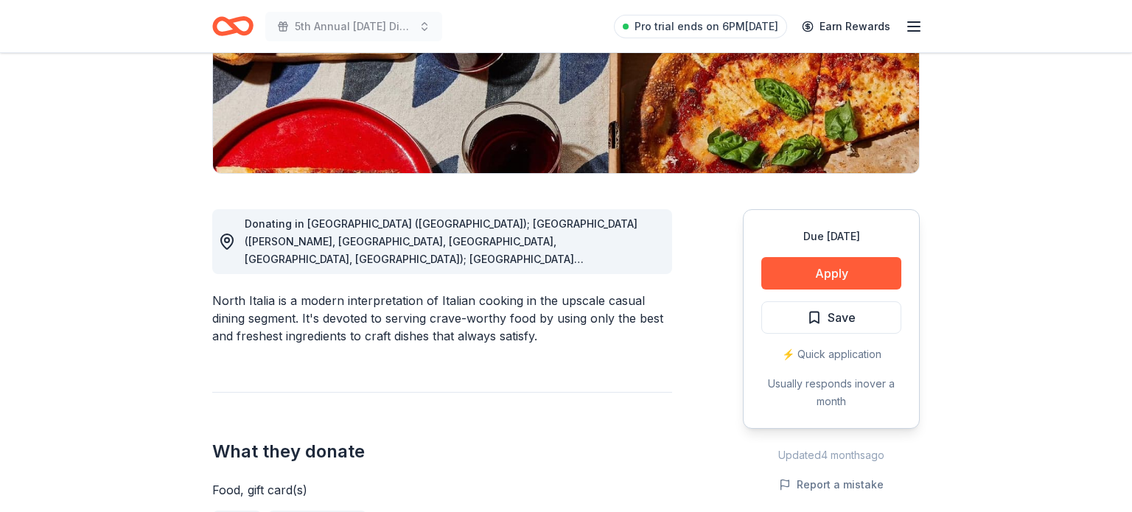
scroll to position [277, 0]
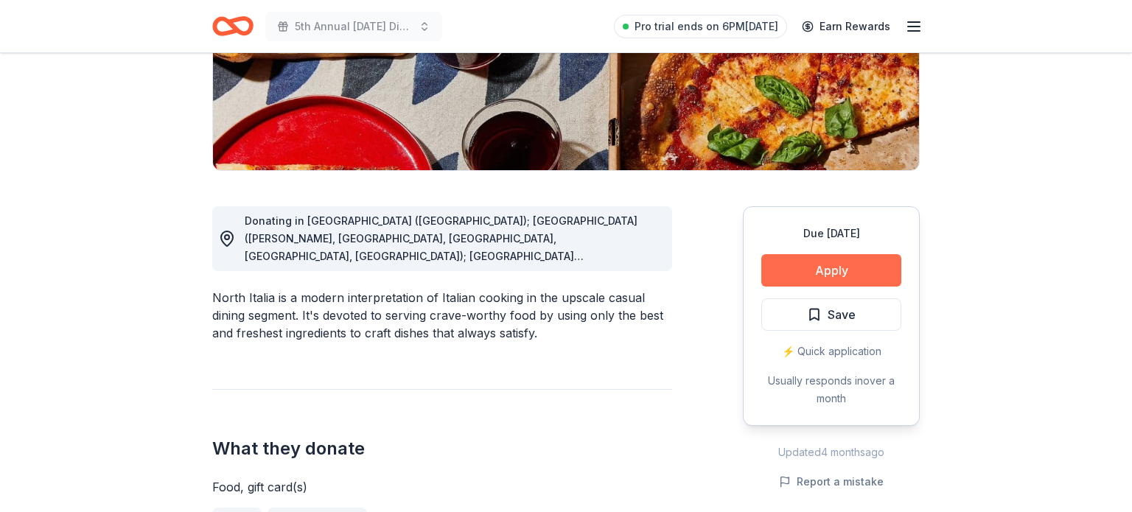
click button "Apply"
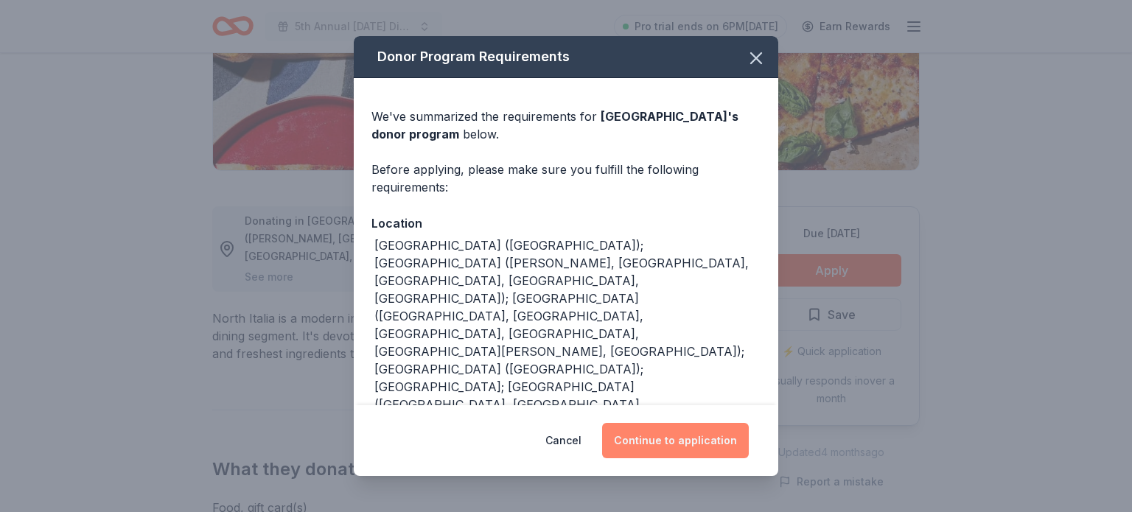
click button "Continue to application"
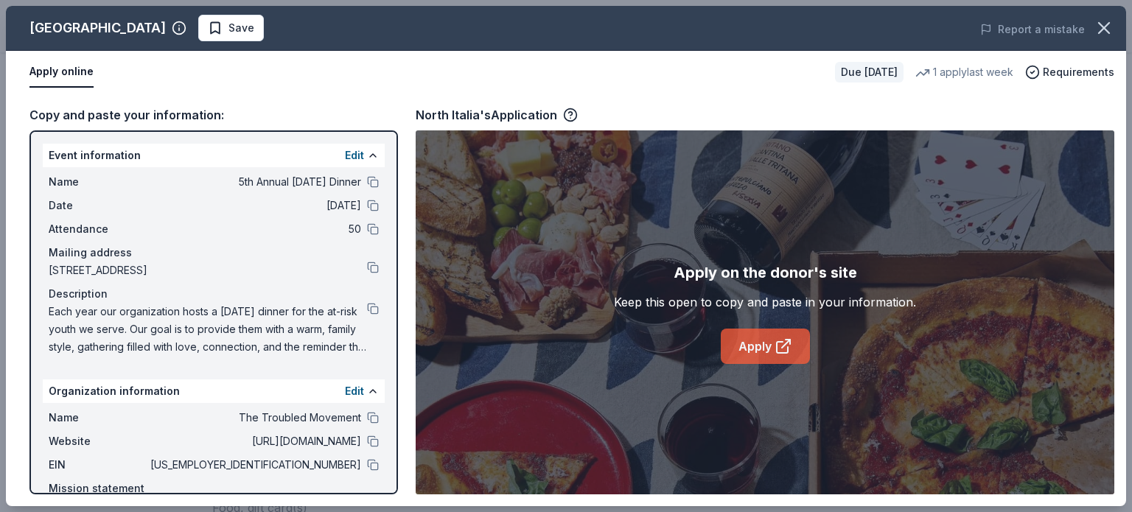
click link "Apply"
click icon "button"
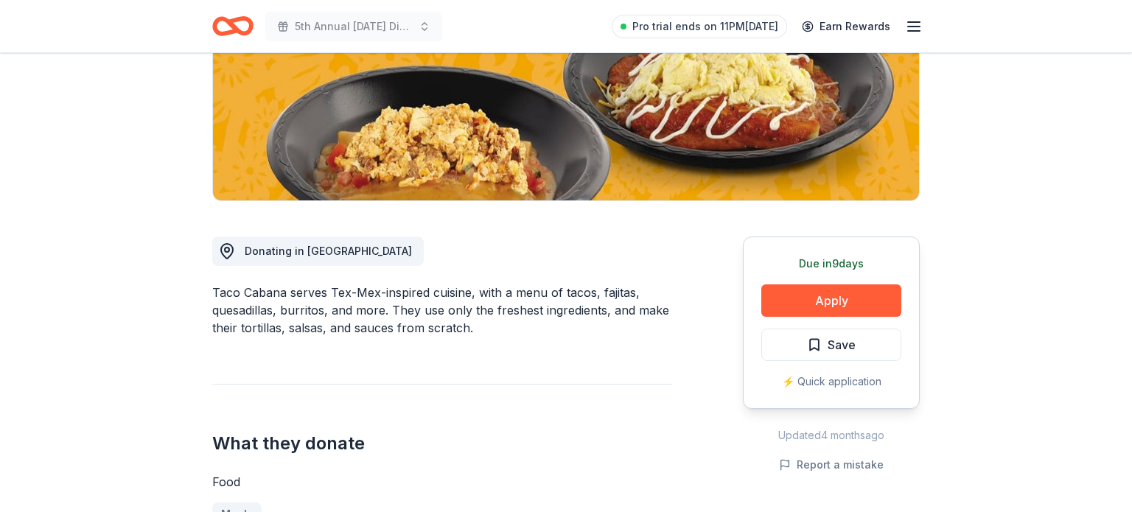
scroll to position [274, 0]
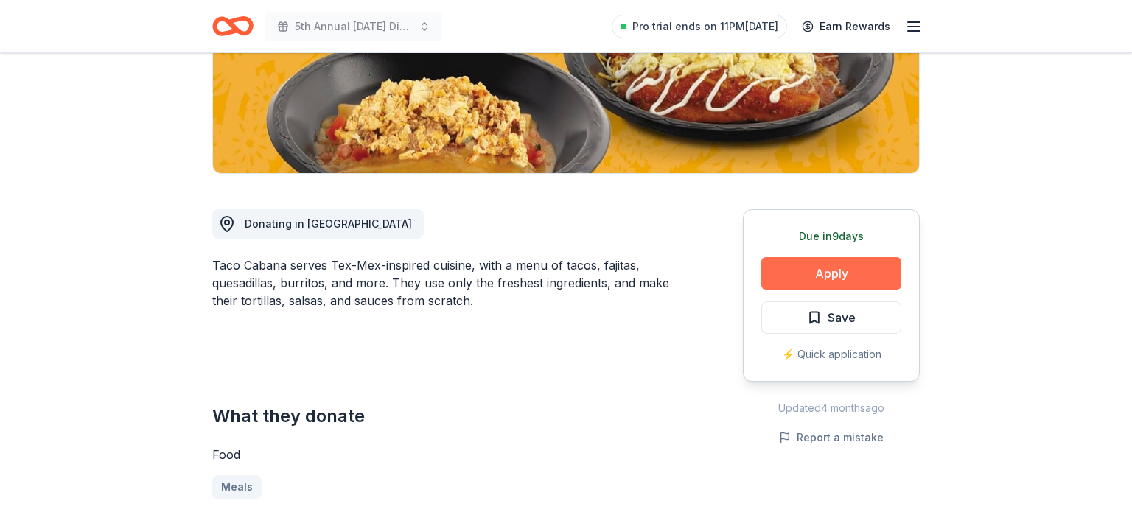
click at [831, 268] on button "Apply" at bounding box center [831, 273] width 140 height 32
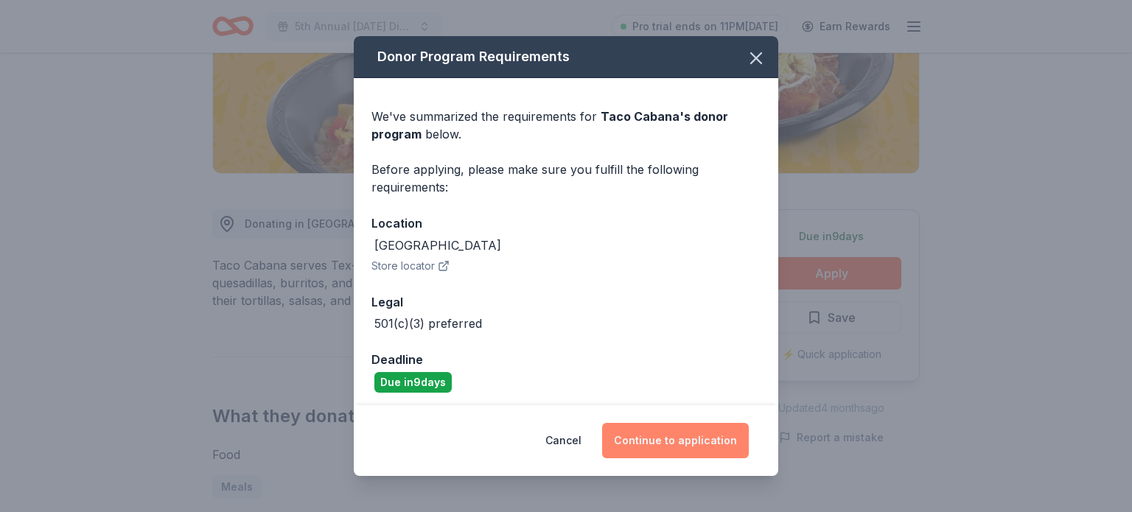
click at [653, 446] on button "Continue to application" at bounding box center [675, 440] width 147 height 35
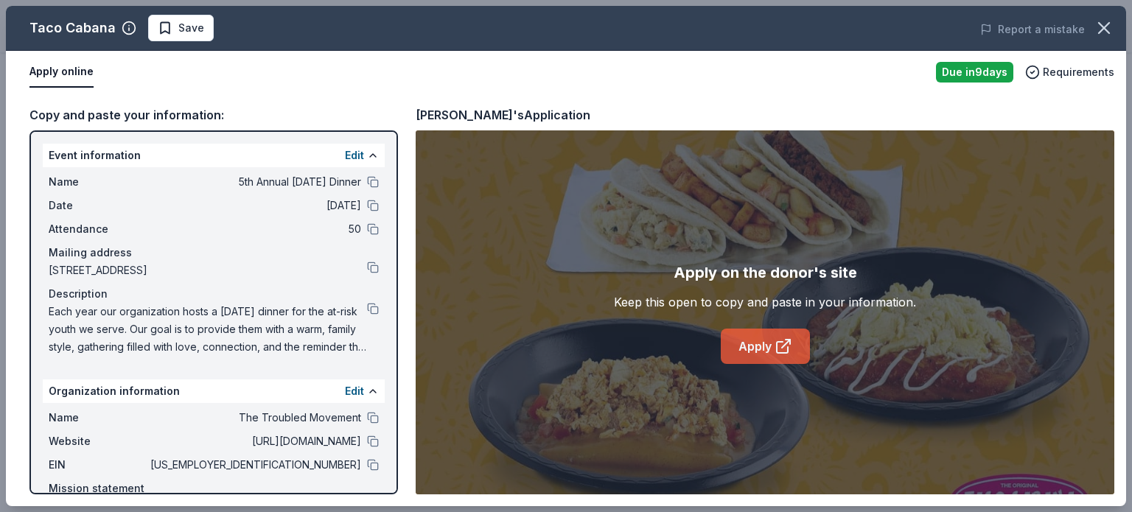
click at [764, 352] on link "Apply" at bounding box center [765, 346] width 89 height 35
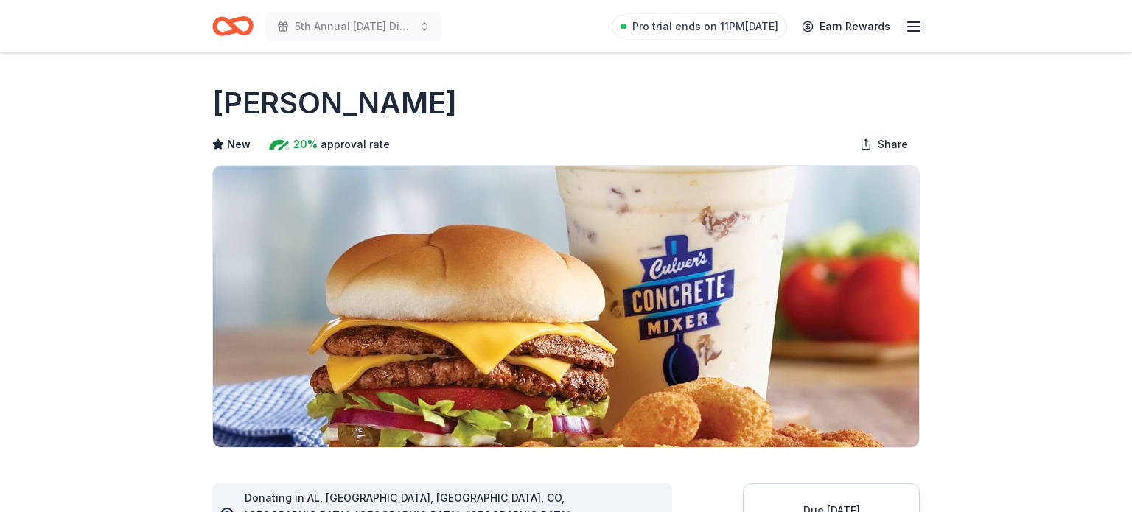
scroll to position [363, 0]
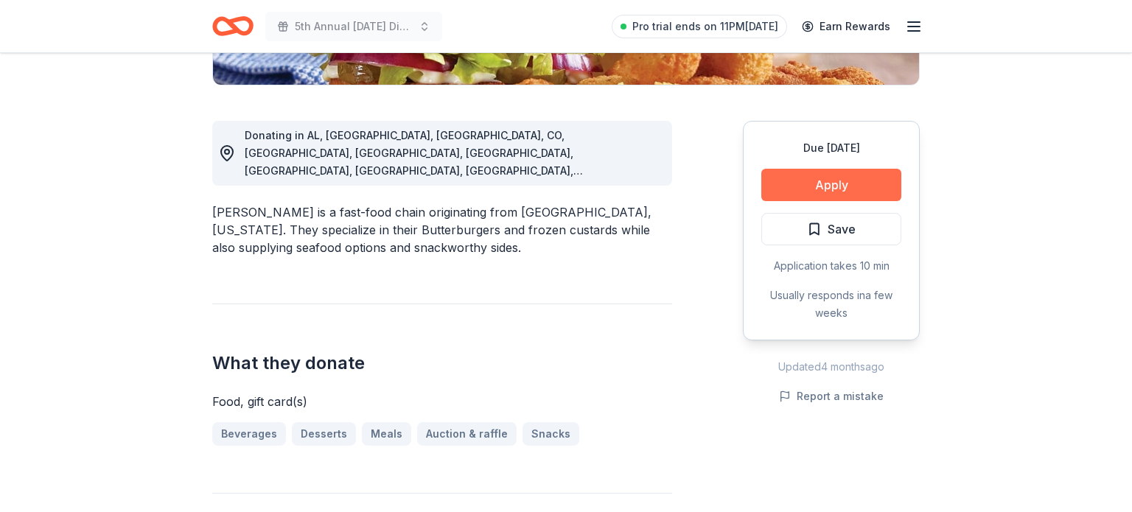
click at [818, 182] on button "Apply" at bounding box center [831, 185] width 140 height 32
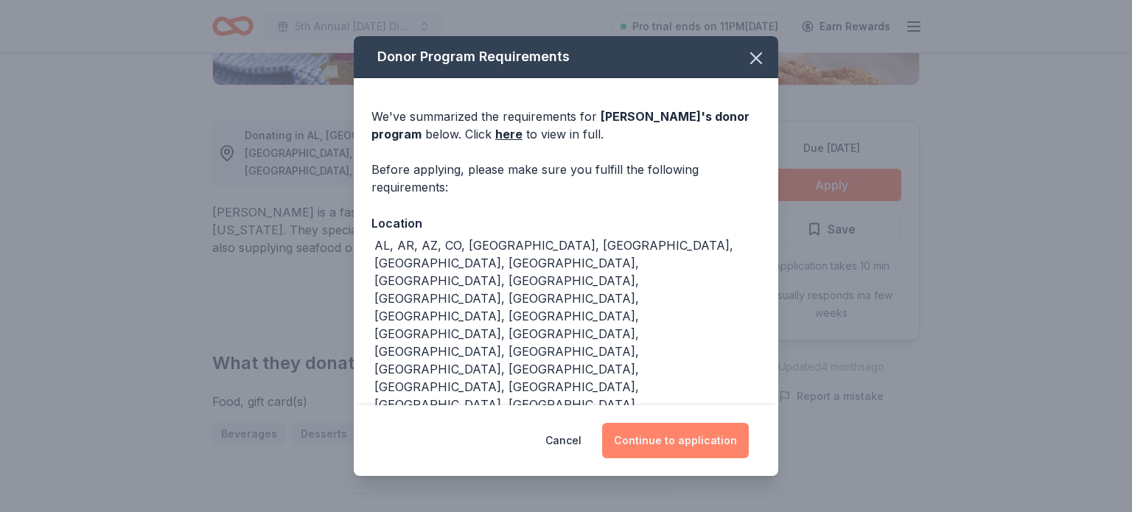
click at [636, 447] on button "Continue to application" at bounding box center [675, 440] width 147 height 35
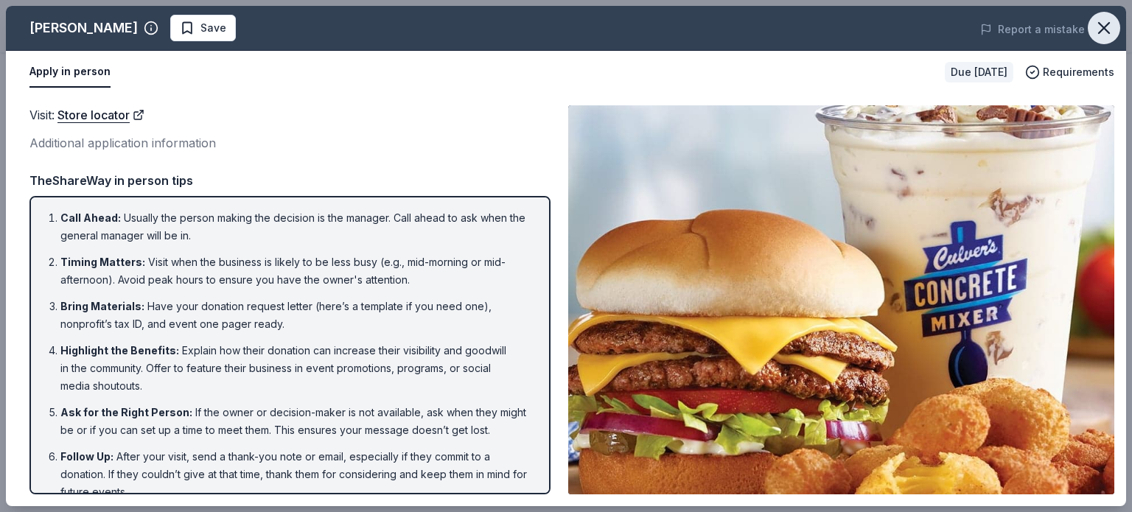
click at [1103, 23] on icon "button" at bounding box center [1104, 28] width 21 height 21
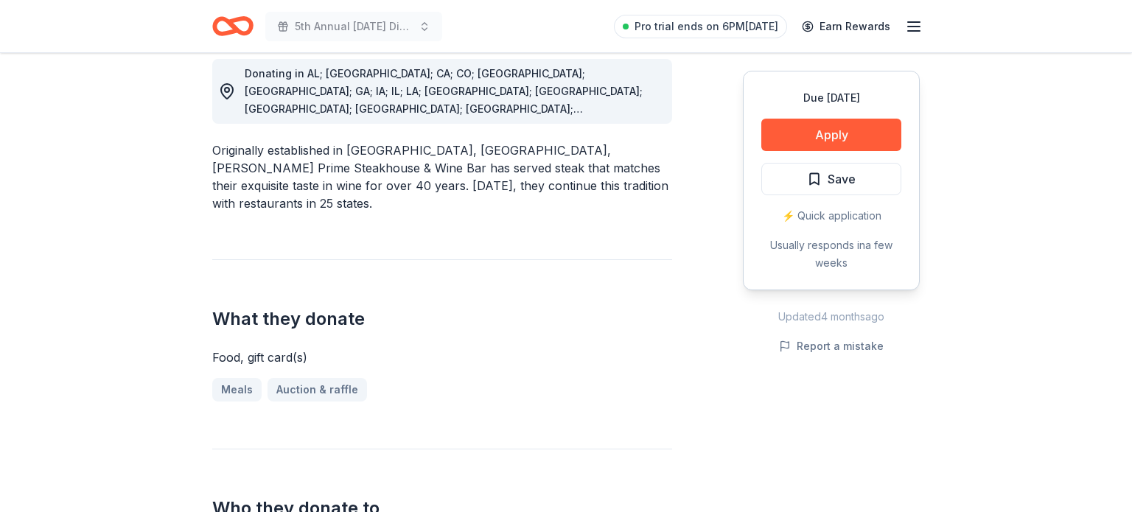
scroll to position [422, 0]
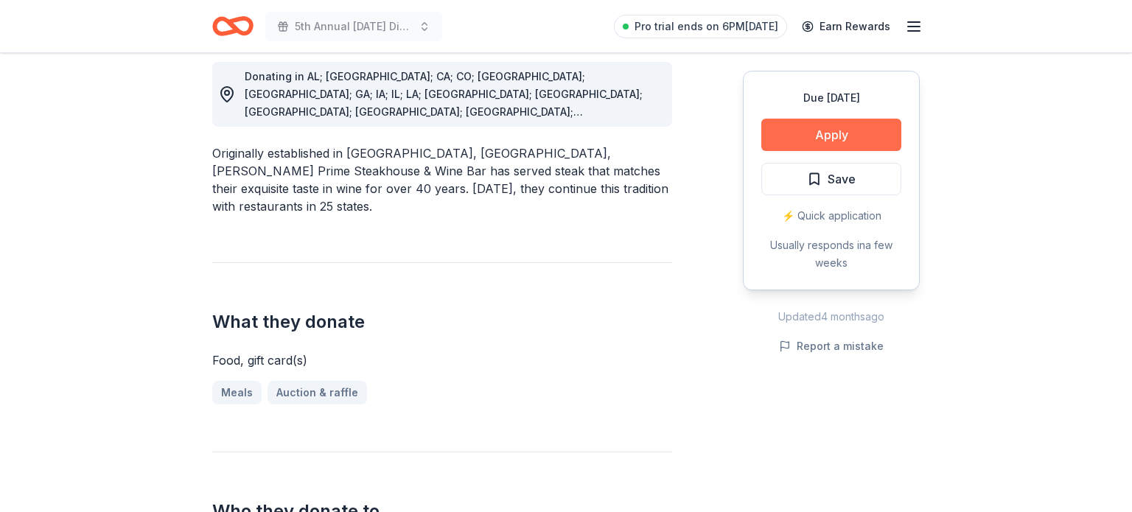
click at [816, 131] on button "Apply" at bounding box center [831, 135] width 140 height 32
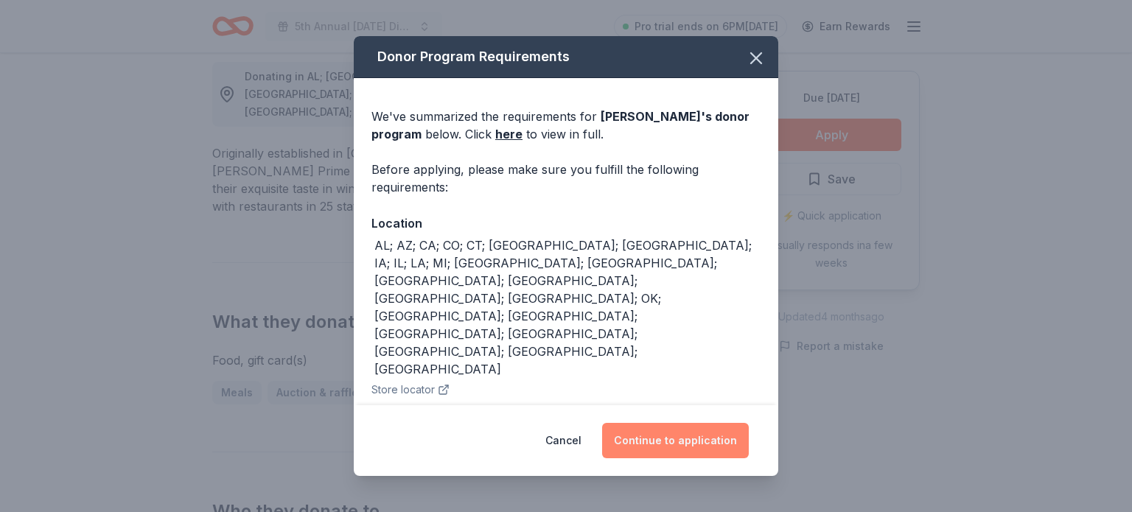
click at [676, 439] on button "Continue to application" at bounding box center [675, 440] width 147 height 35
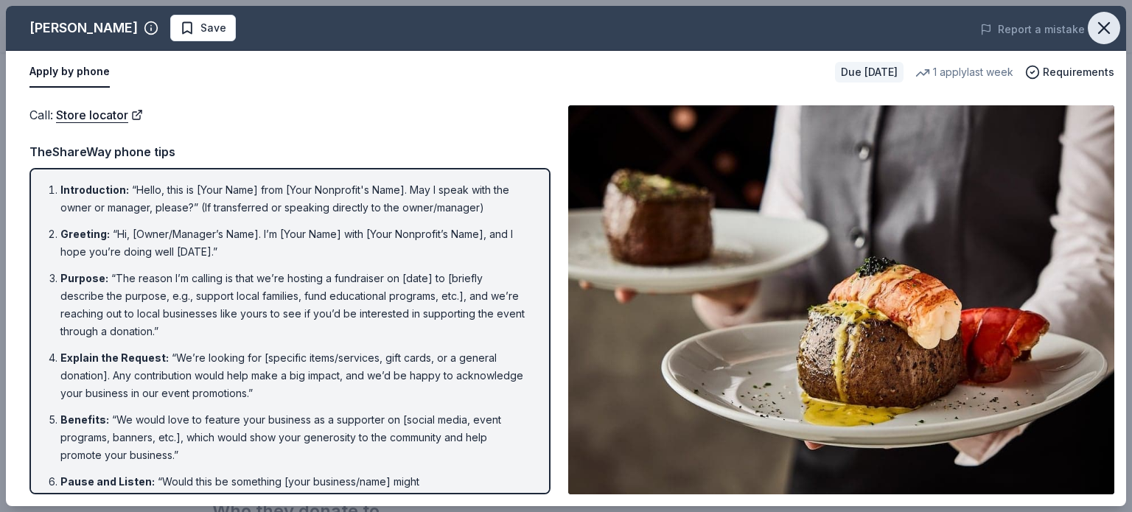
click at [1109, 35] on icon "button" at bounding box center [1104, 28] width 21 height 21
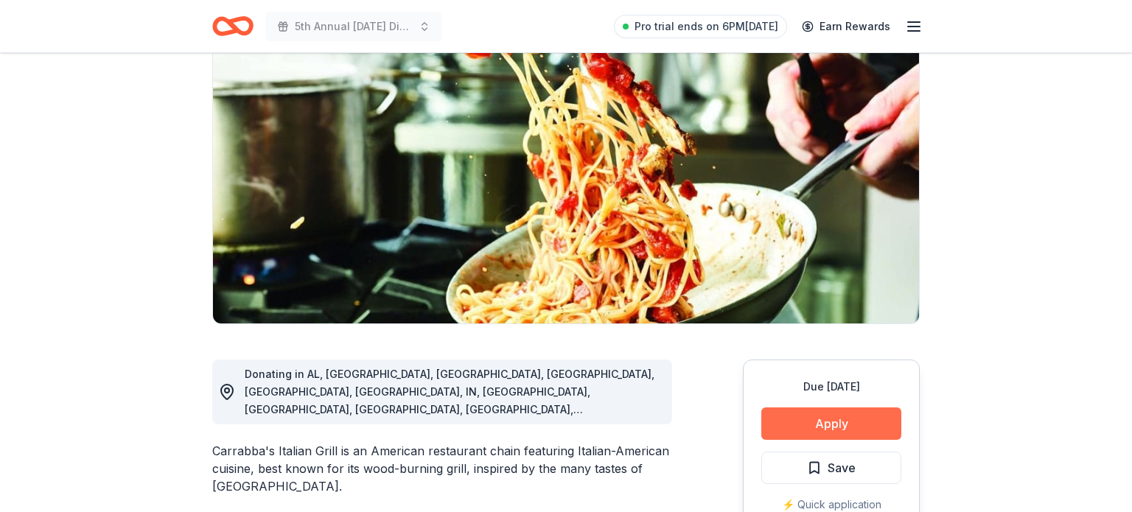
scroll to position [124, 0]
click at [816, 425] on button "Apply" at bounding box center [831, 424] width 140 height 32
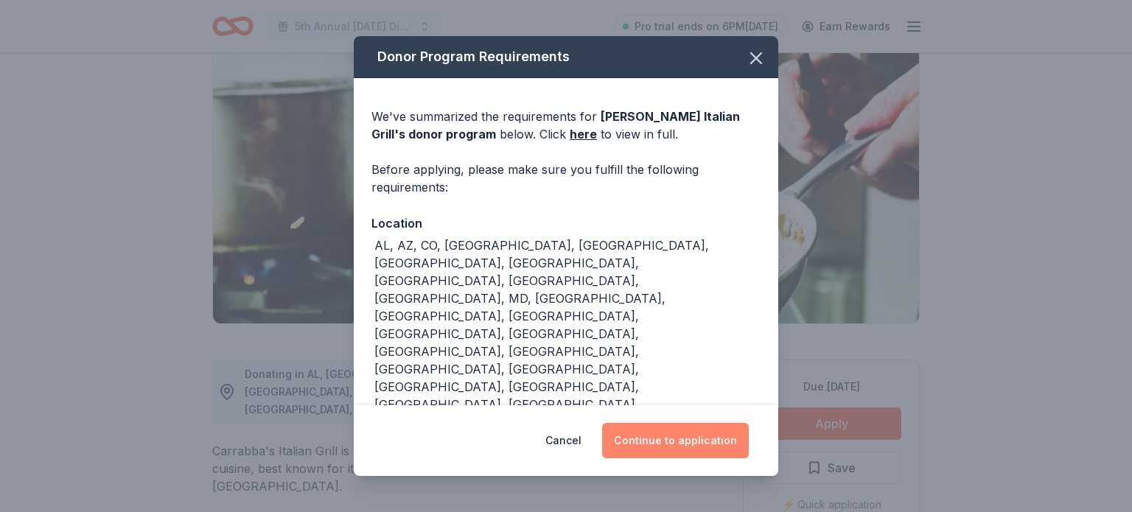
click at [671, 434] on button "Continue to application" at bounding box center [675, 440] width 147 height 35
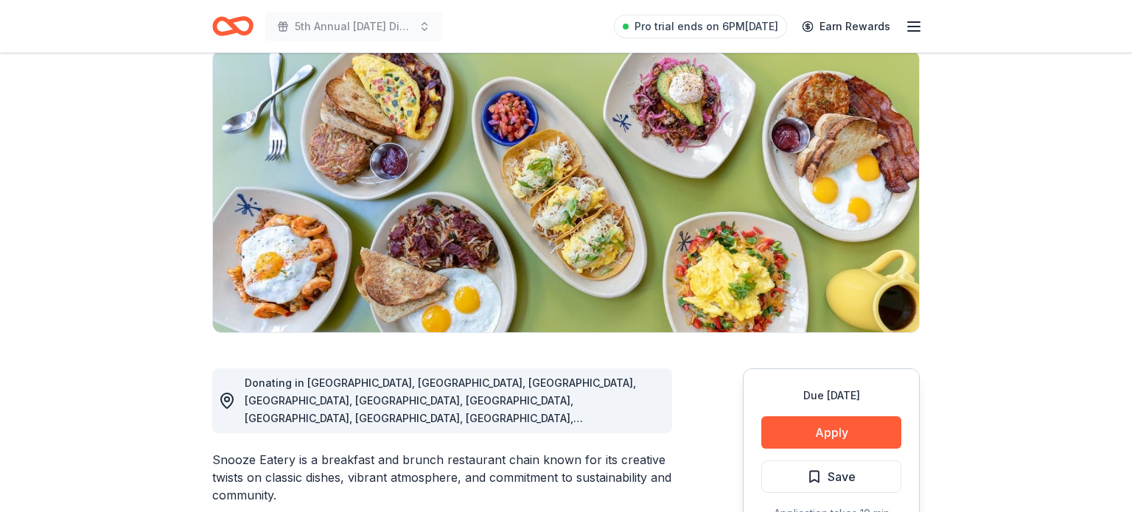
scroll to position [136, 0]
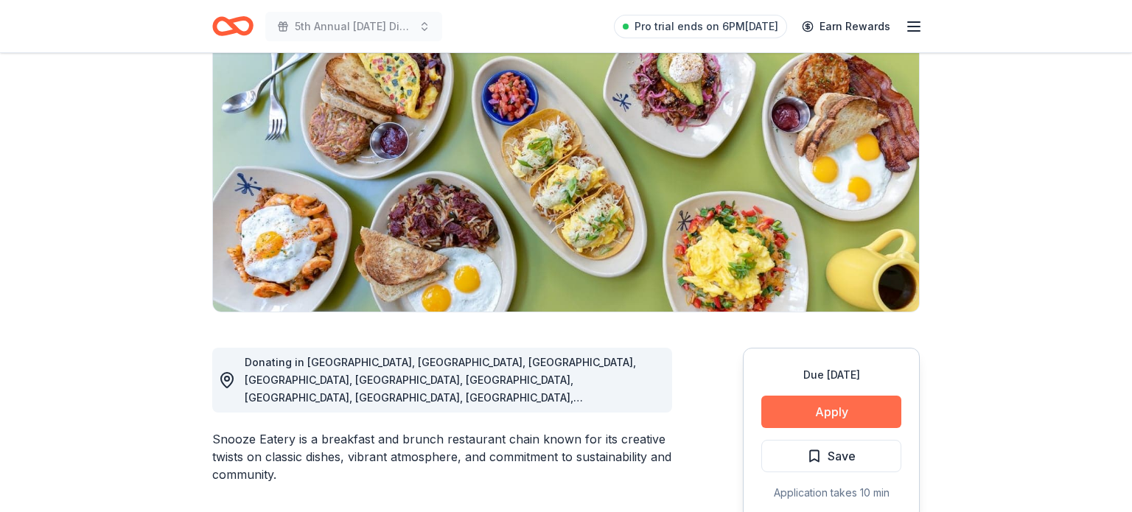
click at [811, 416] on button "Apply" at bounding box center [831, 412] width 140 height 32
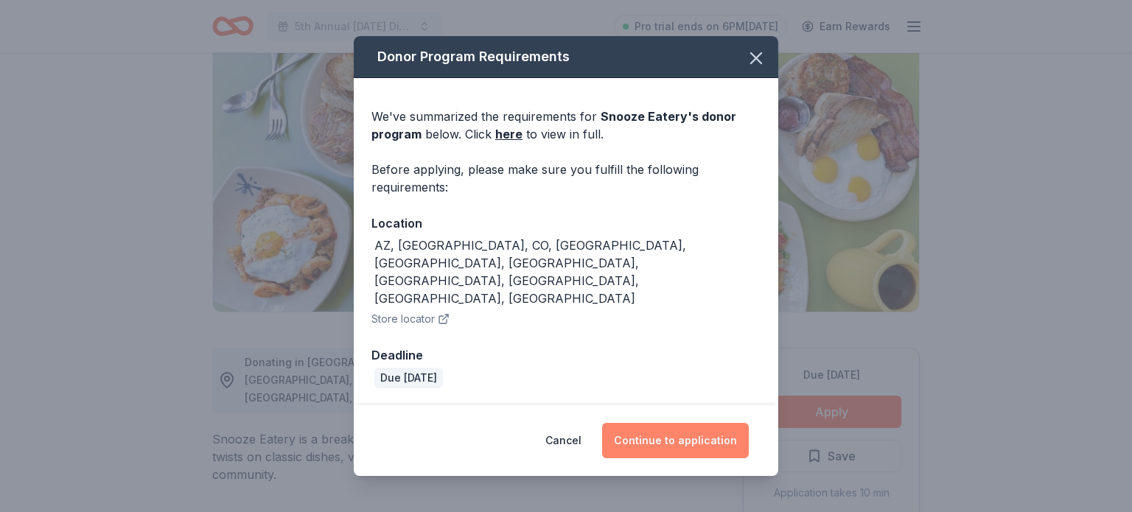
click at [716, 423] on button "Continue to application" at bounding box center [675, 440] width 147 height 35
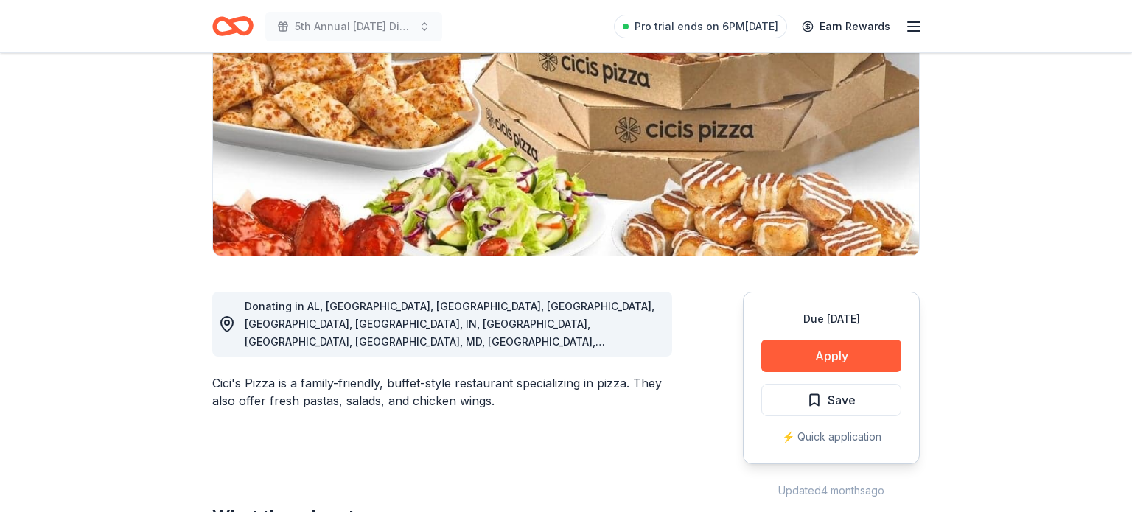
scroll to position [220, 0]
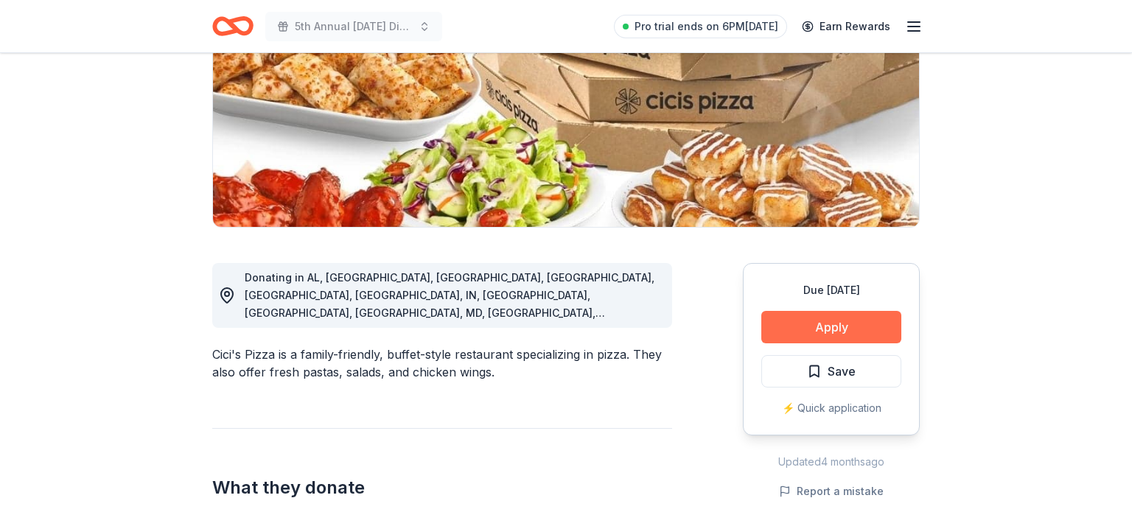
click at [842, 322] on button "Apply" at bounding box center [831, 327] width 140 height 32
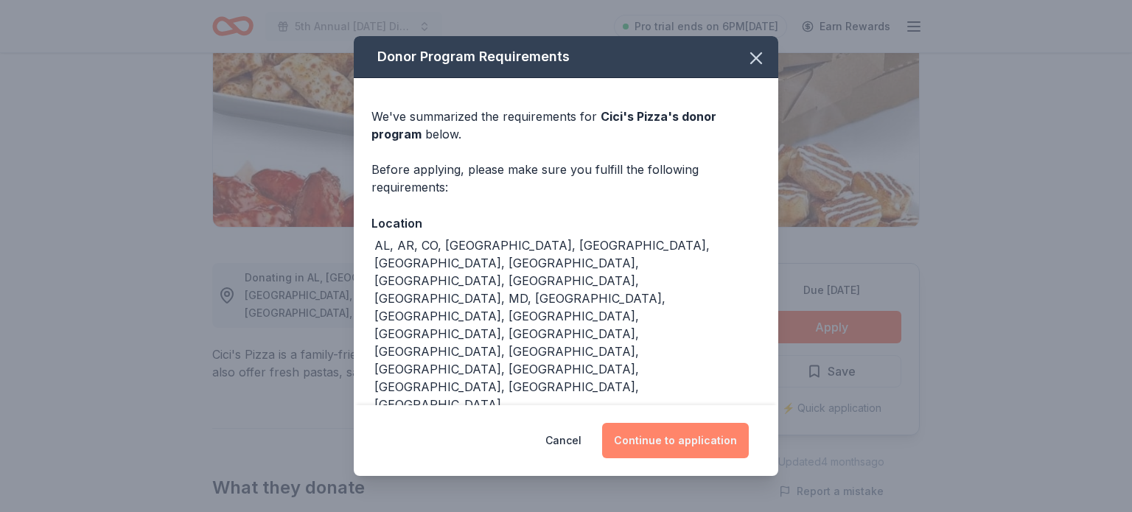
click at [713, 423] on button "Continue to application" at bounding box center [675, 440] width 147 height 35
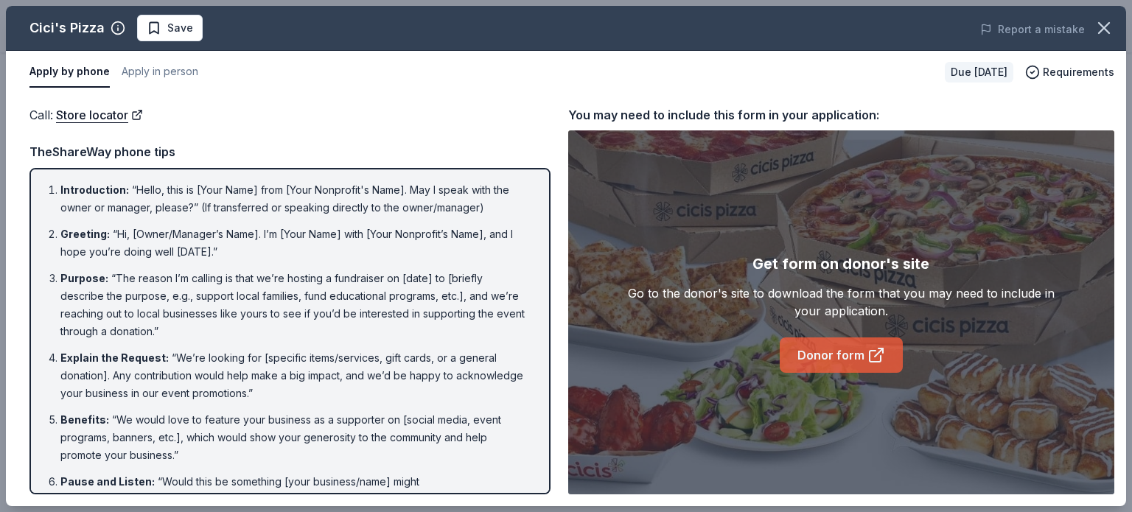
click at [841, 359] on link "Donor form" at bounding box center [841, 355] width 123 height 35
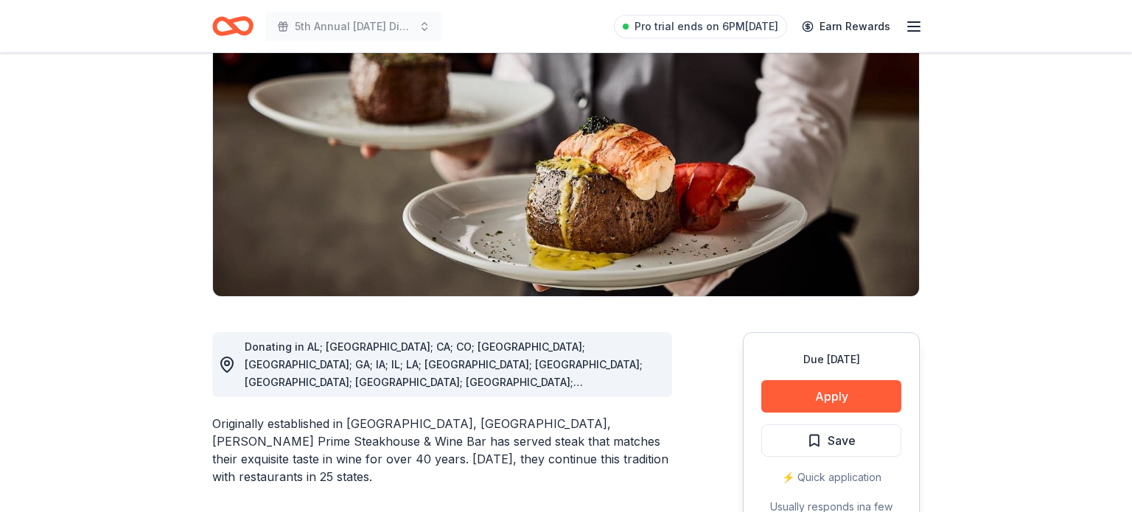
scroll to position [225, 0]
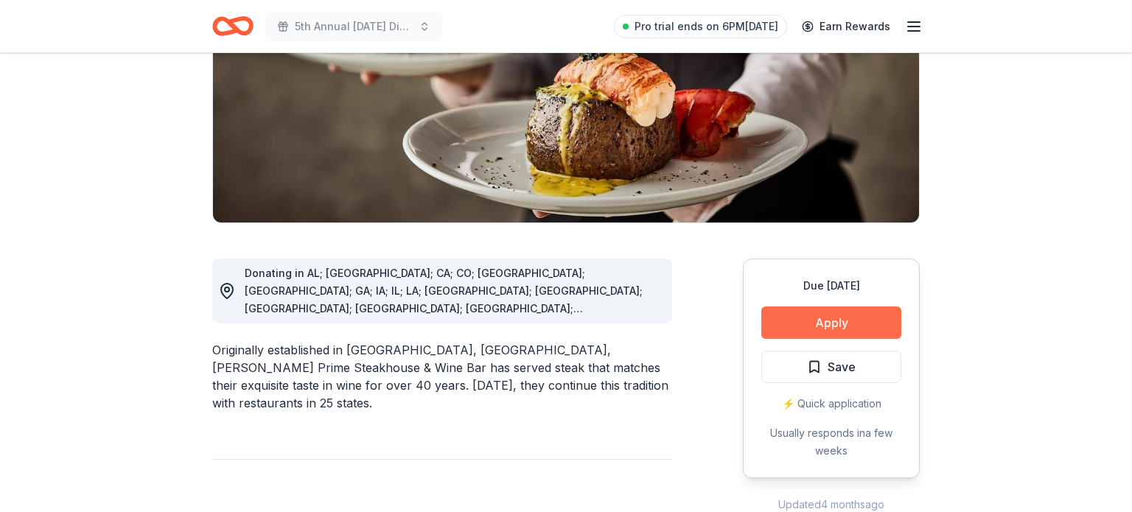
click at [831, 327] on button "Apply" at bounding box center [831, 323] width 140 height 32
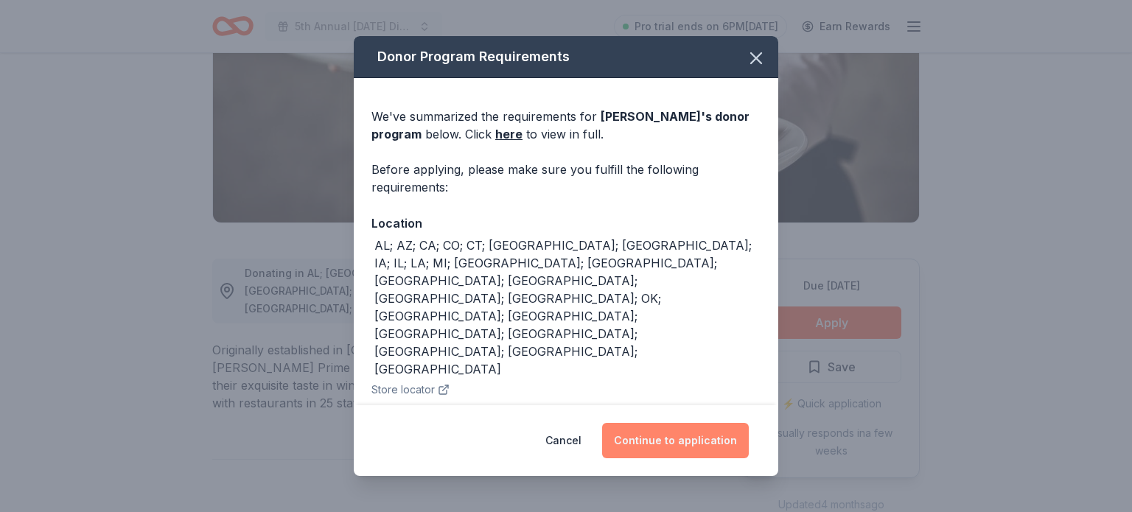
click at [684, 437] on button "Continue to application" at bounding box center [675, 440] width 147 height 35
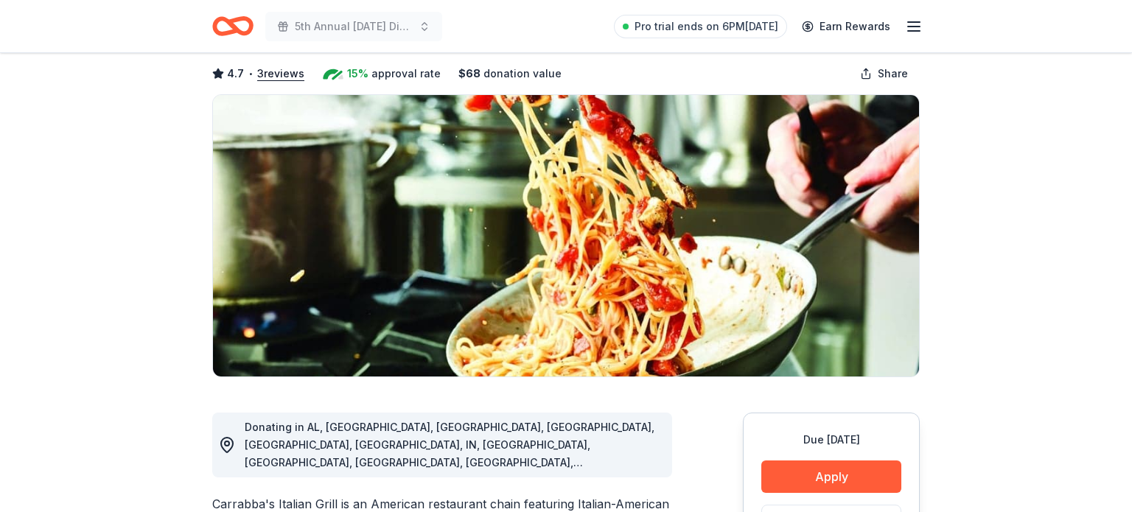
scroll to position [84, 0]
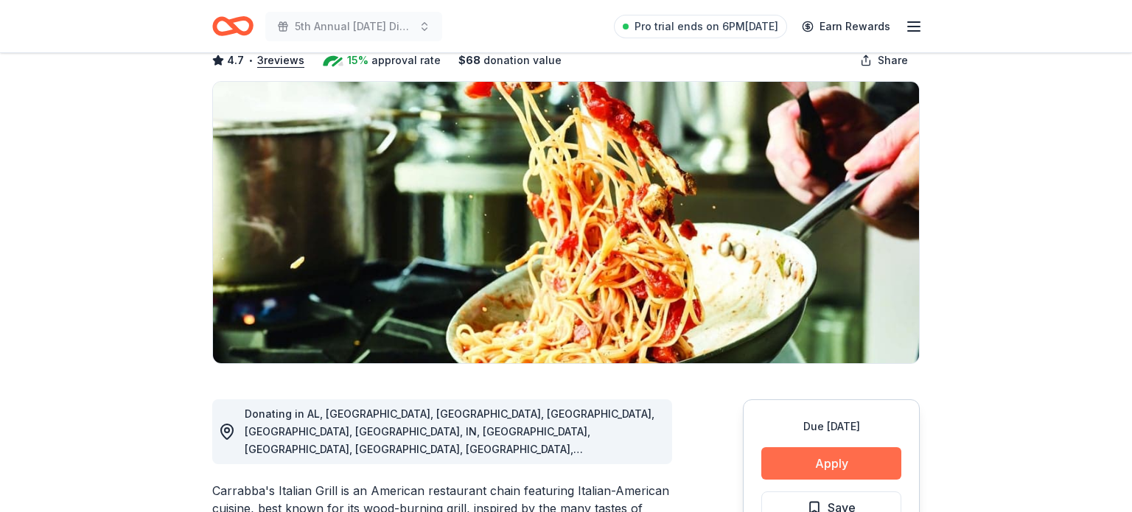
click at [787, 464] on button "Apply" at bounding box center [831, 463] width 140 height 32
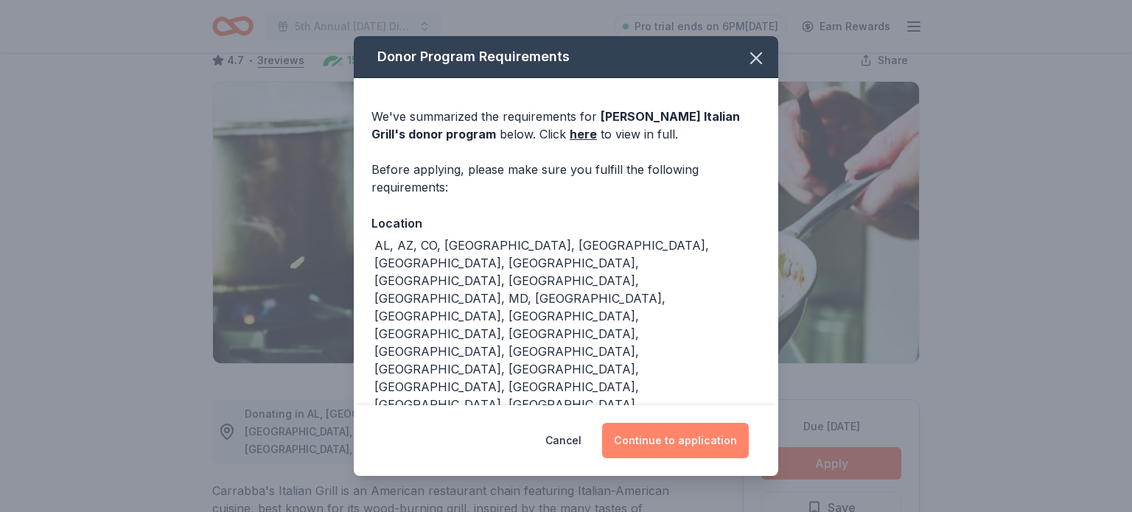
click at [710, 423] on button "Continue to application" at bounding box center [675, 440] width 147 height 35
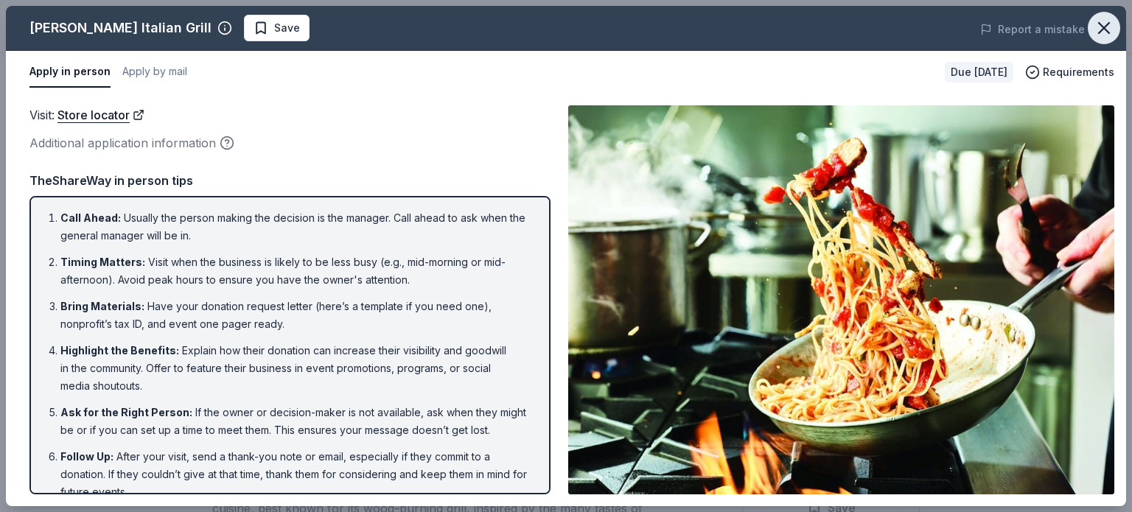
click at [1104, 24] on icon "button" at bounding box center [1104, 28] width 21 height 21
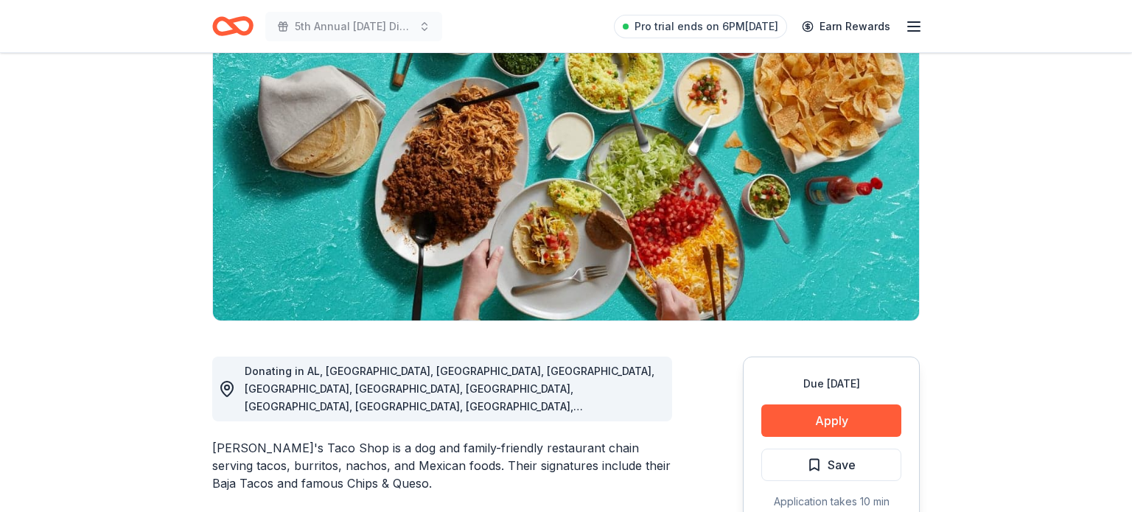
scroll to position [142, 0]
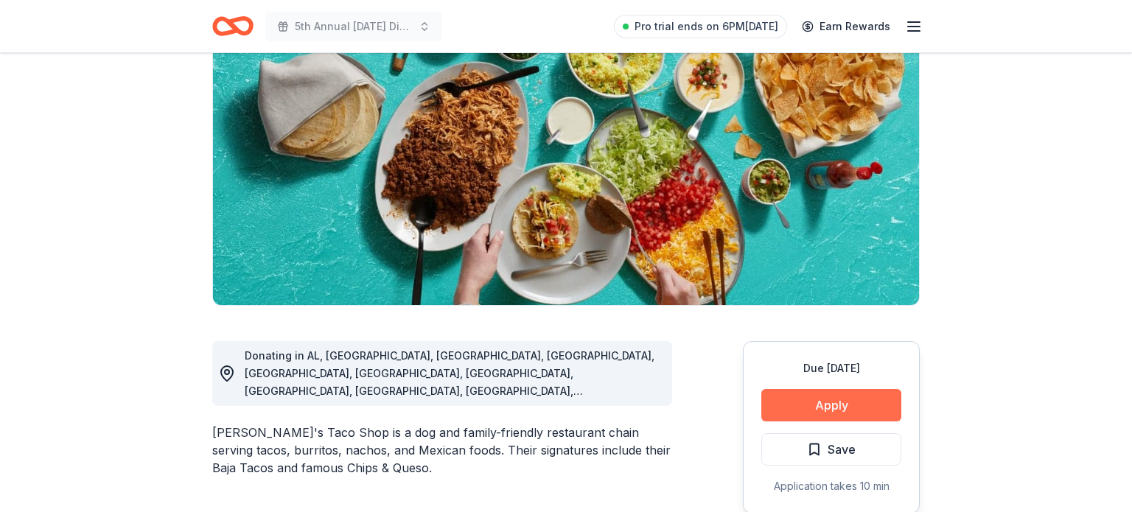
click at [823, 419] on button "Apply" at bounding box center [831, 405] width 140 height 32
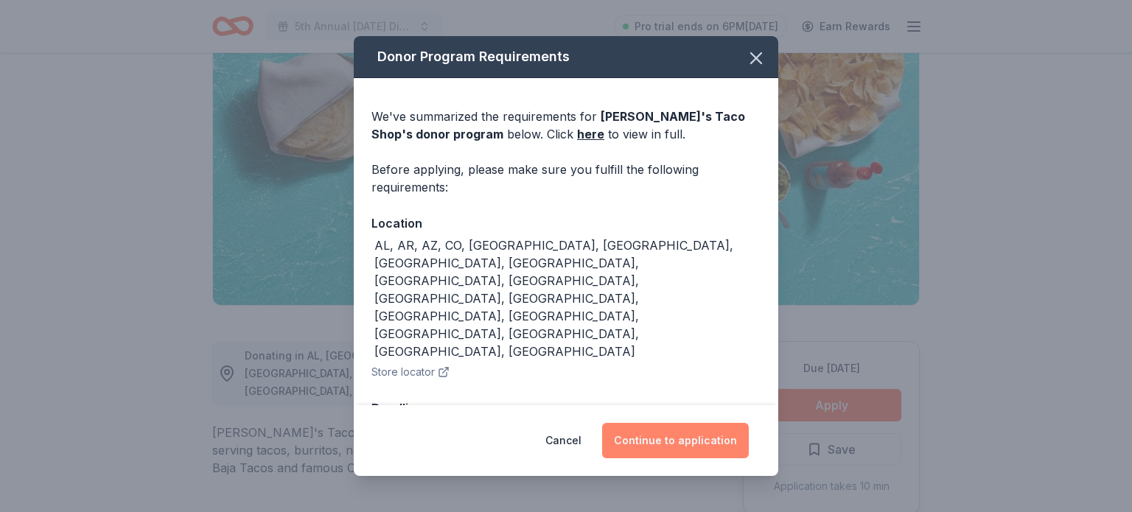
click at [747, 423] on button "Continue to application" at bounding box center [675, 440] width 147 height 35
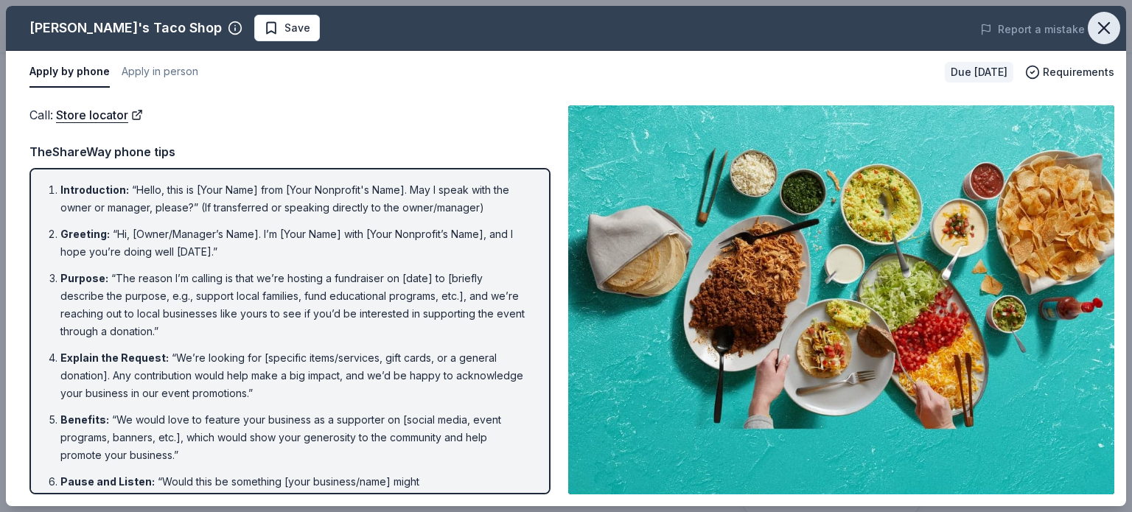
click at [1102, 32] on icon "button" at bounding box center [1104, 28] width 21 height 21
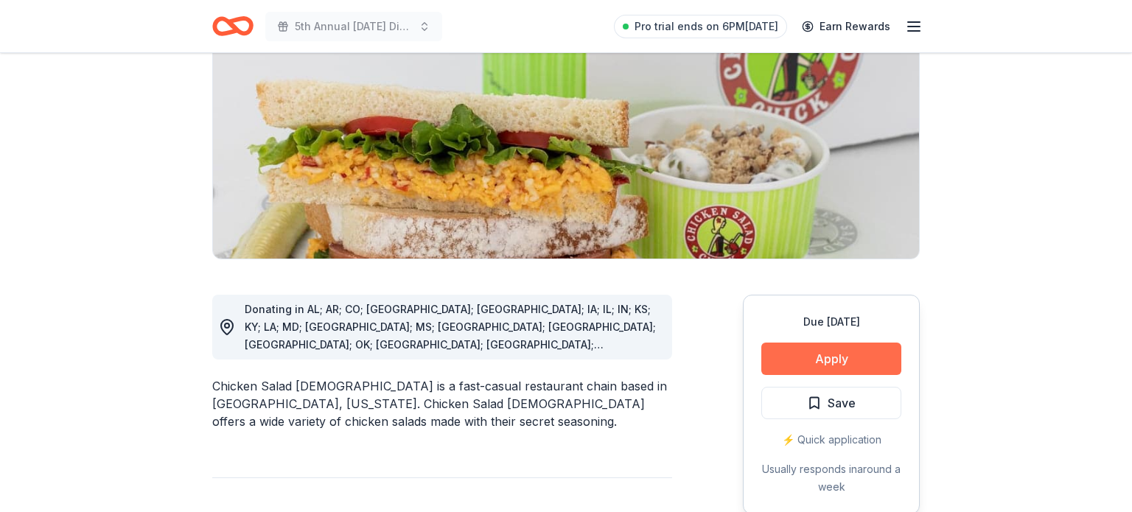
scroll to position [191, 0]
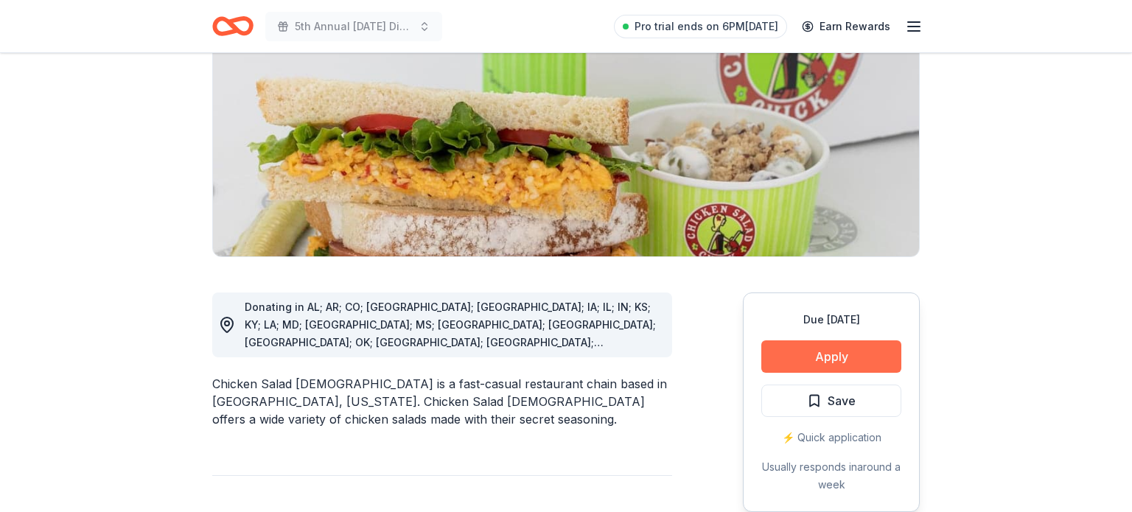
click at [835, 357] on button "Apply" at bounding box center [831, 357] width 140 height 32
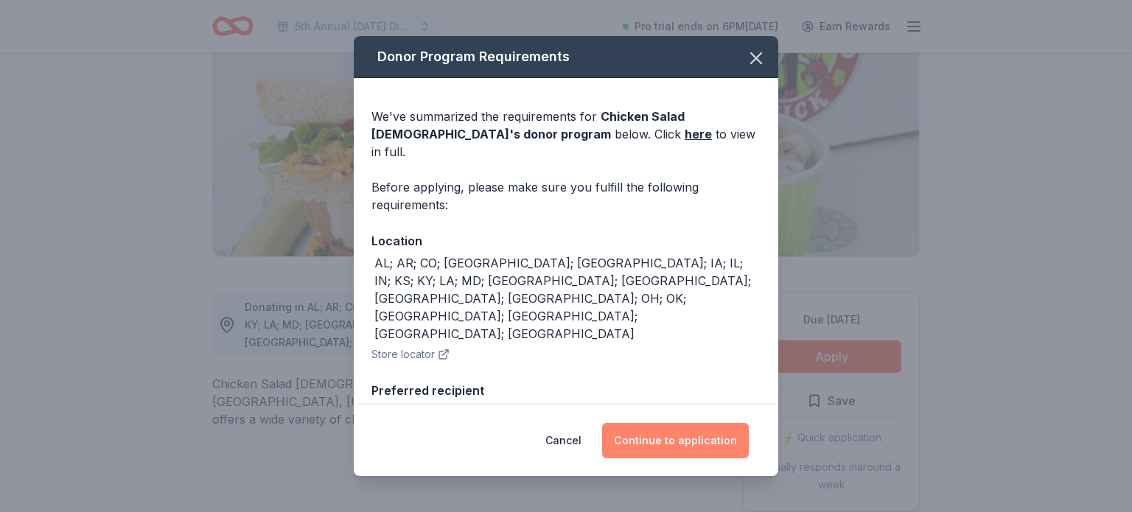
click at [721, 442] on button "Continue to application" at bounding box center [675, 440] width 147 height 35
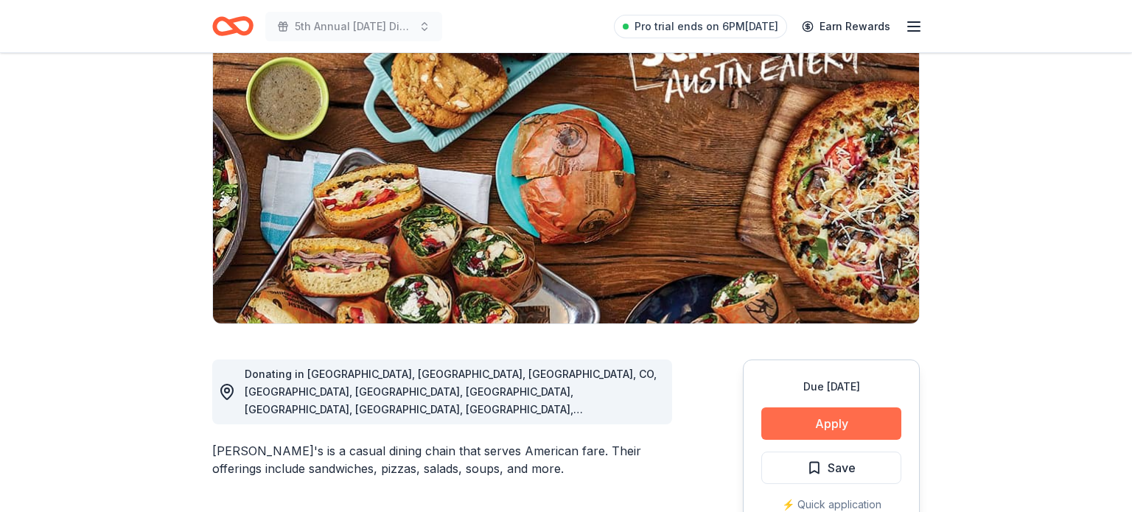
scroll to position [127, 0]
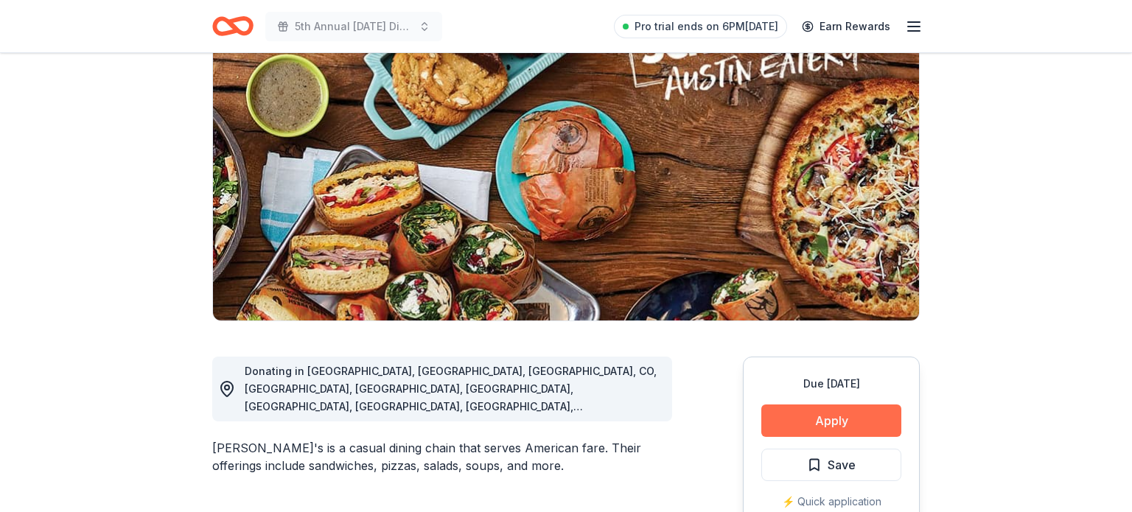
click at [860, 419] on button "Apply" at bounding box center [831, 421] width 140 height 32
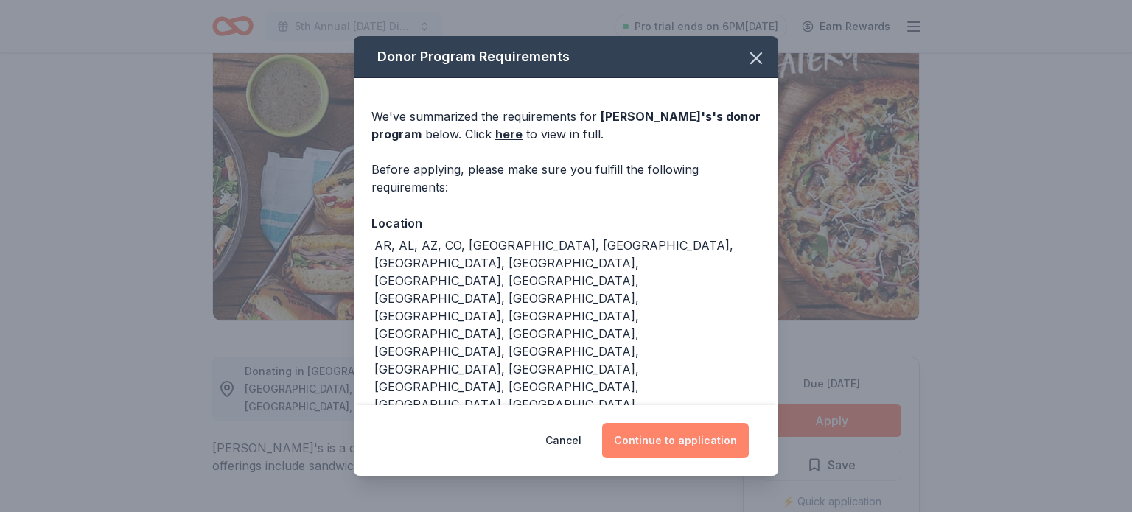
click at [697, 442] on button "Continue to application" at bounding box center [675, 440] width 147 height 35
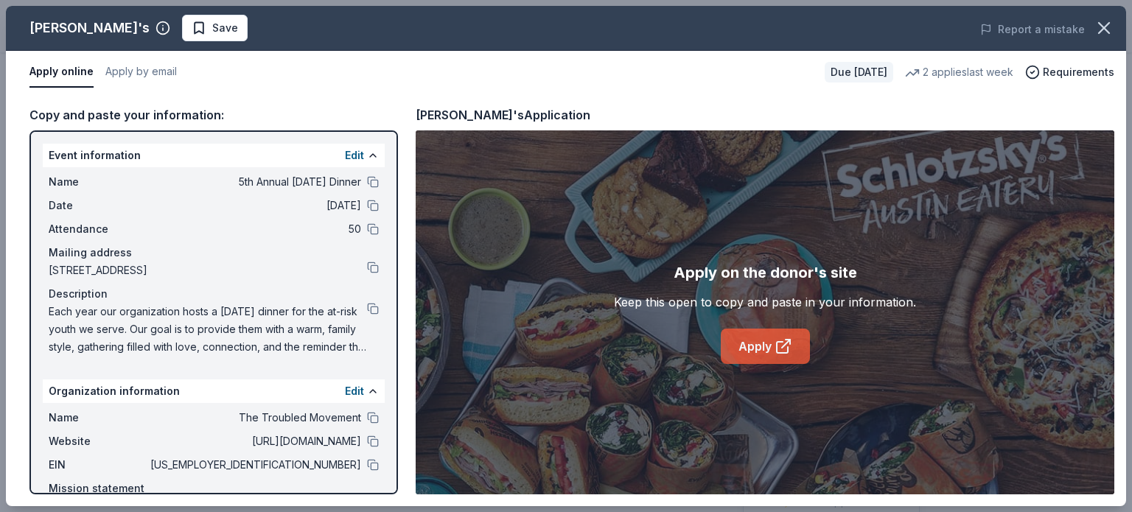
click at [749, 342] on link "Apply" at bounding box center [765, 346] width 89 height 35
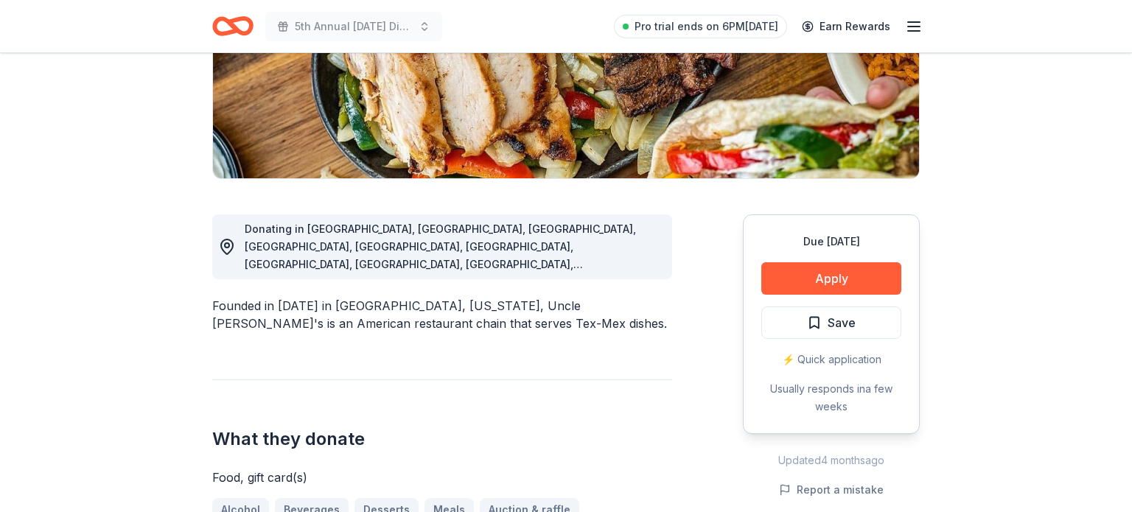
scroll to position [272, 0]
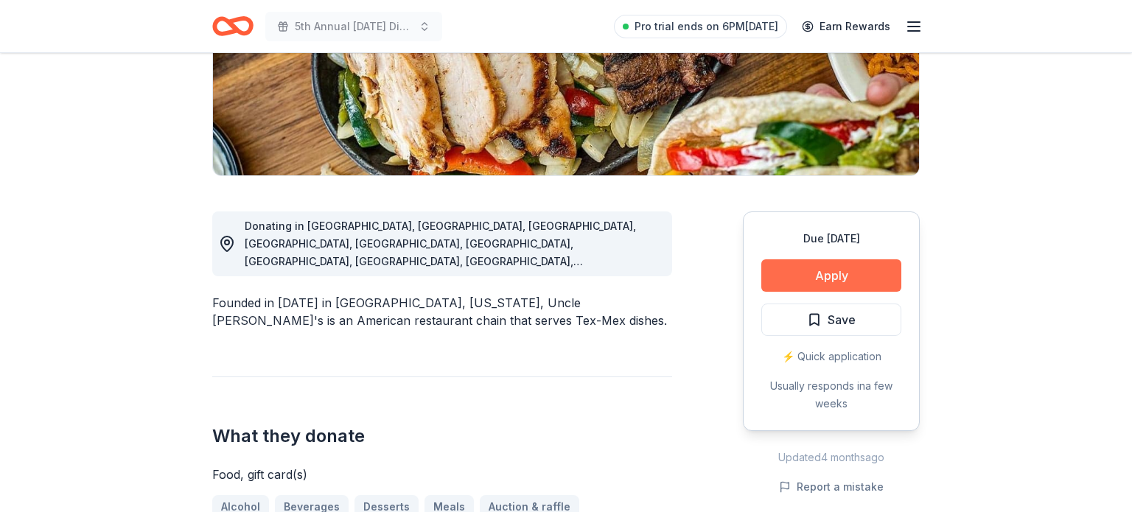
click at [786, 263] on button "Apply" at bounding box center [831, 275] width 140 height 32
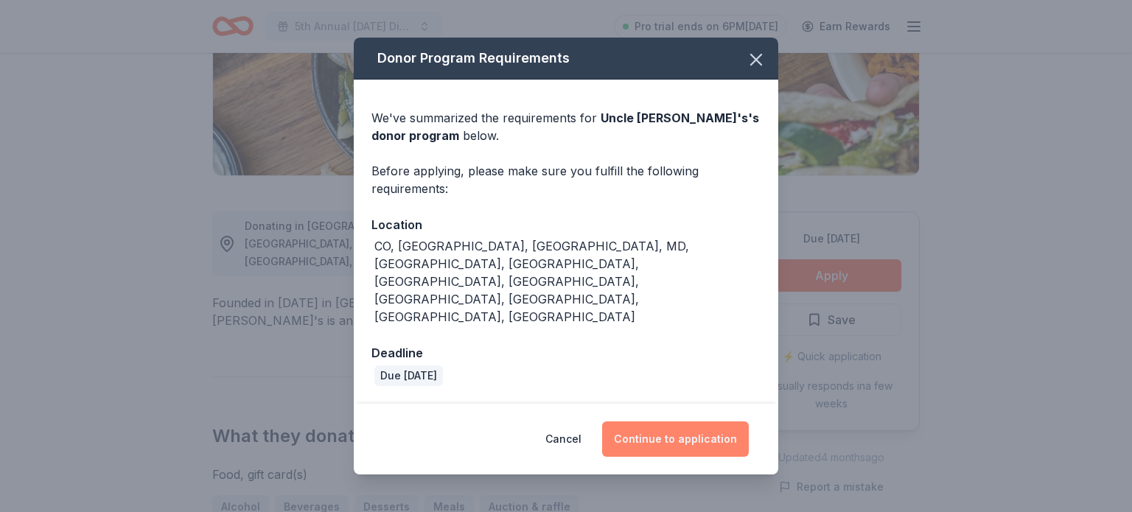
click at [667, 422] on button "Continue to application" at bounding box center [675, 439] width 147 height 35
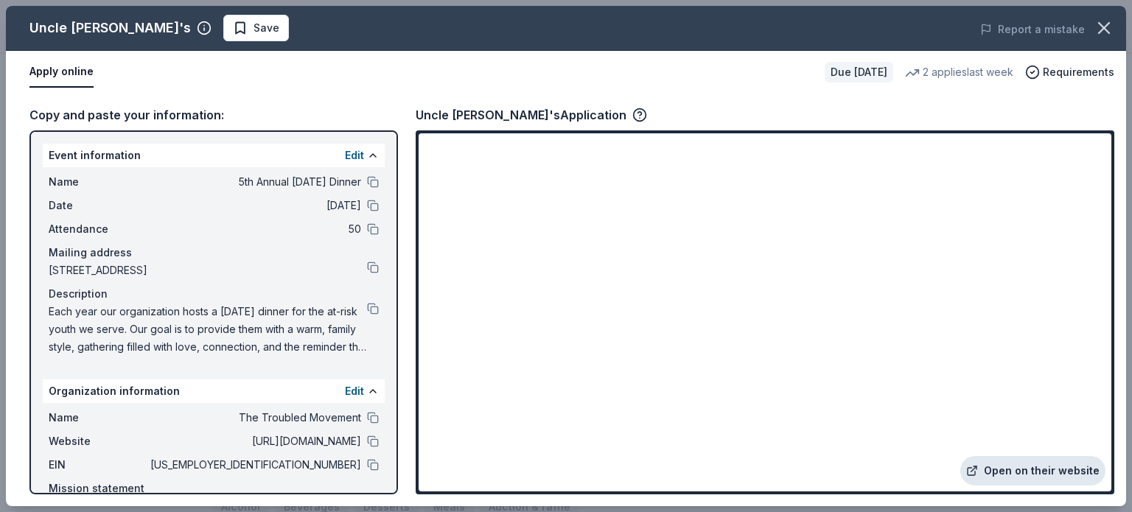
click at [987, 478] on link "Open on their website" at bounding box center [1032, 470] width 145 height 29
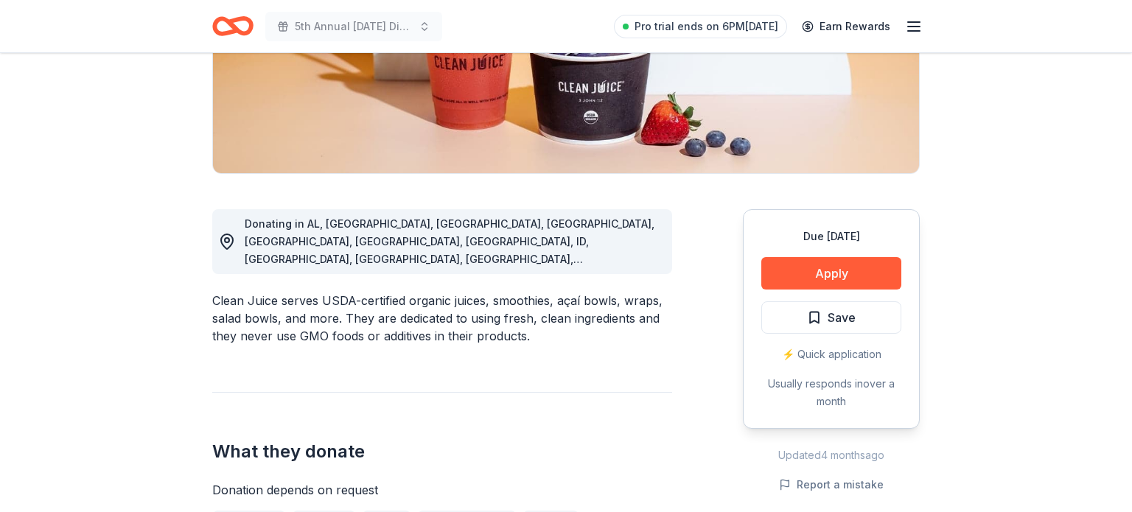
scroll to position [301, 0]
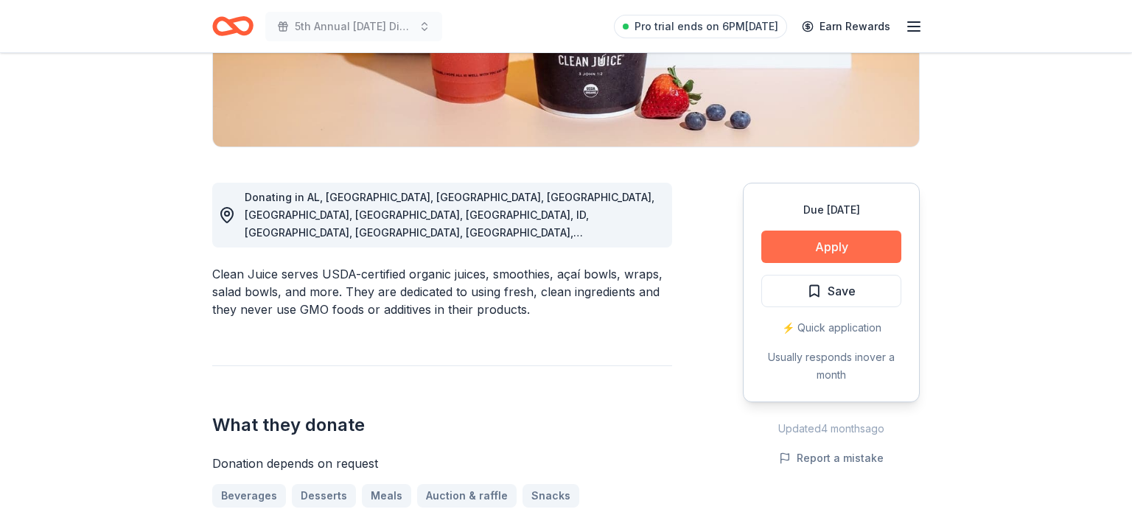
click at [809, 232] on button "Apply" at bounding box center [831, 247] width 140 height 32
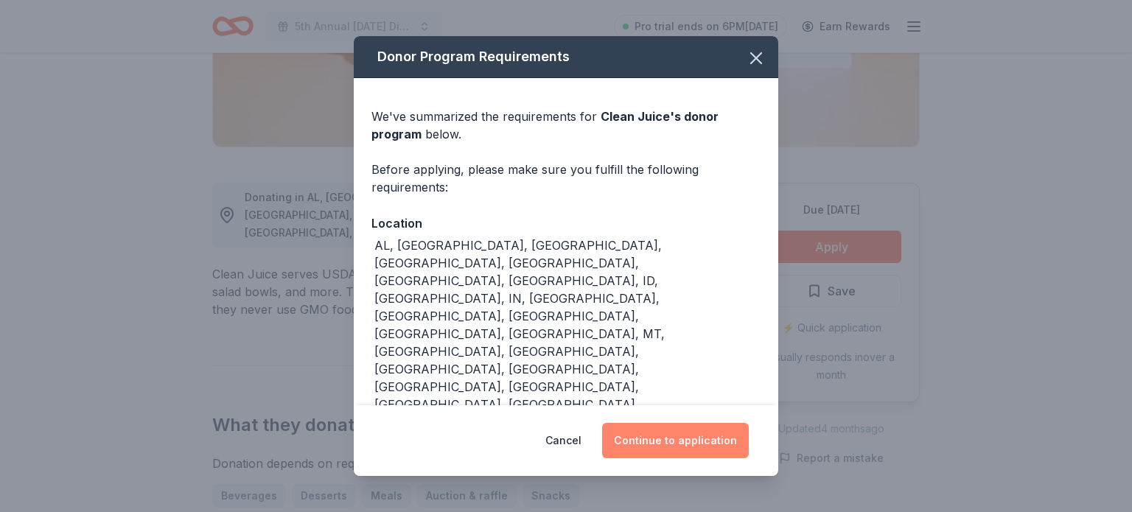
click at [647, 423] on button "Continue to application" at bounding box center [675, 440] width 147 height 35
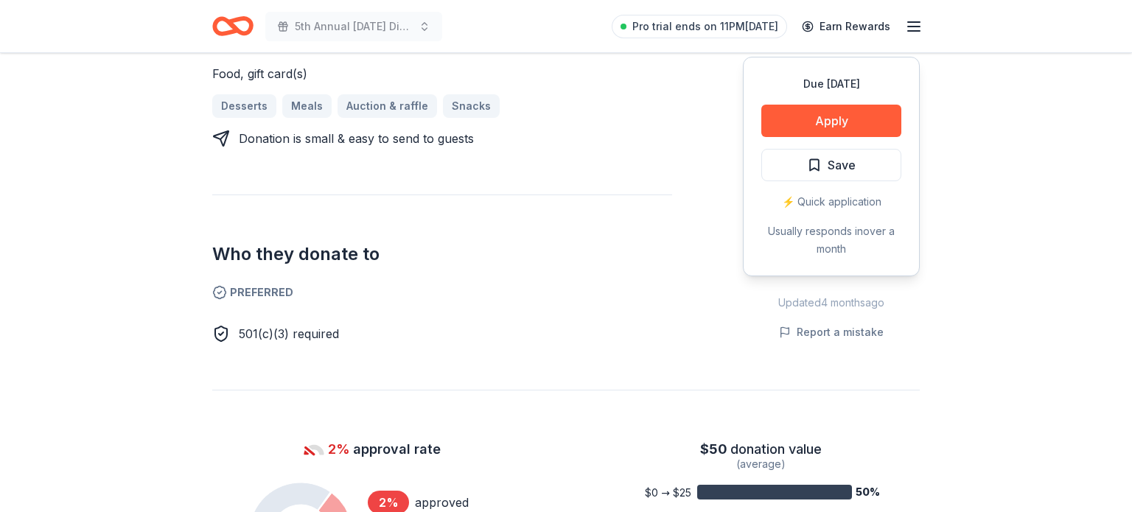
scroll to position [683, 0]
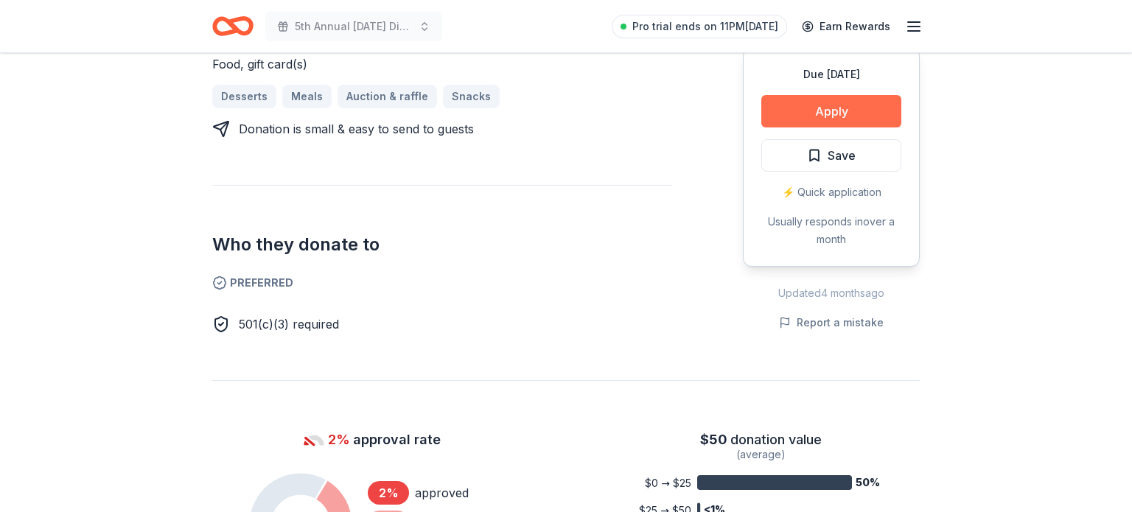
click at [847, 95] on button "Apply" at bounding box center [831, 111] width 140 height 32
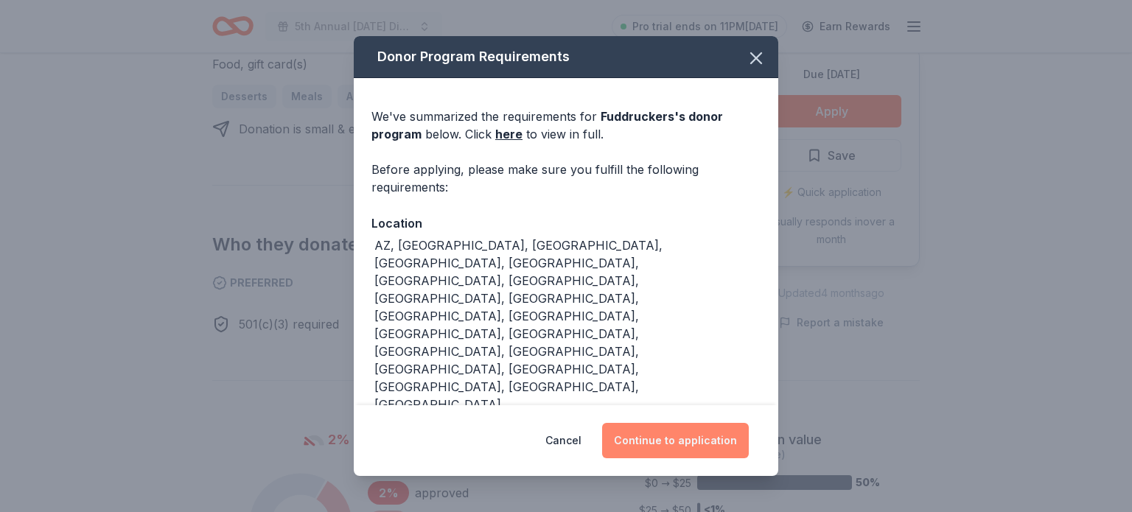
click at [694, 433] on button "Continue to application" at bounding box center [675, 440] width 147 height 35
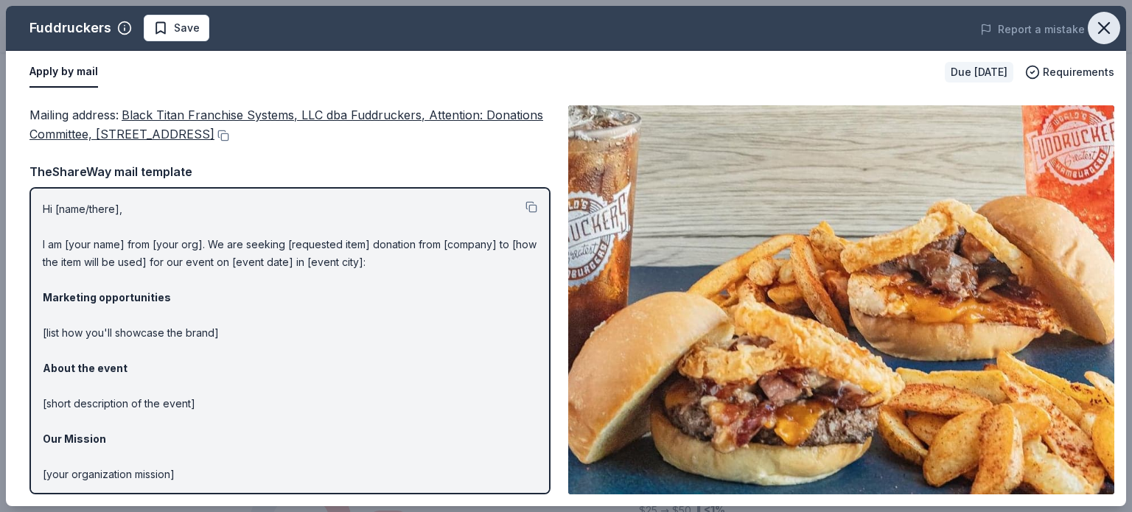
click at [1113, 27] on icon "button" at bounding box center [1104, 28] width 21 height 21
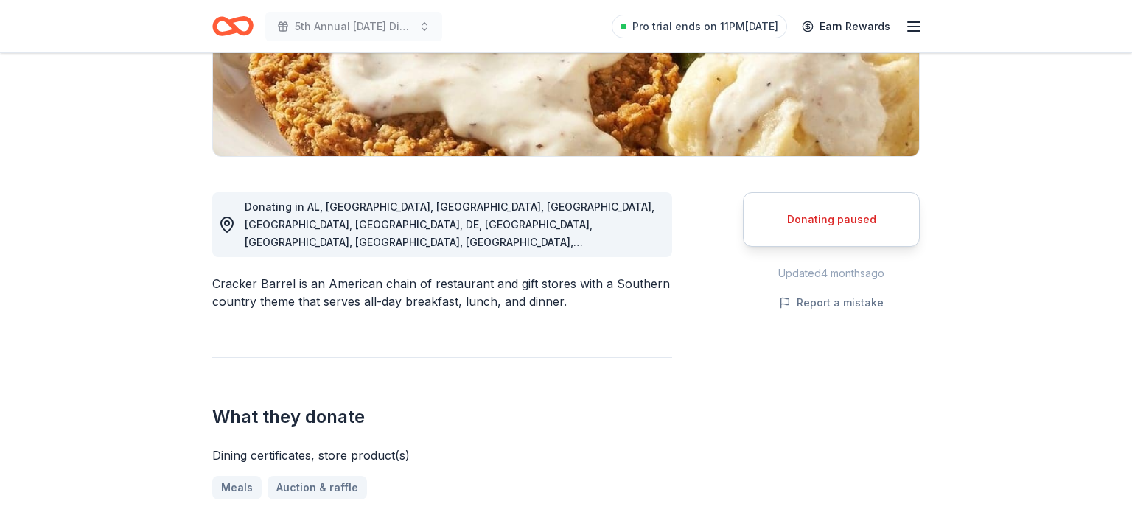
scroll to position [309, 0]
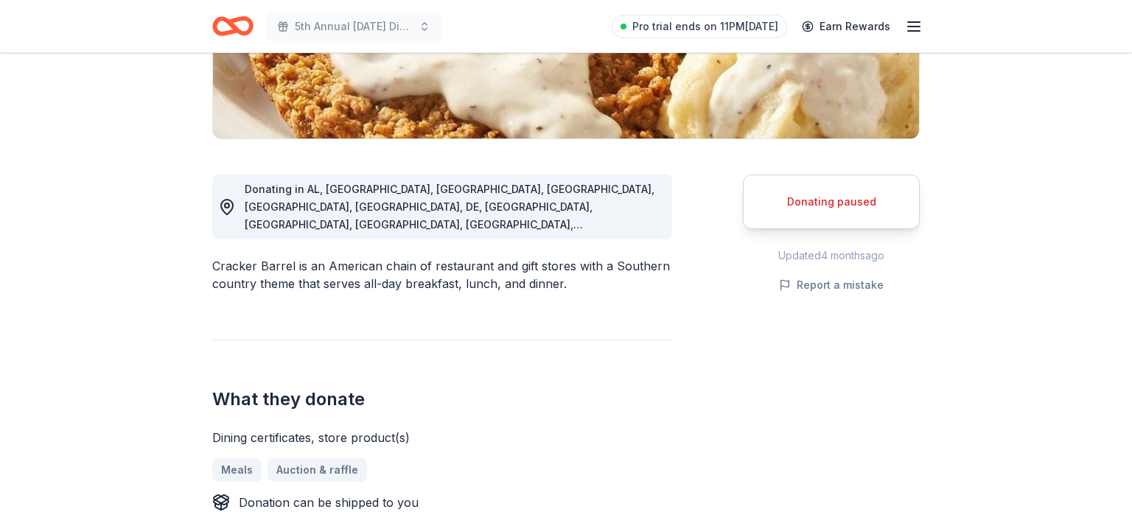
click at [801, 199] on div "Donating paused" at bounding box center [831, 202] width 140 height 18
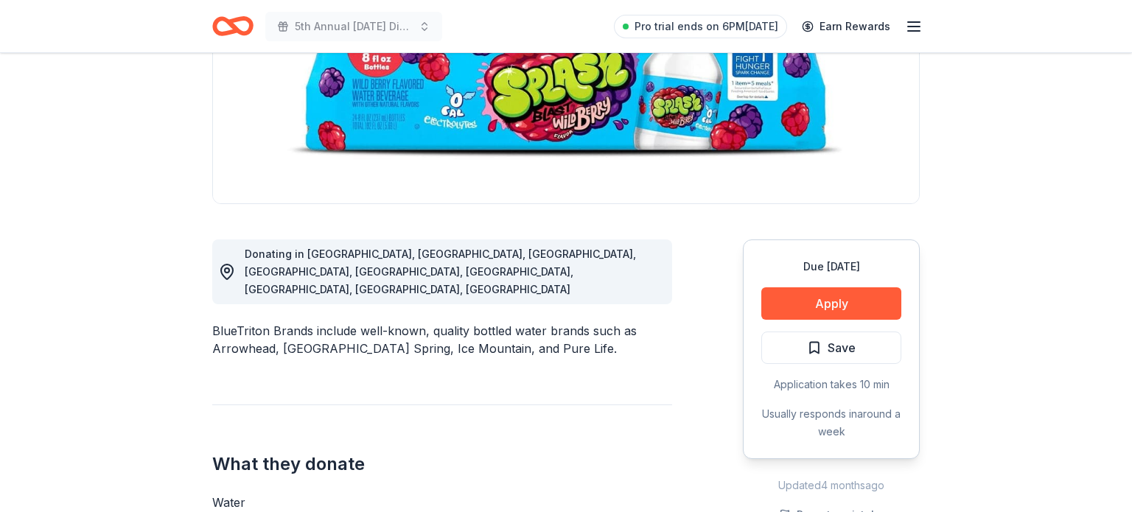
scroll to position [245, 0]
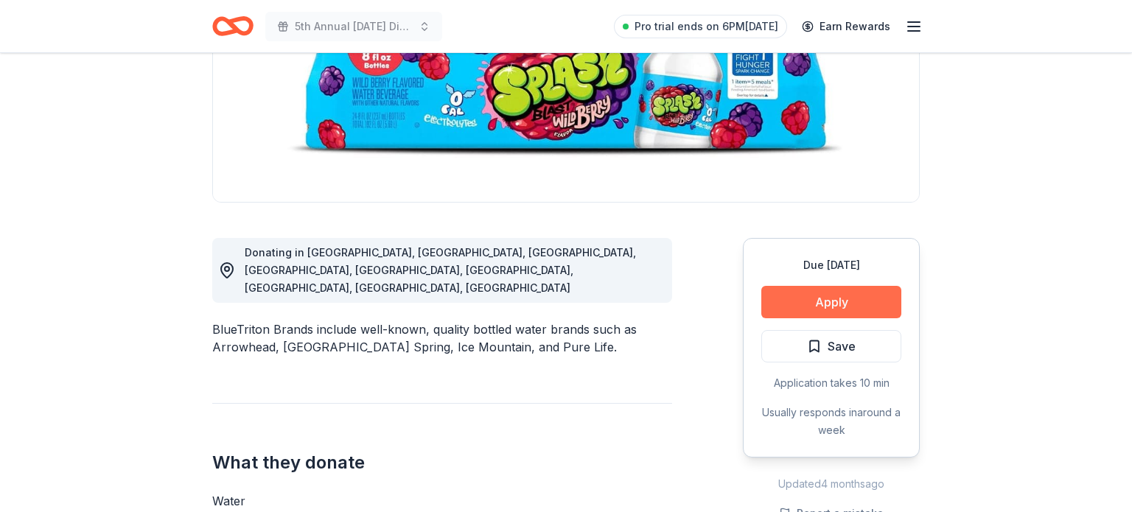
click at [807, 310] on button "Apply" at bounding box center [831, 302] width 140 height 32
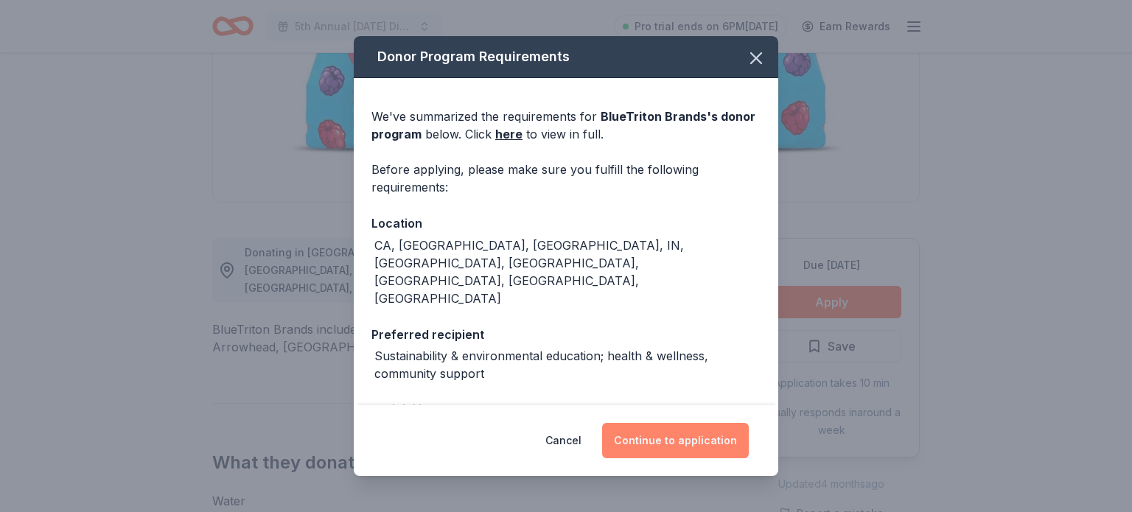
click at [648, 448] on button "Continue to application" at bounding box center [675, 440] width 147 height 35
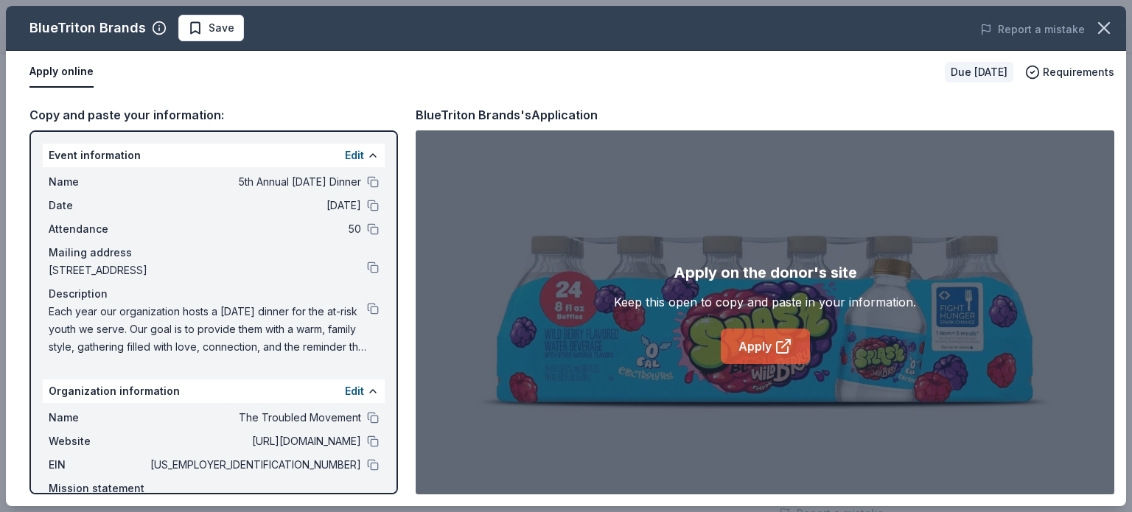
click at [741, 360] on link "Apply" at bounding box center [765, 346] width 89 height 35
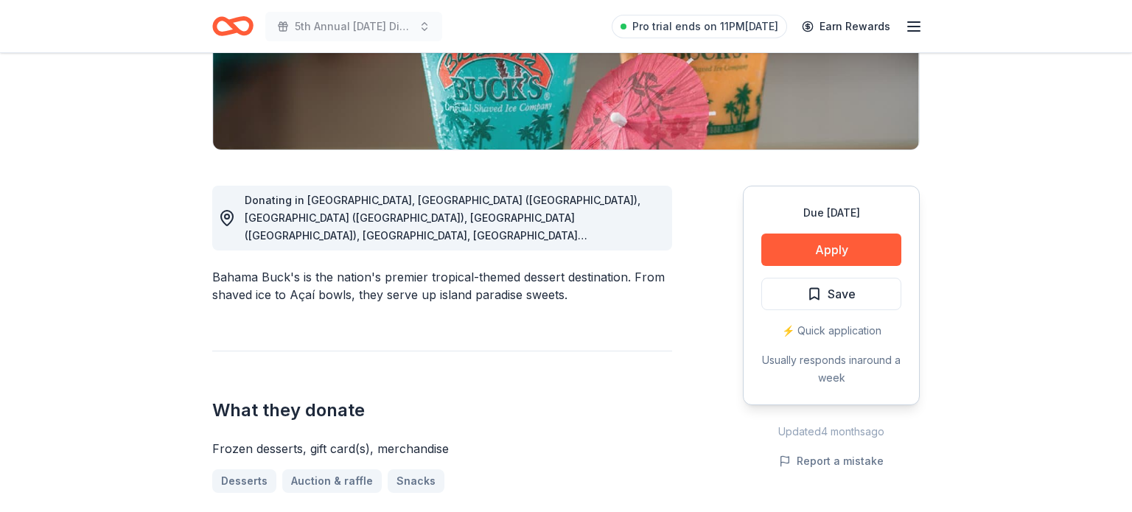
scroll to position [303, 0]
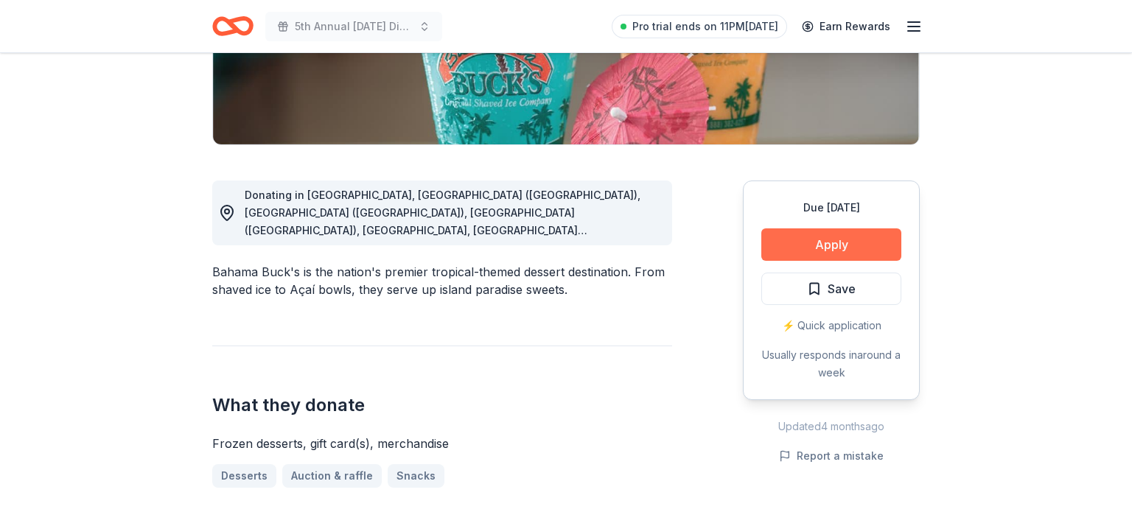
click at [847, 244] on button "Apply" at bounding box center [831, 244] width 140 height 32
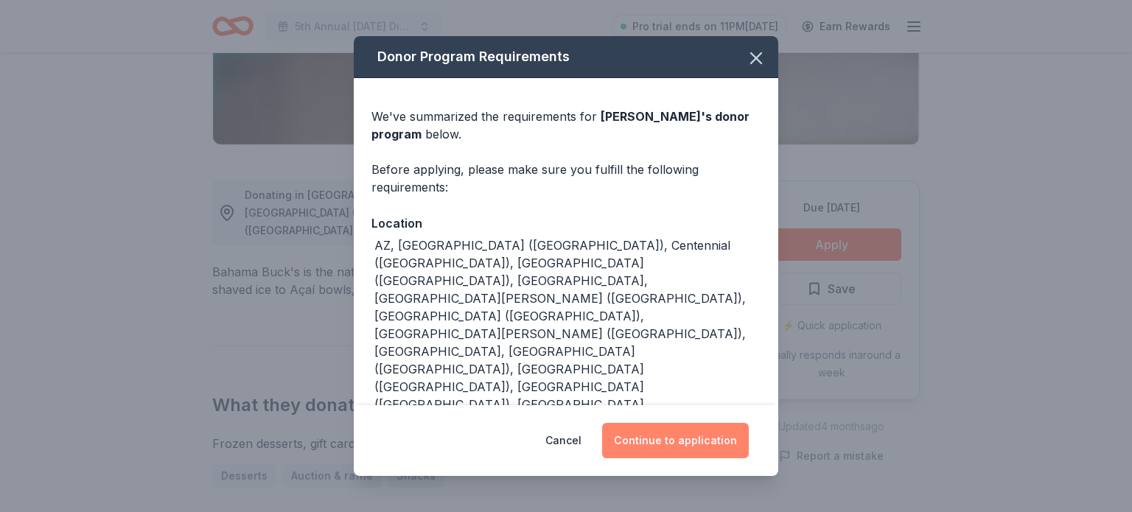
click at [661, 436] on button "Continue to application" at bounding box center [675, 440] width 147 height 35
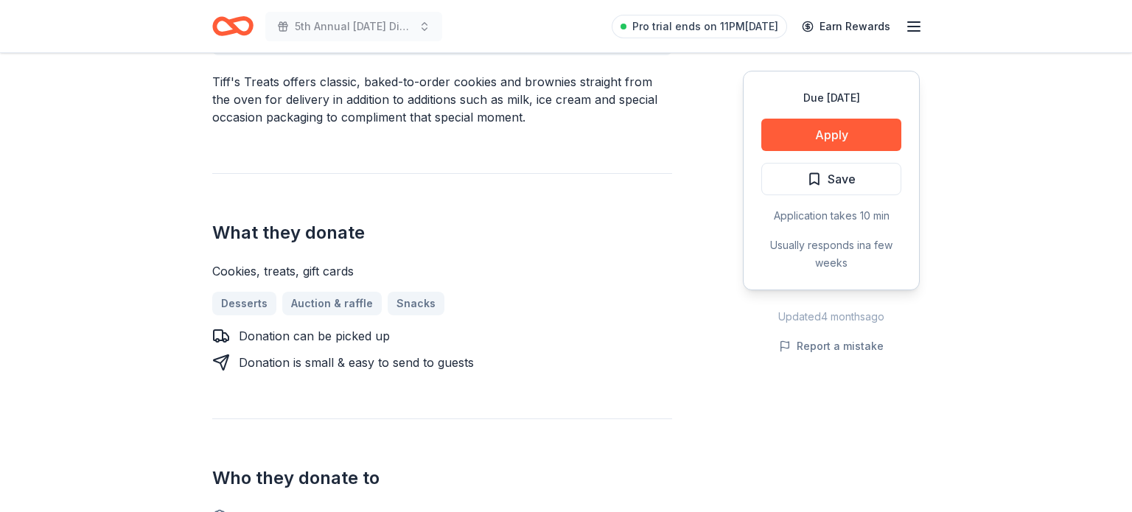
scroll to position [507, 0]
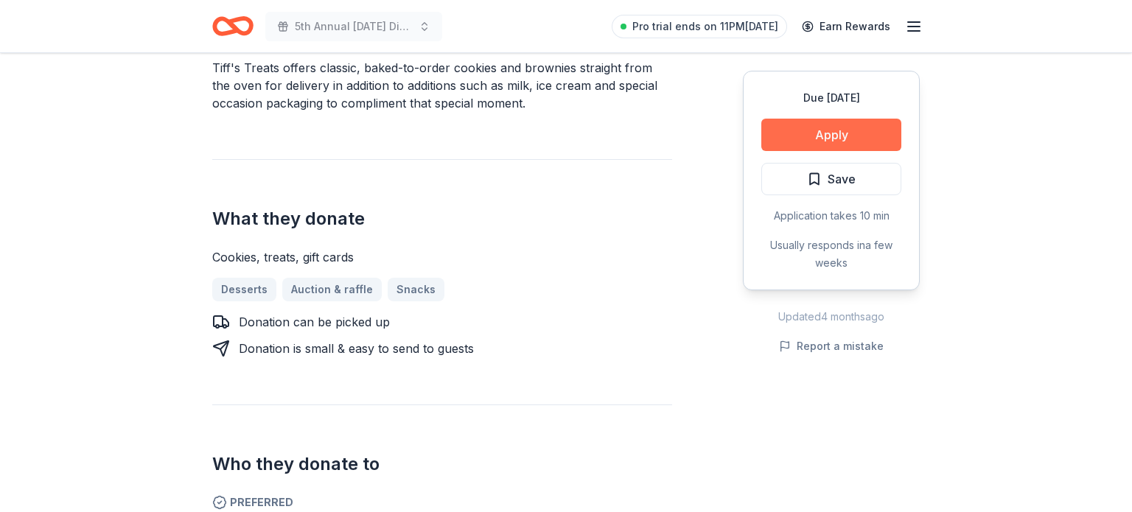
click at [833, 142] on button "Apply" at bounding box center [831, 135] width 140 height 32
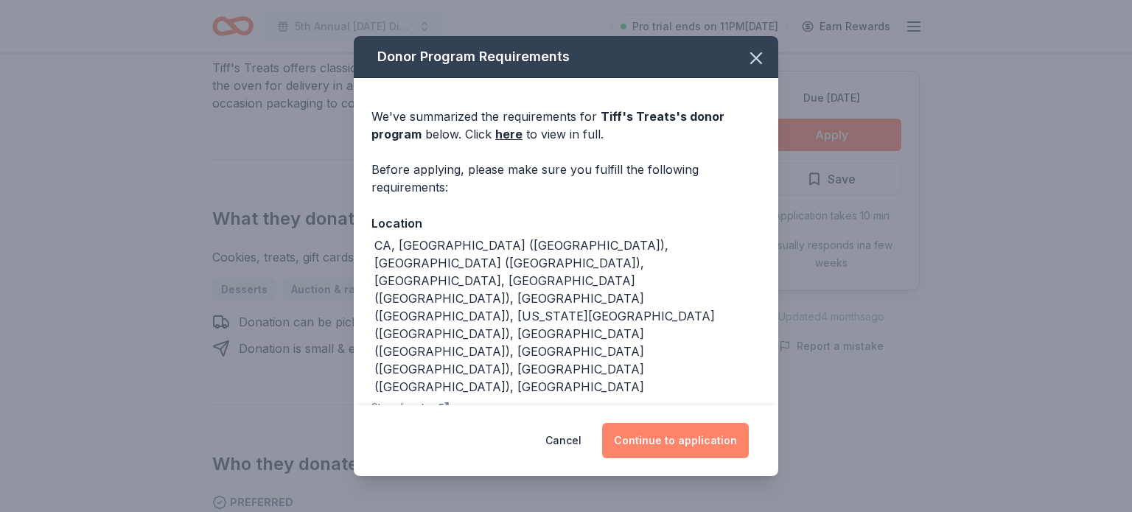
click at [657, 436] on button "Continue to application" at bounding box center [675, 440] width 147 height 35
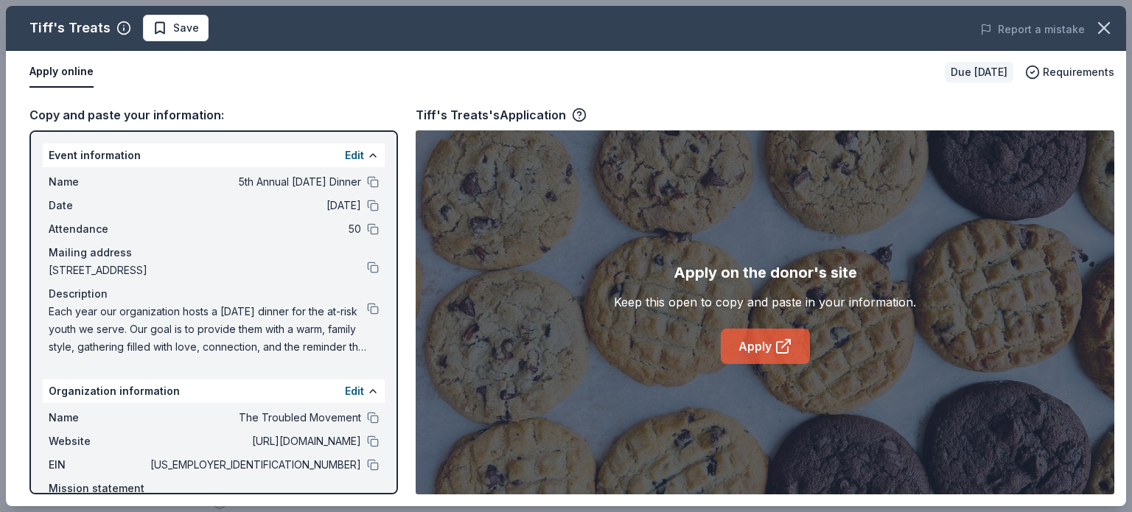
click at [744, 339] on link "Apply" at bounding box center [765, 346] width 89 height 35
